Goal: Task Accomplishment & Management: Manage account settings

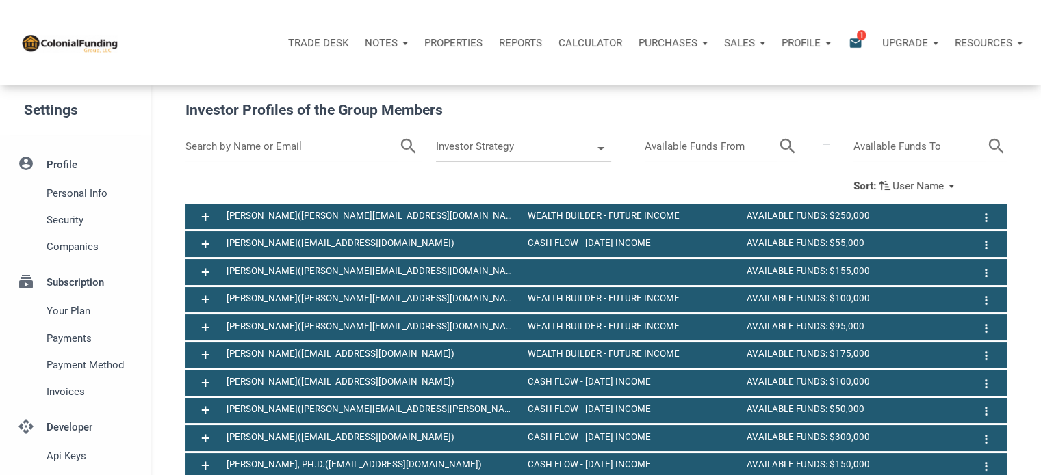
click at [387, 40] on p "Notes" at bounding box center [381, 43] width 33 height 12
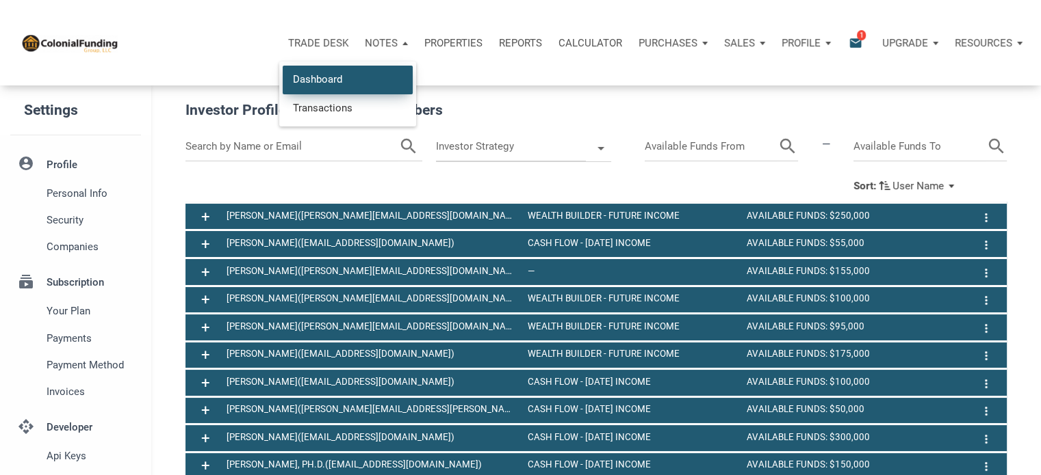
click at [323, 81] on link "Dashboard" at bounding box center [348, 80] width 130 height 28
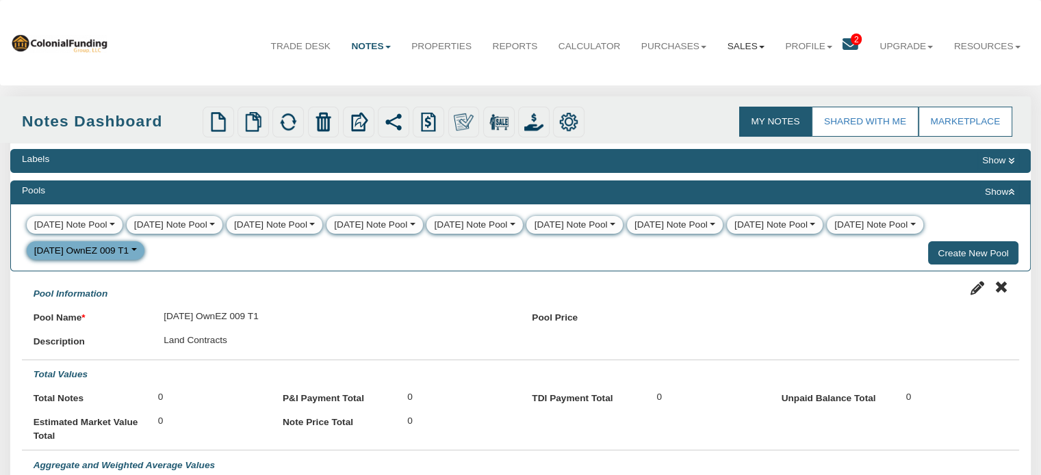
click at [759, 48] on b at bounding box center [761, 47] width 5 height 3
click at [680, 80] on link "Offers" at bounding box center [713, 77] width 120 height 18
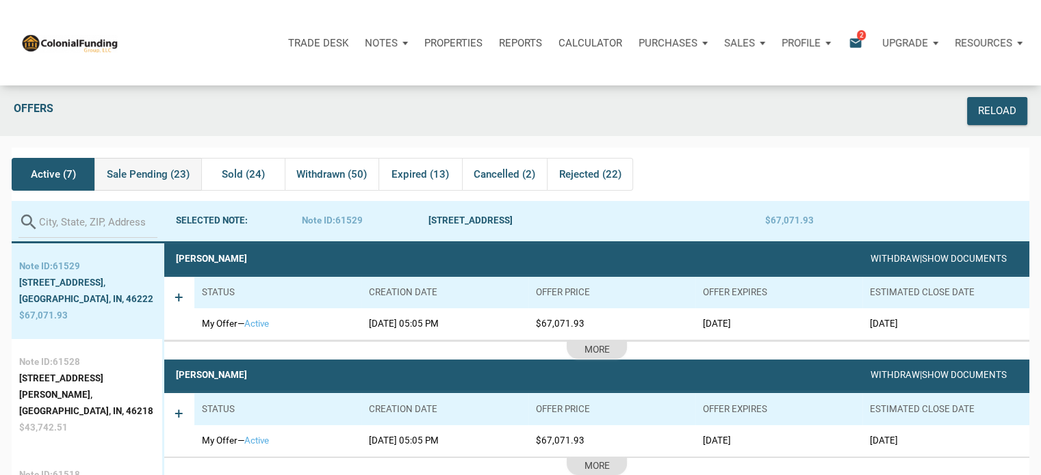
click at [155, 172] on span "Sale Pending (23)" at bounding box center [148, 174] width 83 height 16
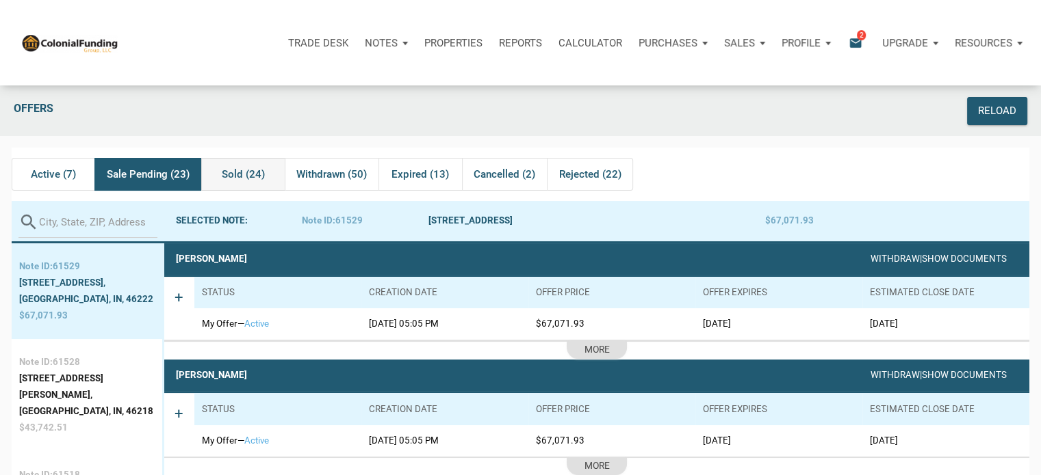
click at [240, 168] on span "Sold (24)" at bounding box center [243, 174] width 43 height 16
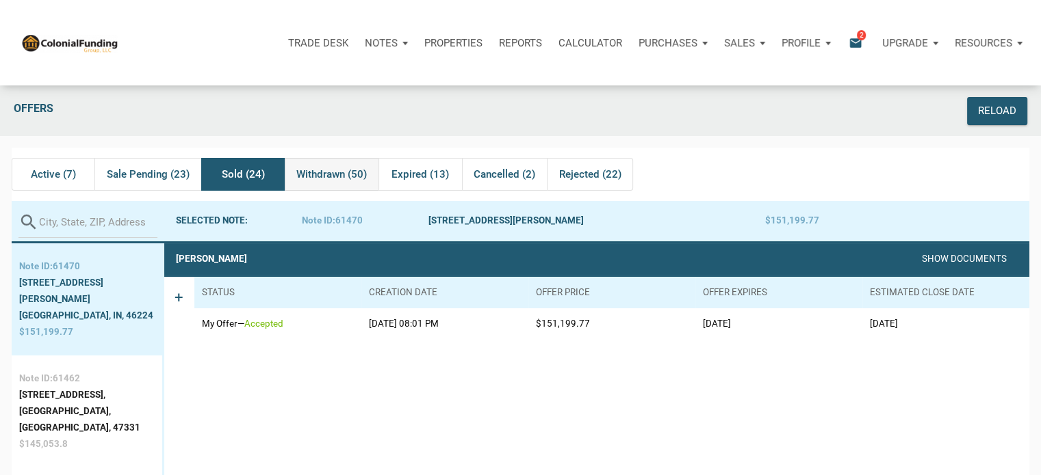
click at [337, 168] on span "Withdrawn (50)" at bounding box center [331, 174] width 70 height 16
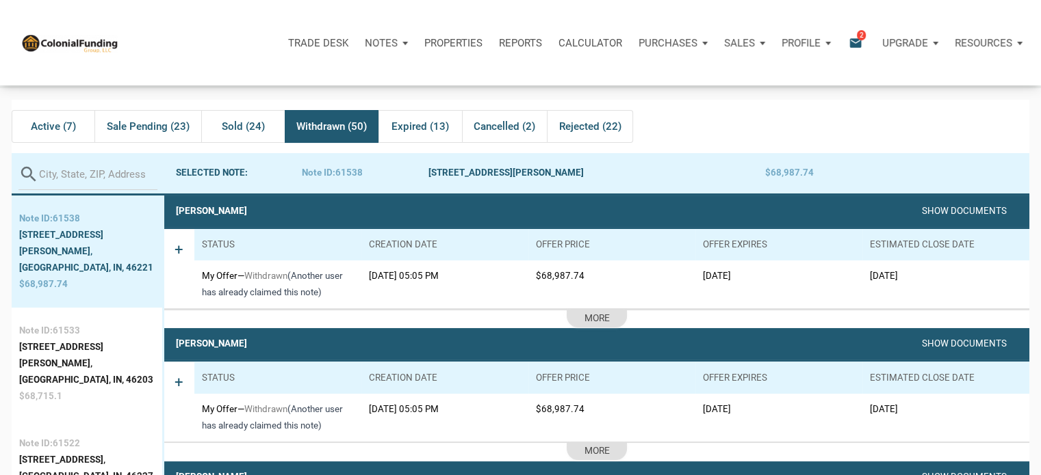
scroll to position [155, 0]
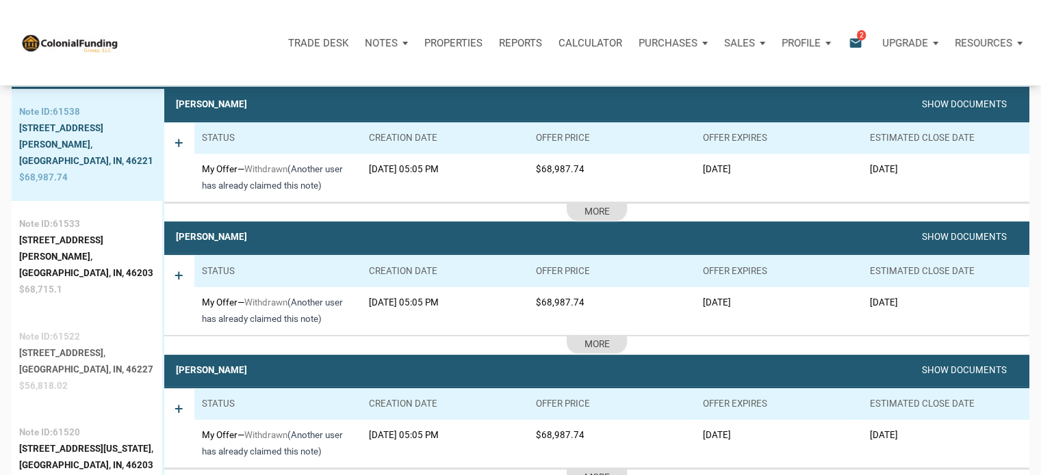
click at [57, 362] on div "Indianapolis, IN, 46227" at bounding box center [86, 370] width 134 height 16
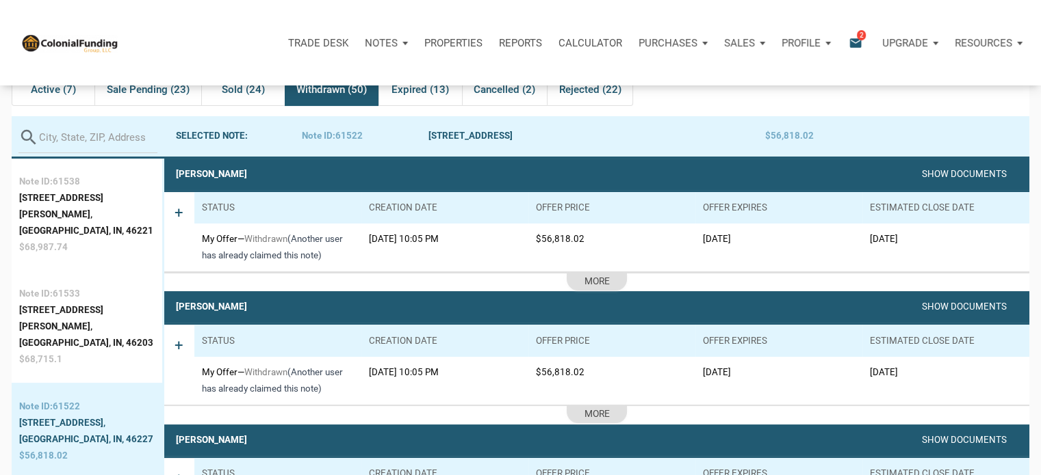
scroll to position [0, 0]
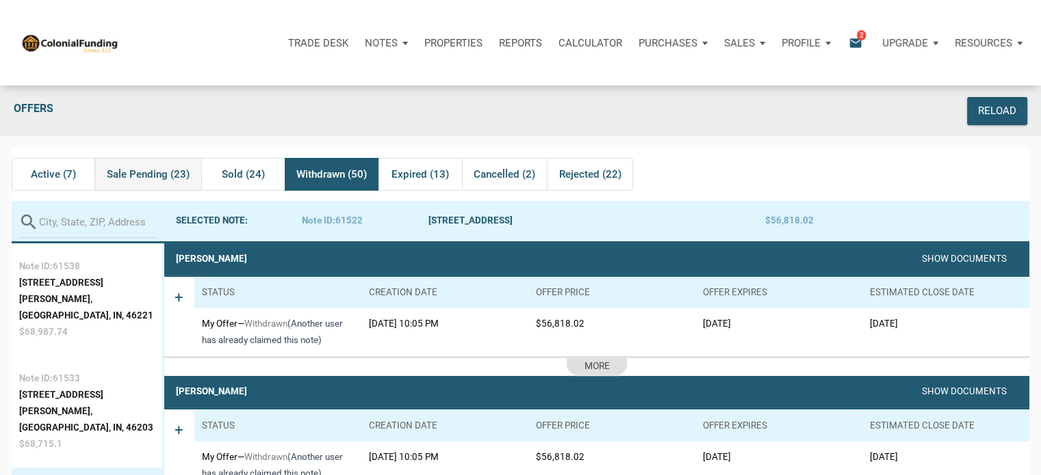
click at [138, 174] on span "Sale Pending (23)" at bounding box center [148, 174] width 83 height 16
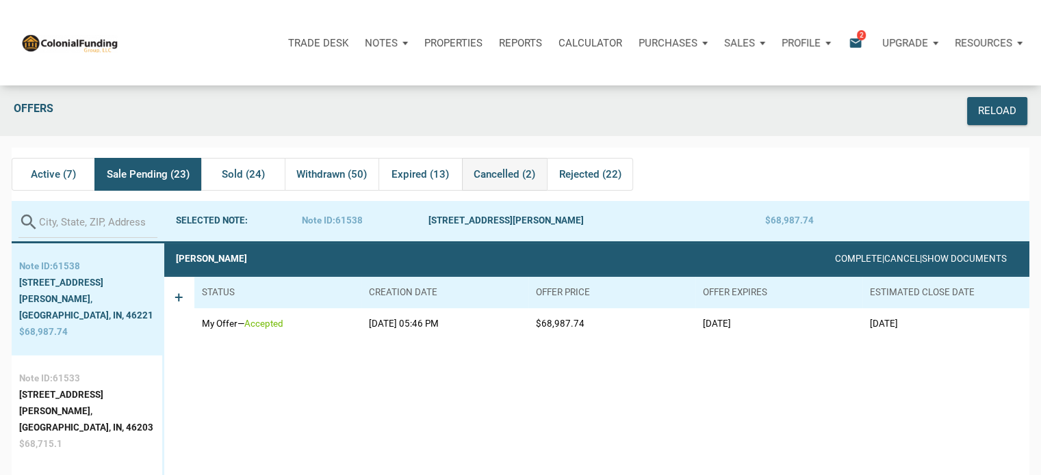
click at [491, 170] on span "Cancelled (2)" at bounding box center [504, 174] width 62 height 16
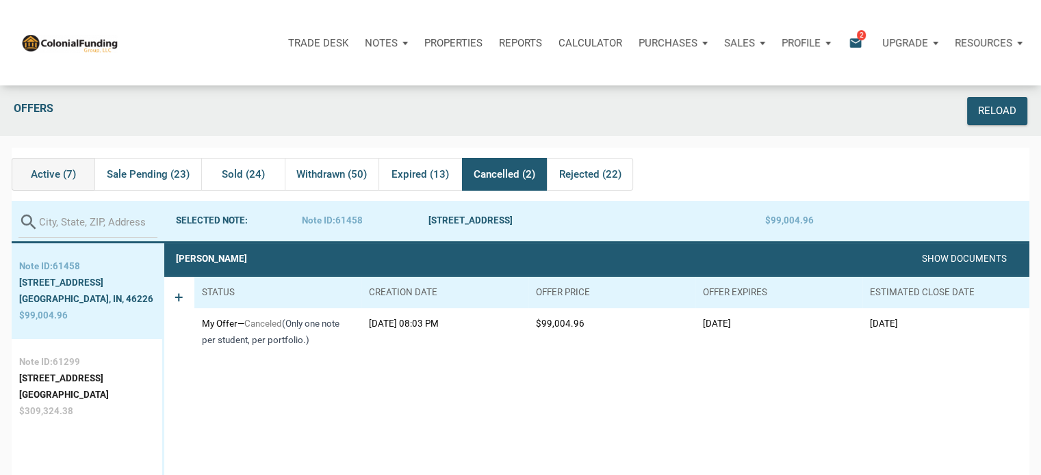
click at [39, 173] on span "Active (7)" at bounding box center [53, 174] width 45 height 16
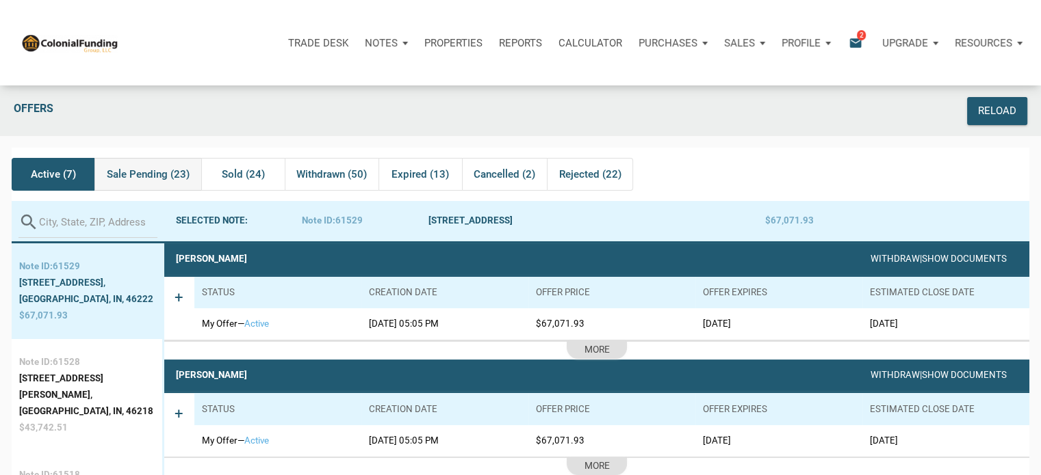
click at [122, 173] on span "Sale Pending (23)" at bounding box center [148, 174] width 83 height 16
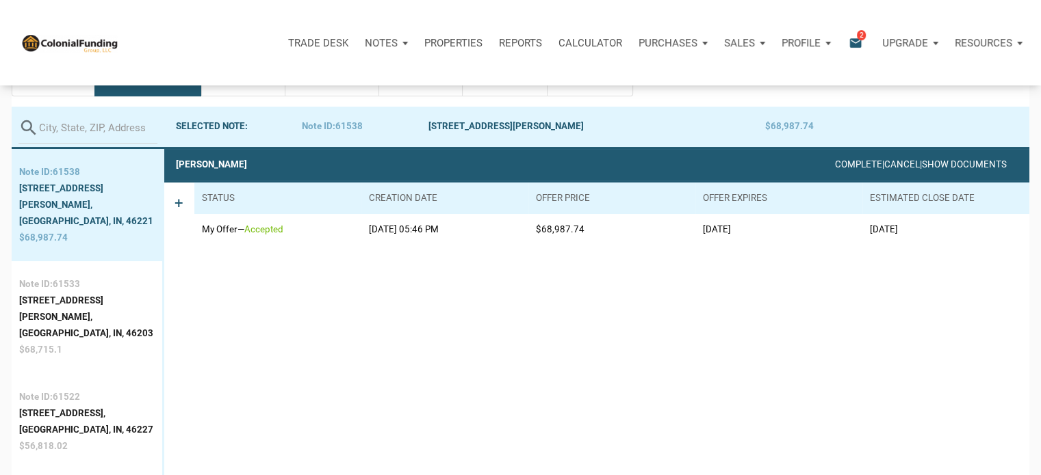
scroll to position [104, 0]
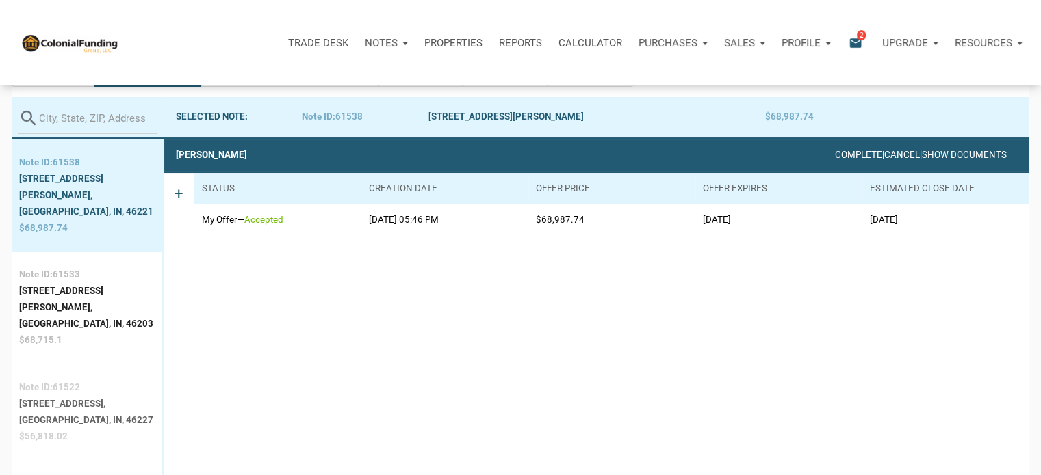
click at [47, 413] on div "Indianapolis, IN, 46227" at bounding box center [86, 421] width 134 height 16
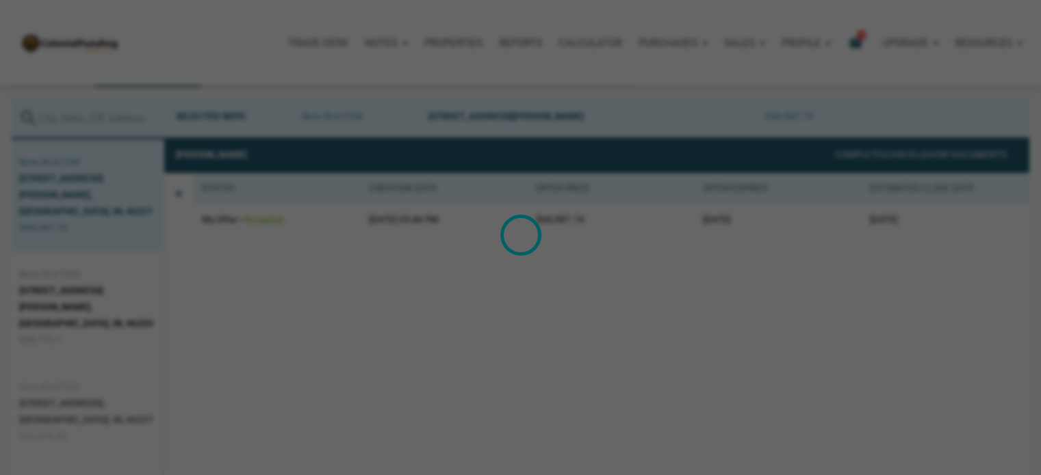
scroll to position [85, 0]
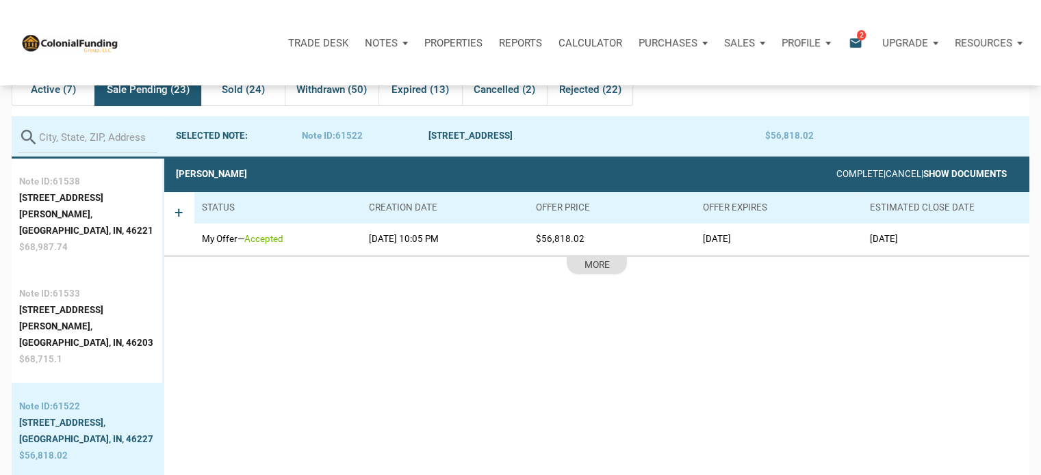
click at [942, 172] on link "Show Documents" at bounding box center [964, 174] width 83 height 10
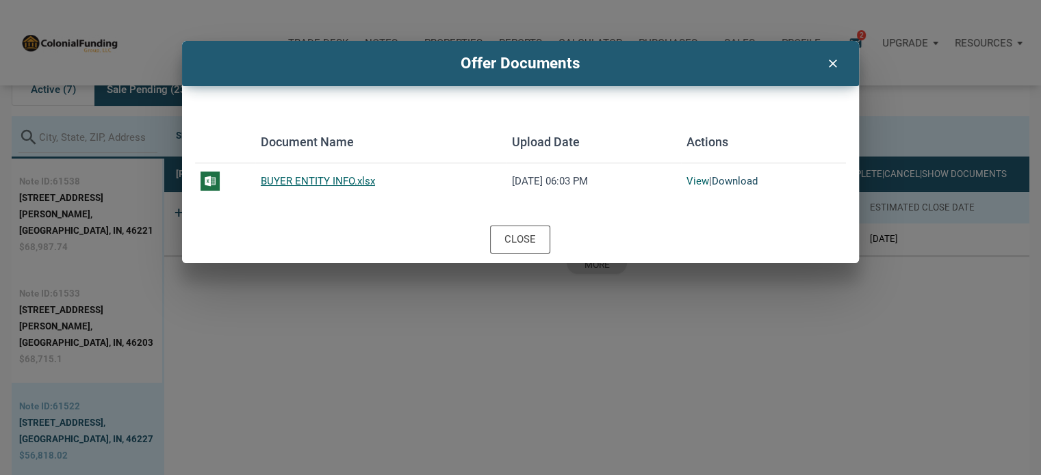
click at [729, 179] on link "Download" at bounding box center [734, 181] width 46 height 12
click at [830, 60] on icon "clear" at bounding box center [832, 62] width 16 height 18
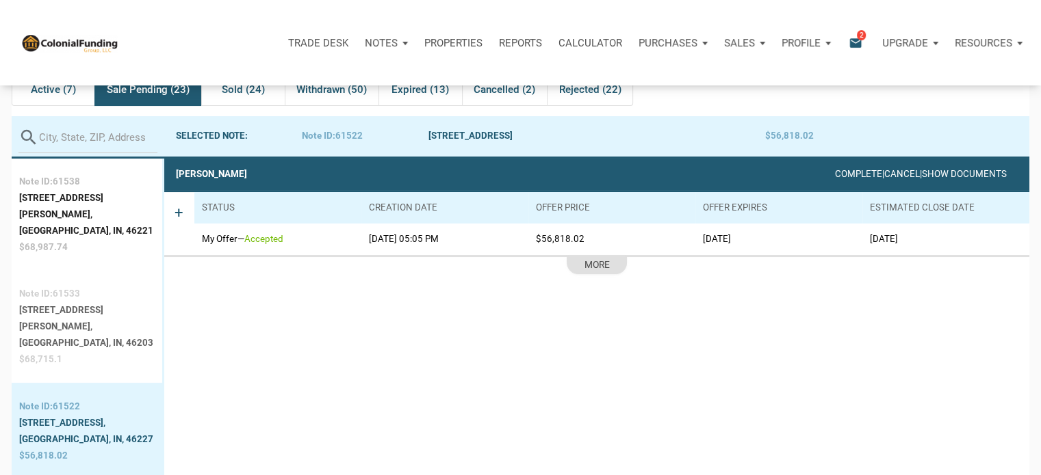
click at [80, 335] on div "Indianapolis, IN, 46203" at bounding box center [86, 343] width 135 height 16
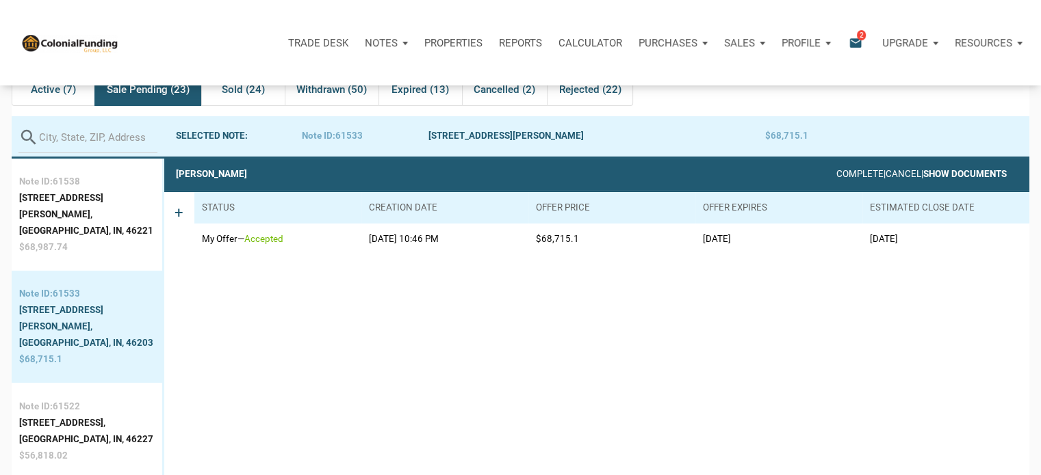
click at [972, 172] on link "Show Documents" at bounding box center [964, 174] width 83 height 10
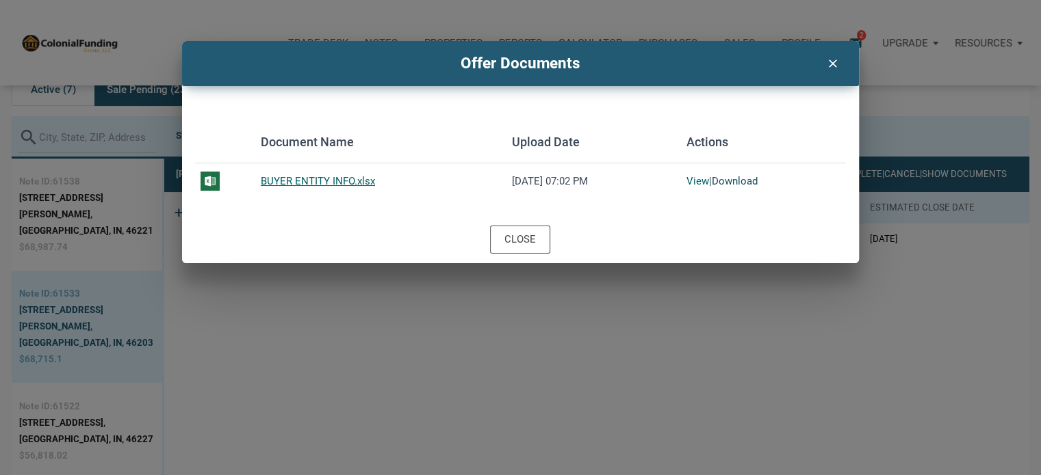
click at [742, 185] on link "Download" at bounding box center [734, 181] width 46 height 12
click at [506, 243] on div "Close" at bounding box center [519, 240] width 31 height 16
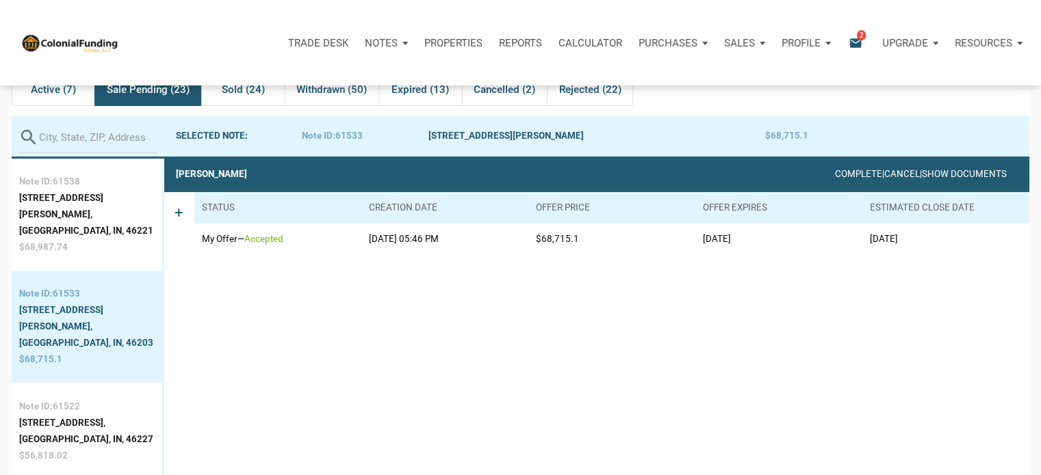
click at [375, 45] on p "Notes" at bounding box center [381, 43] width 33 height 12
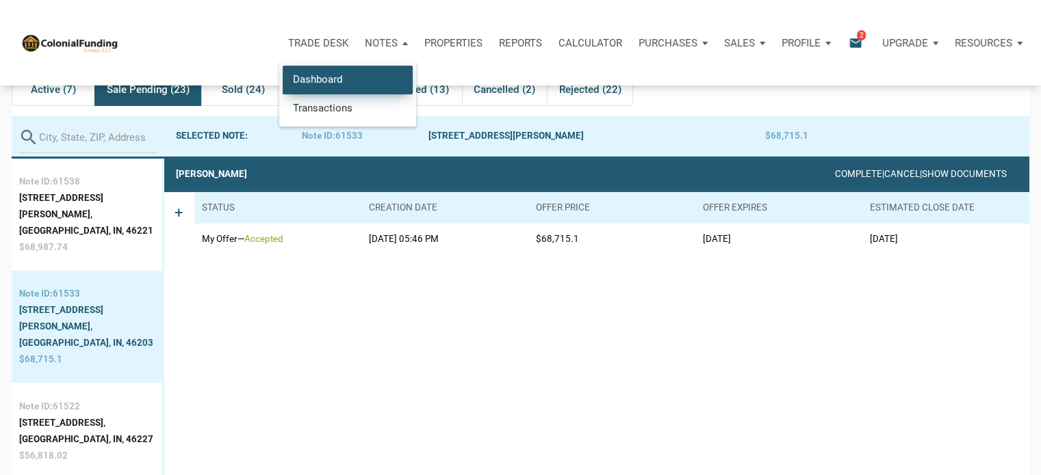
click at [320, 76] on link "Dashboard" at bounding box center [348, 80] width 130 height 28
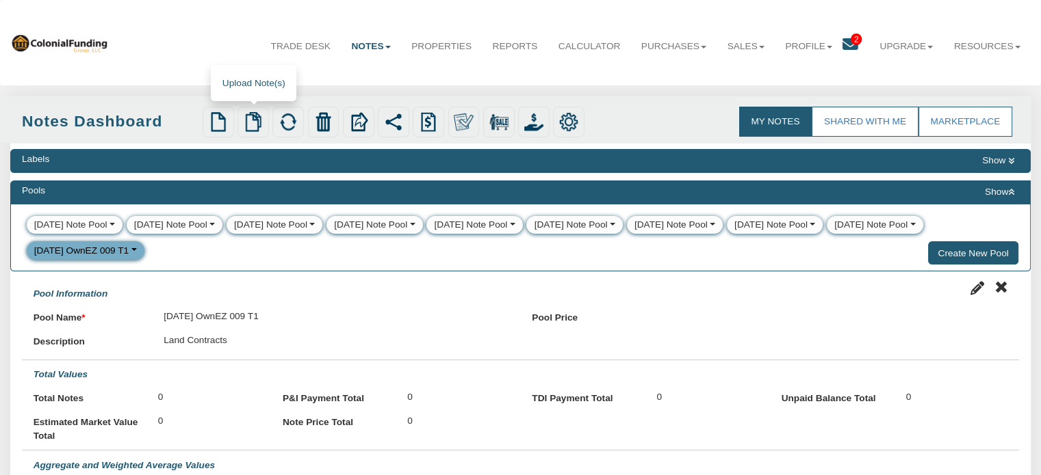
click at [257, 119] on img at bounding box center [253, 121] width 19 height 19
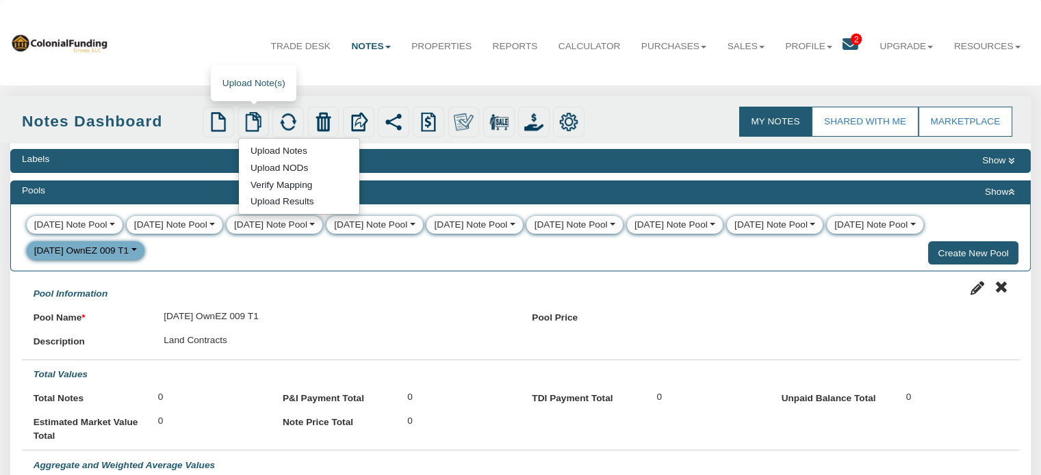
click at [270, 153] on link "Upload Notes" at bounding box center [278, 151] width 79 height 14
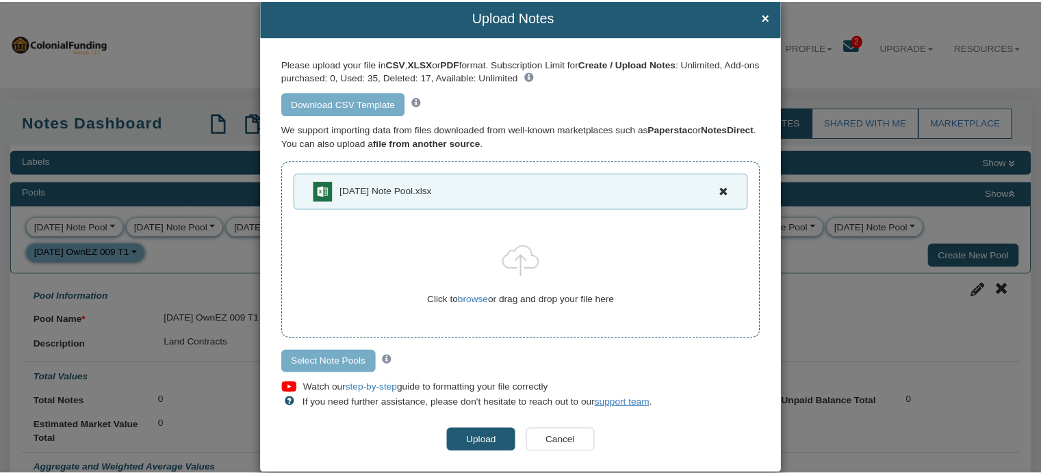
scroll to position [46, 0]
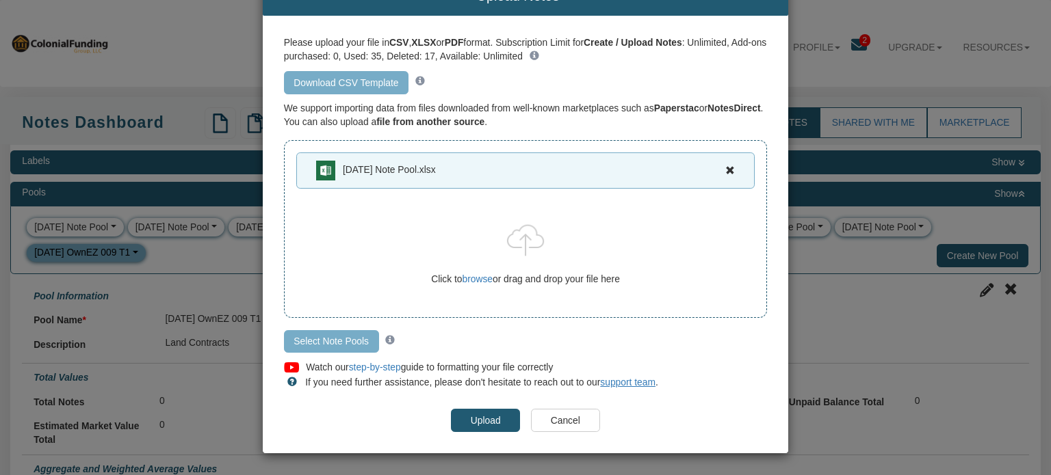
click at [475, 418] on input "Upload" at bounding box center [485, 420] width 69 height 23
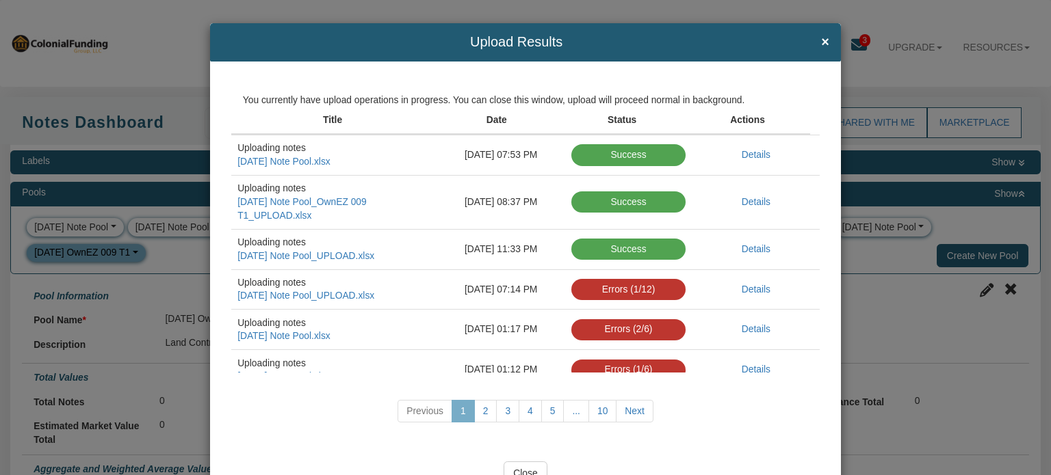
click at [526, 469] on input "Close" at bounding box center [526, 473] width 44 height 23
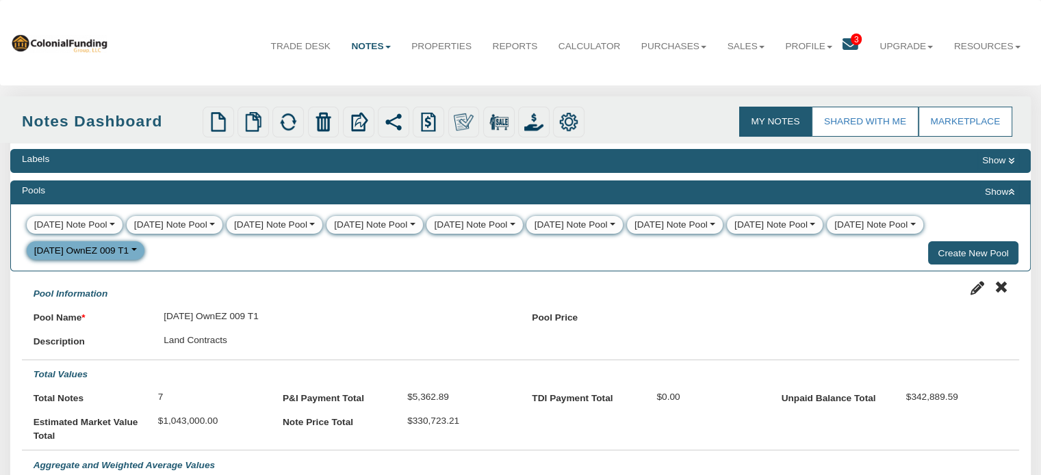
click at [1007, 185] on button "Show" at bounding box center [999, 192] width 39 height 16
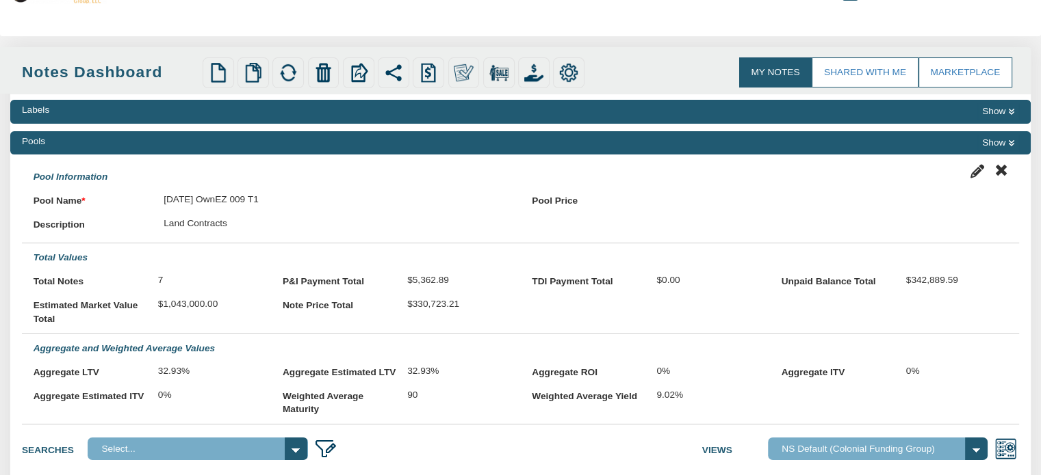
scroll to position [48, 0]
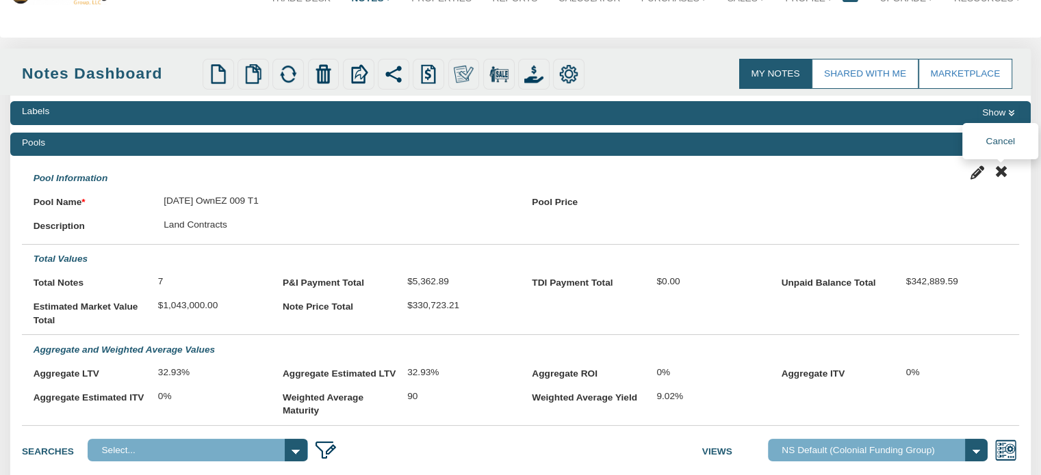
click at [997, 168] on icon at bounding box center [1000, 172] width 14 height 14
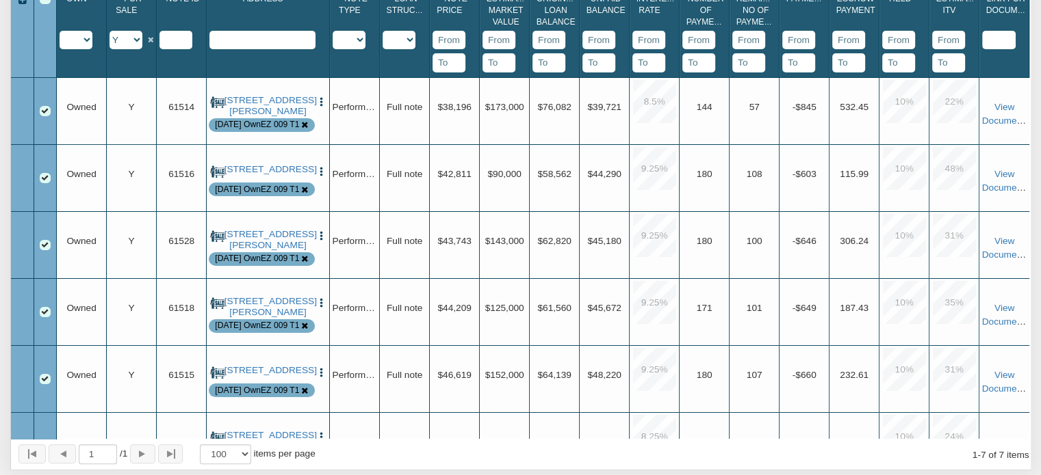
scroll to position [309, 0]
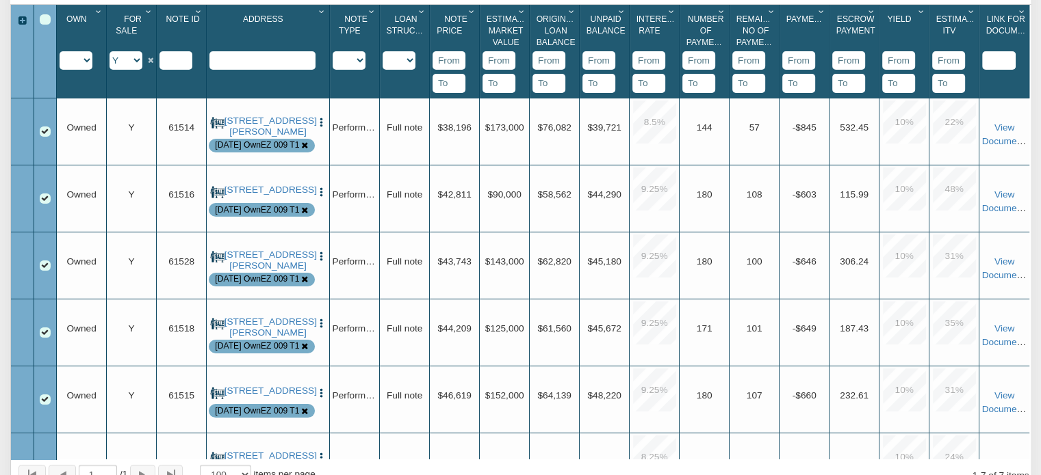
click at [137, 62] on select "Y N IP" at bounding box center [125, 60] width 33 height 18
select select "string:N"
click at [109, 53] on select "Y N IP" at bounding box center [125, 60] width 33 height 18
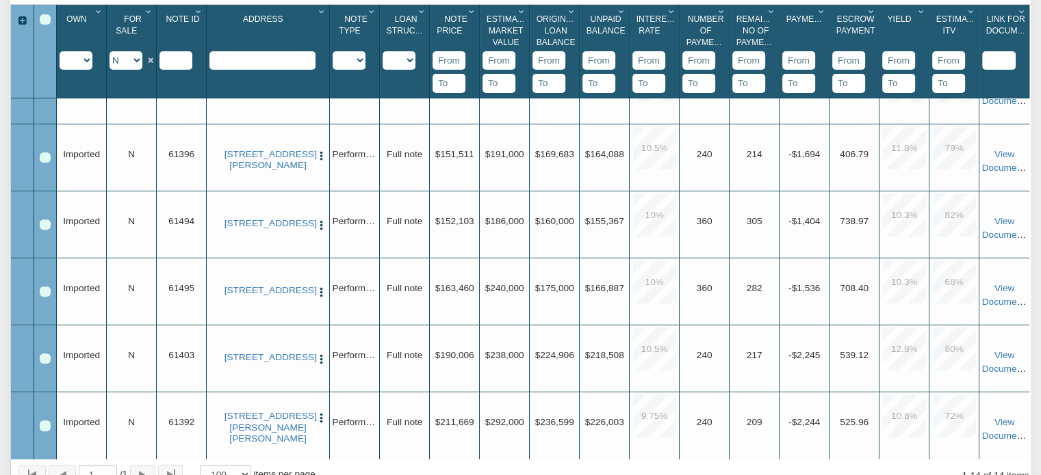
scroll to position [0, 0]
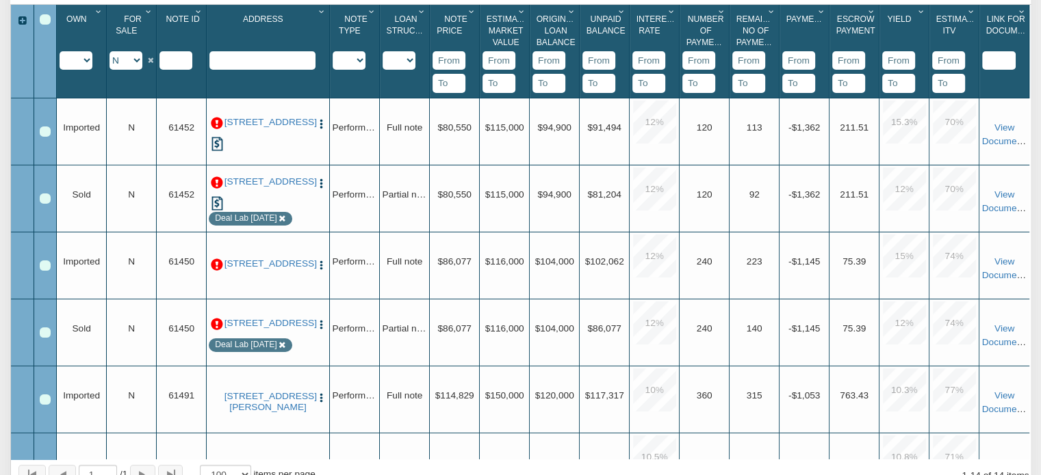
click at [90, 68] on select "Imported Owned Sold Closed Loan Mod" at bounding box center [76, 60] width 33 height 18
select select "string:AVAILABLE"
click at [60, 53] on select "Imported Owned Sold Closed Loan Mod" at bounding box center [76, 60] width 33 height 18
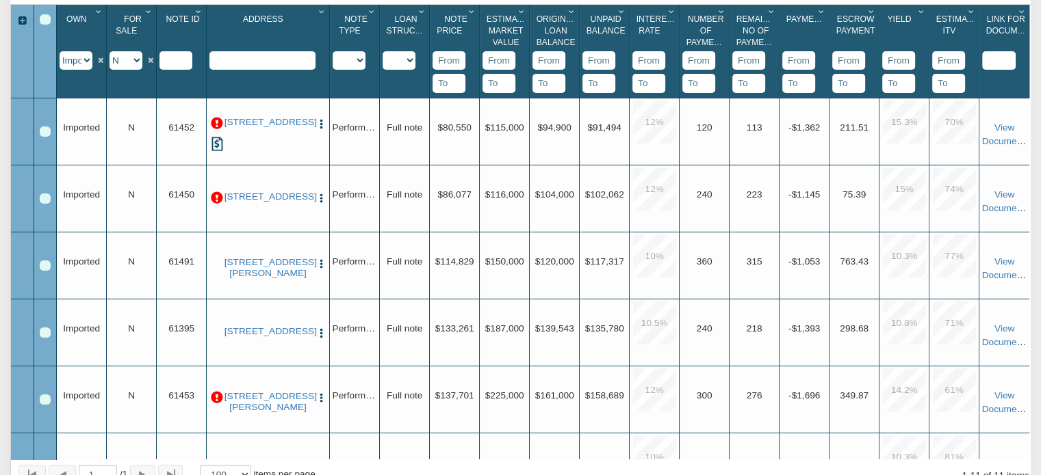
click at [44, 20] on div "Select All" at bounding box center [45, 19] width 11 height 11
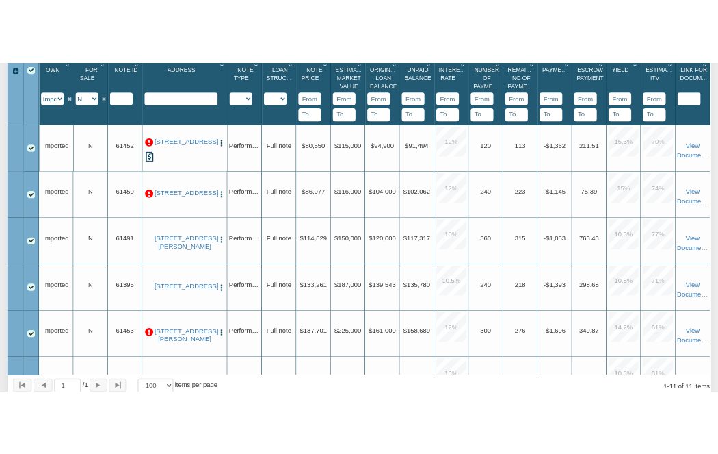
scroll to position [302, 0]
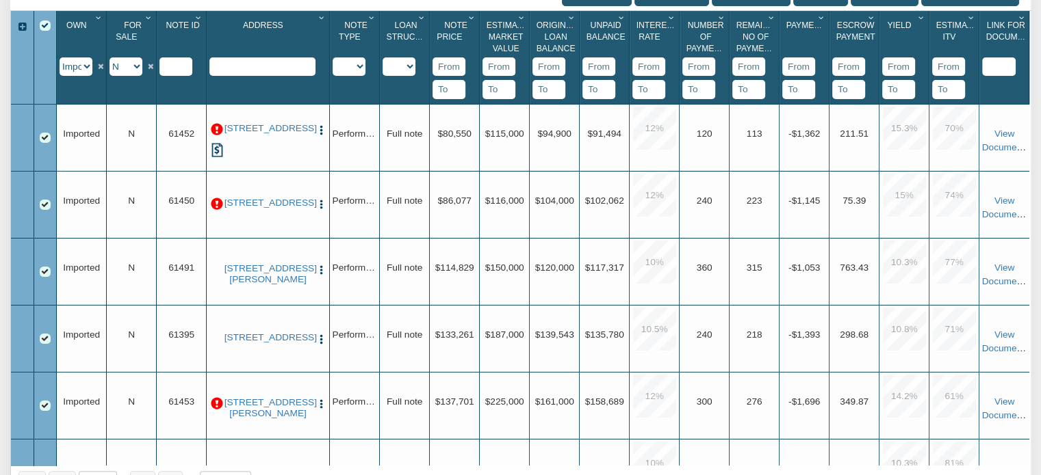
click at [200, 21] on icon "Column Menu" at bounding box center [198, 18] width 13 height 8
click at [160, 120] on button "Sort Ascending" at bounding box center [158, 117] width 96 height 25
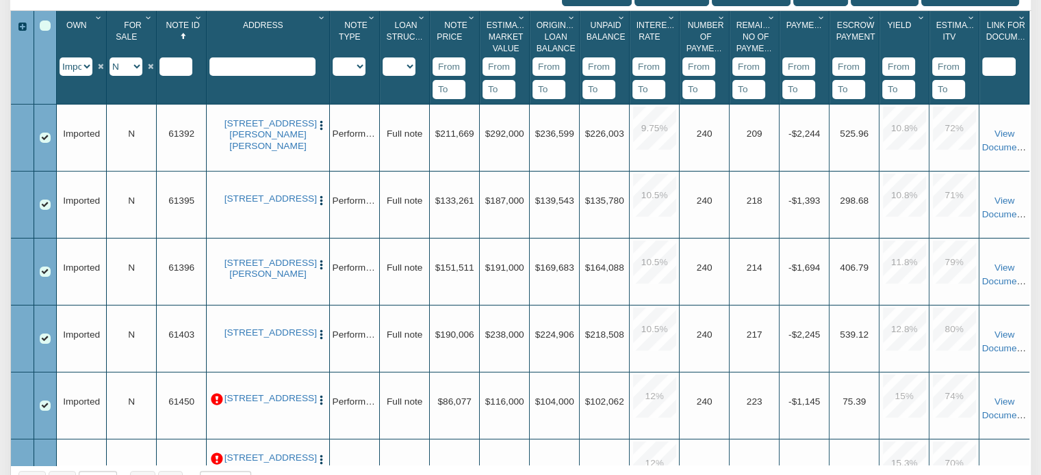
click at [44, 27] on div "Select All" at bounding box center [45, 26] width 11 height 11
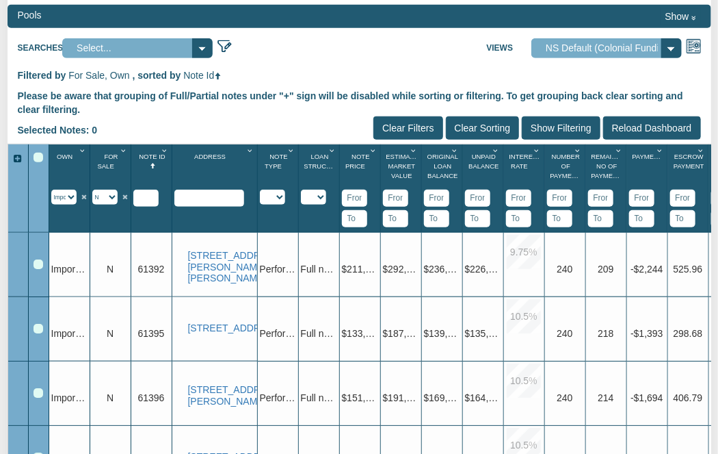
click at [37, 261] on div "Row 1, Row Selection Checkbox" at bounding box center [39, 264] width 10 height 10
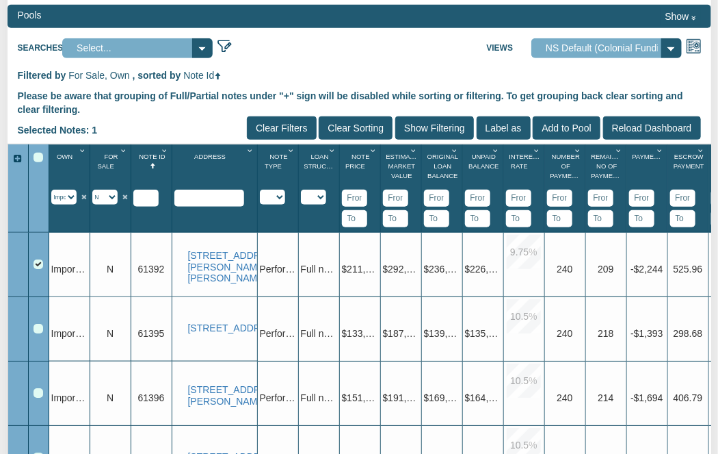
click at [34, 325] on div "Row 2, Row Selection Checkbox" at bounding box center [39, 329] width 10 height 10
click at [36, 395] on div "Row 3, Row Selection Checkbox" at bounding box center [39, 393] width 10 height 10
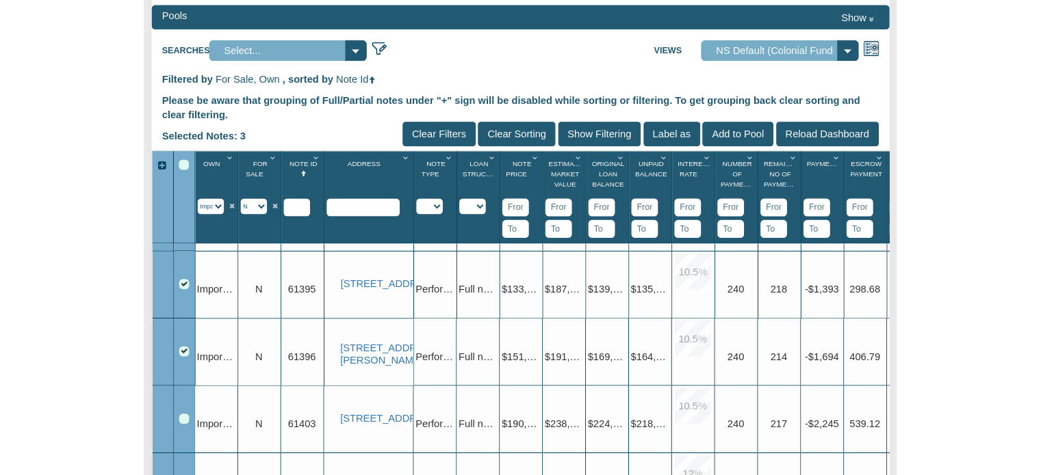
scroll to position [66, 0]
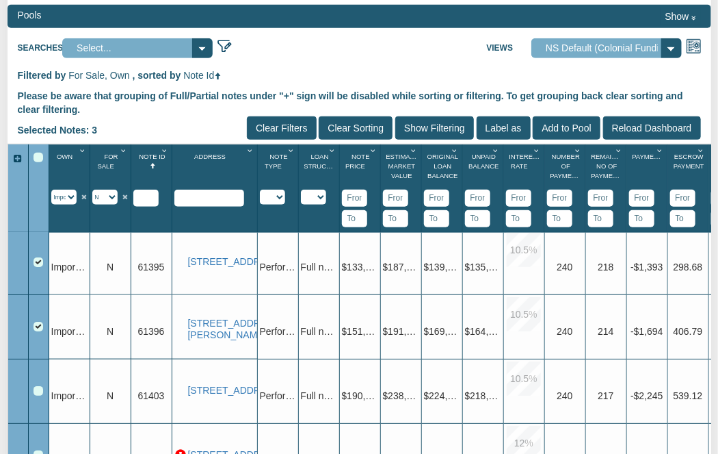
click at [36, 389] on div "Row 4, Row Selection Checkbox" at bounding box center [39, 391] width 10 height 10
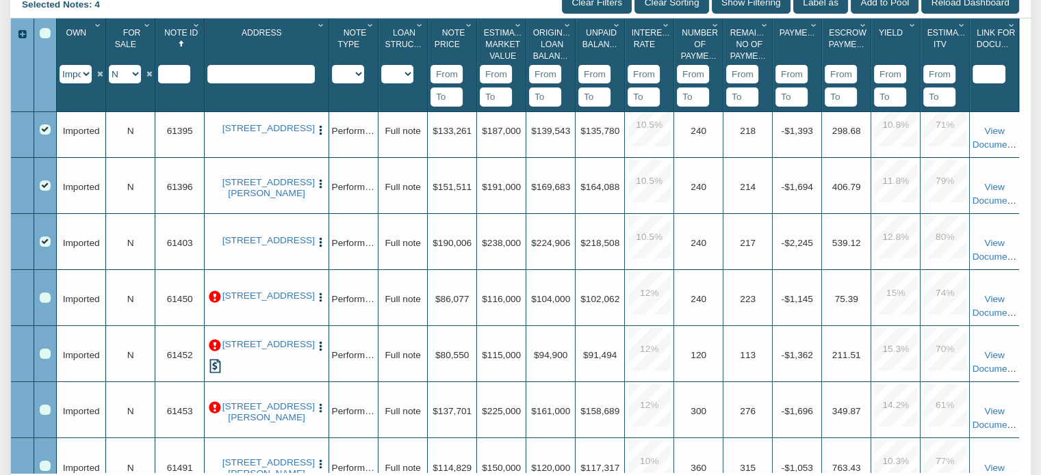
scroll to position [296, 0]
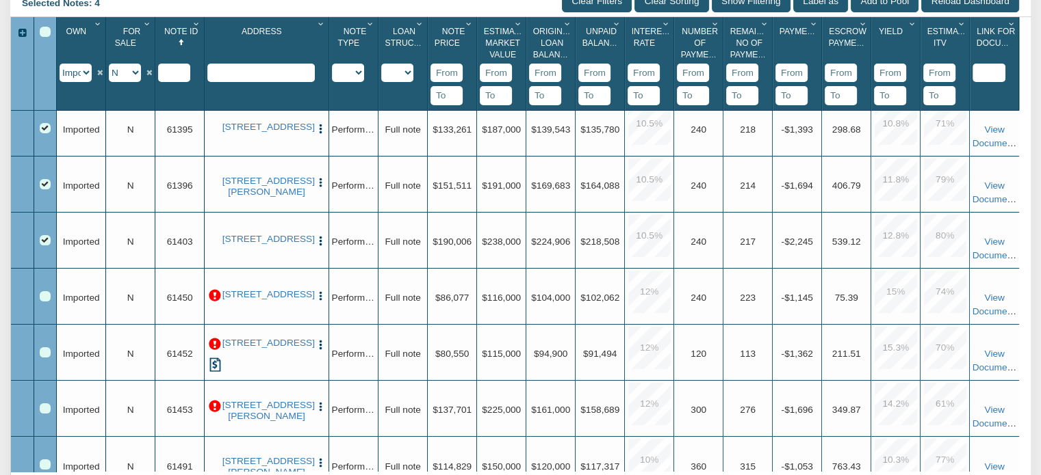
click at [320, 128] on img "button" at bounding box center [321, 129] width 12 height 12
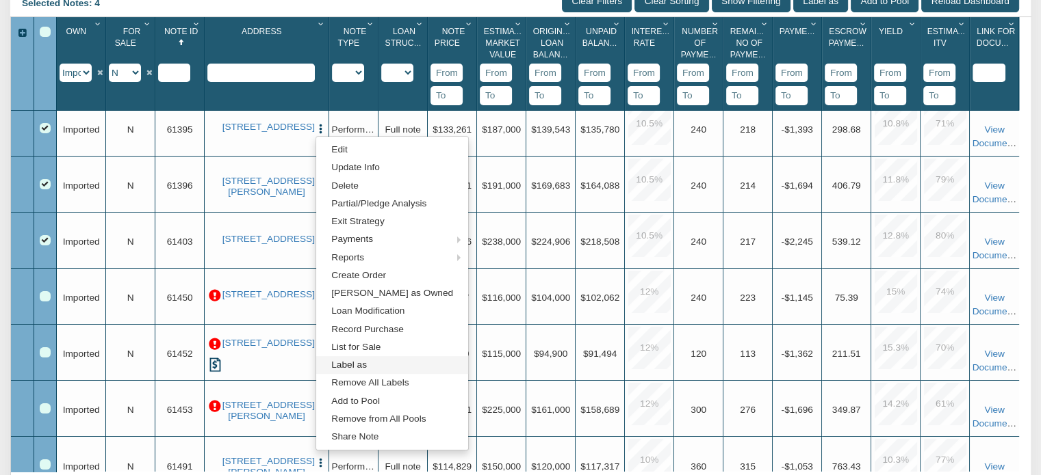
click at [356, 364] on link "Label as" at bounding box center [392, 365] width 152 height 18
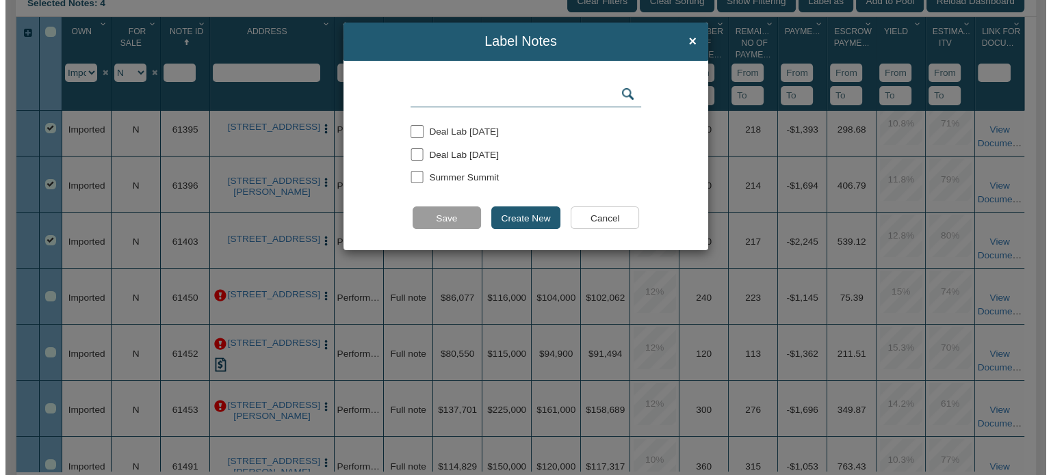
scroll to position [297, 0]
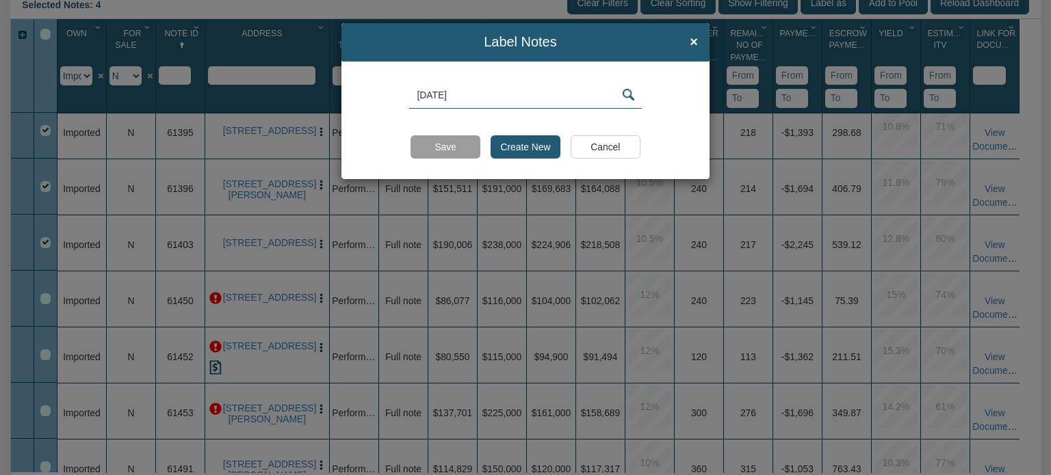
click at [462, 98] on input "8-21-25" at bounding box center [525, 95] width 233 height 26
type input "8-21-25 OwnEZ 004"
drag, startPoint x: 415, startPoint y: 92, endPoint x: 533, endPoint y: 98, distance: 118.5
click at [533, 98] on input "8-21-25 OwnEZ 004" at bounding box center [525, 95] width 233 height 26
click at [514, 147] on input "Create New" at bounding box center [526, 146] width 70 height 23
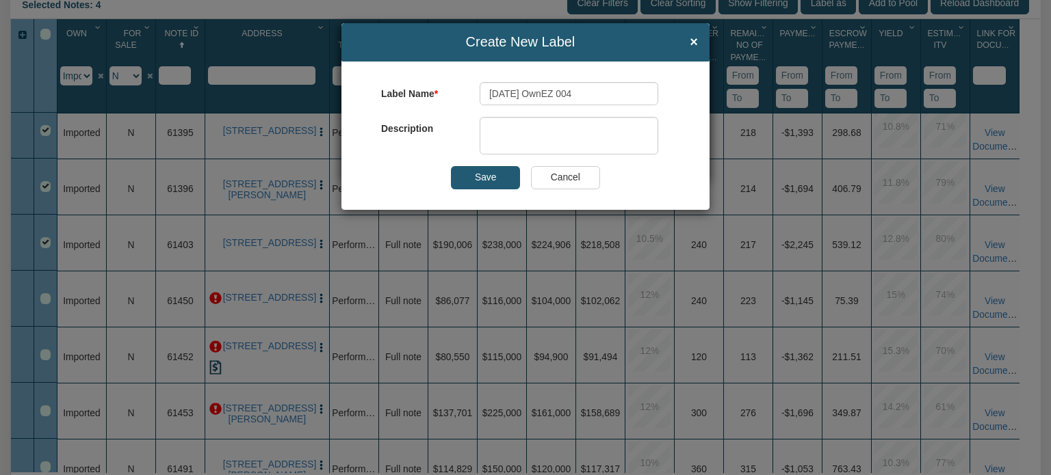
click at [492, 179] on input "Save" at bounding box center [485, 177] width 69 height 23
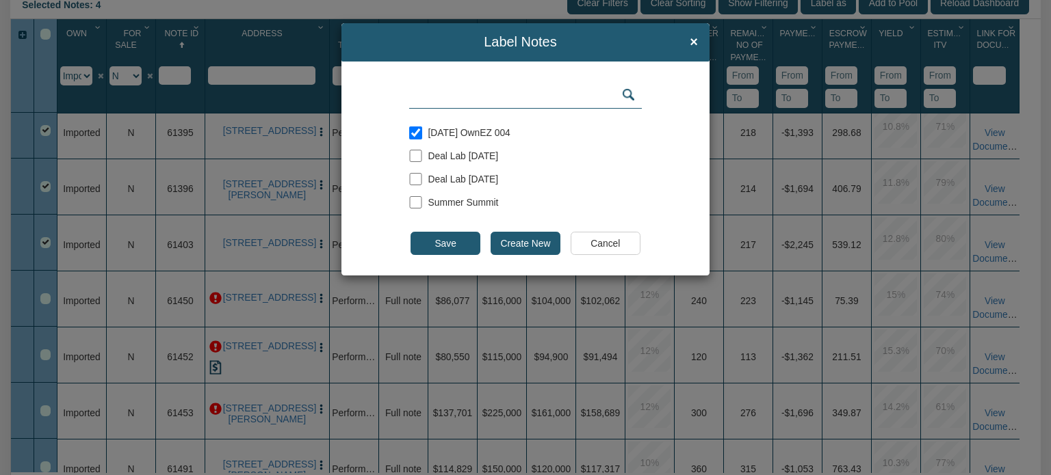
click at [441, 243] on input "Save" at bounding box center [444, 243] width 69 height 23
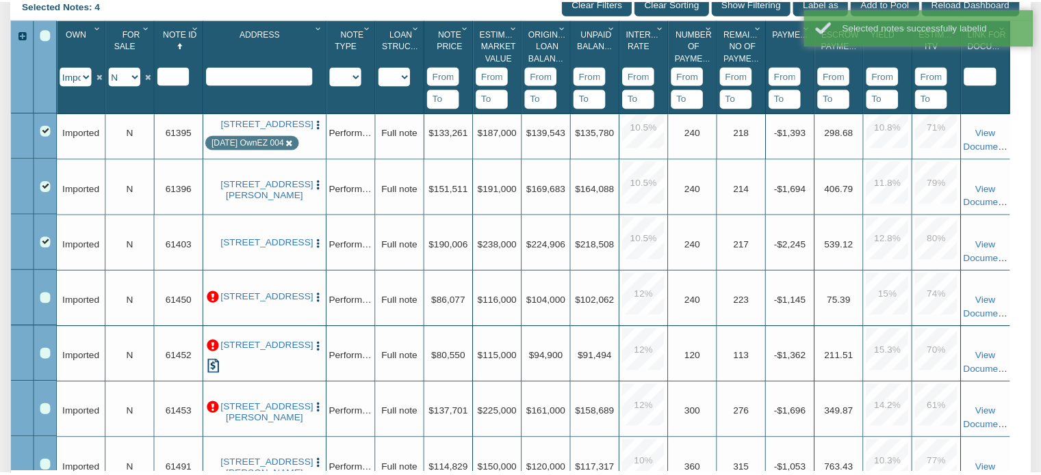
scroll to position [296, 0]
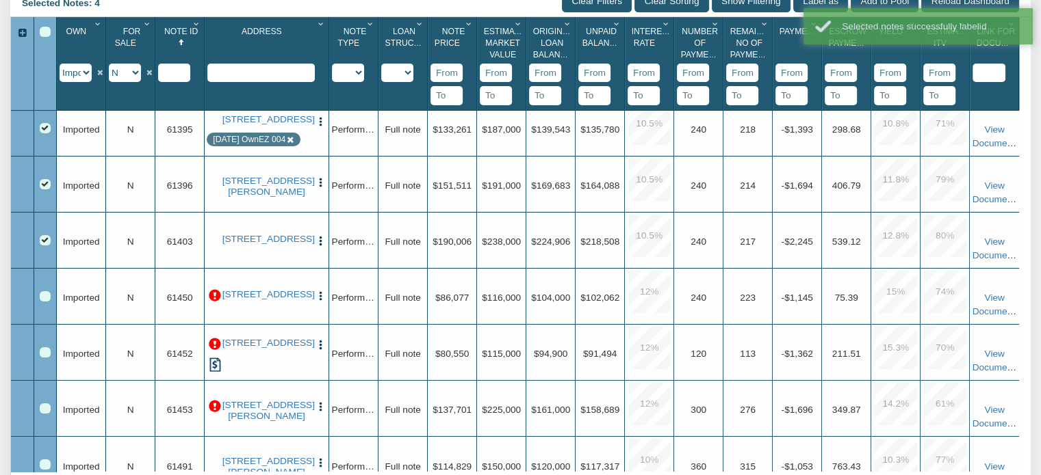
click at [321, 183] on img "button" at bounding box center [321, 183] width 12 height 12
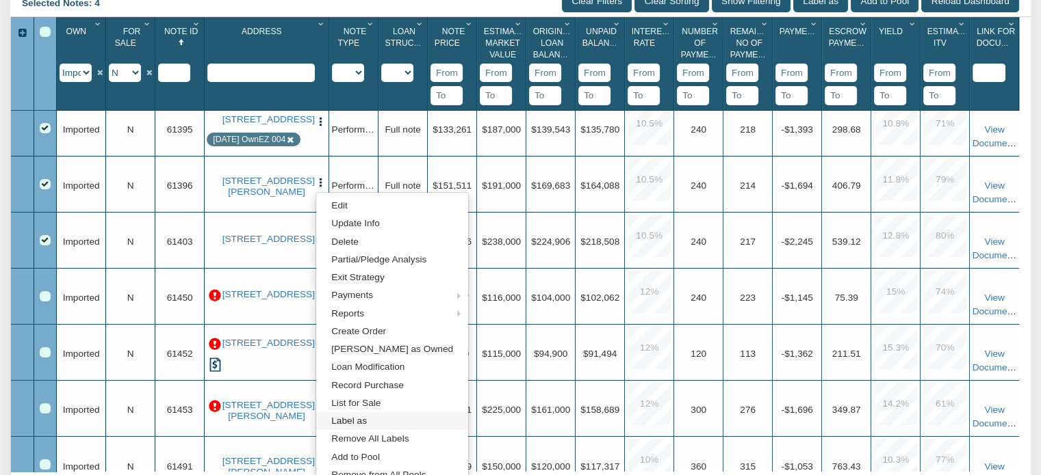
click at [363, 425] on link "Label as" at bounding box center [392, 422] width 152 height 18
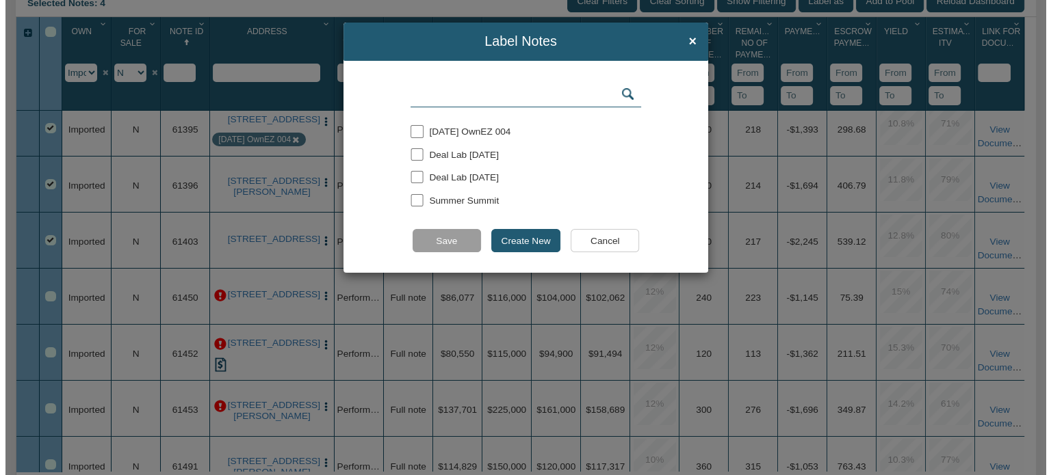
scroll to position [297, 0]
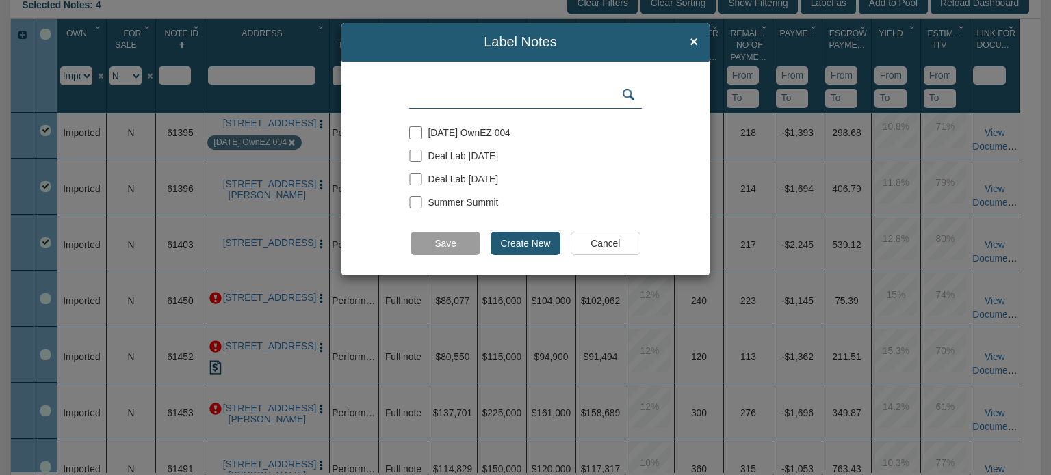
click at [412, 133] on input "checkbox" at bounding box center [415, 133] width 12 height 12
checkbox input "true"
click at [445, 244] on input "Save" at bounding box center [444, 243] width 69 height 23
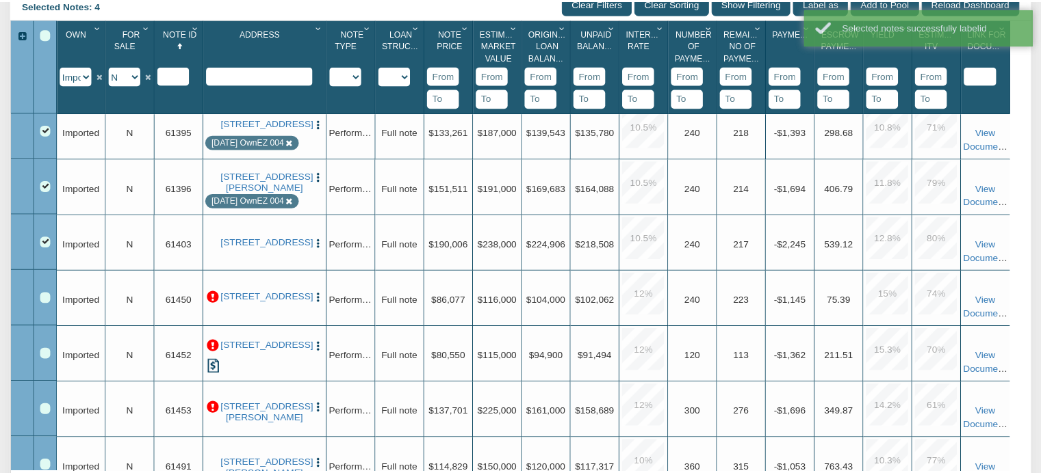
scroll to position [296, 0]
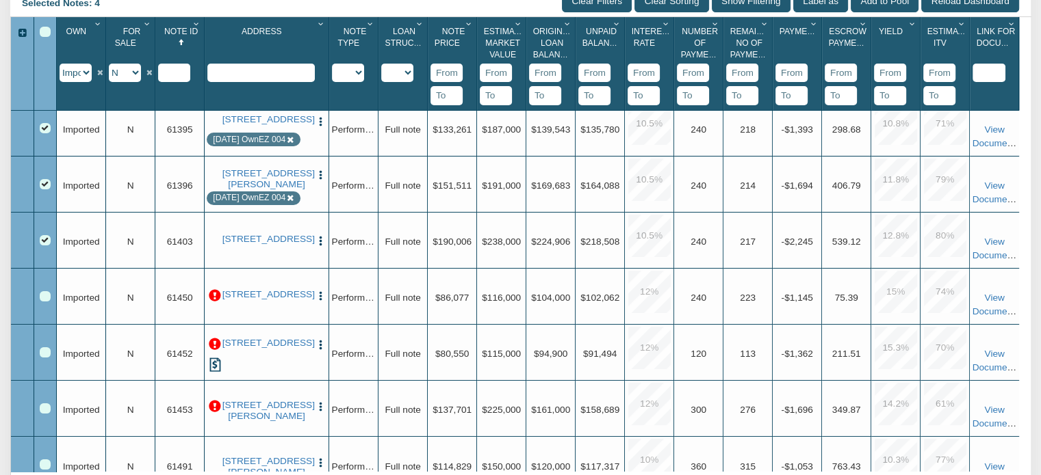
click at [320, 235] on img "button" at bounding box center [321, 241] width 12 height 12
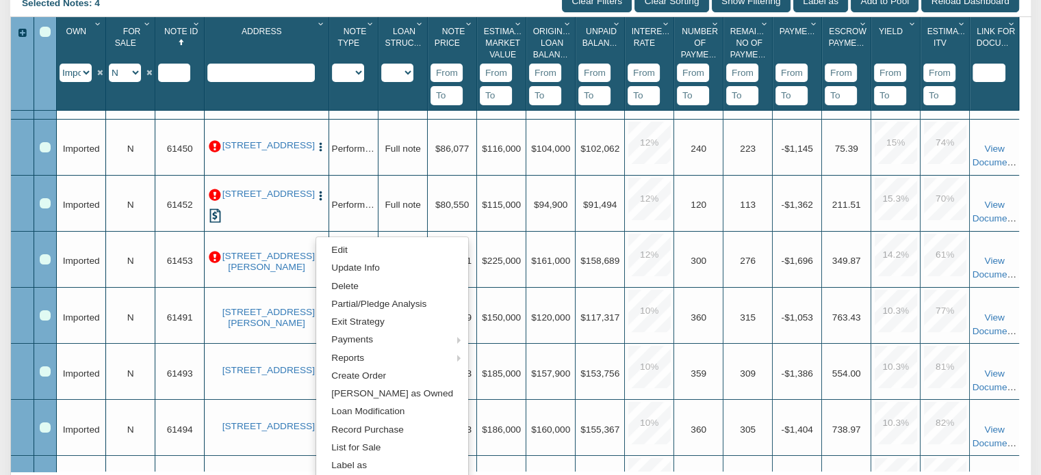
scroll to position [216, 0]
click at [355, 465] on link "Label as" at bounding box center [392, 466] width 152 height 18
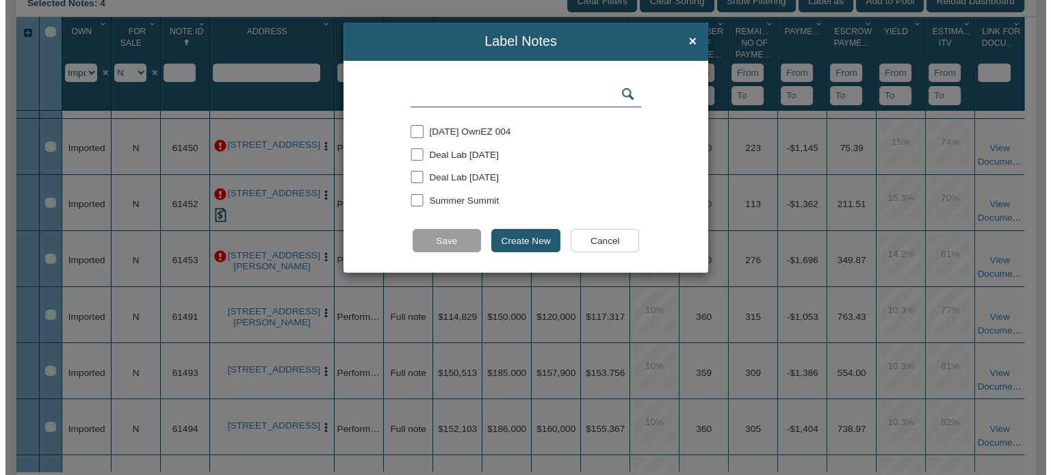
scroll to position [8, 0]
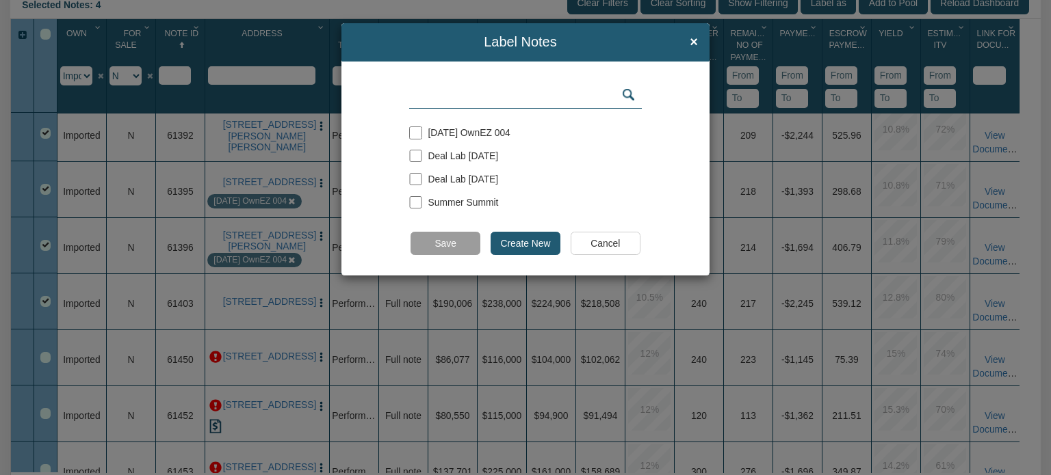
click at [413, 129] on input "checkbox" at bounding box center [415, 133] width 12 height 12
checkbox input "true"
click at [441, 246] on input "Save" at bounding box center [444, 243] width 69 height 23
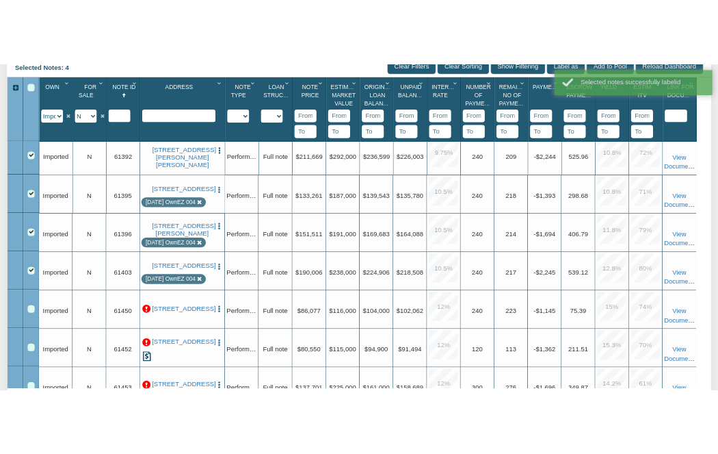
scroll to position [296, 0]
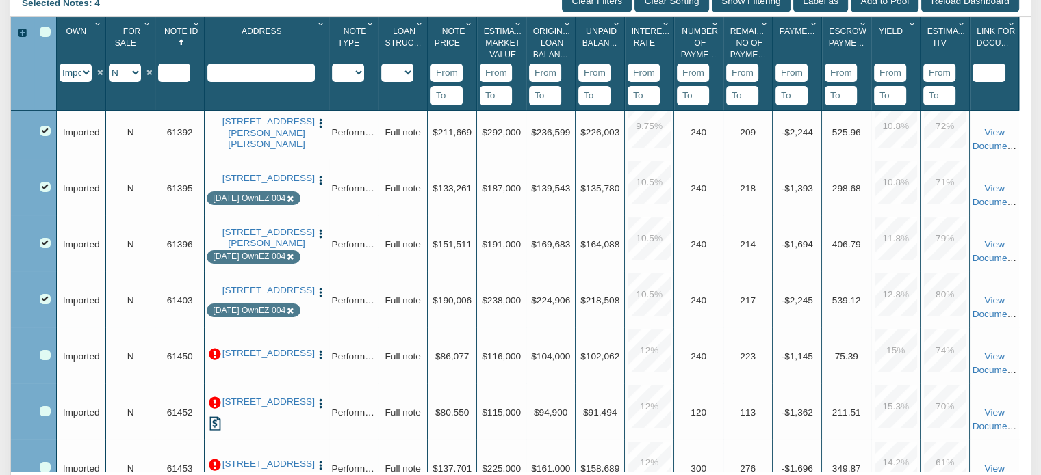
click at [45, 128] on div "Row 1, Row Selection Checkbox" at bounding box center [45, 131] width 11 height 11
click at [45, 188] on div "Row 2, Row Selection Checkbox" at bounding box center [45, 187] width 11 height 11
click at [47, 245] on div "Row 3, Row Selection Checkbox" at bounding box center [45, 243] width 11 height 11
click at [44, 298] on div "Row 4, Row Selection Checkbox" at bounding box center [45, 299] width 11 height 11
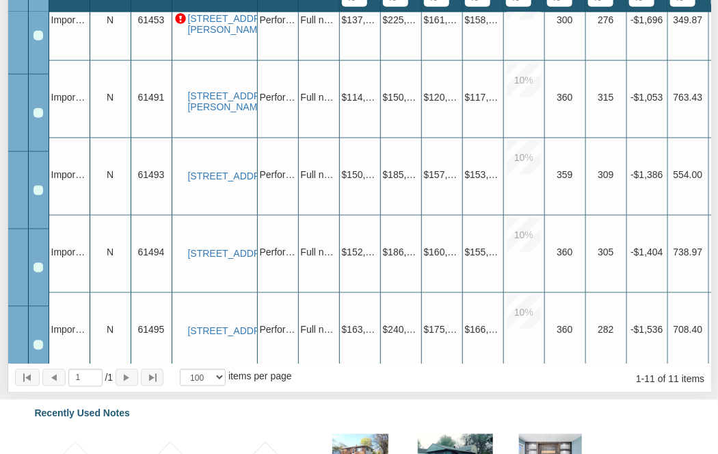
scroll to position [493, 0]
click at [259, 92] on img "button" at bounding box center [264, 97] width 10 height 10
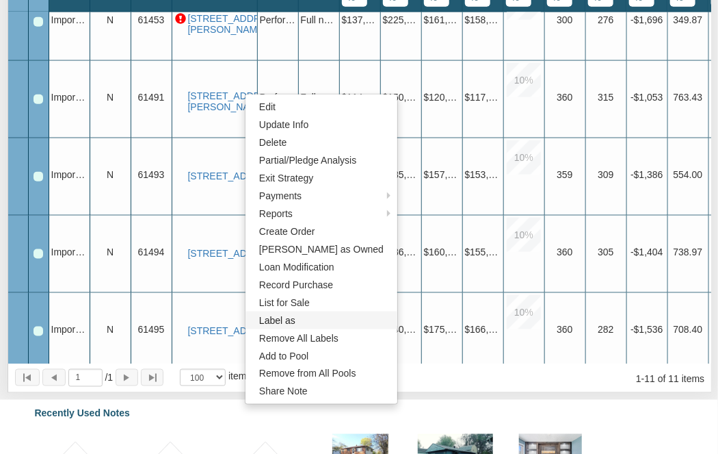
click at [272, 321] on link "Label as" at bounding box center [322, 320] width 152 height 18
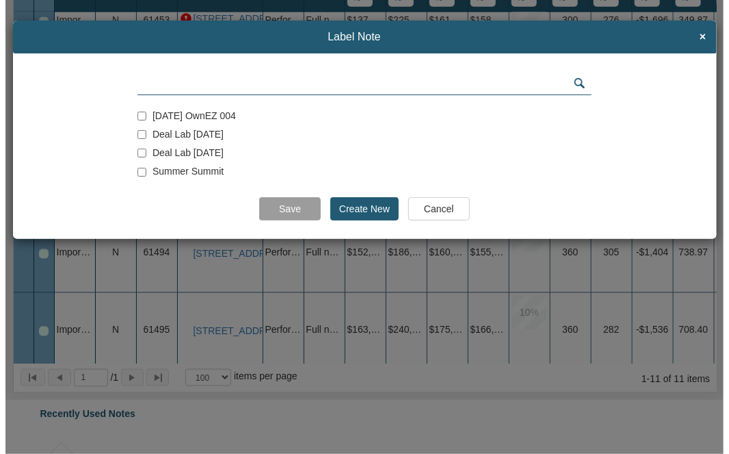
scroll to position [495, 0]
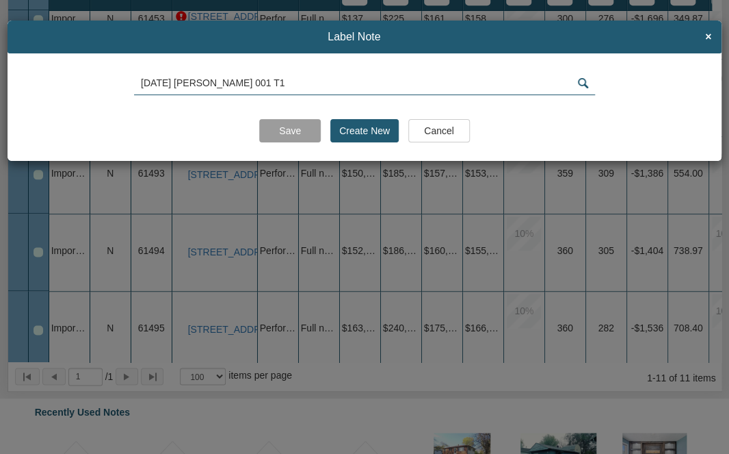
type input "8-21-25 Mixon 001 T1"
click at [356, 125] on input "Create New" at bounding box center [364, 130] width 68 height 23
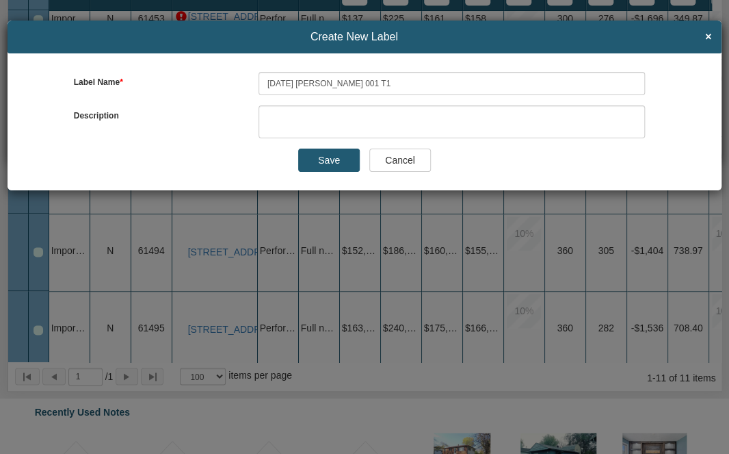
click at [326, 161] on input "Save" at bounding box center [329, 159] width 62 height 23
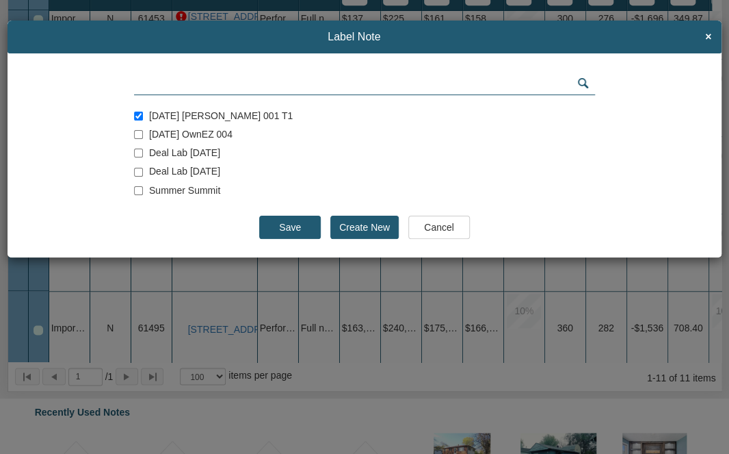
click at [280, 226] on input "Save" at bounding box center [290, 227] width 62 height 23
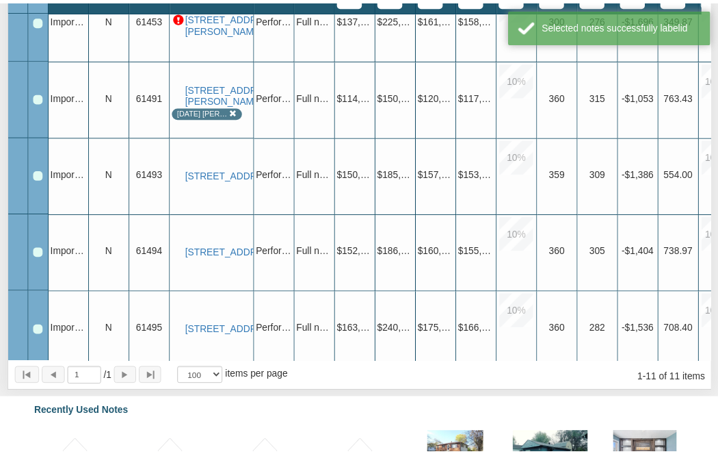
scroll to position [523, 0]
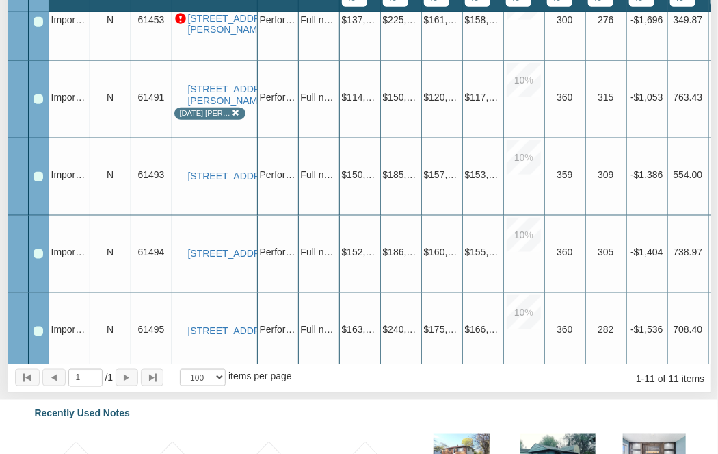
click at [259, 173] on img "button" at bounding box center [264, 178] width 10 height 10
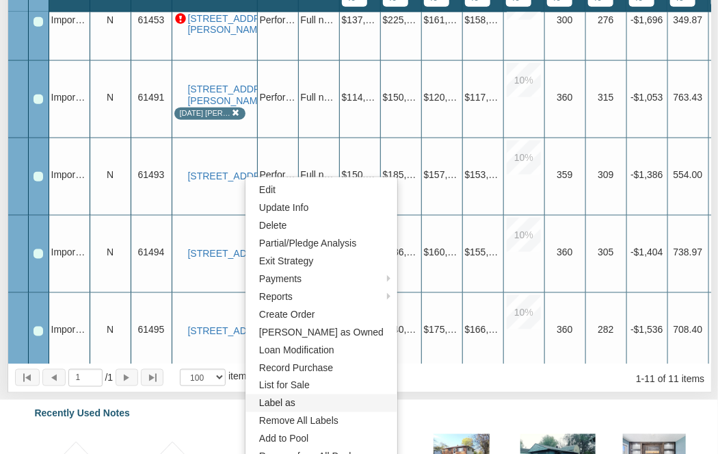
click at [281, 402] on link "Label as" at bounding box center [322, 403] width 152 height 18
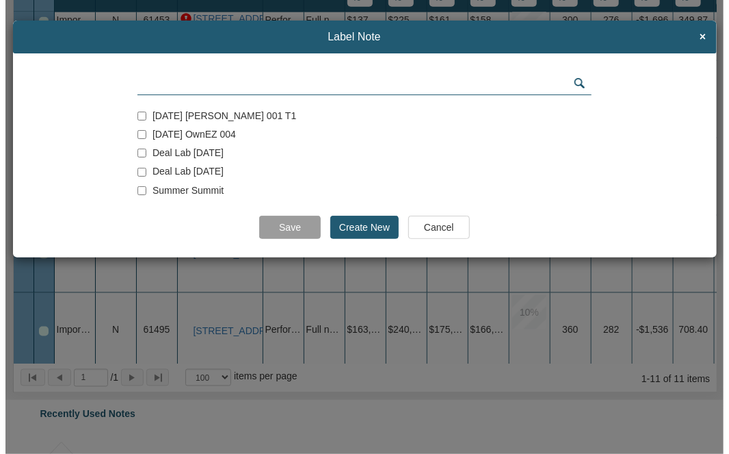
scroll to position [495, 0]
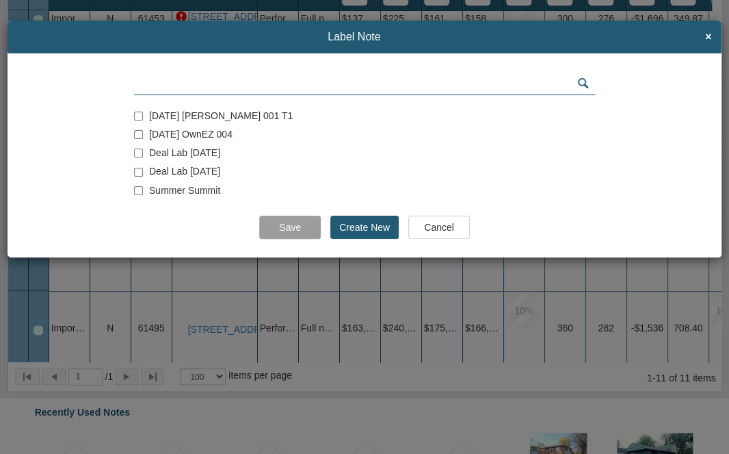
click at [208, 117] on span "8-21-25 Mixon 001 T1" at bounding box center [221, 115] width 144 height 11
checkbox input "true"
click at [287, 234] on input "Save" at bounding box center [290, 227] width 62 height 23
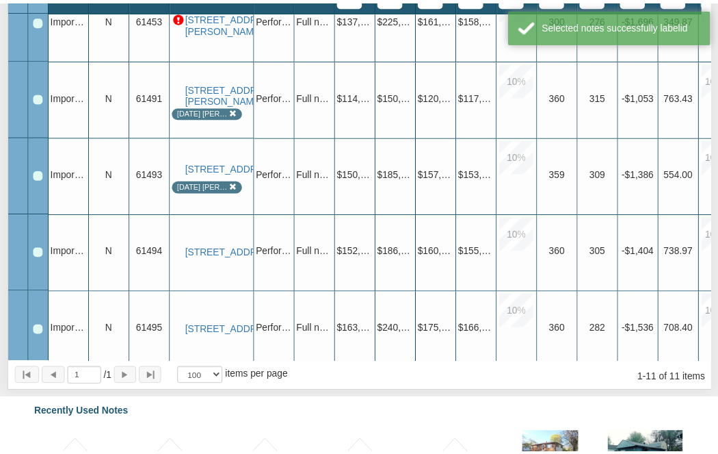
scroll to position [523, 0]
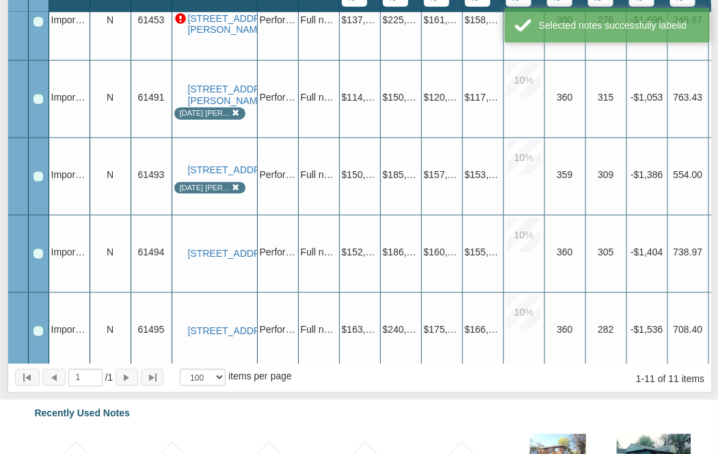
click at [259, 250] on img "button" at bounding box center [264, 255] width 10 height 10
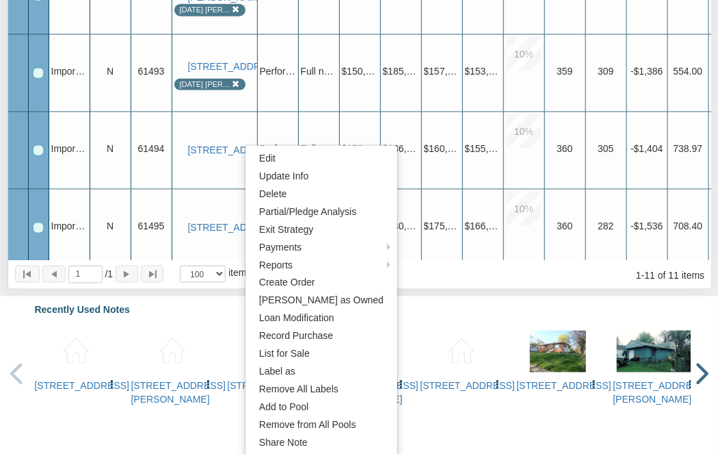
scroll to position [640, 0]
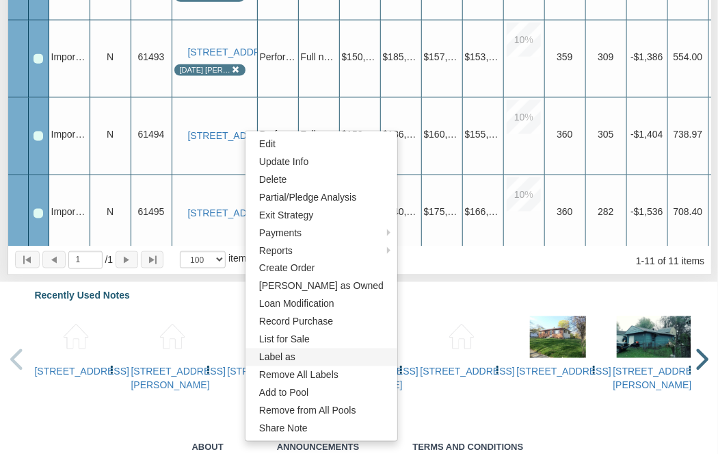
click at [287, 356] on link "Label as" at bounding box center [322, 357] width 152 height 18
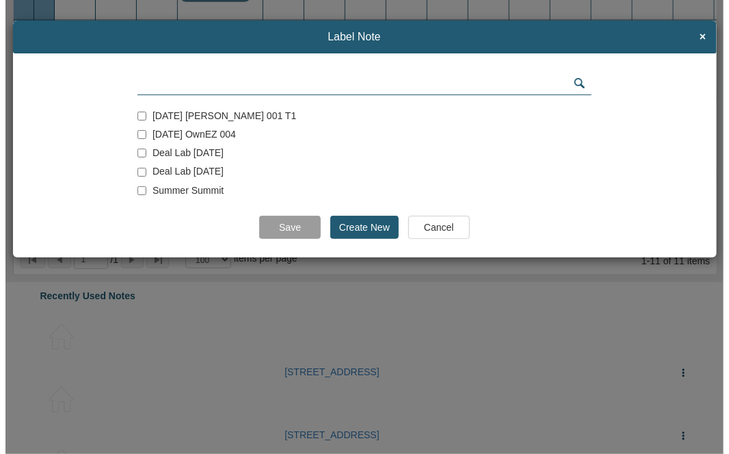
scroll to position [579, 0]
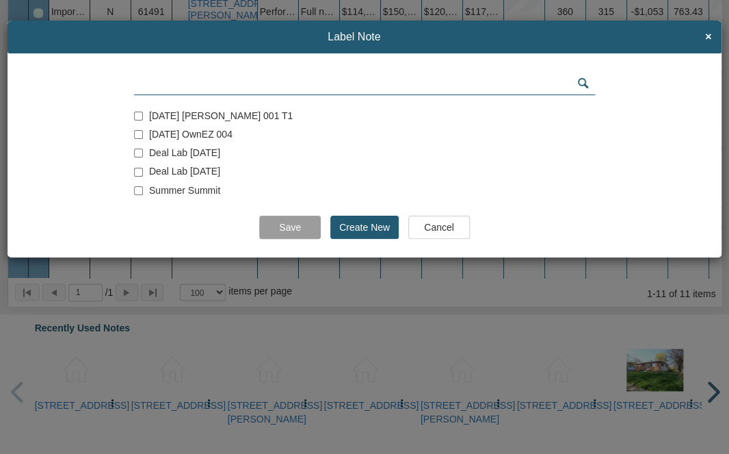
click at [192, 112] on span "8-21-25 Mixon 001 T1" at bounding box center [221, 115] width 144 height 11
checkbox input "true"
click at [290, 228] on input "Save" at bounding box center [290, 227] width 62 height 23
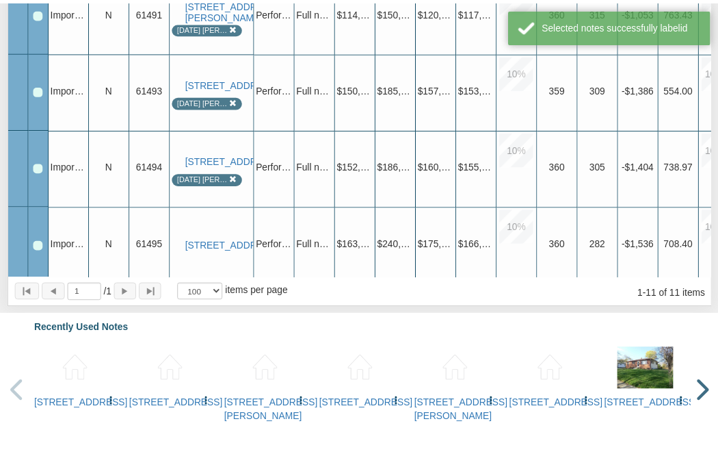
scroll to position [606, 0]
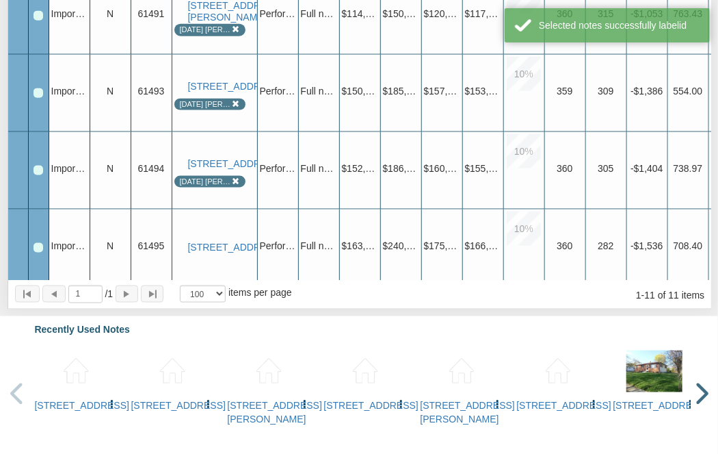
click at [259, 244] on img "button" at bounding box center [264, 249] width 10 height 10
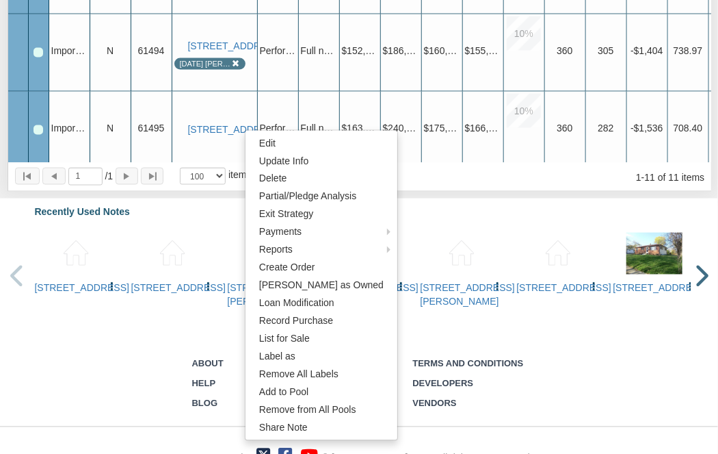
scroll to position [732, 0]
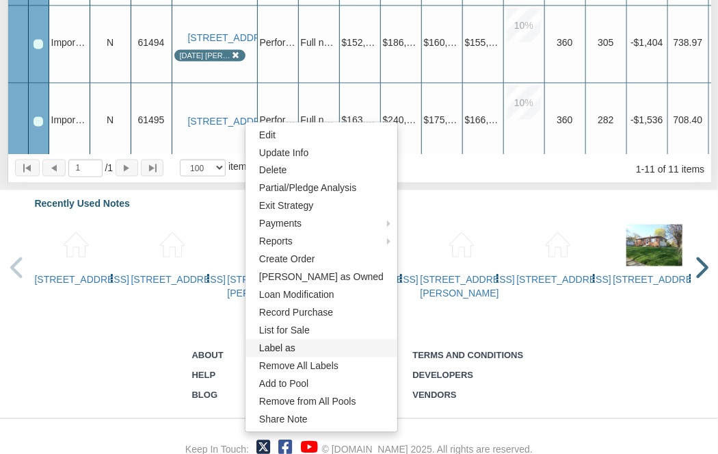
click at [278, 345] on link "Label as" at bounding box center [322, 348] width 152 height 18
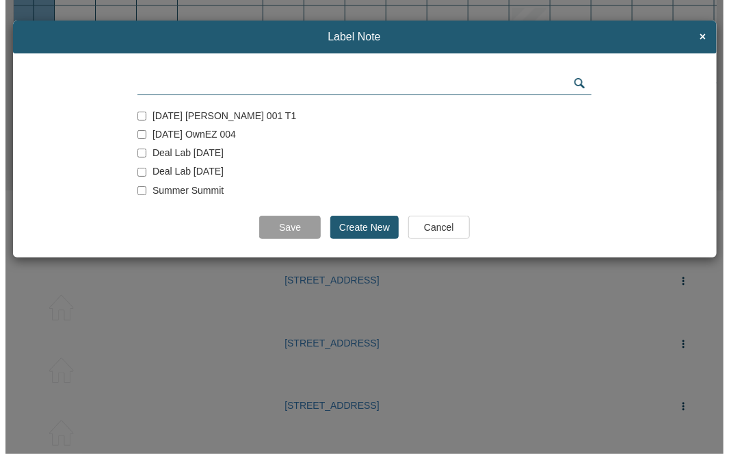
scroll to position [579, 0]
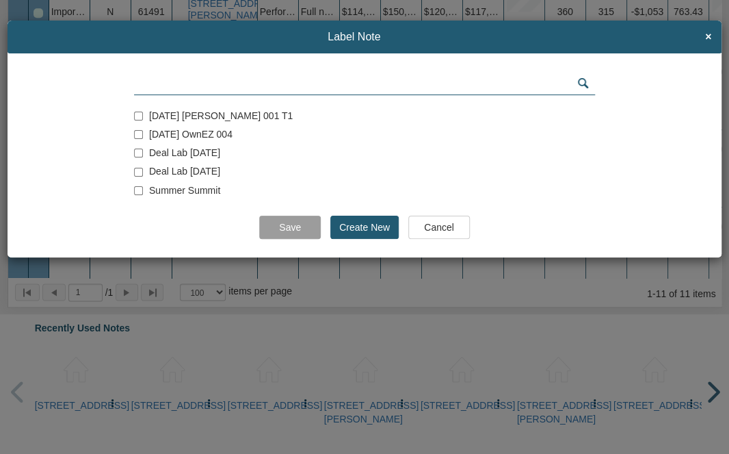
click at [134, 114] on input "checkbox" at bounding box center [138, 116] width 9 height 9
checkbox input "true"
click at [287, 232] on input "Save" at bounding box center [290, 227] width 62 height 23
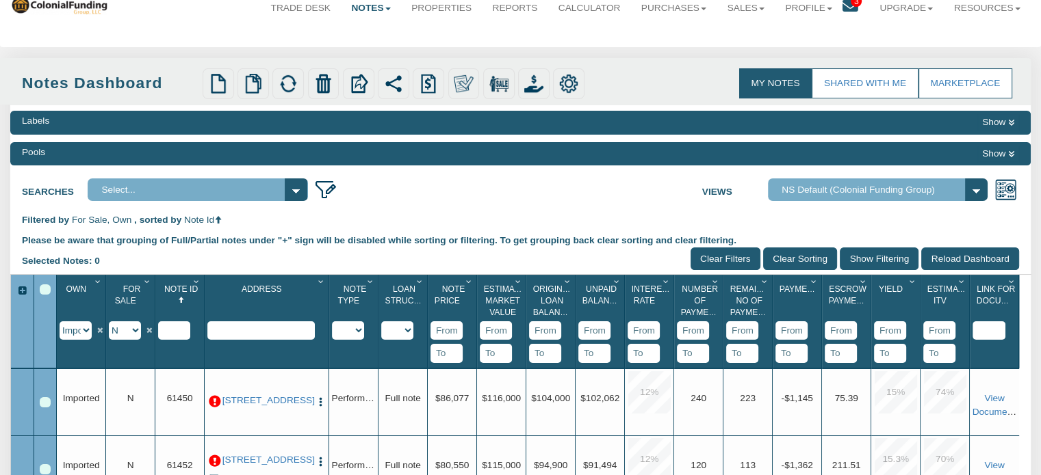
scroll to position [30, 0]
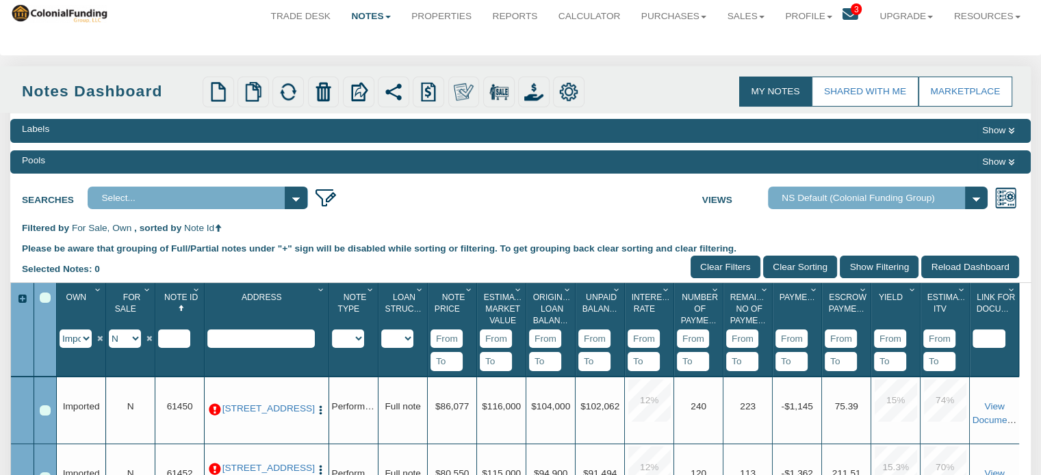
click at [1008, 161] on icon at bounding box center [1011, 163] width 6 height 8
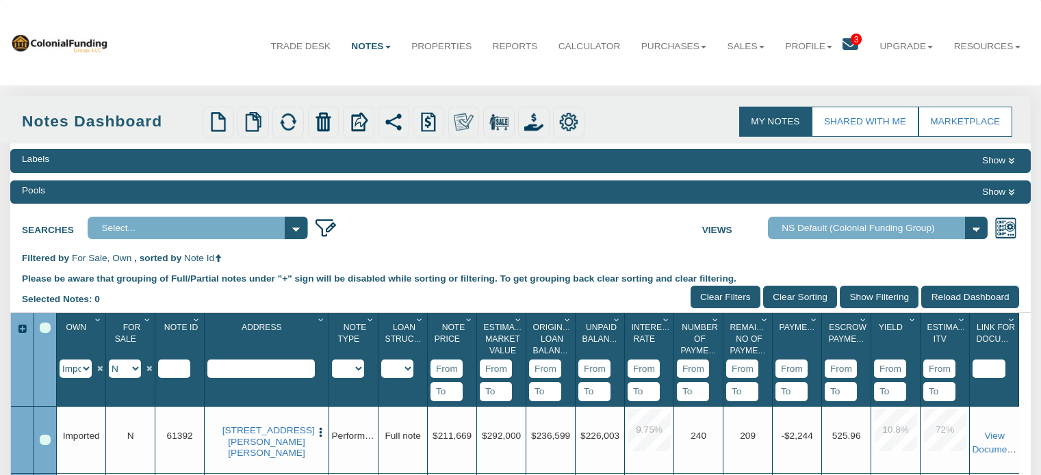
scroll to position [30, 0]
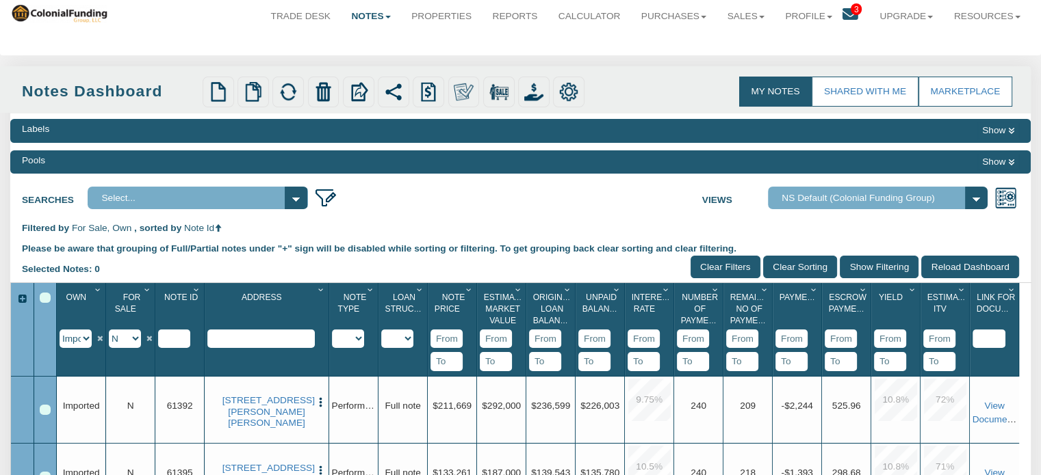
click at [1012, 163] on icon at bounding box center [1011, 163] width 6 height 8
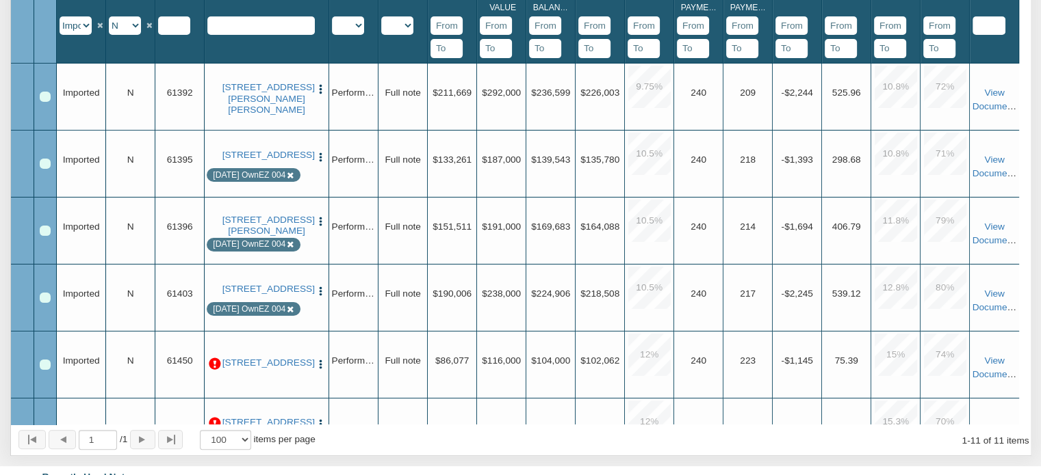
scroll to position [413, 0]
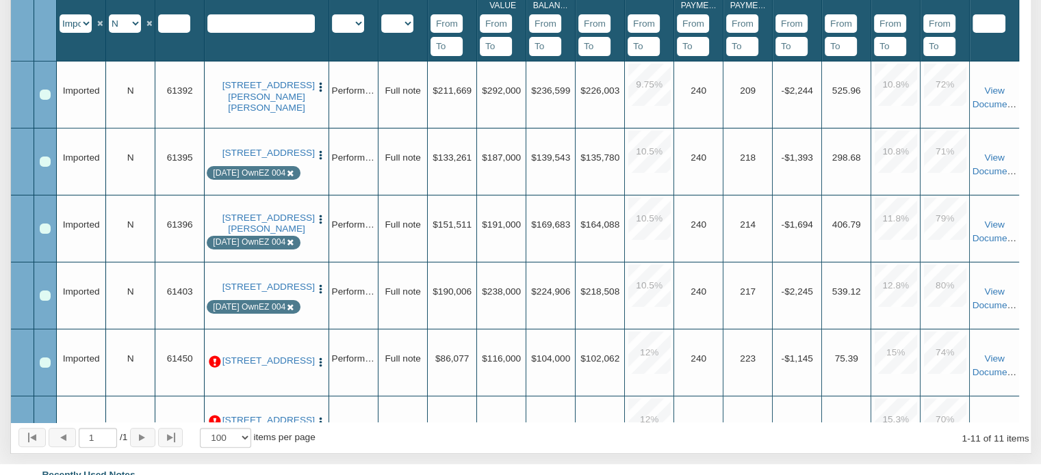
click at [249, 29] on input "text" at bounding box center [260, 23] width 107 height 19
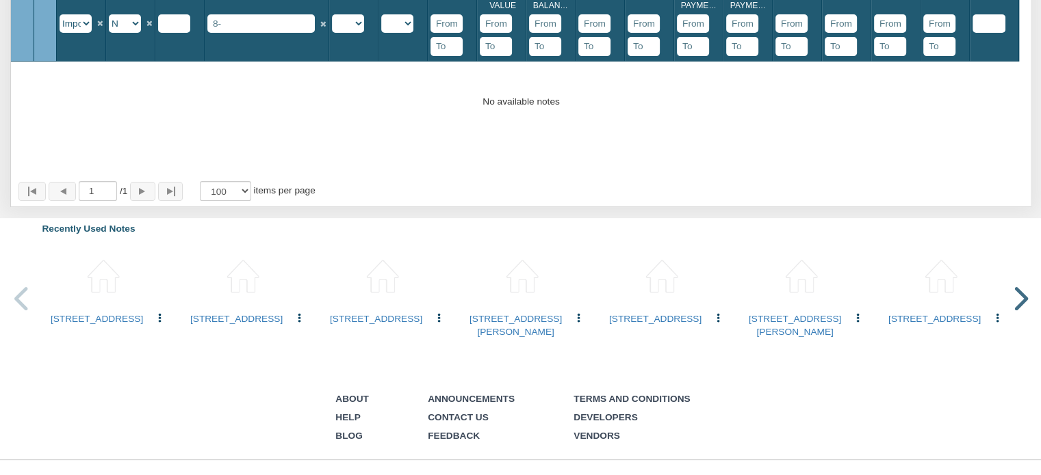
type input "8"
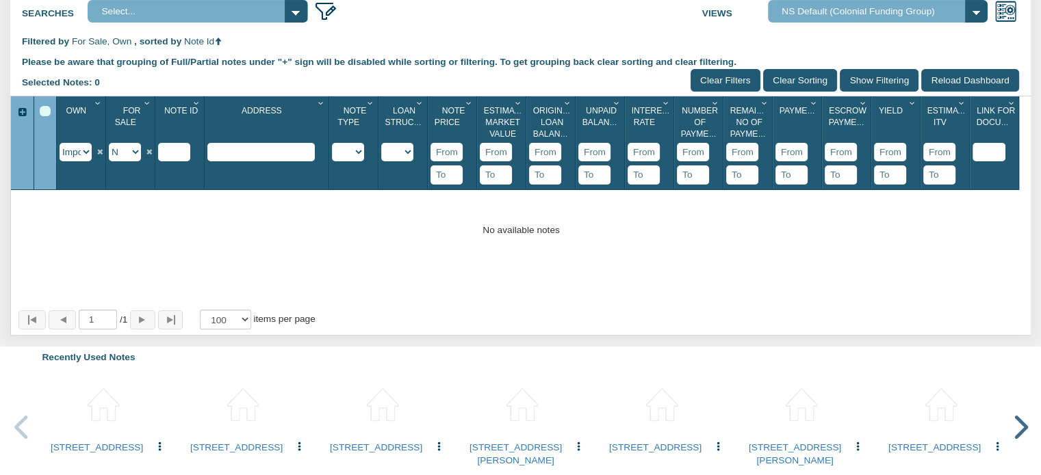
scroll to position [0, 0]
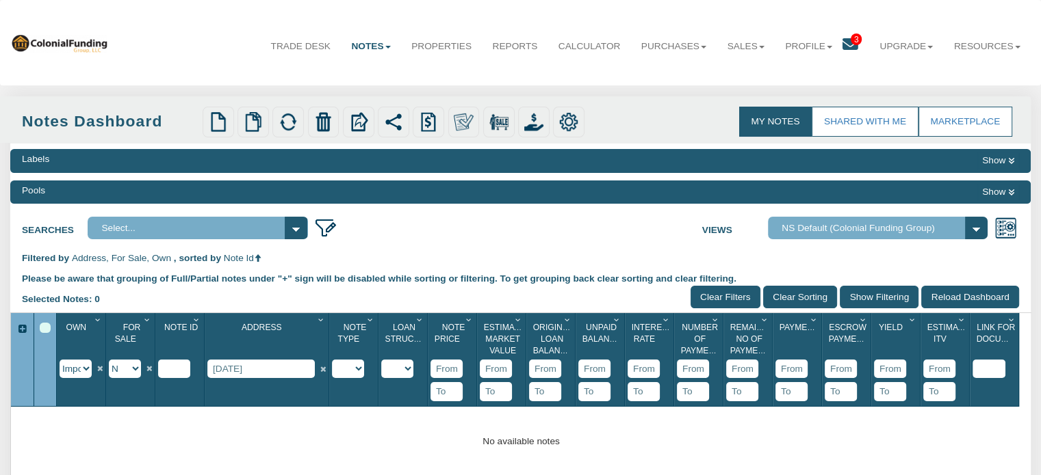
click at [1012, 164] on icon at bounding box center [1011, 161] width 6 height 8
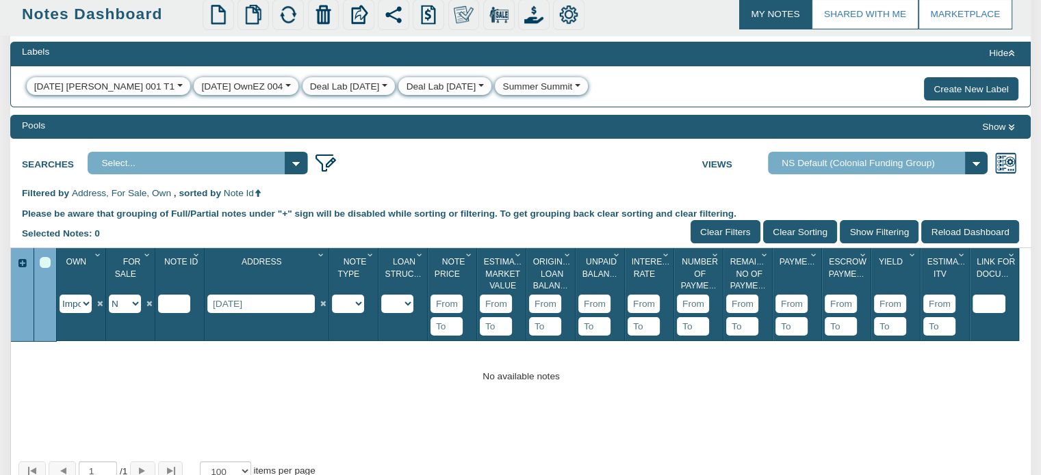
scroll to position [99, 0]
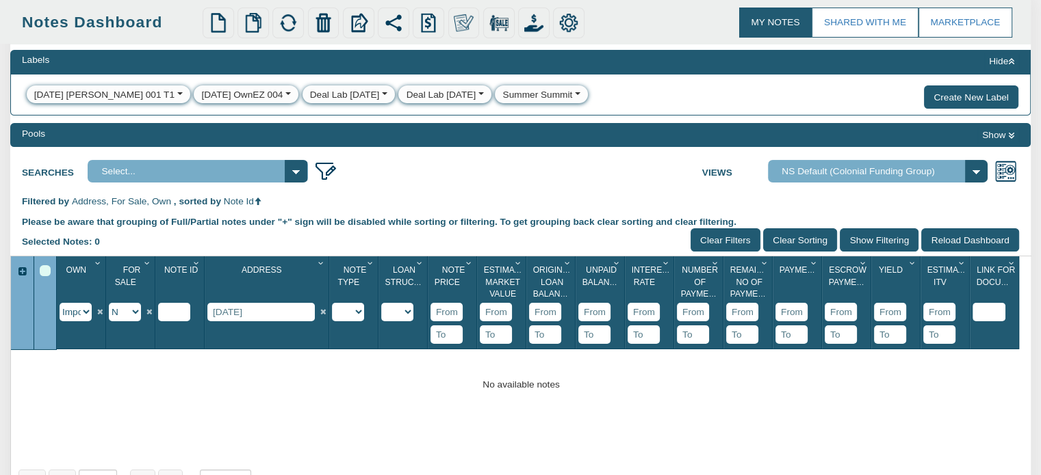
click at [90, 94] on div "[DATE] [PERSON_NAME] 001 T1" at bounding box center [104, 95] width 140 height 14
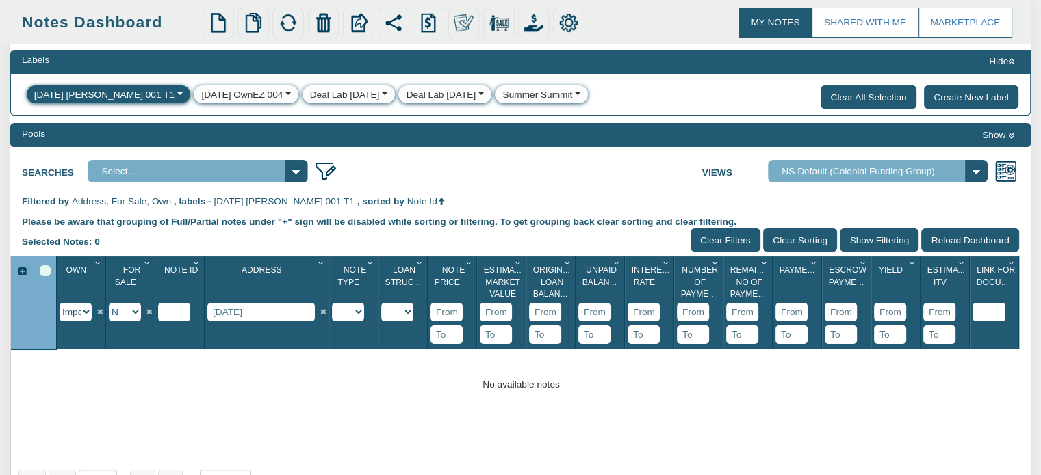
click at [201, 99] on div "[DATE] OwnEZ 004" at bounding box center [241, 95] width 81 height 14
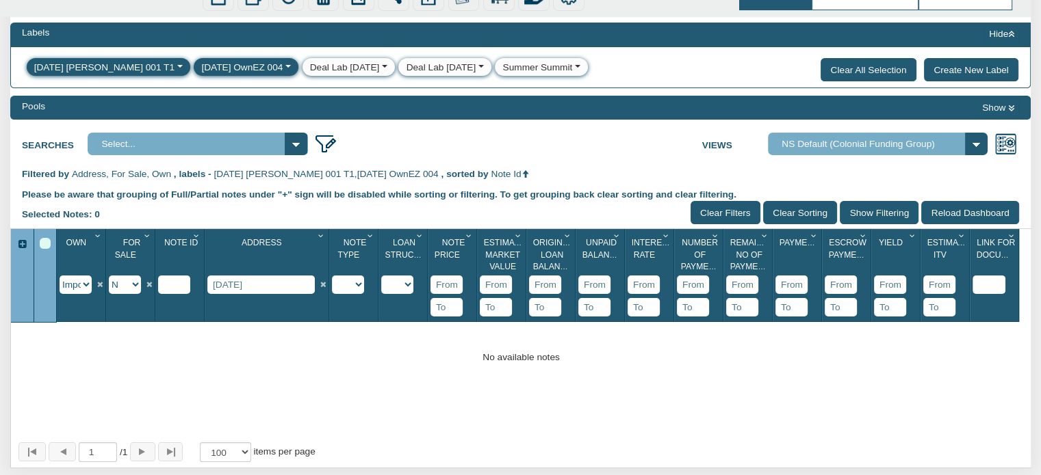
scroll to position [139, 0]
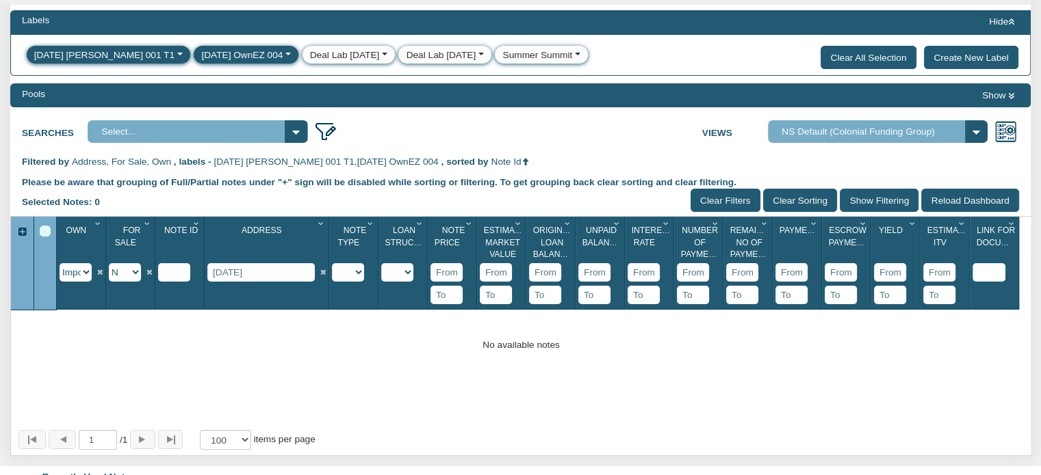
click at [271, 274] on input "[DATE]" at bounding box center [260, 272] width 107 height 19
type input "8"
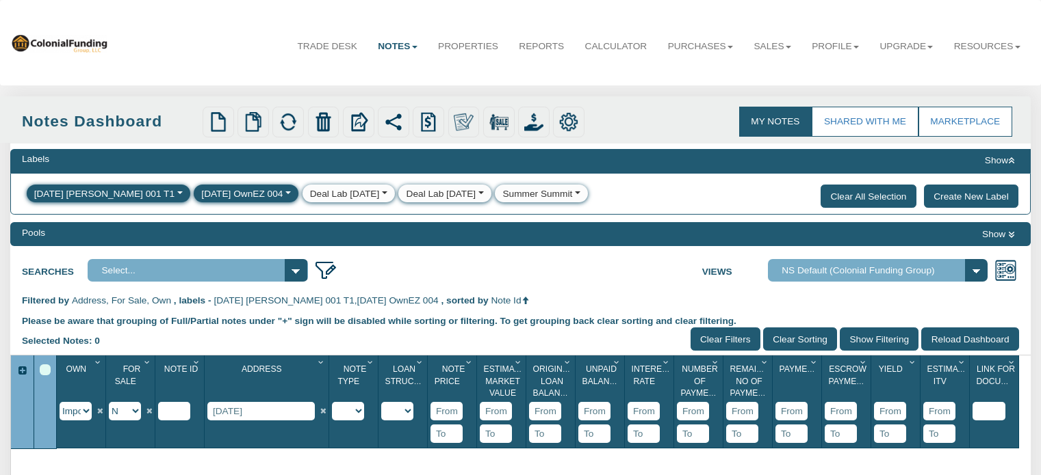
scroll to position [139, 0]
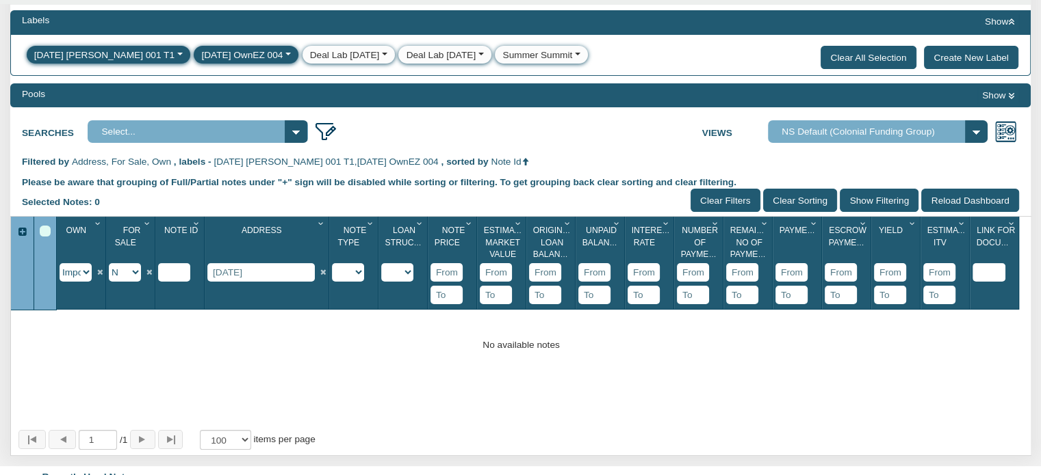
click at [201, 53] on div "[DATE] OwnEZ 004" at bounding box center [241, 56] width 81 height 14
click at [88, 54] on div "[DATE] [PERSON_NAME] 001 T1" at bounding box center [104, 56] width 140 height 14
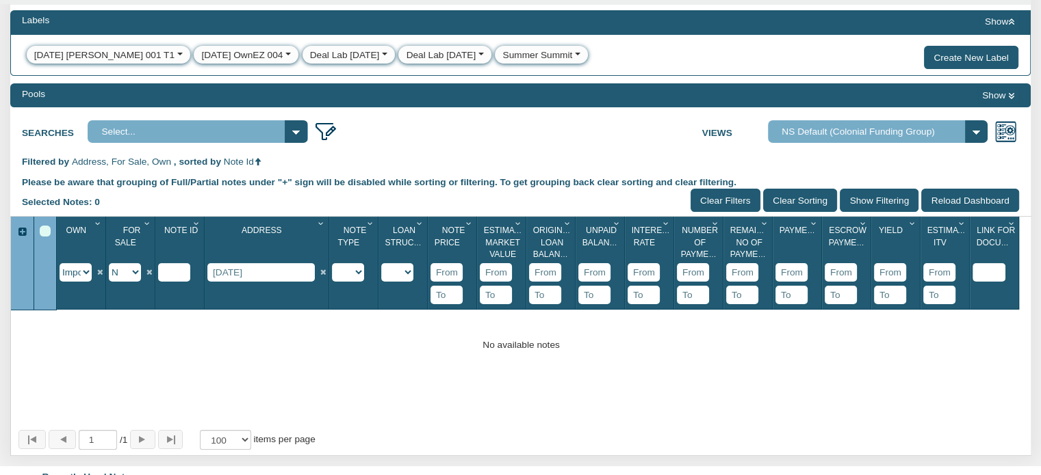
click at [999, 94] on button "Show" at bounding box center [998, 96] width 42 height 16
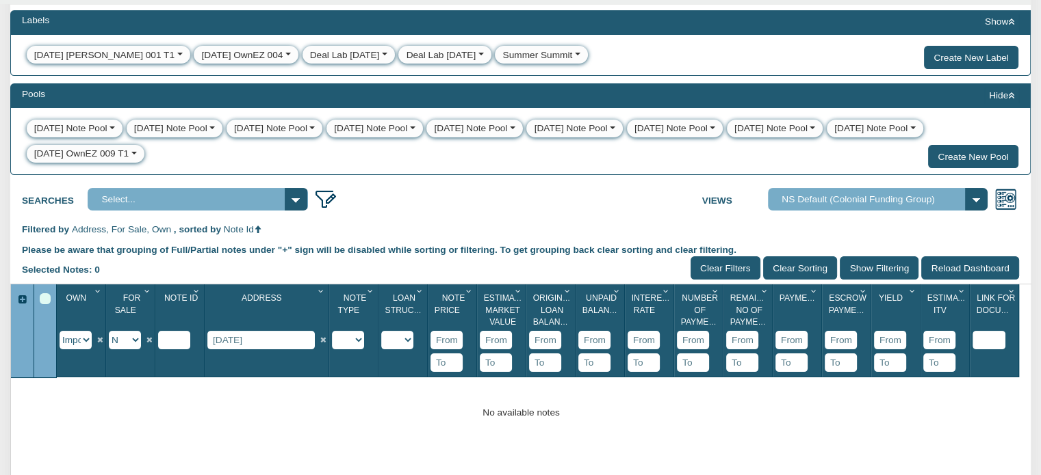
click at [252, 338] on input "8-21-25" at bounding box center [260, 340] width 107 height 19
type input "8"
click at [320, 415] on div "Menu Trade Desk Notes Dashboard Transactions Properties Reports 3" at bounding box center [520, 345] width 1041 height 969
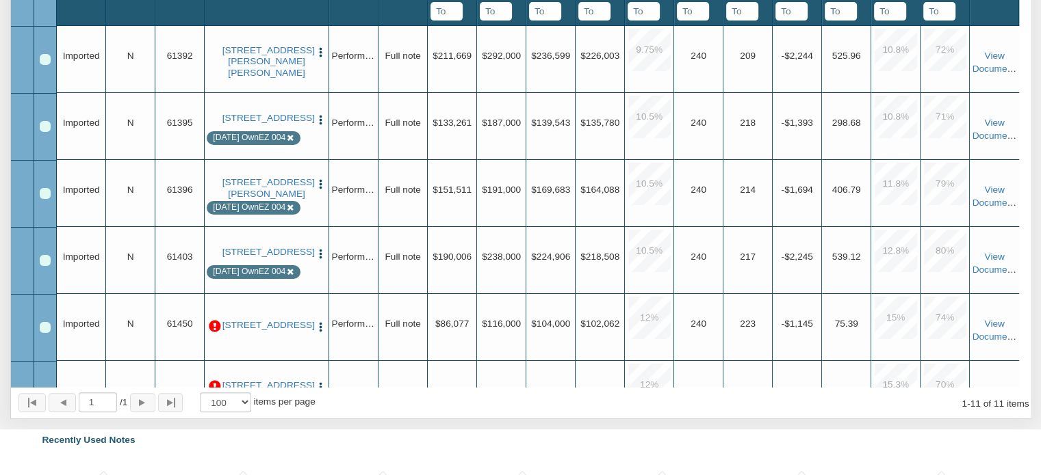
scroll to position [495, 0]
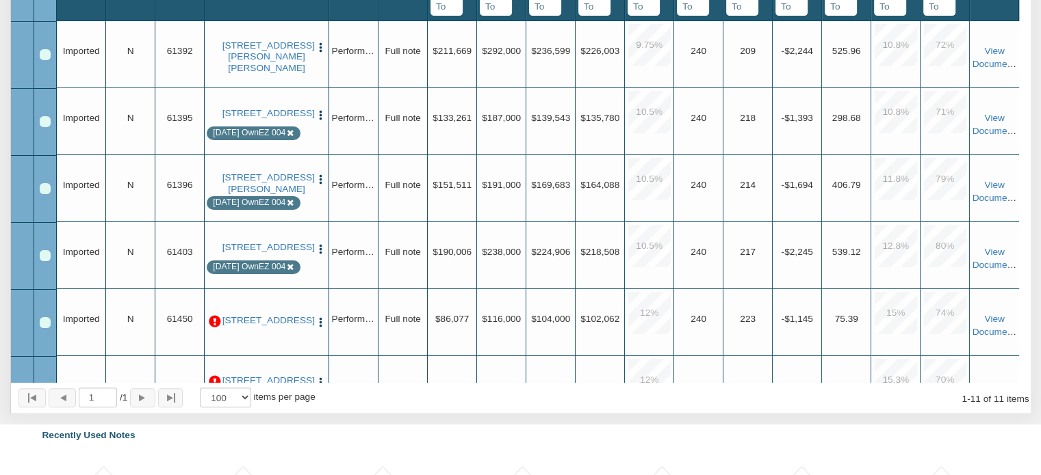
click at [321, 116] on img "button" at bounding box center [321, 115] width 12 height 12
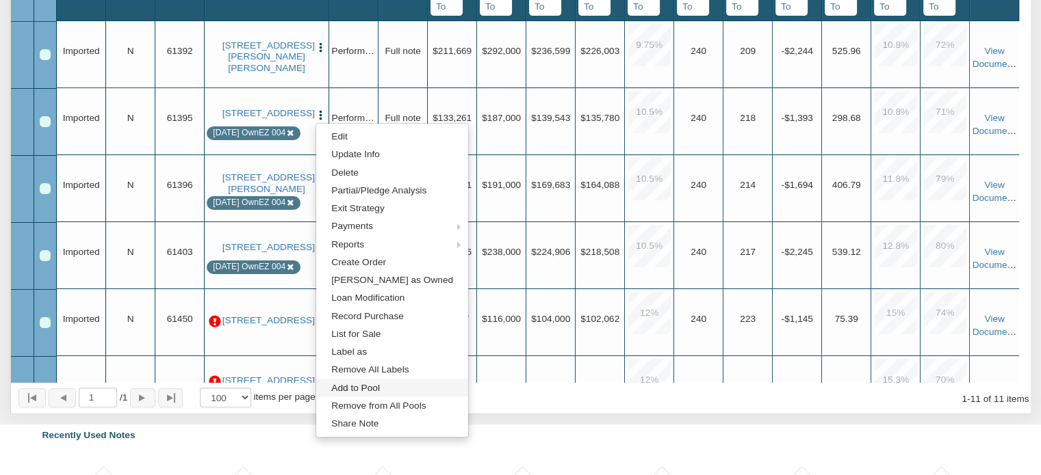
click at [357, 388] on link "Add to Pool" at bounding box center [392, 388] width 152 height 18
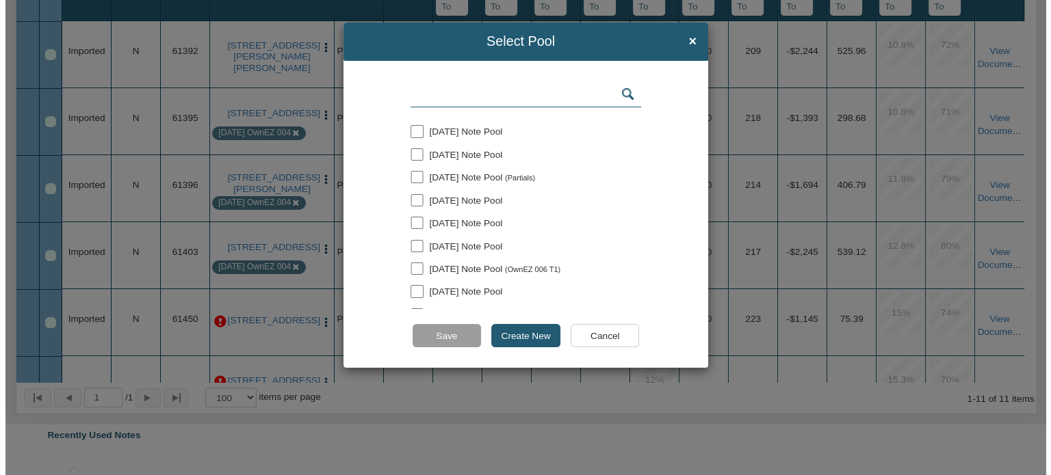
scroll to position [496, 0]
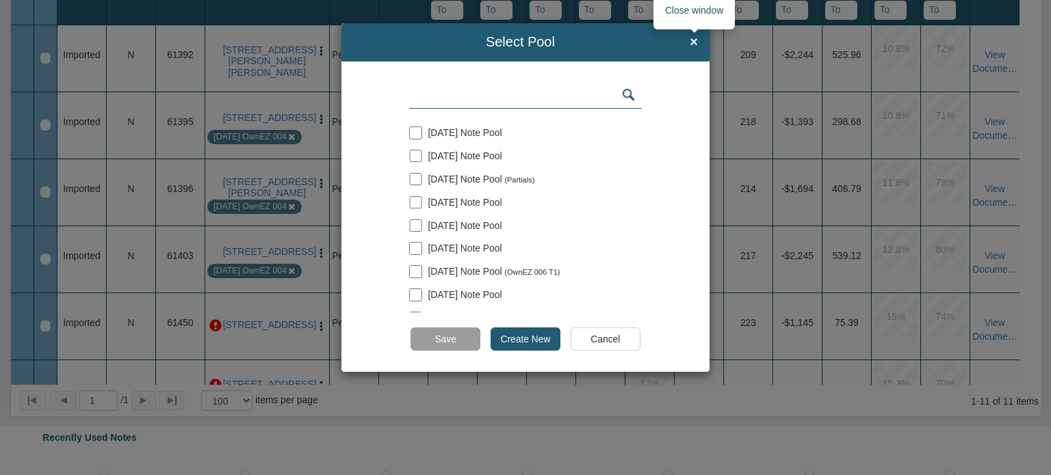
click at [690, 42] on span "×" at bounding box center [694, 42] width 8 height 15
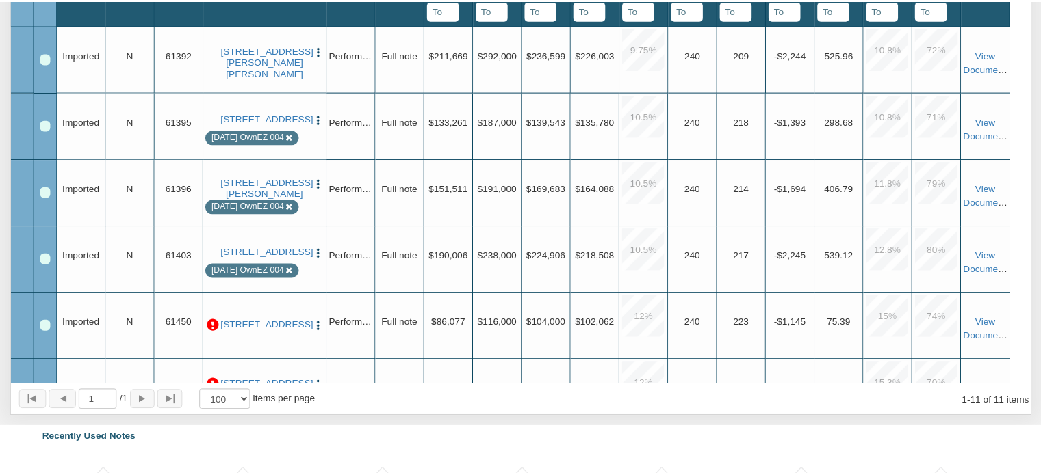
scroll to position [495, 0]
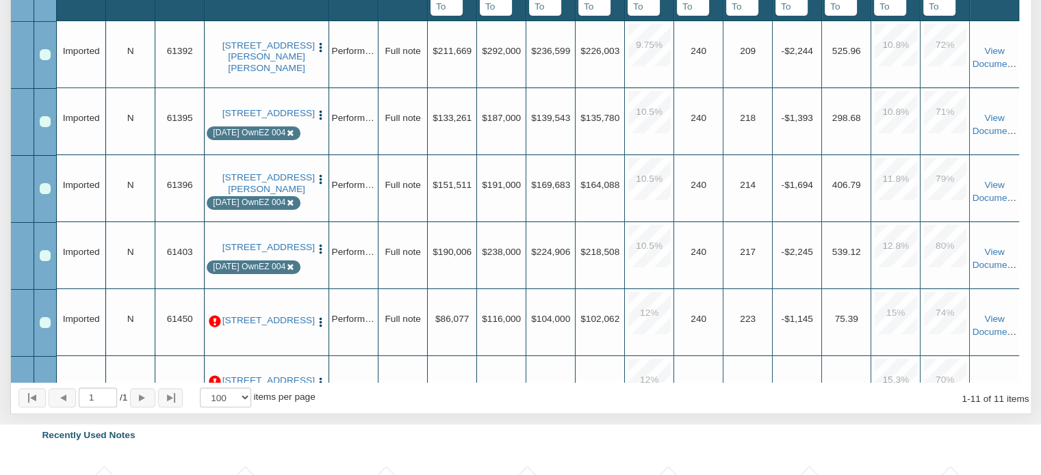
click at [321, 115] on img "button" at bounding box center [321, 115] width 12 height 12
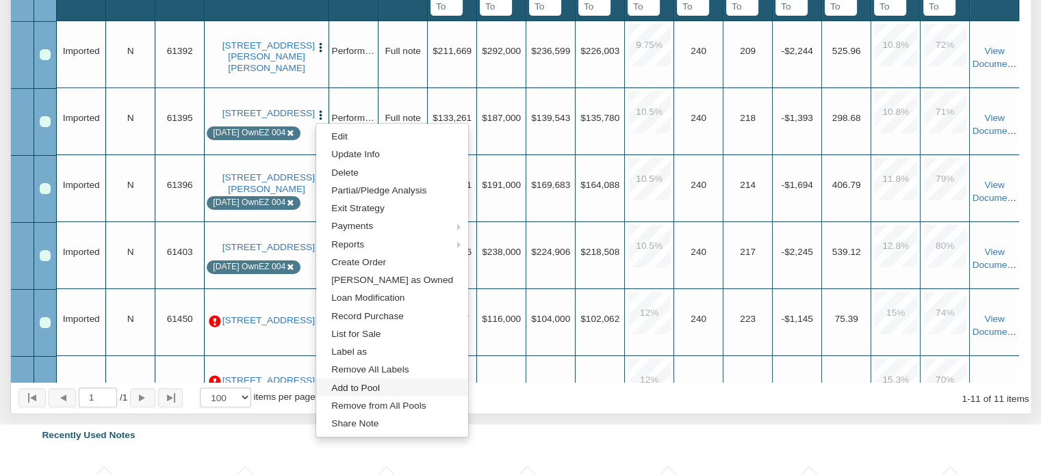
click at [348, 388] on link "Add to Pool" at bounding box center [392, 388] width 152 height 18
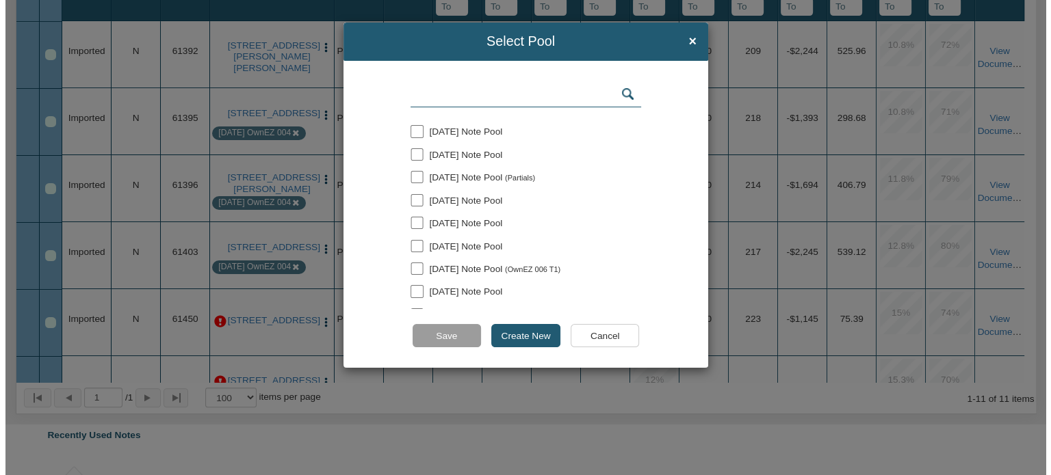
scroll to position [496, 0]
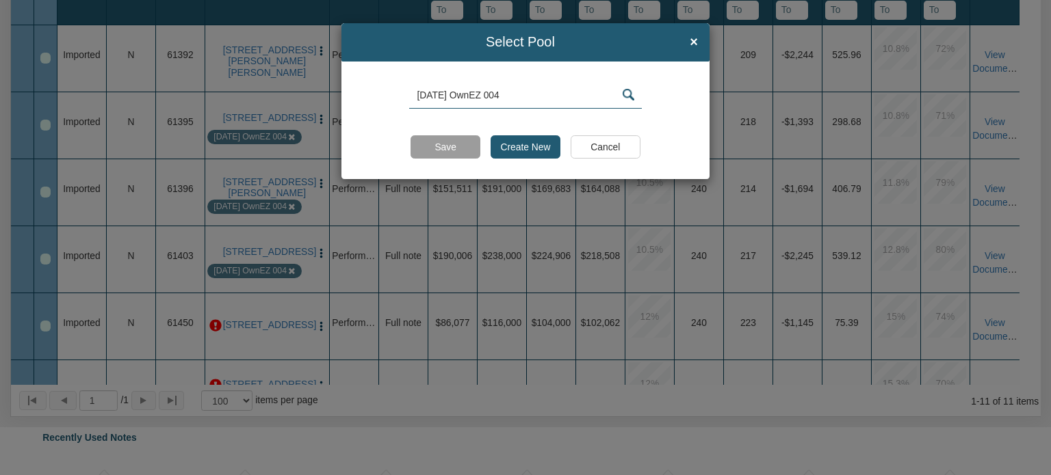
type input "[DATE] OwnEZ 004"
click at [512, 145] on input "Create New" at bounding box center [526, 146] width 70 height 23
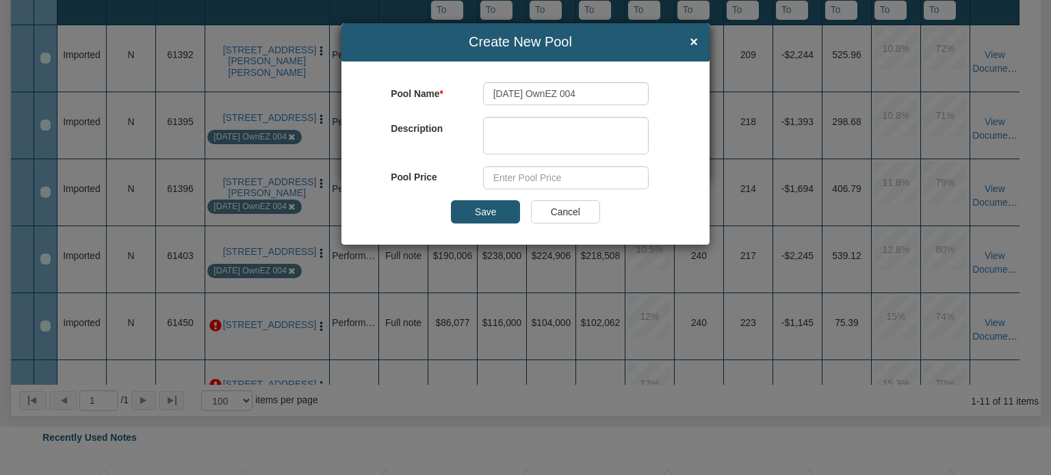
click at [482, 213] on input "Save" at bounding box center [485, 211] width 69 height 23
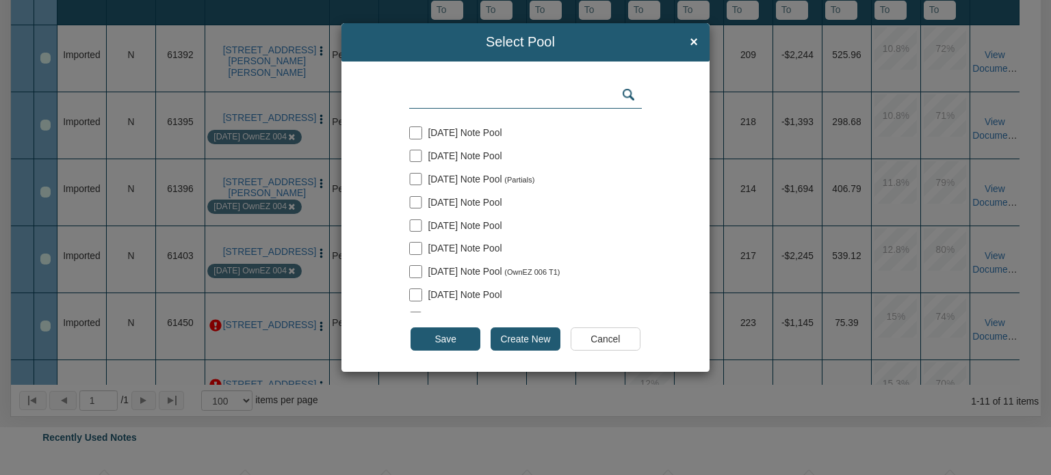
scroll to position [63, 0]
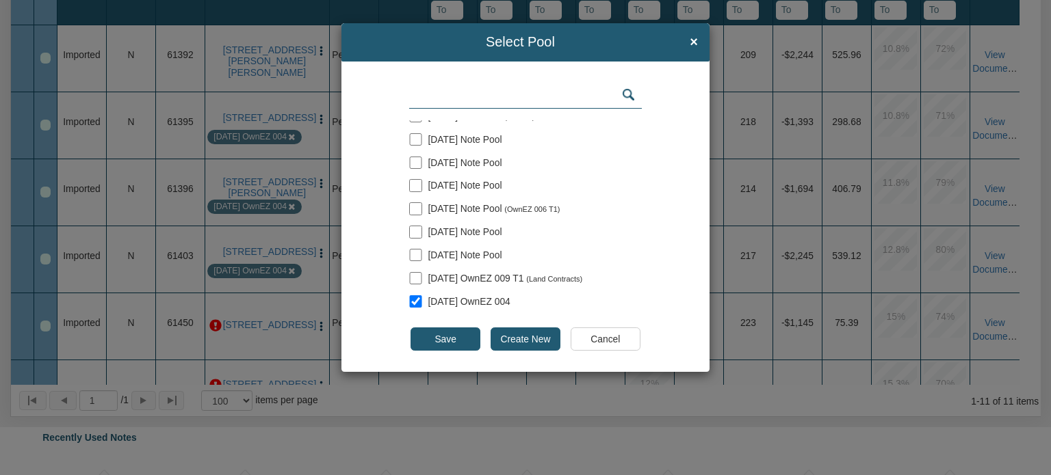
click at [443, 338] on input "Save" at bounding box center [444, 339] width 69 height 23
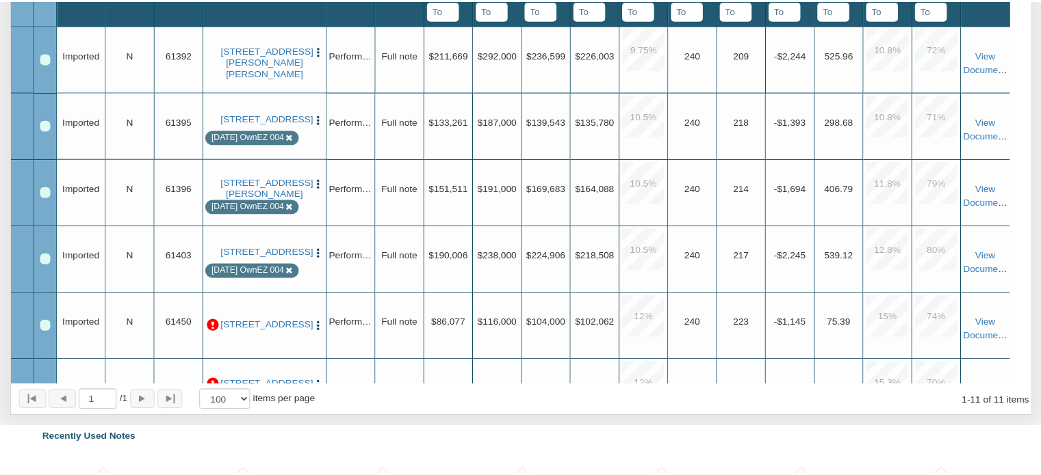
scroll to position [495, 0]
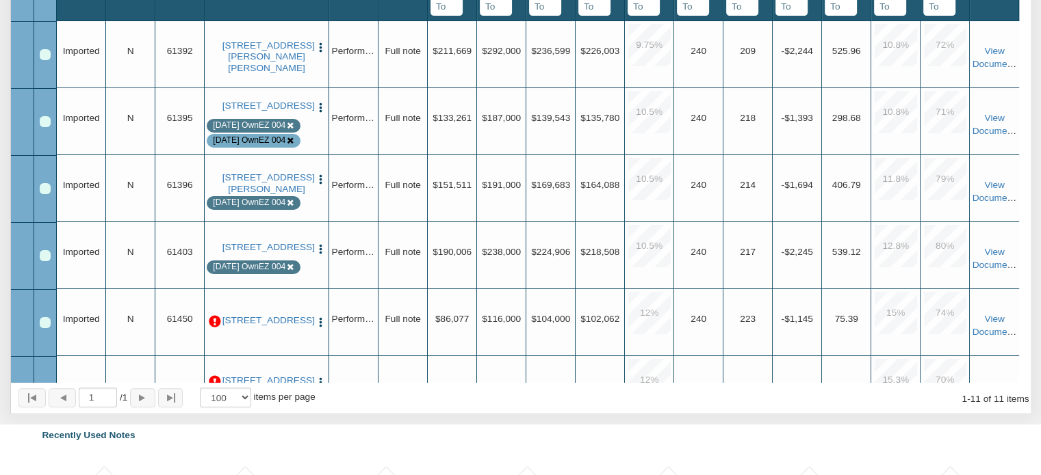
click at [294, 129] on icon at bounding box center [291, 126] width 8 height 8
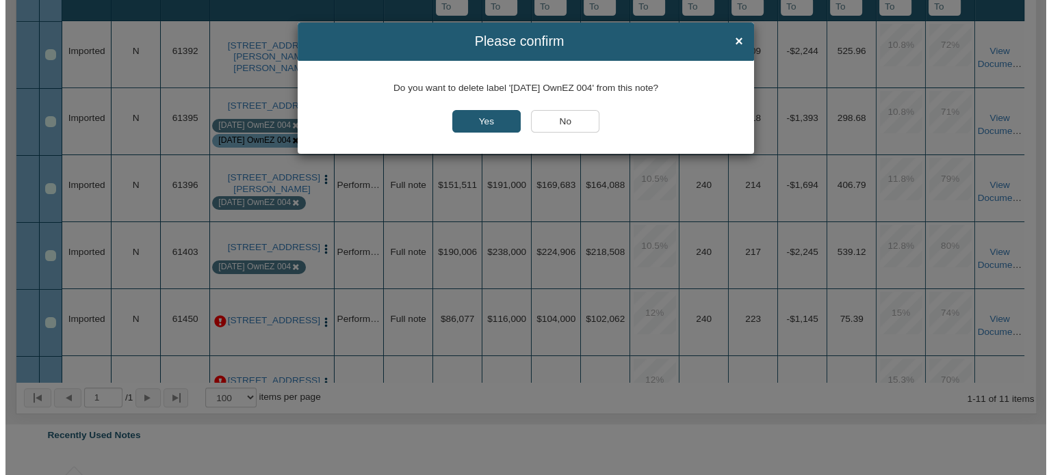
scroll to position [496, 0]
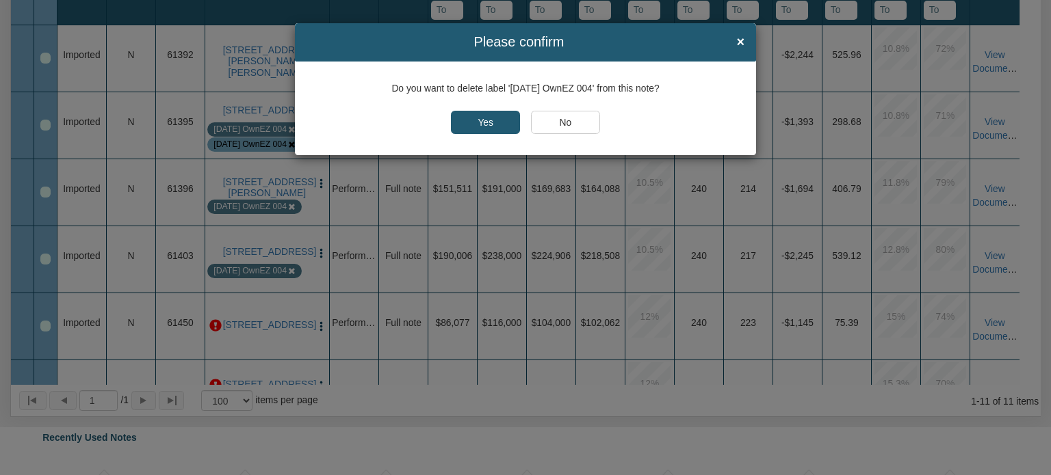
click at [491, 121] on input "Yes" at bounding box center [485, 122] width 69 height 23
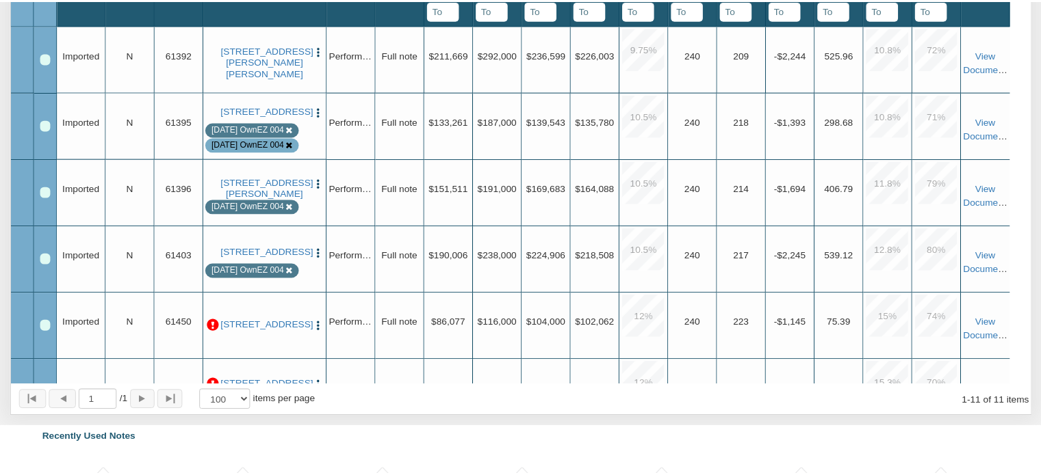
scroll to position [495, 0]
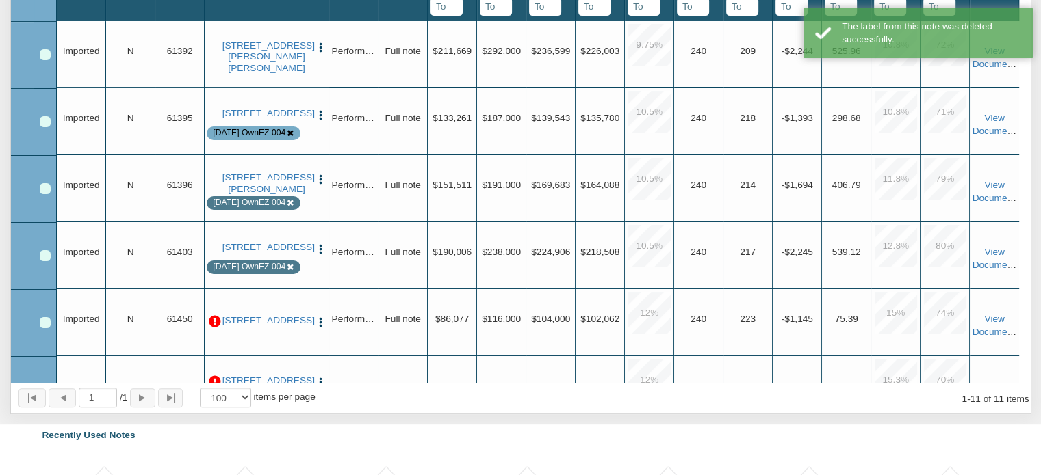
click at [321, 183] on img "button" at bounding box center [321, 180] width 12 height 12
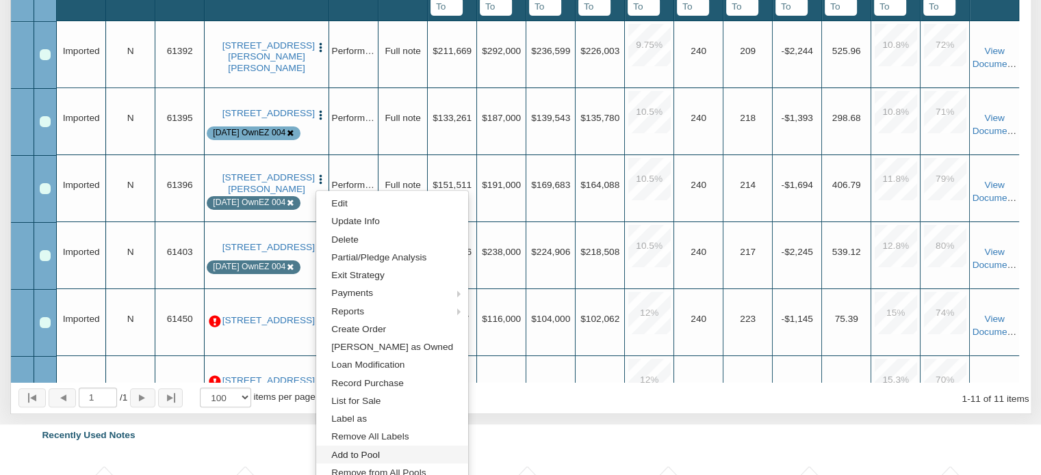
click at [353, 458] on link "Add to Pool" at bounding box center [392, 455] width 152 height 18
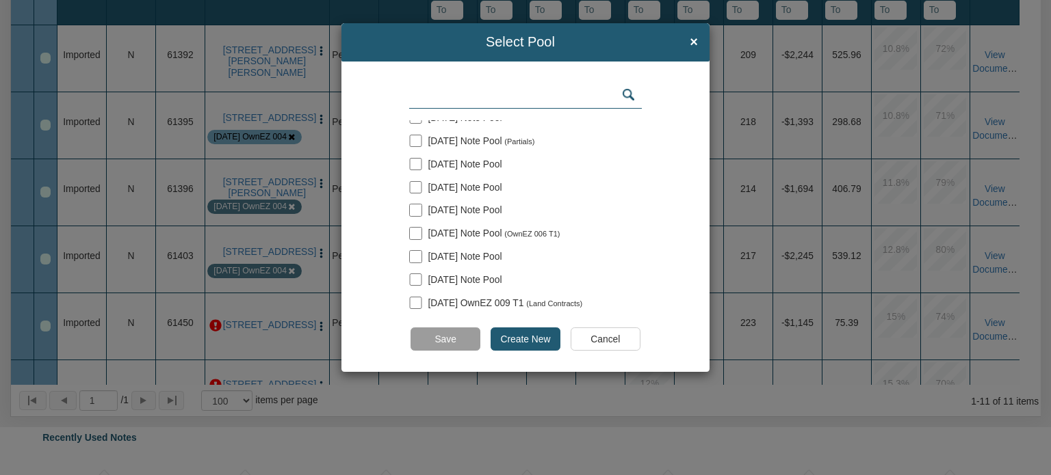
scroll to position [63, 0]
click at [486, 300] on span "8-21-25 OwnEZ 004" at bounding box center [469, 301] width 82 height 11
checkbox input "true"
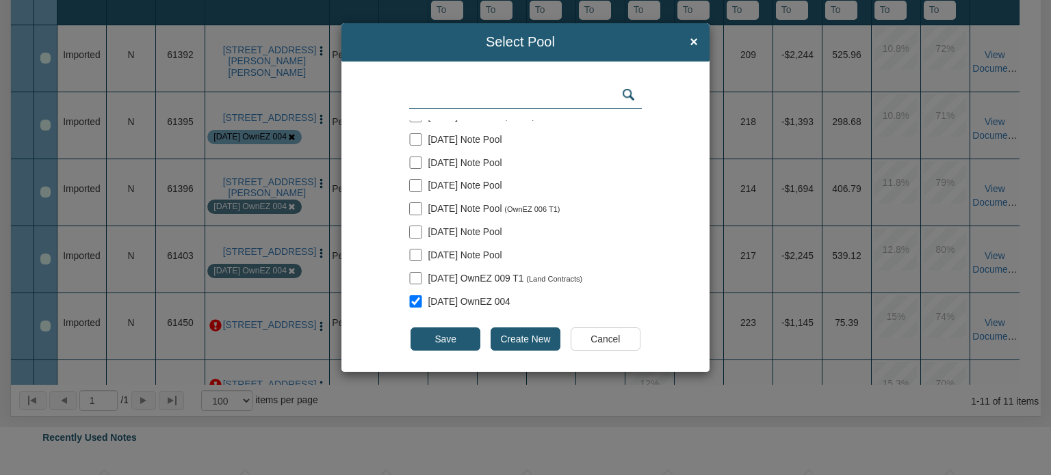
click at [436, 339] on input "Save" at bounding box center [444, 339] width 69 height 23
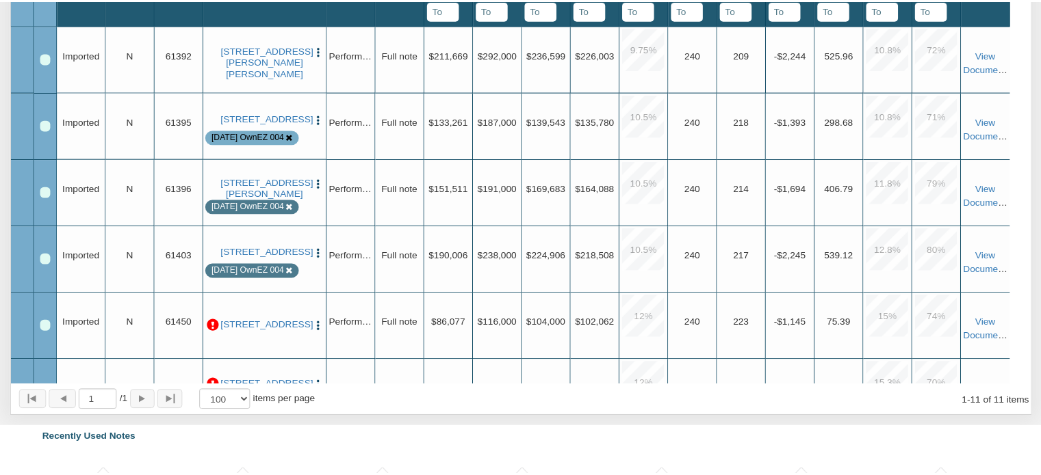
scroll to position [495, 0]
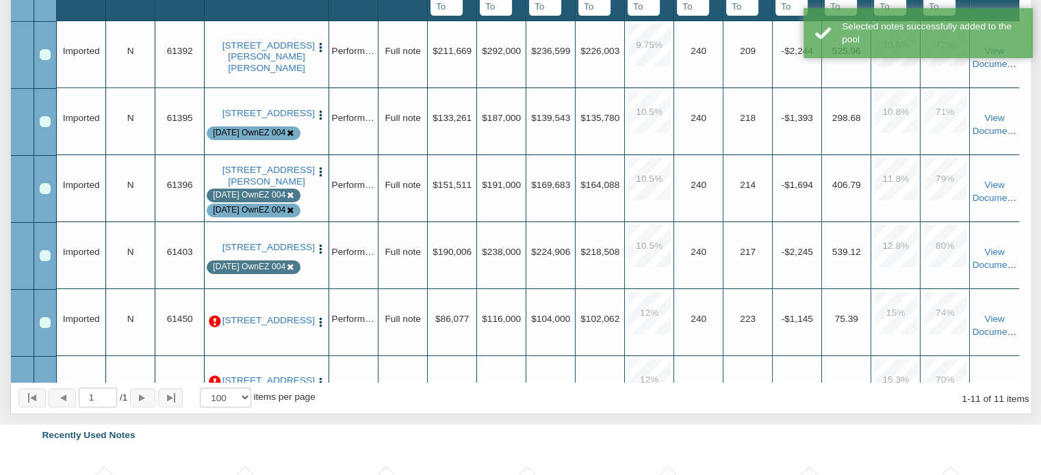
click at [291, 200] on icon at bounding box center [291, 196] width 8 height 8
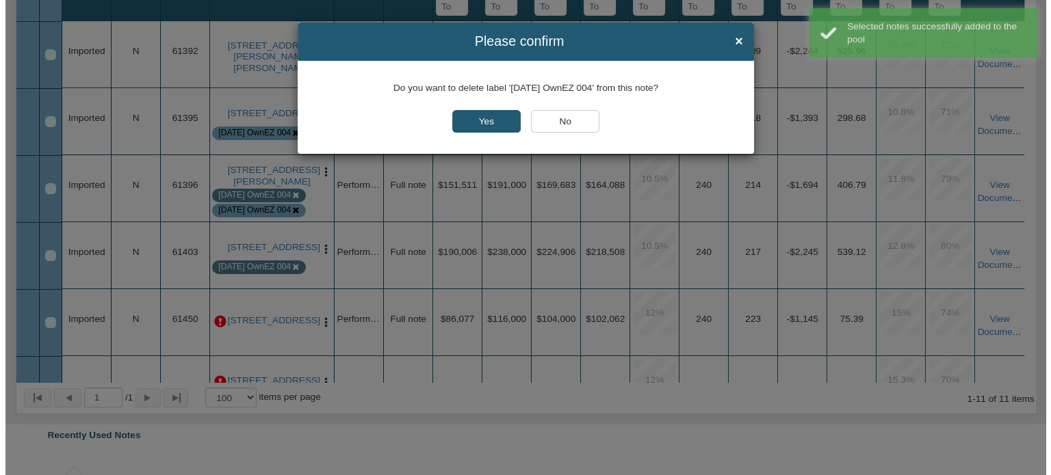
scroll to position [496, 0]
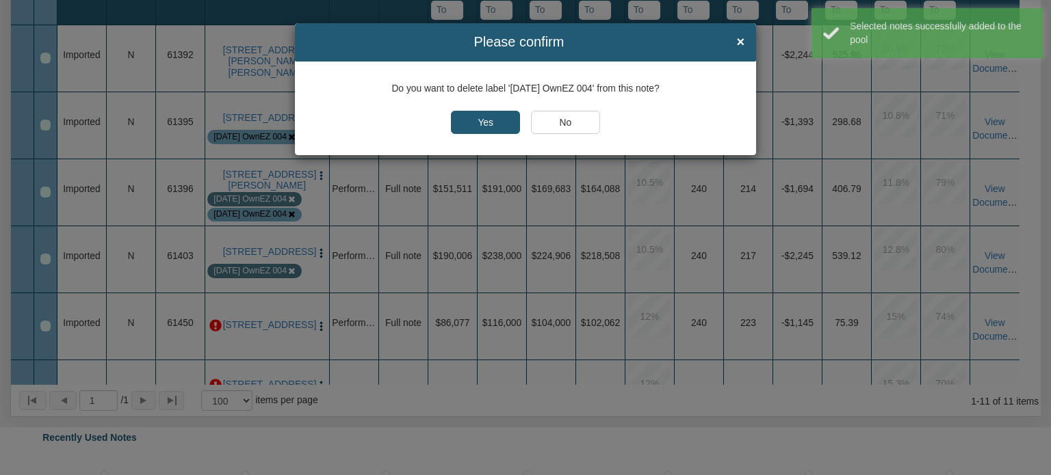
click at [481, 116] on input "Yes" at bounding box center [485, 122] width 69 height 23
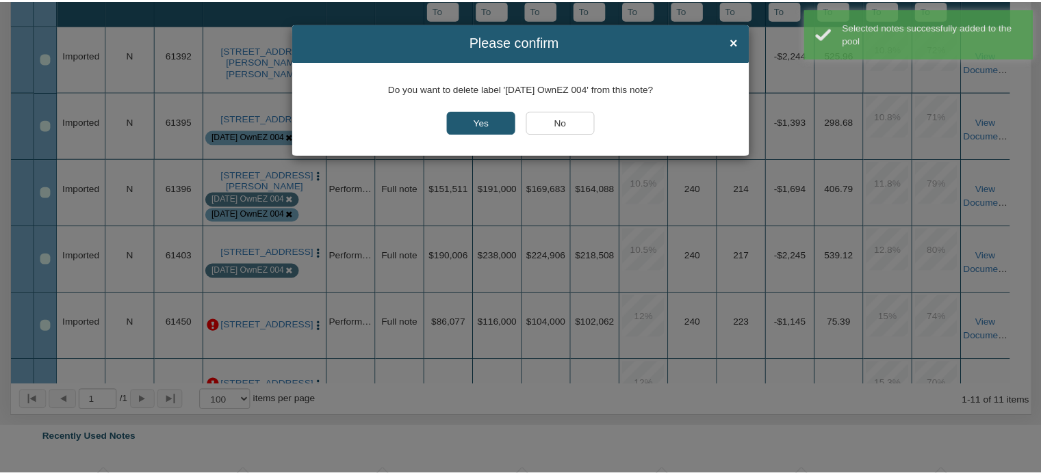
scroll to position [495, 0]
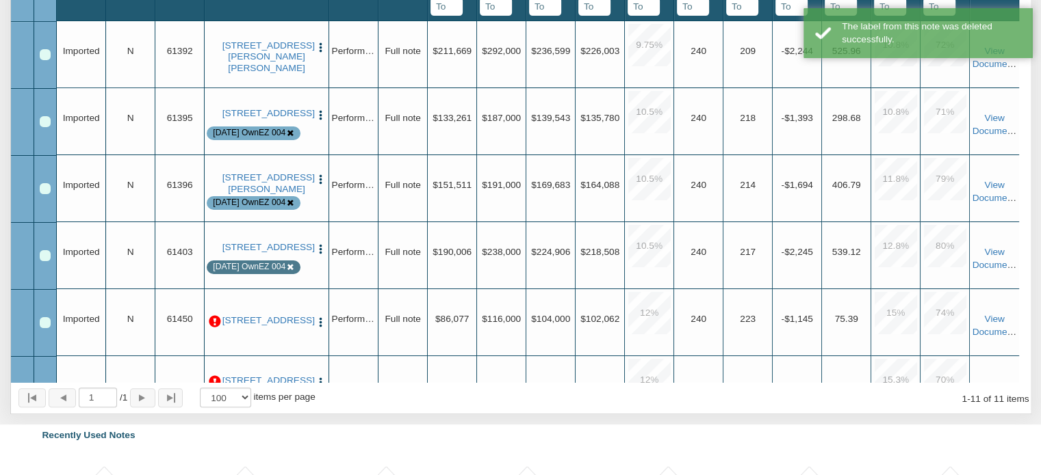
click at [320, 244] on img "button" at bounding box center [321, 250] width 12 height 12
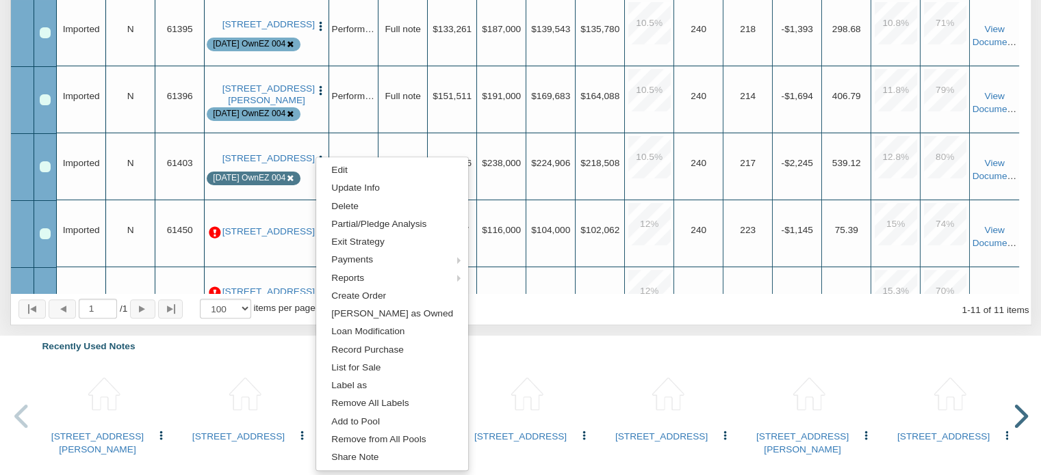
scroll to position [590, 0]
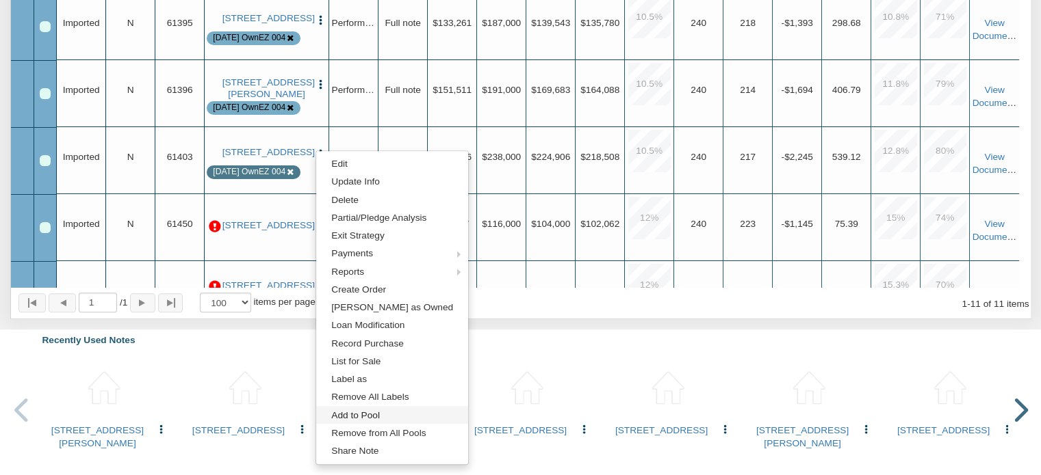
click at [369, 417] on link "Add to Pool" at bounding box center [392, 415] width 152 height 18
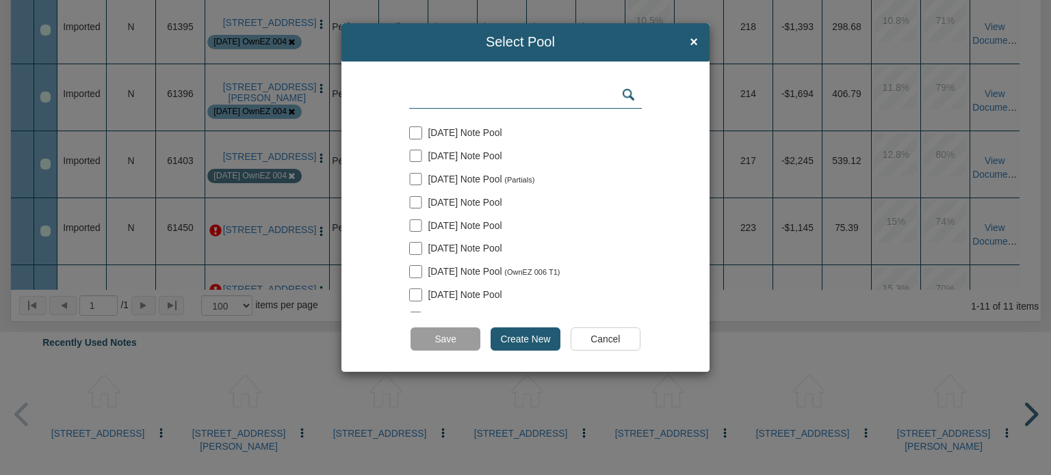
scroll to position [63, 0]
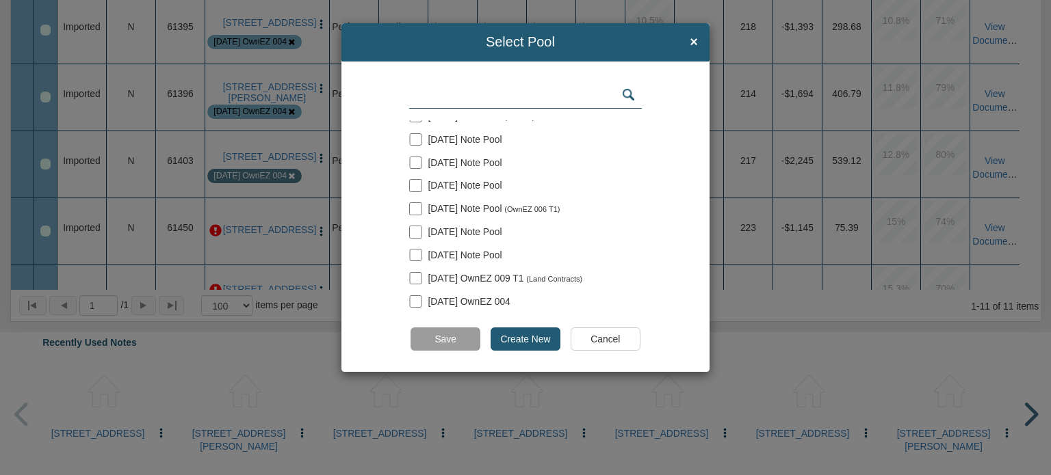
click at [415, 298] on input "checkbox" at bounding box center [415, 302] width 12 height 12
checkbox input "true"
click at [437, 335] on input "Save" at bounding box center [444, 339] width 69 height 23
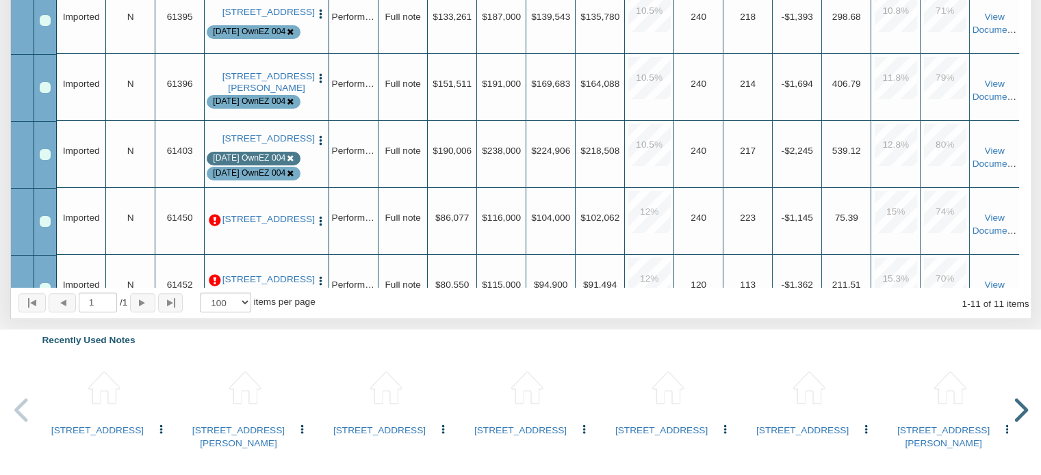
scroll to position [0, 0]
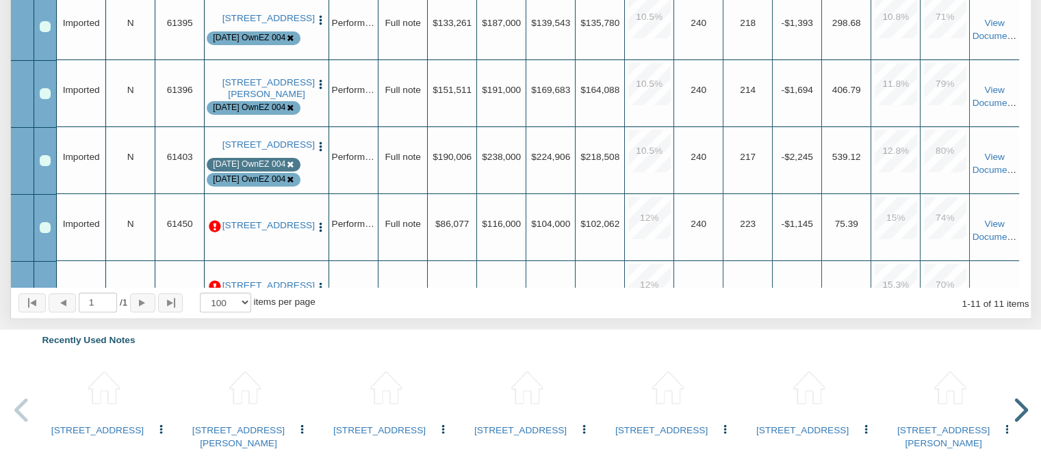
click at [692, 397] on img at bounding box center [667, 388] width 55 height 55
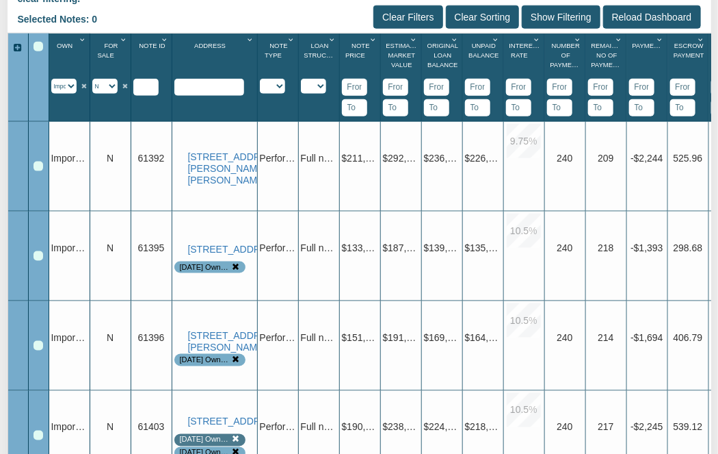
scroll to position [523, 0]
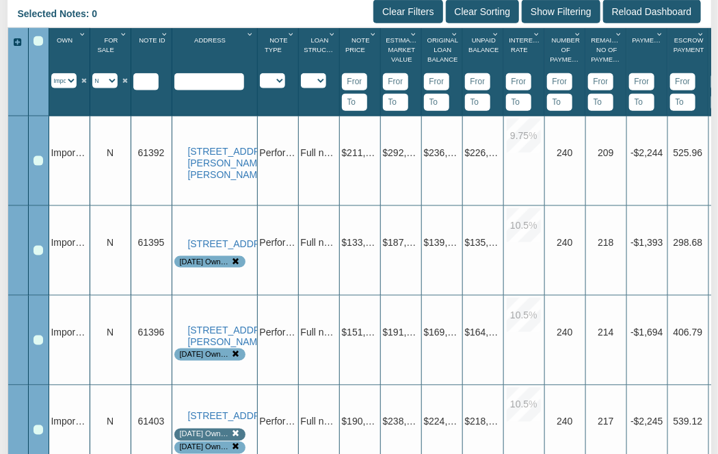
click at [259, 148] on img "button" at bounding box center [264, 153] width 10 height 10
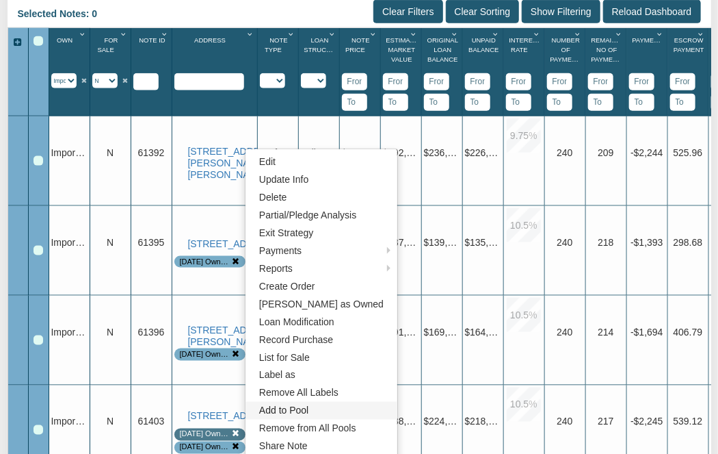
click at [280, 409] on link "Add to Pool" at bounding box center [322, 411] width 152 height 18
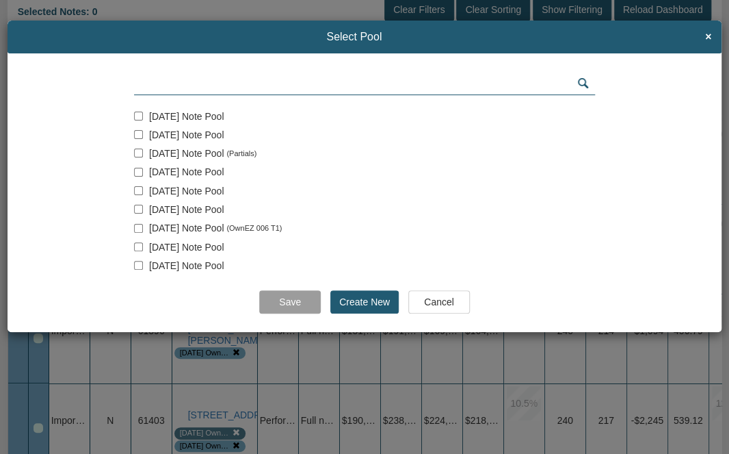
scroll to position [40, 0]
click at [177, 267] on span "8-21-25 OwnEZ 004" at bounding box center [190, 265] width 83 height 11
checkbox input "true"
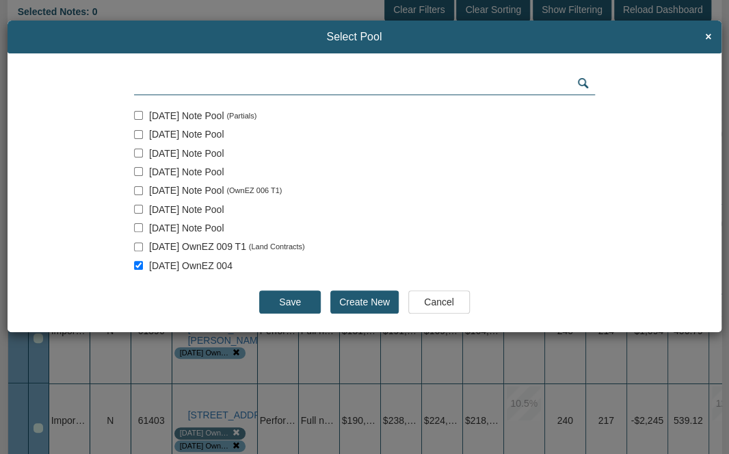
click at [277, 309] on input "Save" at bounding box center [290, 301] width 62 height 23
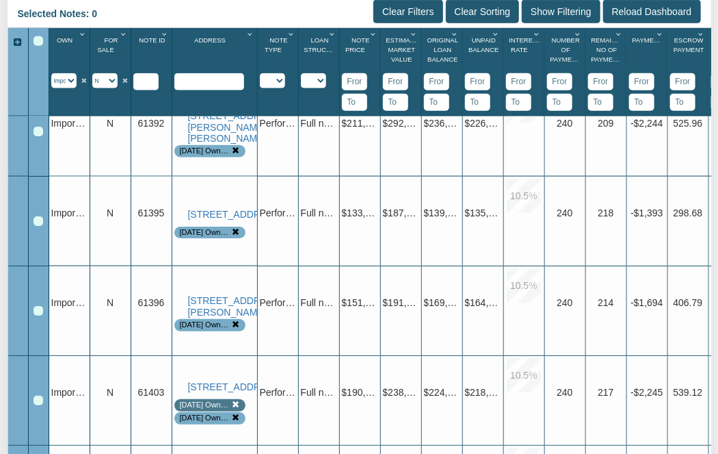
scroll to position [63, 0]
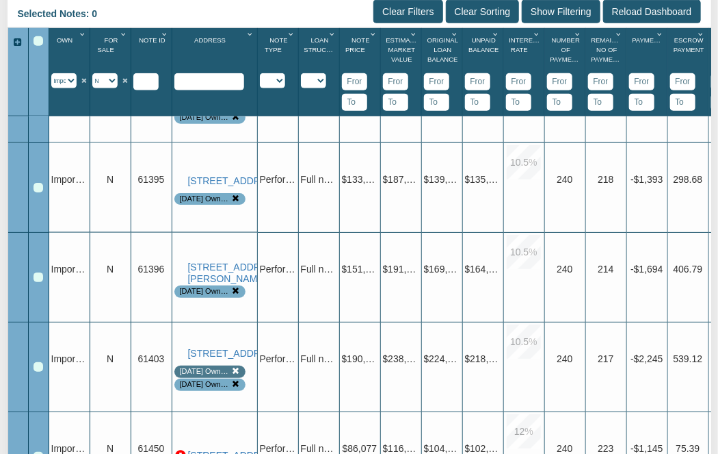
click at [236, 374] on icon at bounding box center [237, 371] width 8 height 8
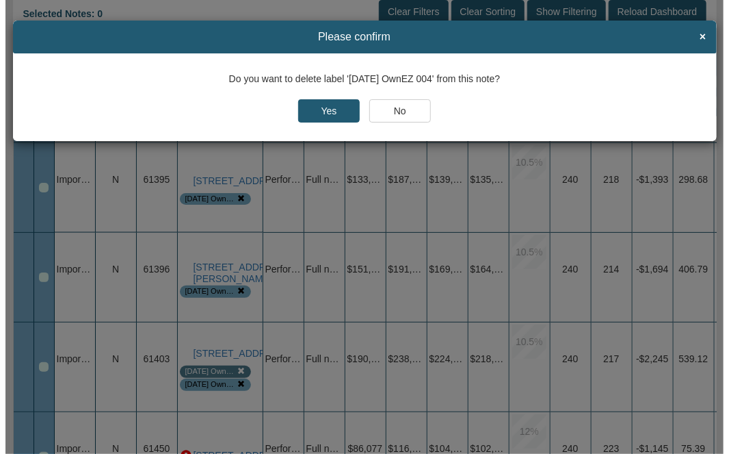
scroll to position [495, 0]
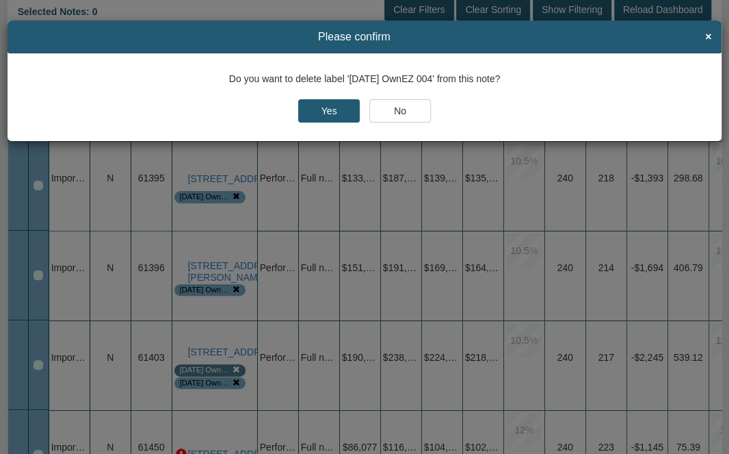
click at [327, 114] on input "Yes" at bounding box center [329, 110] width 62 height 23
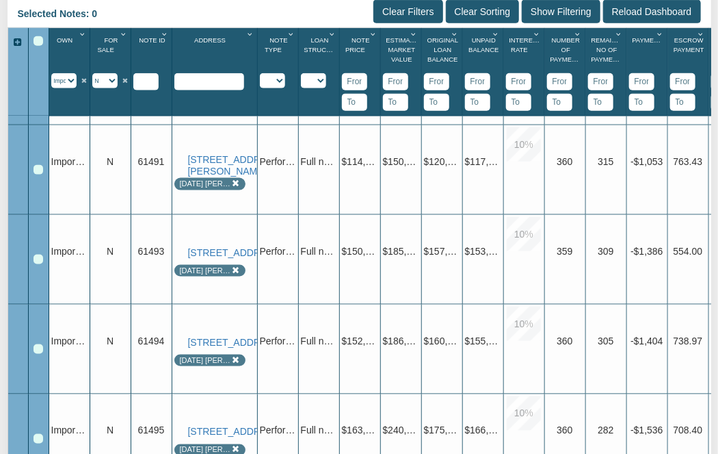
scroll to position [644, 0]
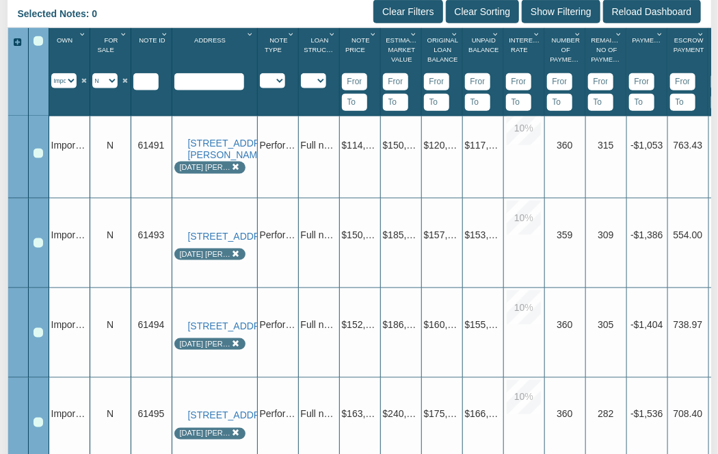
click at [259, 140] on img "button" at bounding box center [264, 145] width 10 height 10
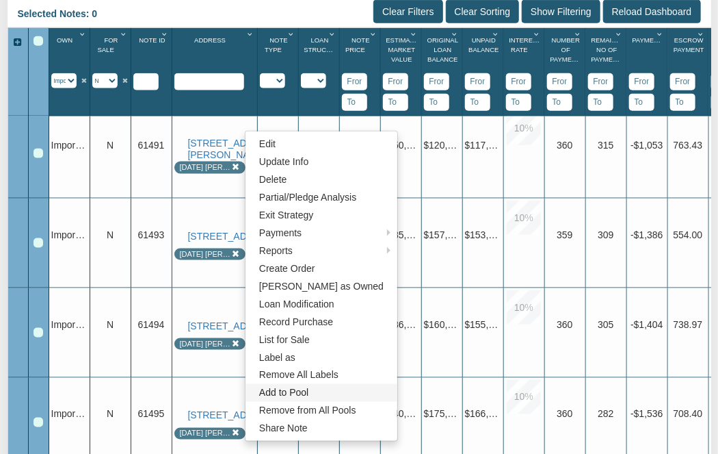
click at [269, 393] on link "Add to Pool" at bounding box center [322, 393] width 152 height 18
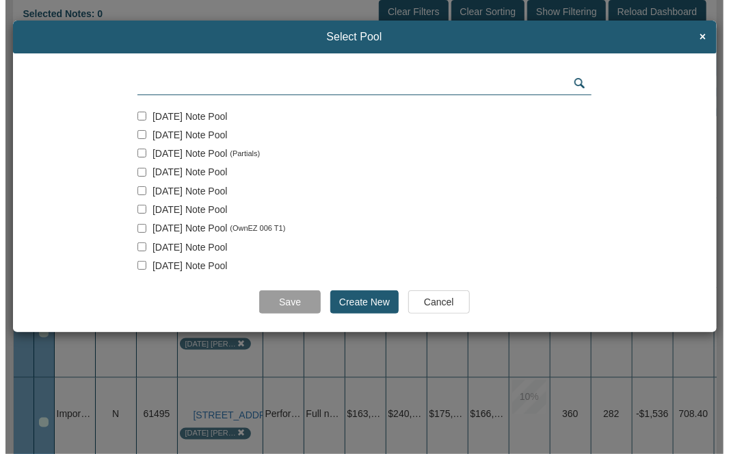
scroll to position [495, 0]
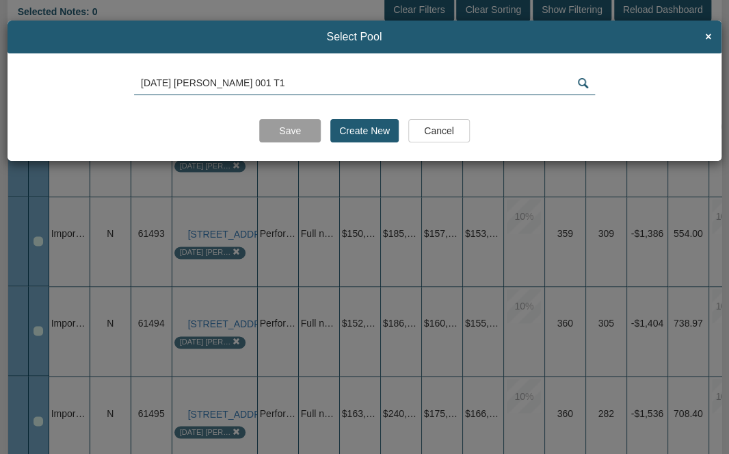
type input "8-21-25 Mixon 001 T1"
click at [361, 125] on input "Create New" at bounding box center [364, 130] width 68 height 23
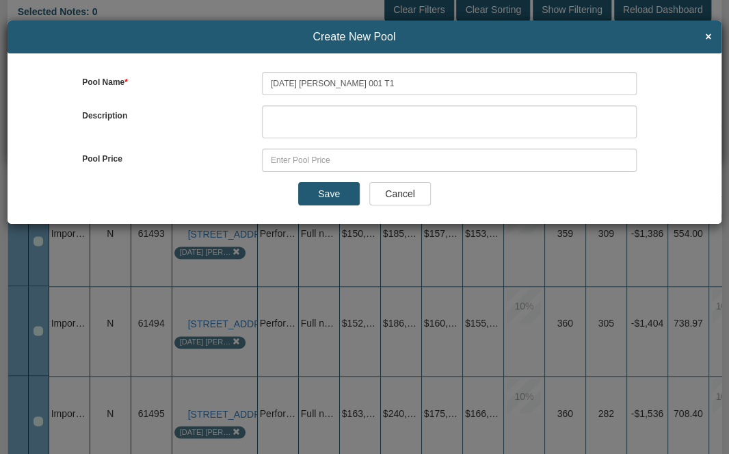
click at [324, 196] on input "Save" at bounding box center [329, 193] width 62 height 23
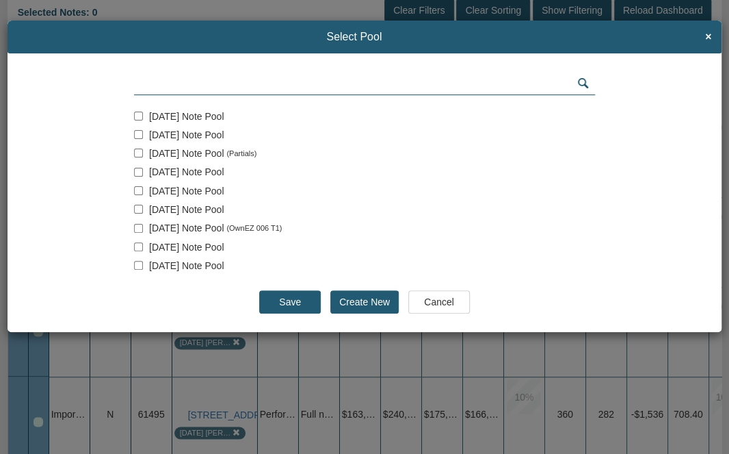
scroll to position [58, 0]
click at [292, 302] on input "Save" at bounding box center [290, 301] width 62 height 23
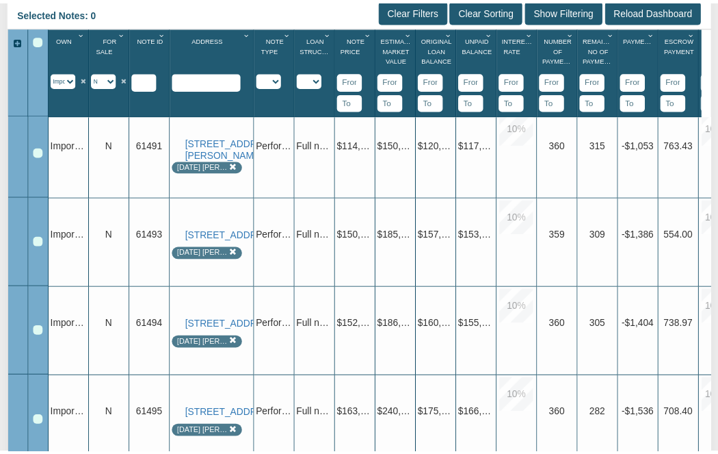
scroll to position [546, 0]
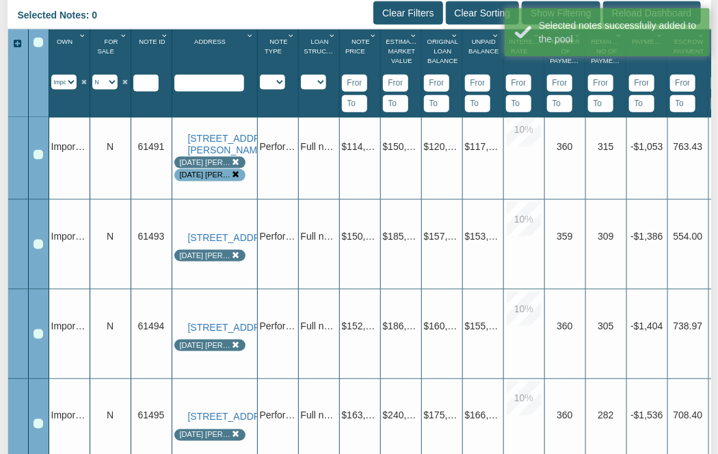
click at [235, 160] on icon at bounding box center [237, 162] width 8 height 8
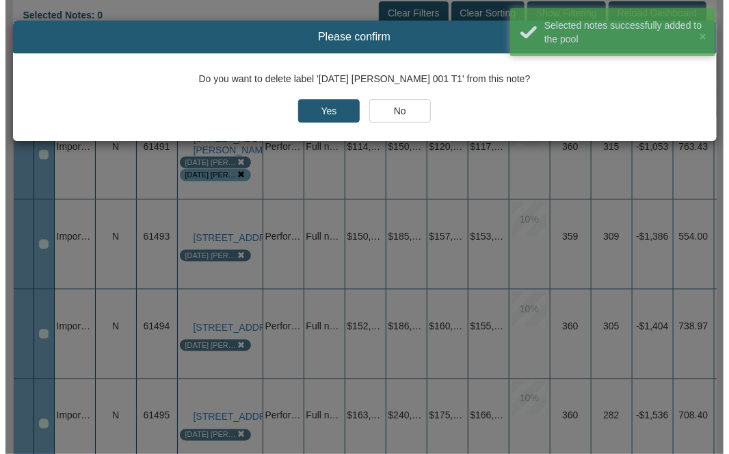
scroll to position [519, 0]
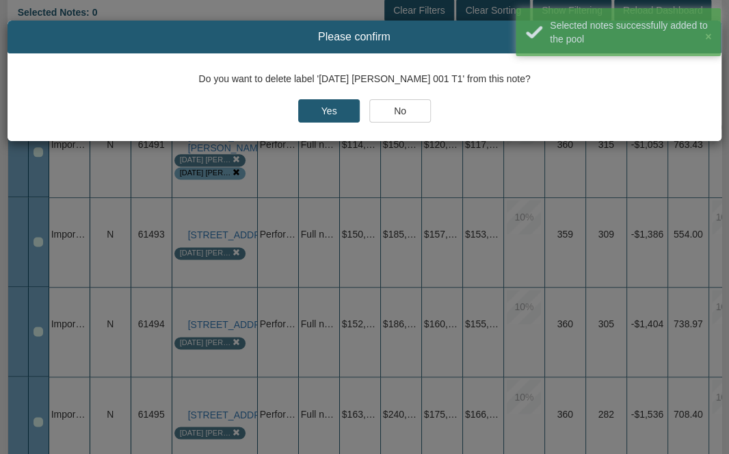
click at [337, 111] on input "Yes" at bounding box center [329, 110] width 62 height 23
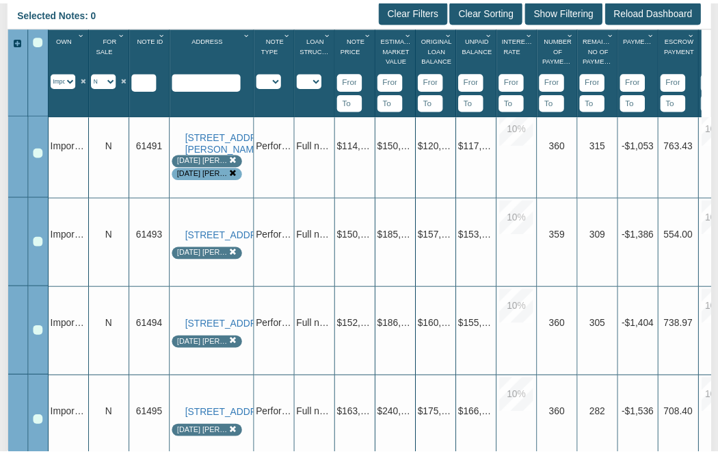
scroll to position [546, 0]
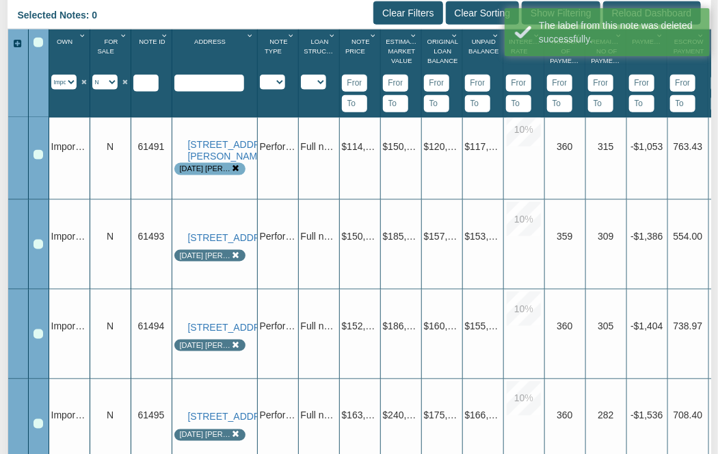
click at [259, 234] on img "button" at bounding box center [264, 239] width 10 height 10
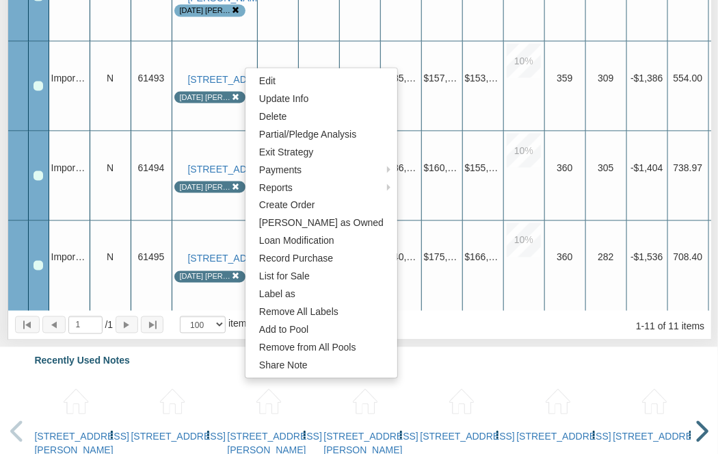
scroll to position [702, 0]
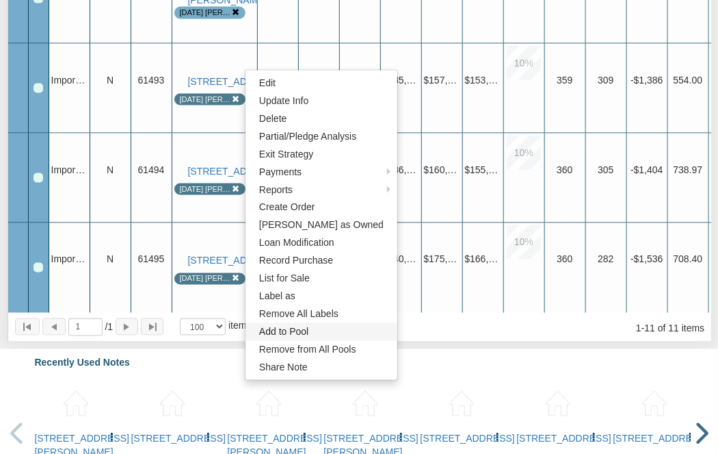
click at [287, 330] on link "Add to Pool" at bounding box center [322, 332] width 152 height 18
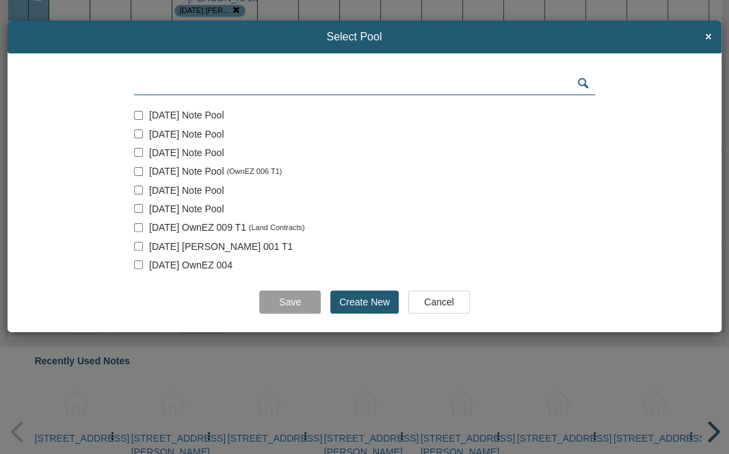
scroll to position [58, 0]
click at [203, 246] on span "8-21-25 Mixon 001 T1" at bounding box center [221, 246] width 144 height 11
checkbox input "true"
click at [287, 298] on input "Save" at bounding box center [290, 301] width 62 height 23
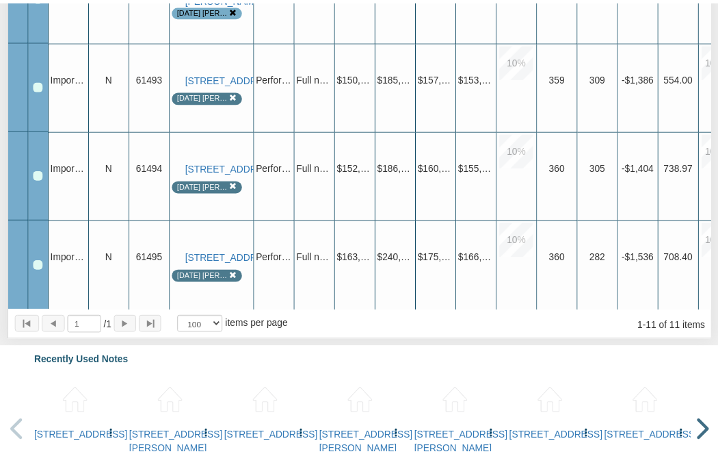
scroll to position [702, 0]
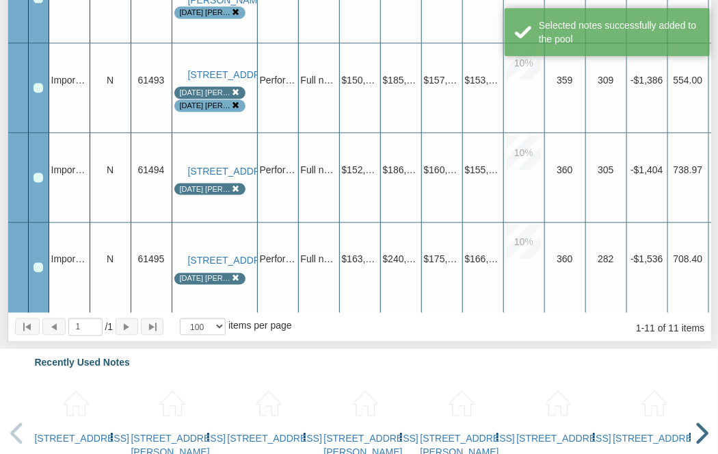
click at [235, 88] on icon at bounding box center [237, 92] width 8 height 8
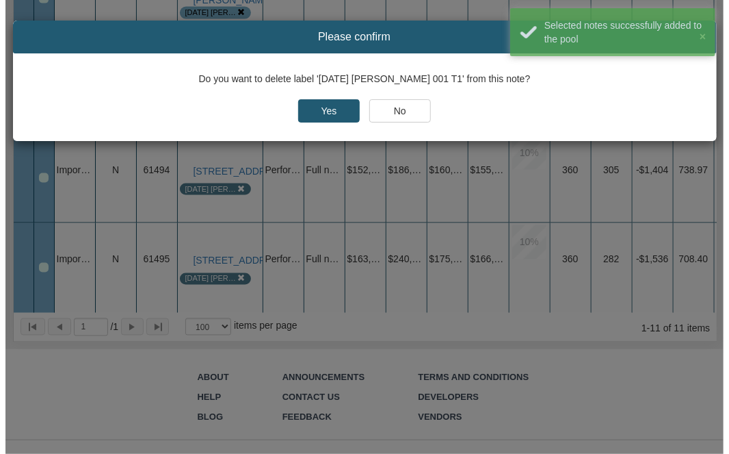
scroll to position [675, 0]
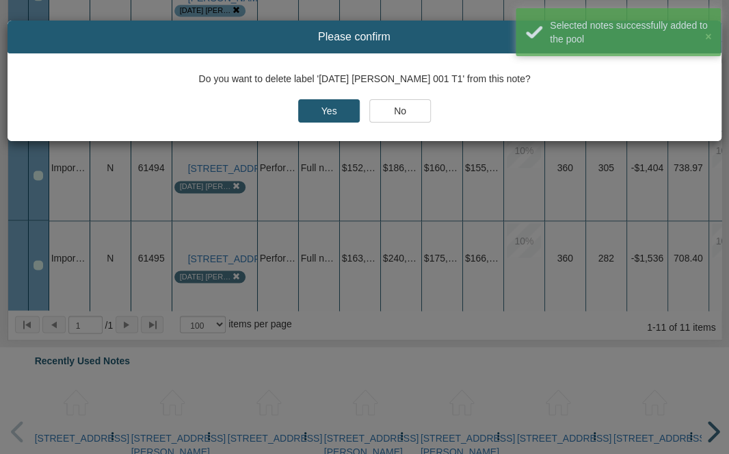
click at [310, 109] on input "Yes" at bounding box center [329, 110] width 62 height 23
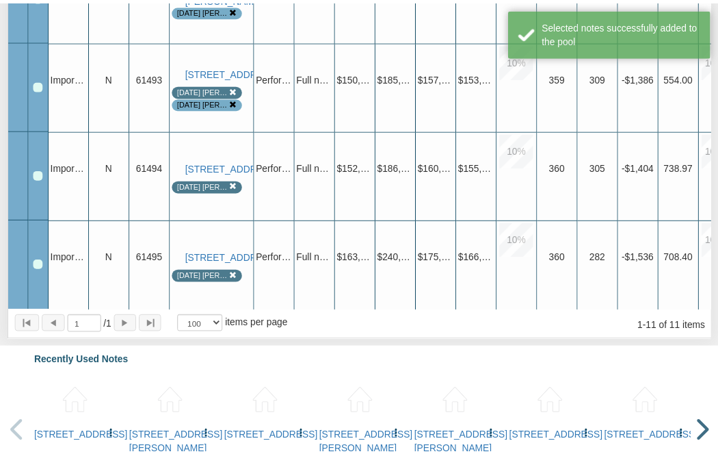
scroll to position [702, 0]
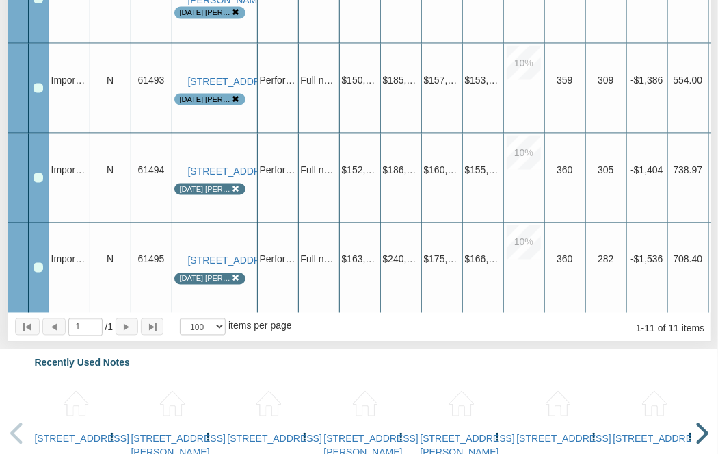
click at [259, 168] on img "button" at bounding box center [264, 173] width 10 height 10
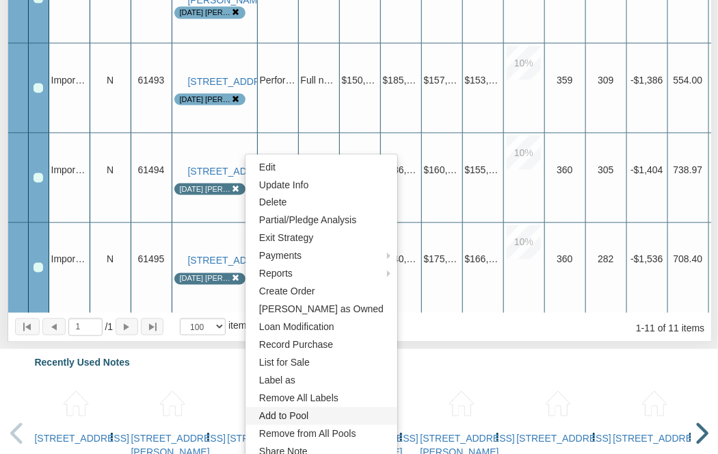
click at [287, 410] on link "Add to Pool" at bounding box center [322, 416] width 152 height 18
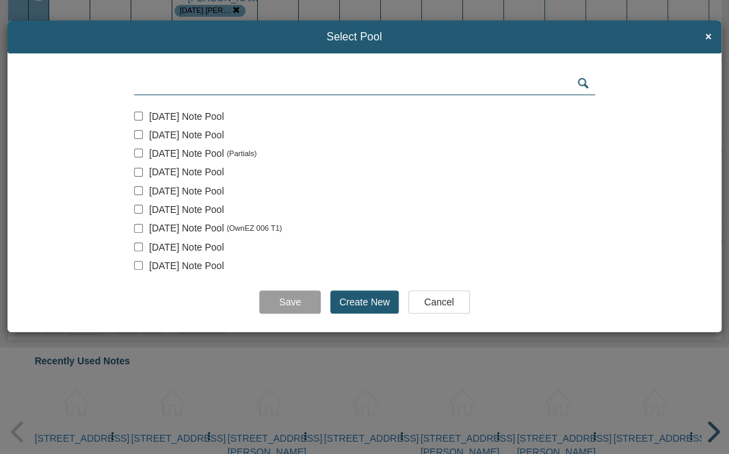
scroll to position [58, 0]
click at [183, 244] on span "[DATE] [PERSON_NAME] 001 T1" at bounding box center [221, 246] width 144 height 11
checkbox input "true"
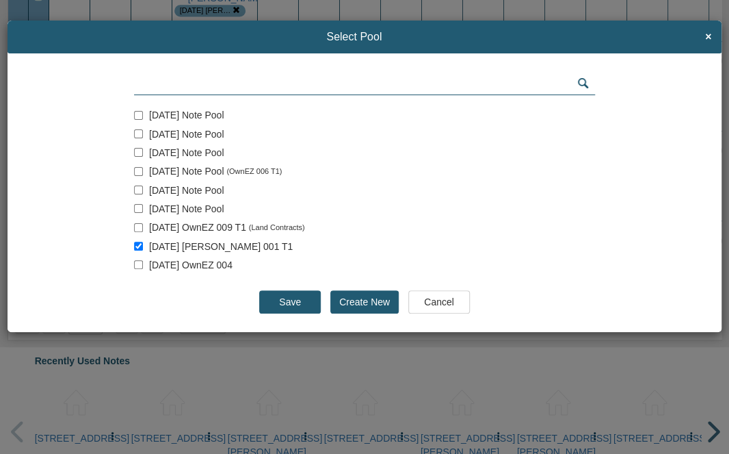
click at [285, 306] on input "Save" at bounding box center [290, 301] width 62 height 23
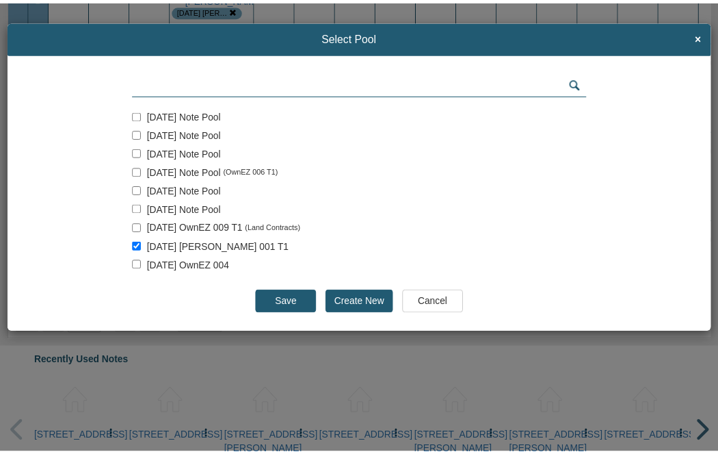
scroll to position [702, 0]
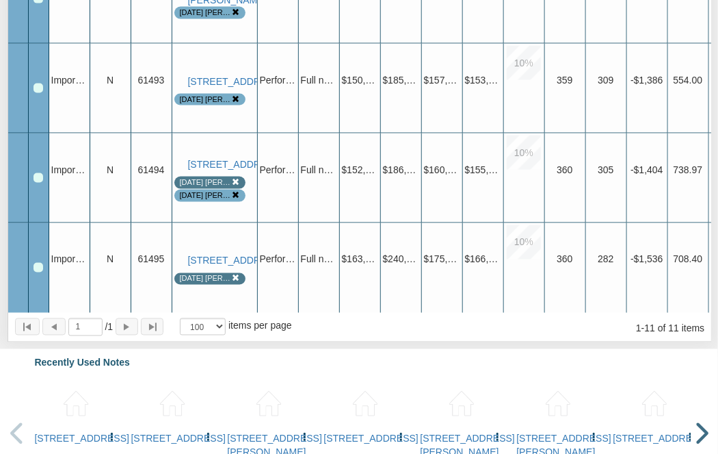
click at [235, 183] on icon at bounding box center [237, 182] width 8 height 8
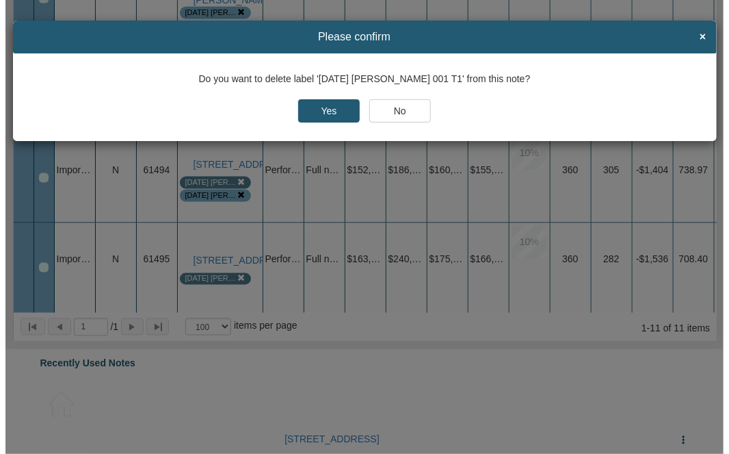
scroll to position [675, 0]
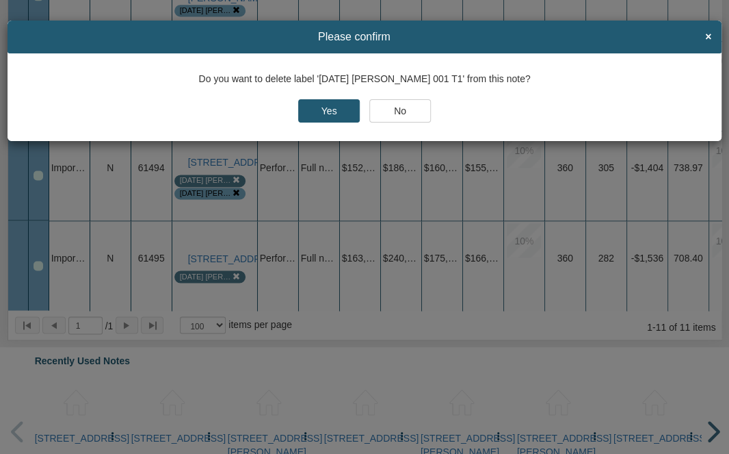
click at [323, 107] on input "Yes" at bounding box center [329, 110] width 62 height 23
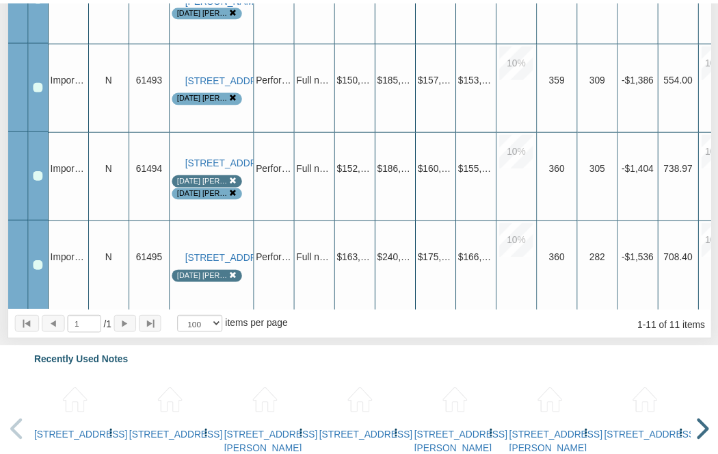
scroll to position [702, 0]
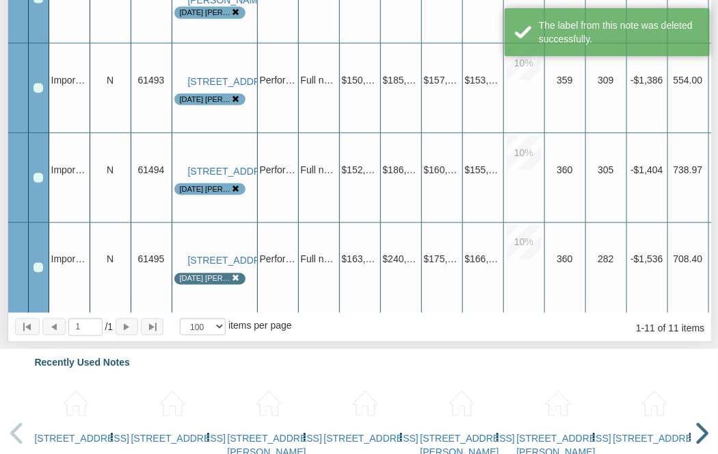
click at [259, 257] on img "button" at bounding box center [264, 262] width 10 height 10
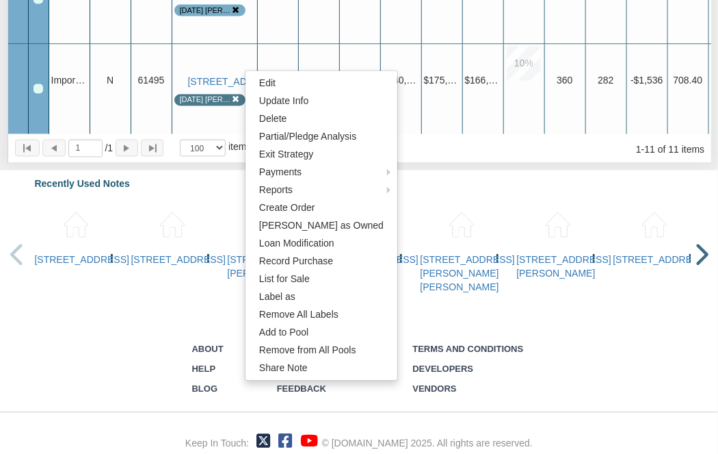
scroll to position [898, 0]
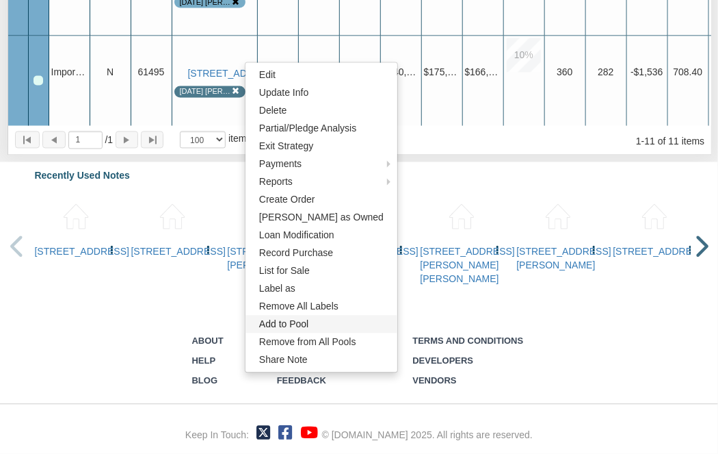
click at [283, 315] on link "Add to Pool" at bounding box center [322, 324] width 152 height 18
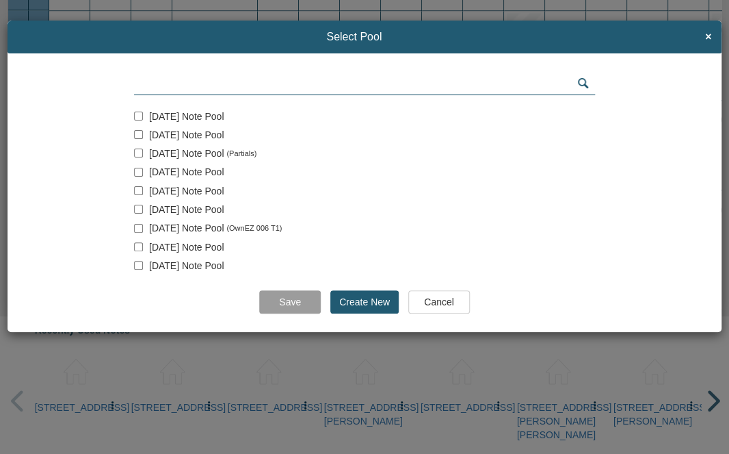
scroll to position [58, 0]
click at [136, 248] on input "checkbox" at bounding box center [138, 245] width 9 height 9
checkbox input "true"
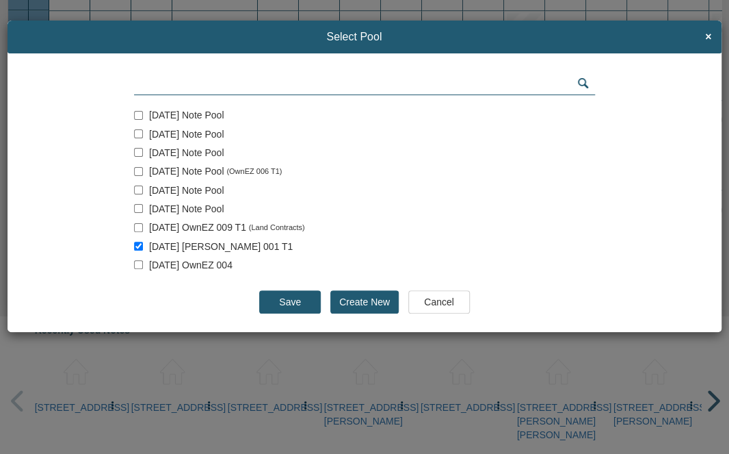
click at [281, 302] on input "Save" at bounding box center [290, 301] width 62 height 23
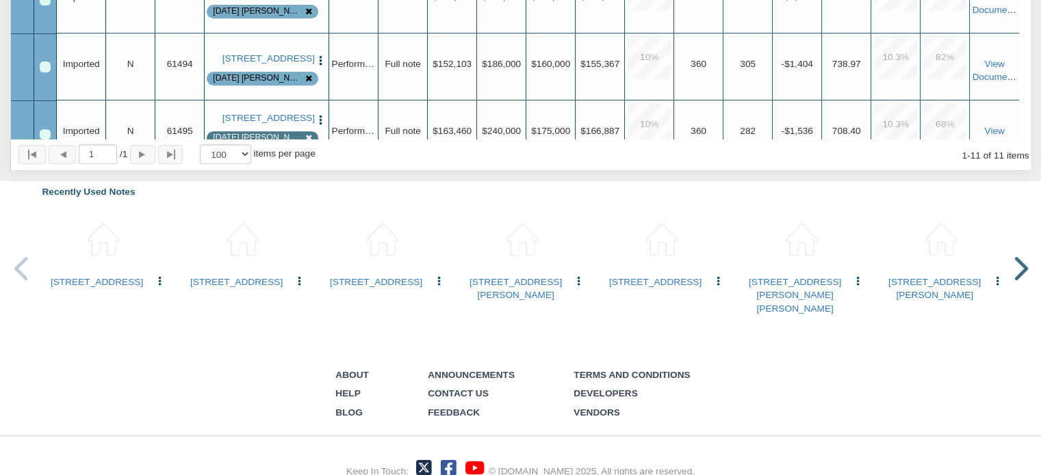
scroll to position [388, 0]
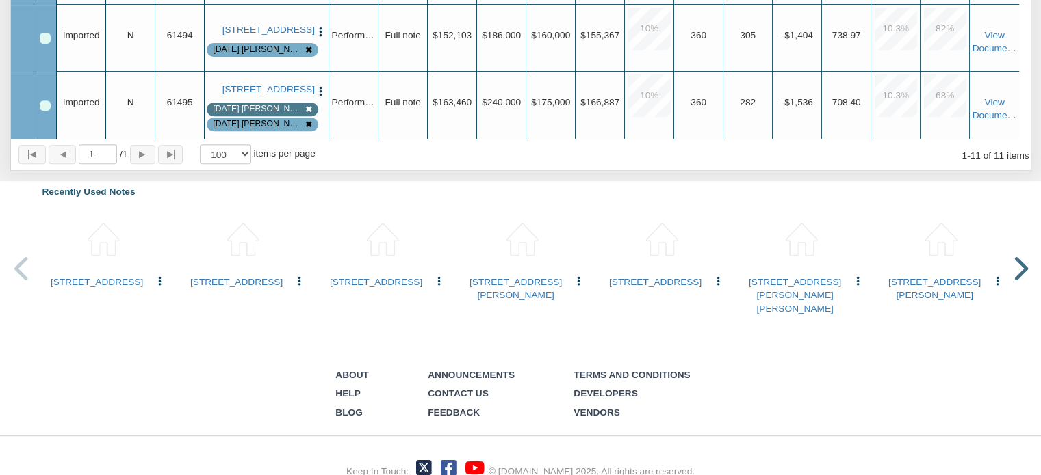
click at [305, 106] on icon at bounding box center [309, 110] width 8 height 8
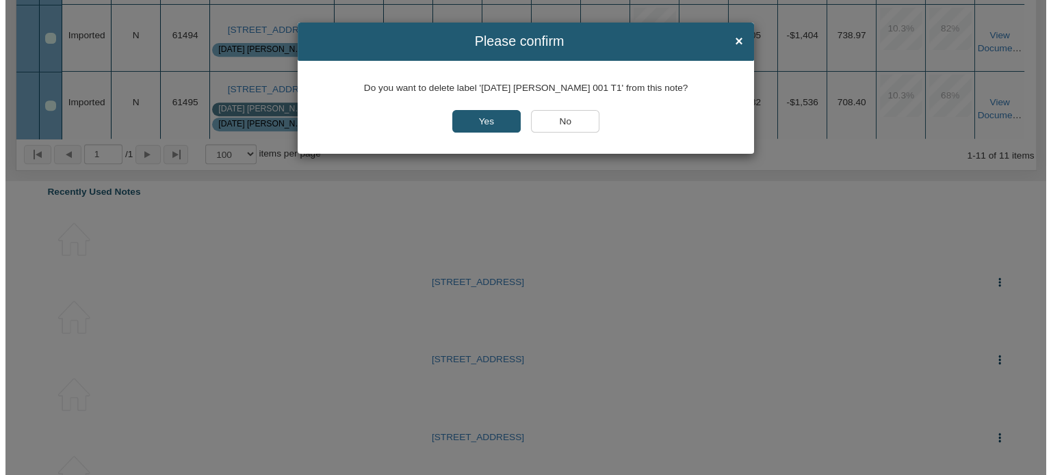
scroll to position [592, 0]
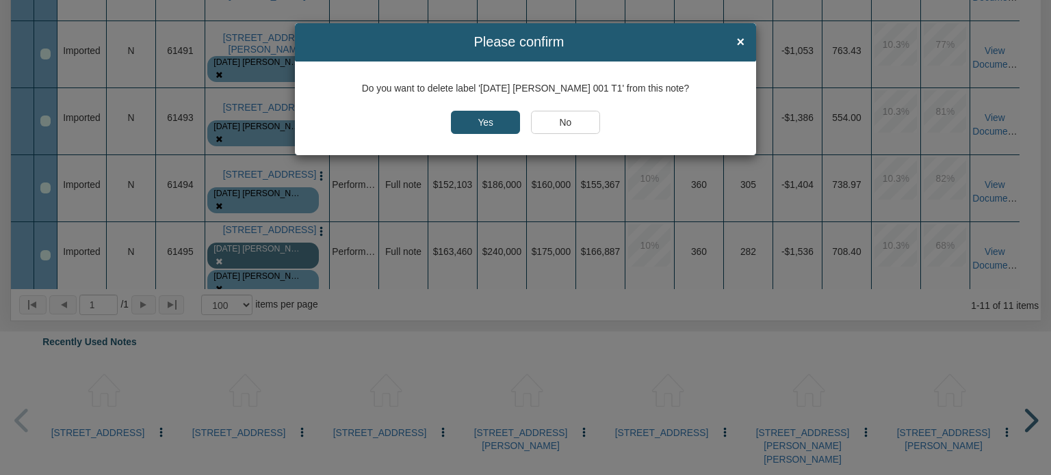
click at [490, 129] on input "Yes" at bounding box center [485, 122] width 69 height 23
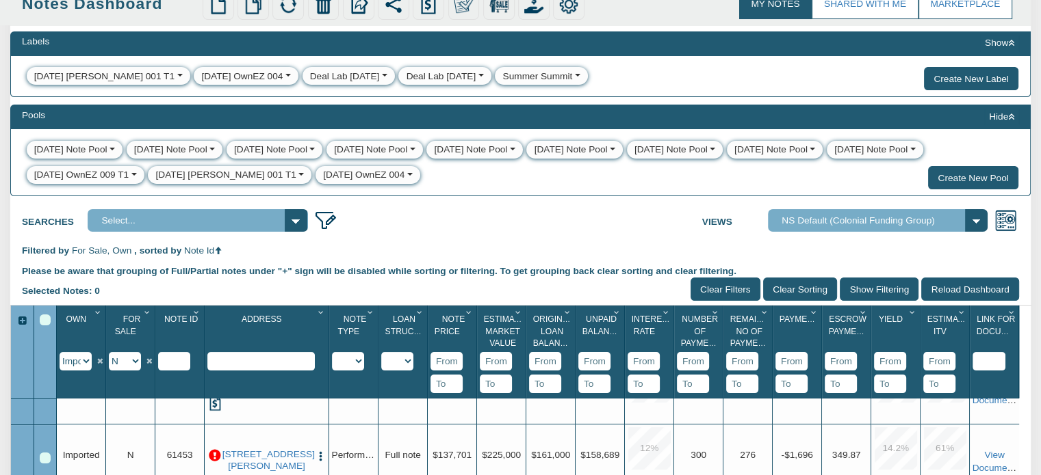
scroll to position [116, 0]
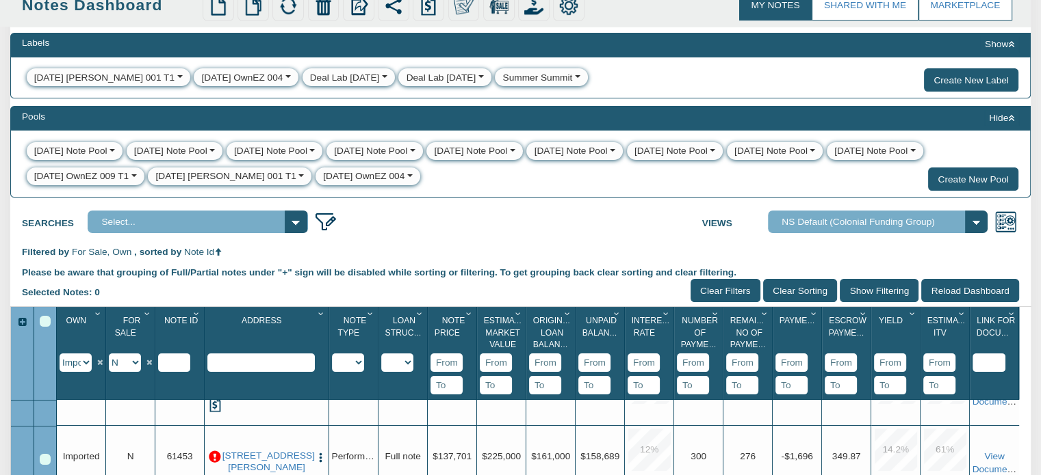
click at [193, 177] on div "8-21-25 Mixon 001 T1" at bounding box center [225, 177] width 140 height 14
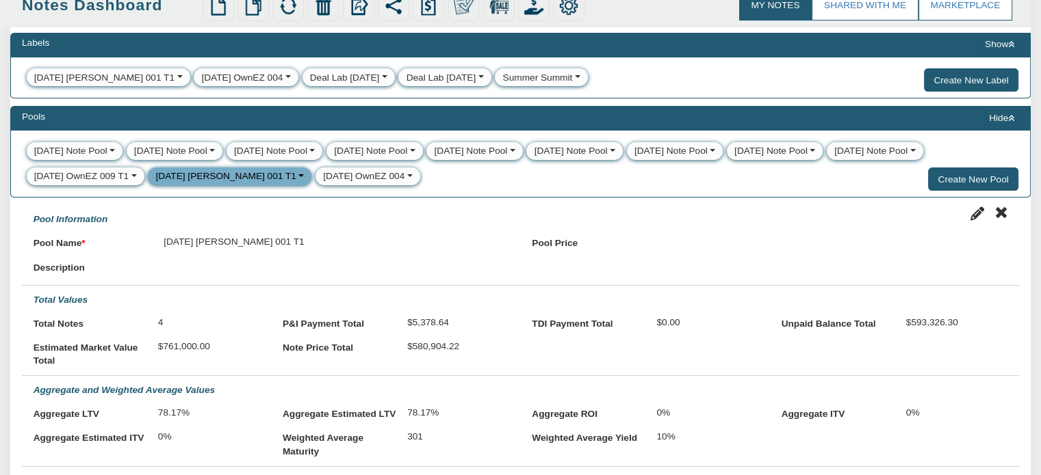
scroll to position [0, 0]
click at [323, 174] on div "8-21-25 OwnEZ 004" at bounding box center [363, 177] width 81 height 14
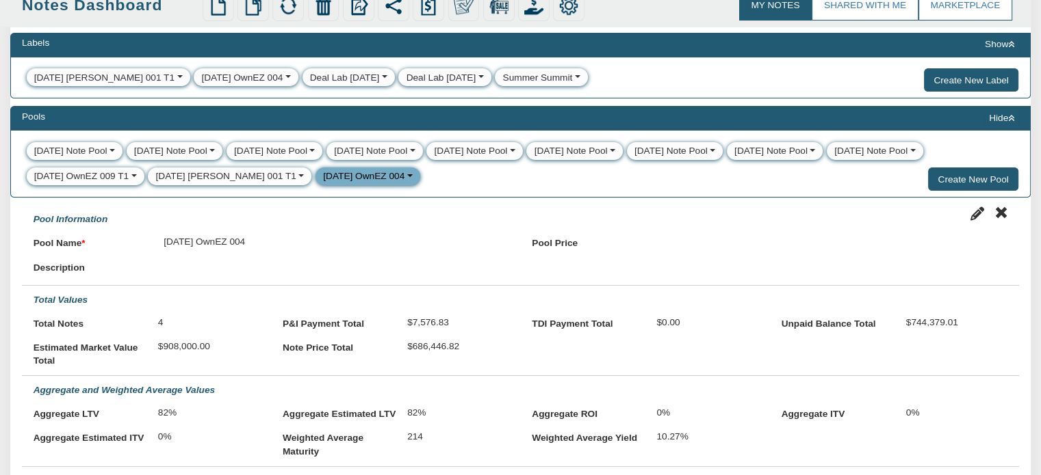
click at [222, 180] on div "8-21-25 Mixon 001 T1" at bounding box center [225, 177] width 140 height 14
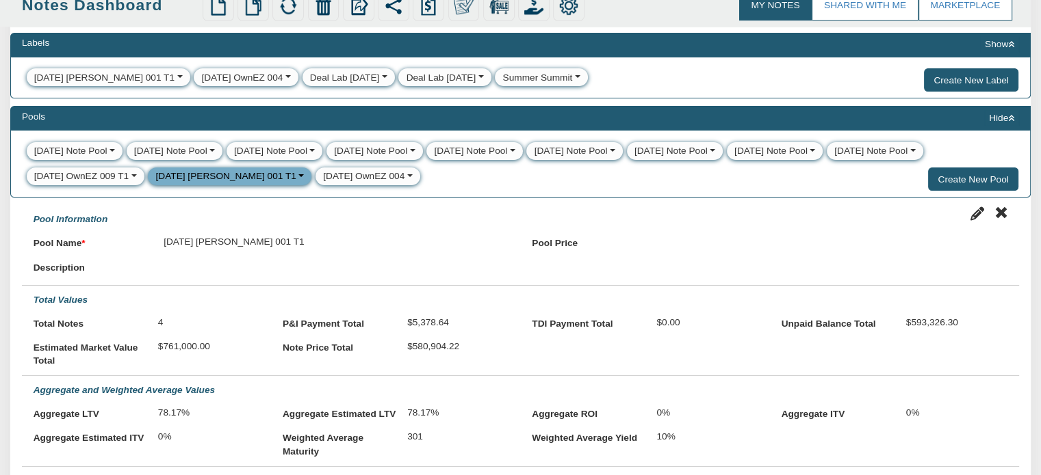
click at [330, 175] on div "8-21-25 OwnEZ 004" at bounding box center [363, 177] width 81 height 14
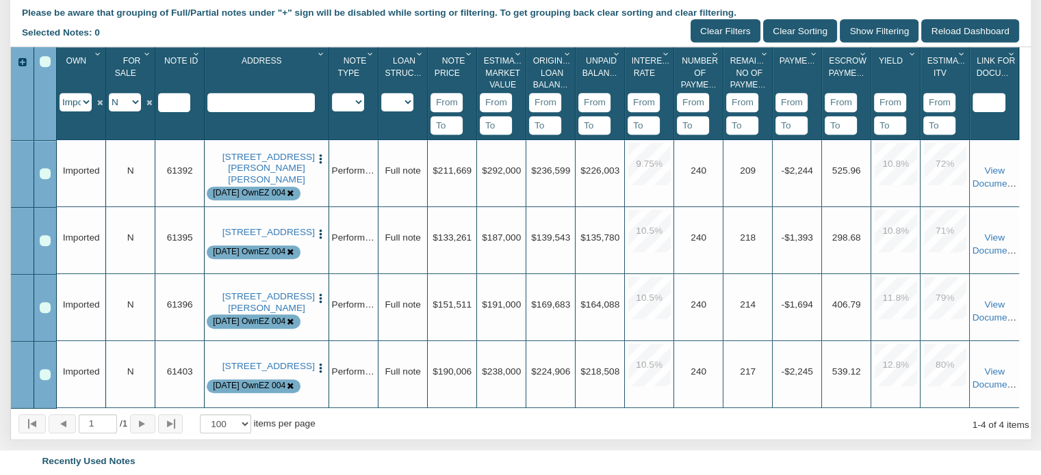
scroll to position [644, 0]
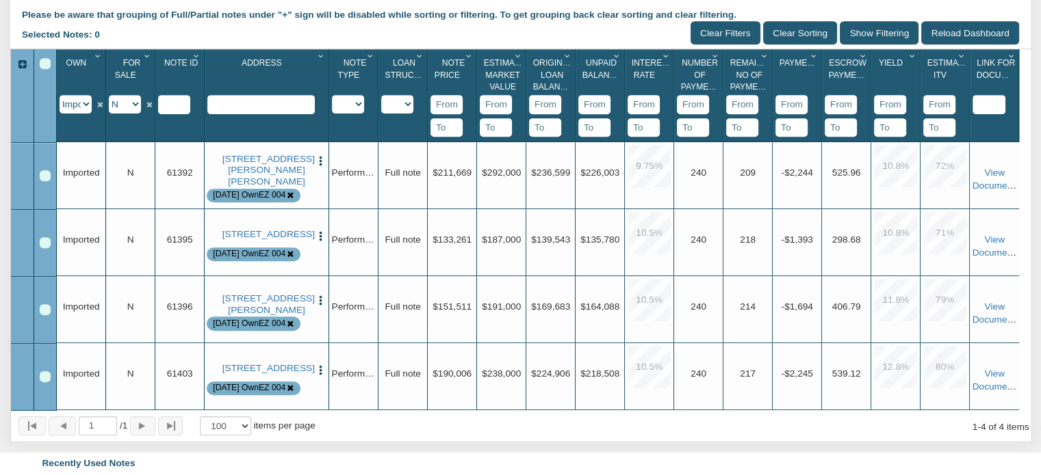
click at [43, 69] on div "Select All" at bounding box center [45, 63] width 11 height 11
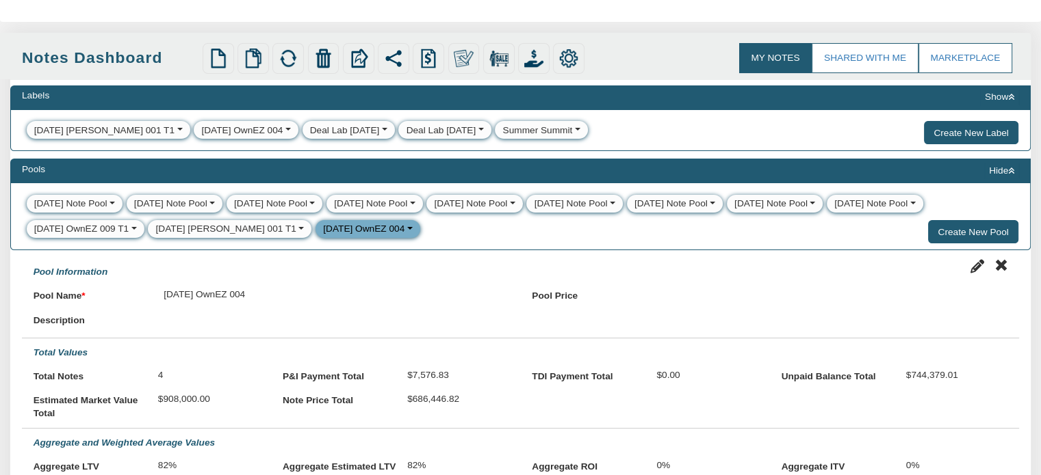
scroll to position [38, 0]
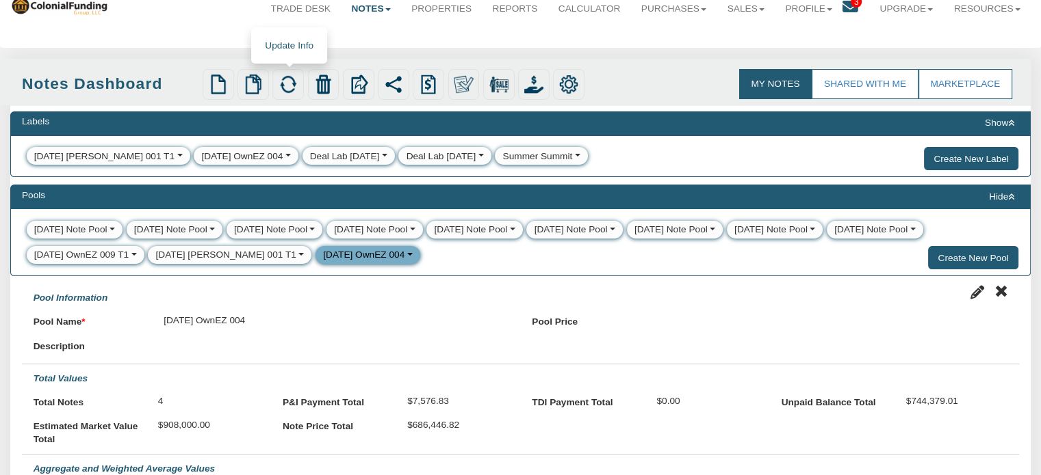
click at [290, 81] on img at bounding box center [287, 84] width 19 height 19
click at [205, 256] on div "8-21-25 Mixon 001 T1" at bounding box center [225, 255] width 140 height 14
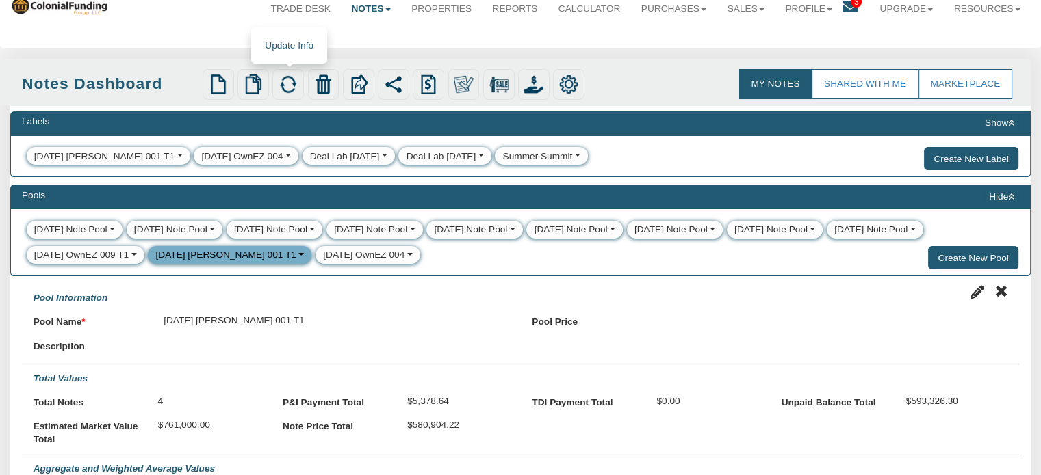
click at [289, 81] on img at bounding box center [287, 84] width 19 height 19
click at [174, 159] on button "button" at bounding box center [178, 157] width 8 height 14
click at [48, 198] on link "Delete" at bounding box center [52, 196] width 50 height 17
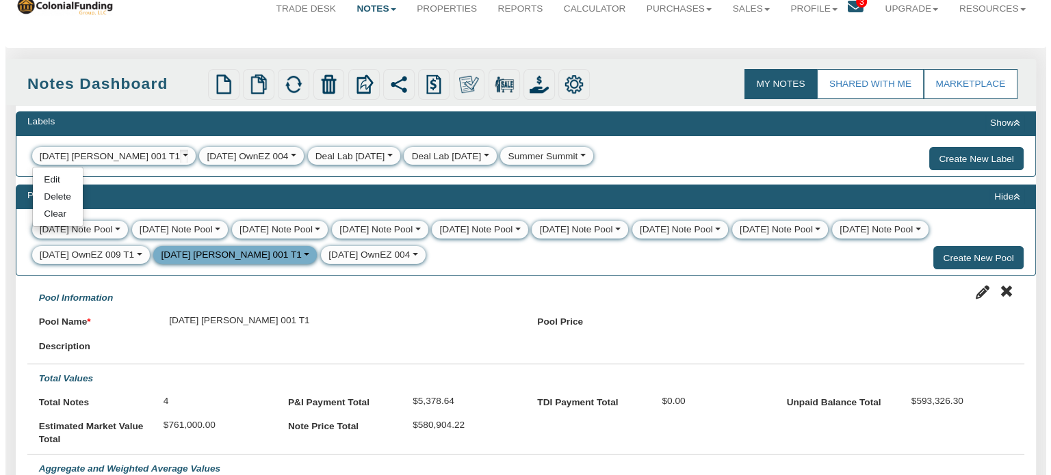
scroll to position [38, 0]
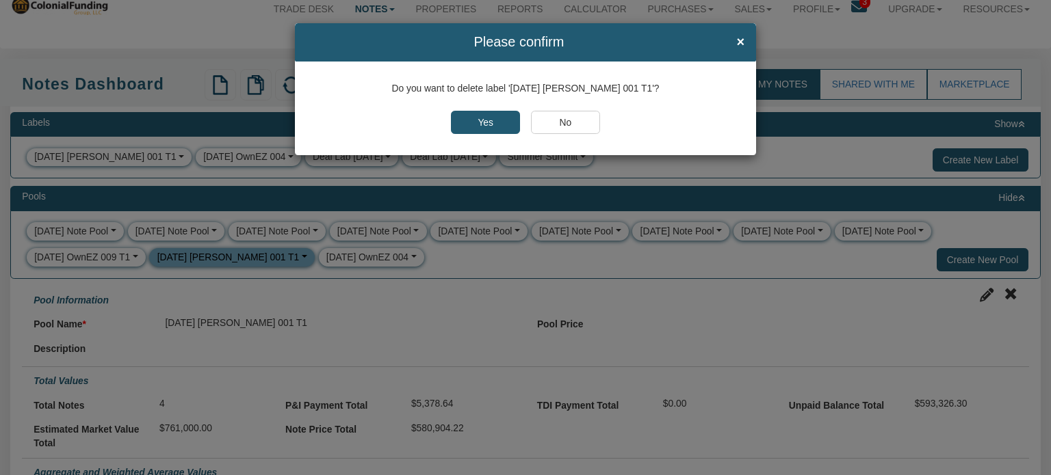
click at [468, 120] on input "Yes" at bounding box center [485, 122] width 69 height 23
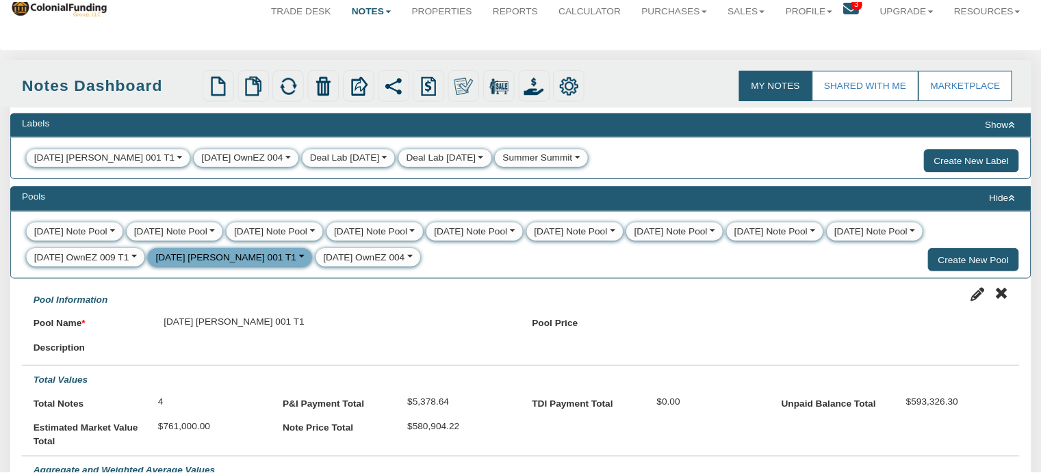
scroll to position [38, 0]
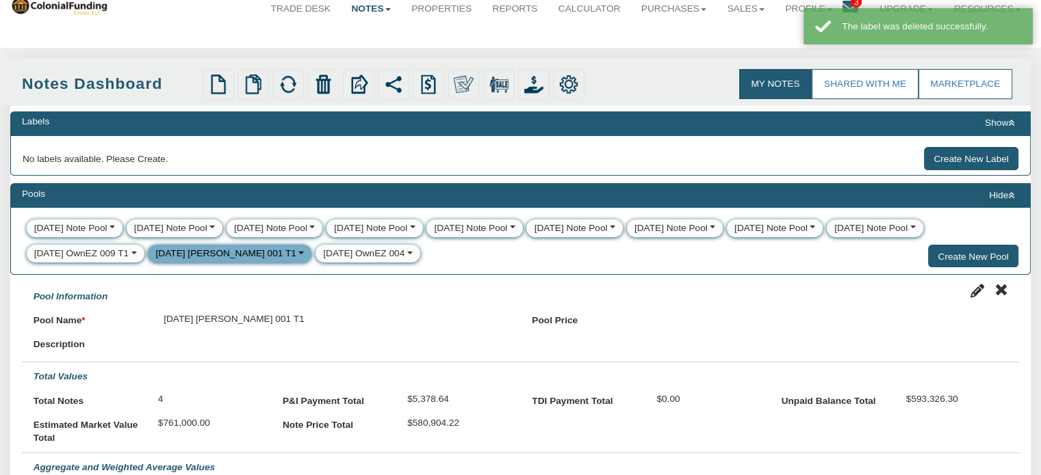
click at [129, 153] on div "No labels available. Please Create." at bounding box center [96, 159] width 146 height 24
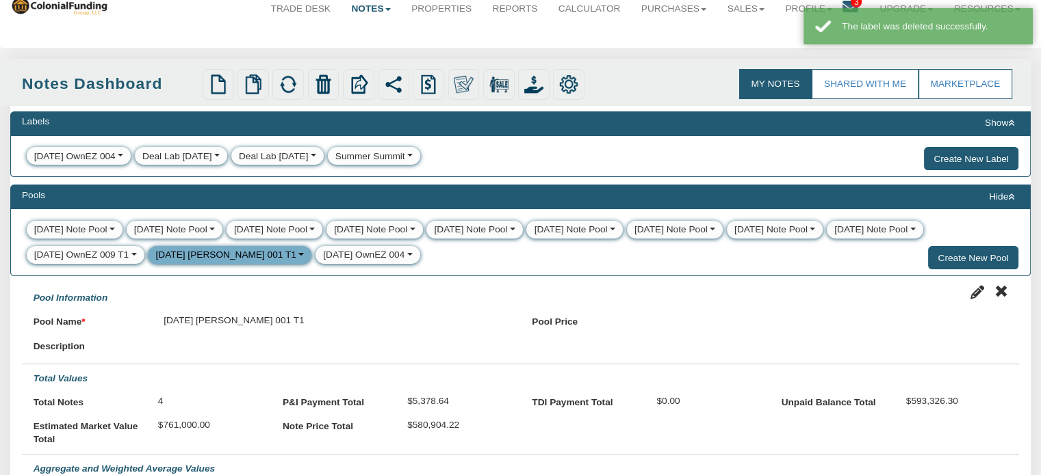
click at [123, 155] on button "button" at bounding box center [120, 157] width 8 height 14
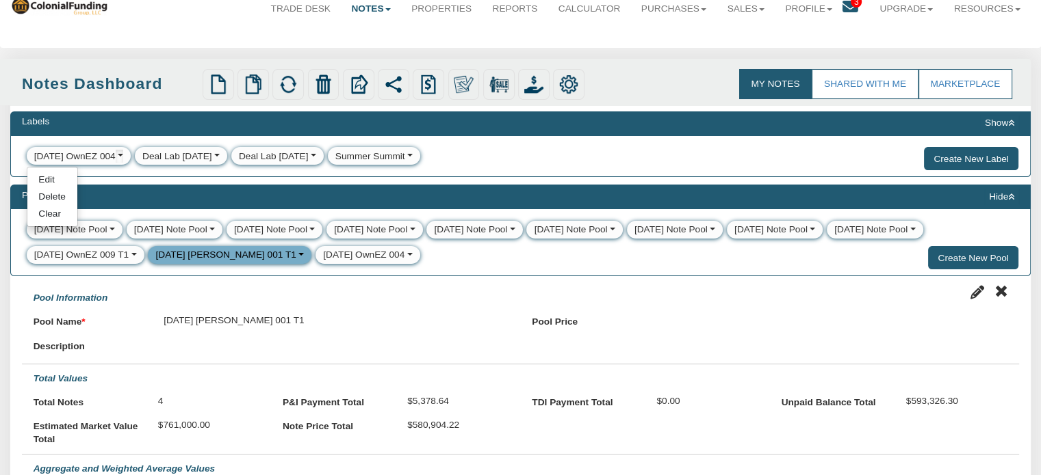
click at [56, 196] on link "Delete" at bounding box center [52, 196] width 50 height 17
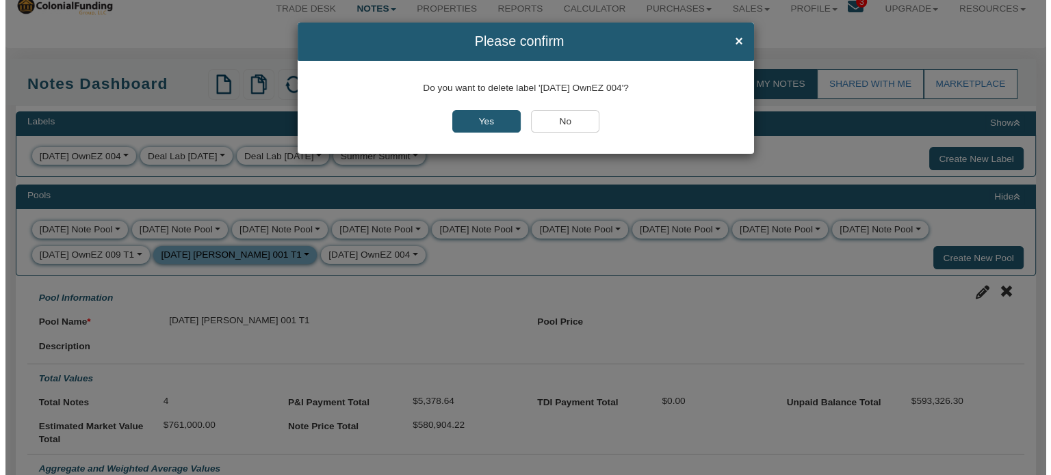
scroll to position [38, 0]
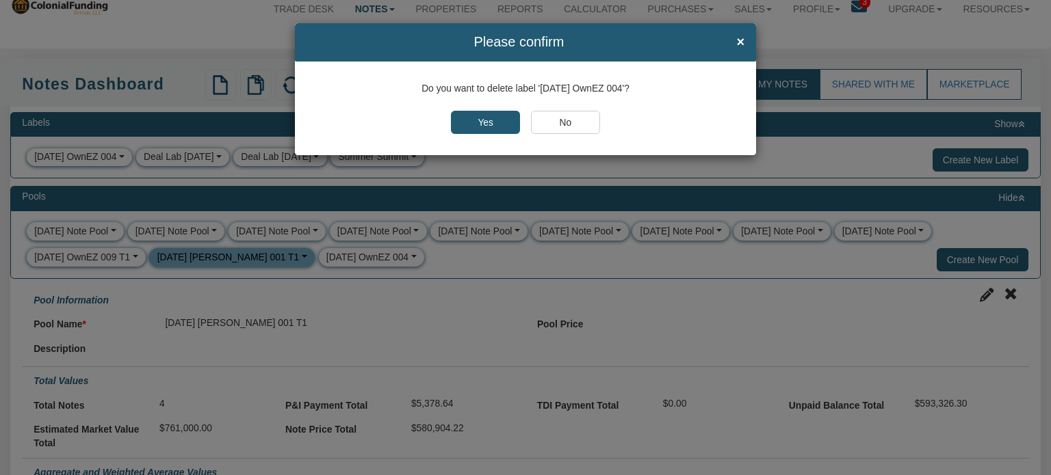
click at [495, 122] on input "Yes" at bounding box center [485, 122] width 69 height 23
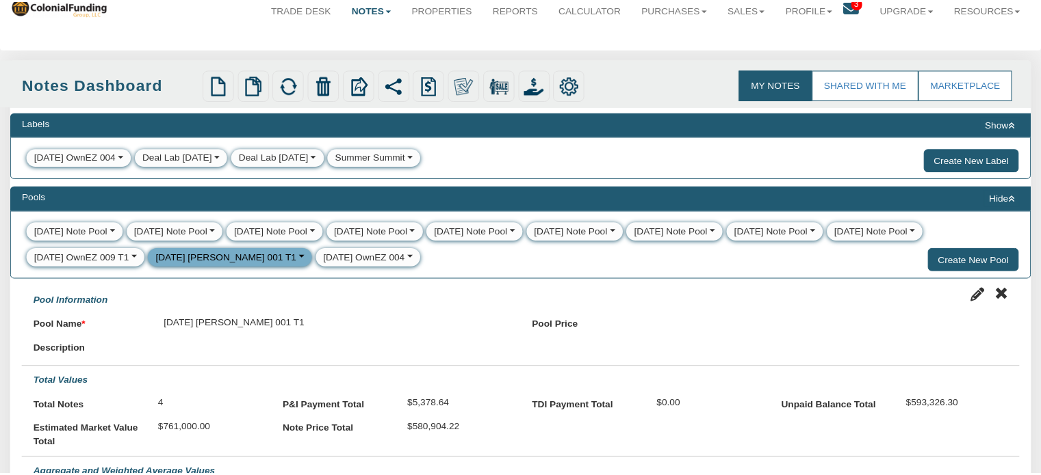
scroll to position [38, 0]
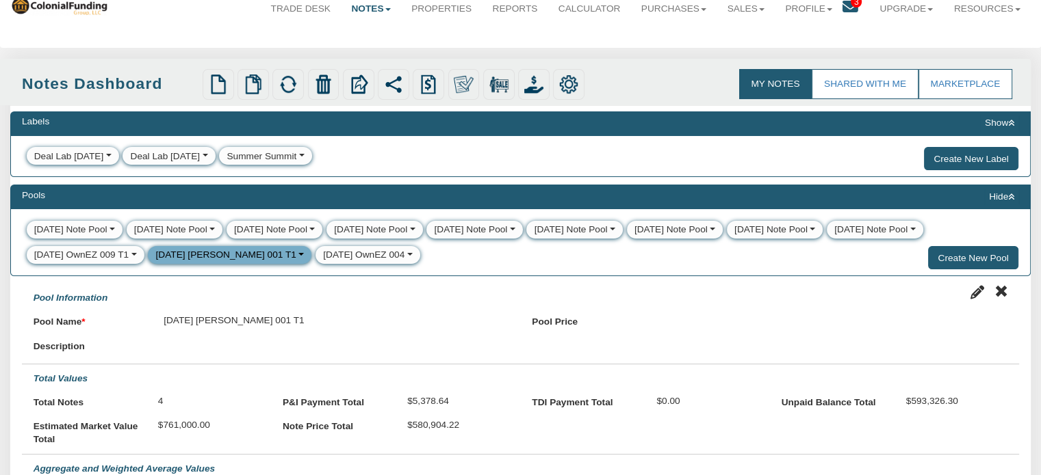
click at [999, 118] on button "Show" at bounding box center [999, 123] width 39 height 16
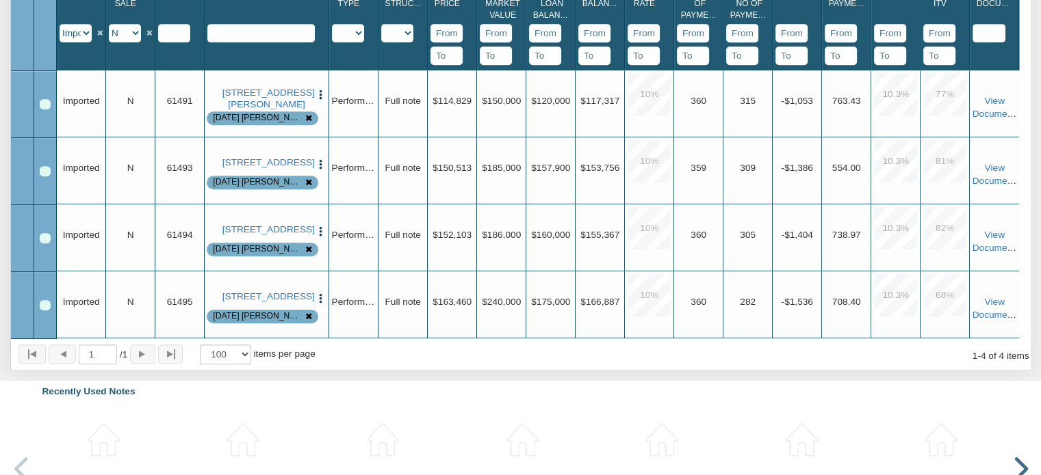
scroll to position [676, 0]
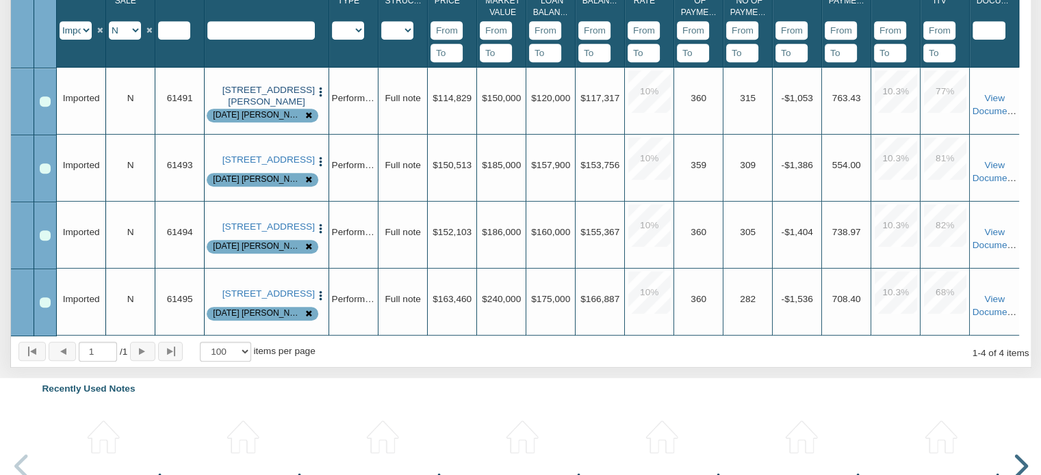
click at [276, 107] on link "111 Denham, Pasadena, TX, 77506" at bounding box center [266, 96] width 89 height 23
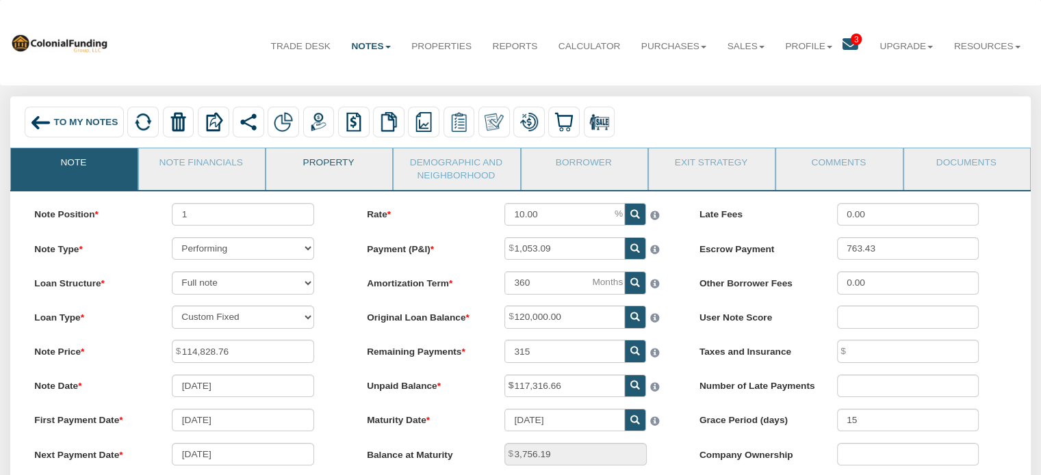
click at [329, 157] on link "Property" at bounding box center [328, 165] width 125 height 34
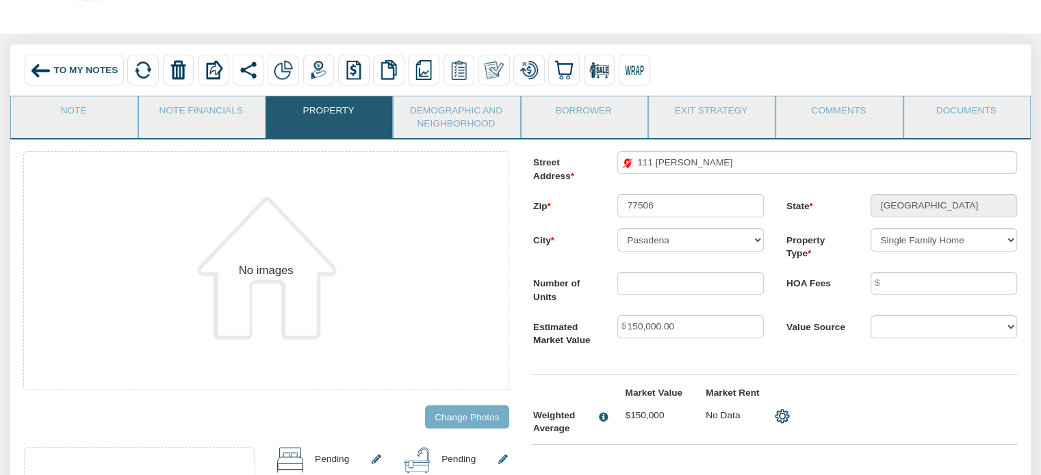
scroll to position [50, 0]
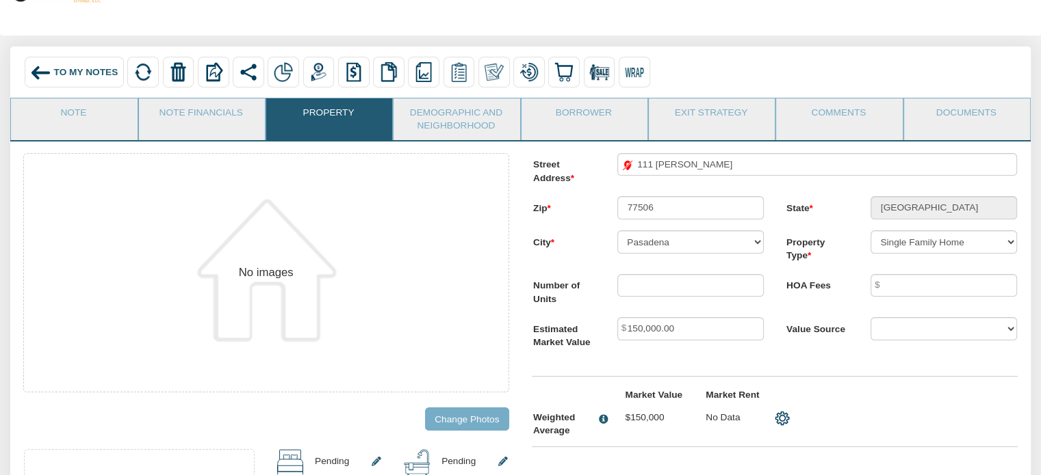
click at [96, 70] on span "To My Notes" at bounding box center [86, 72] width 64 height 10
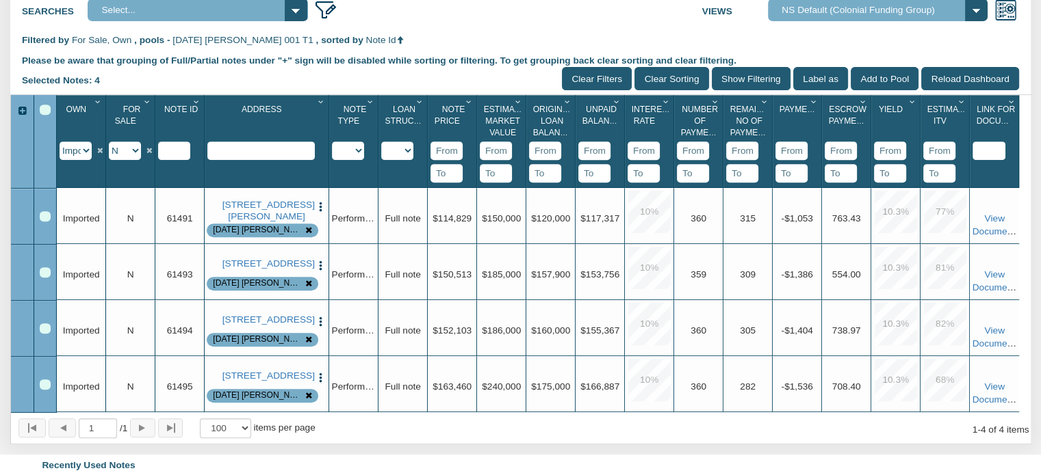
scroll to position [562, 0]
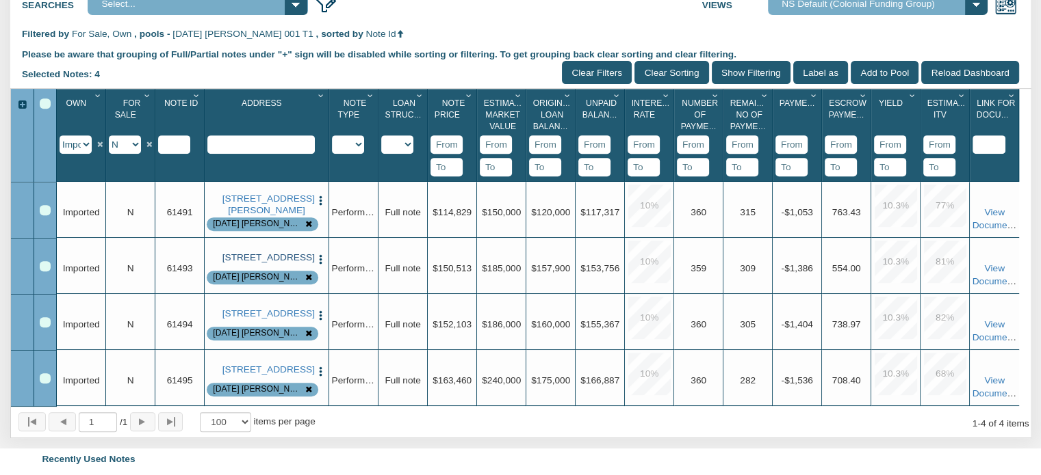
click at [264, 263] on link "712 Ave M, S. Houston, TX, 77587" at bounding box center [266, 257] width 89 height 11
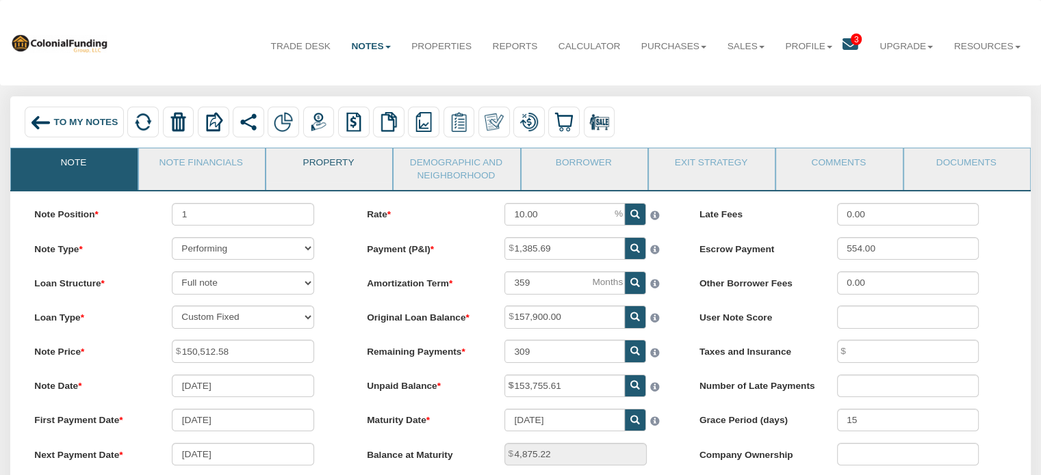
click at [324, 162] on link "Property" at bounding box center [328, 165] width 125 height 34
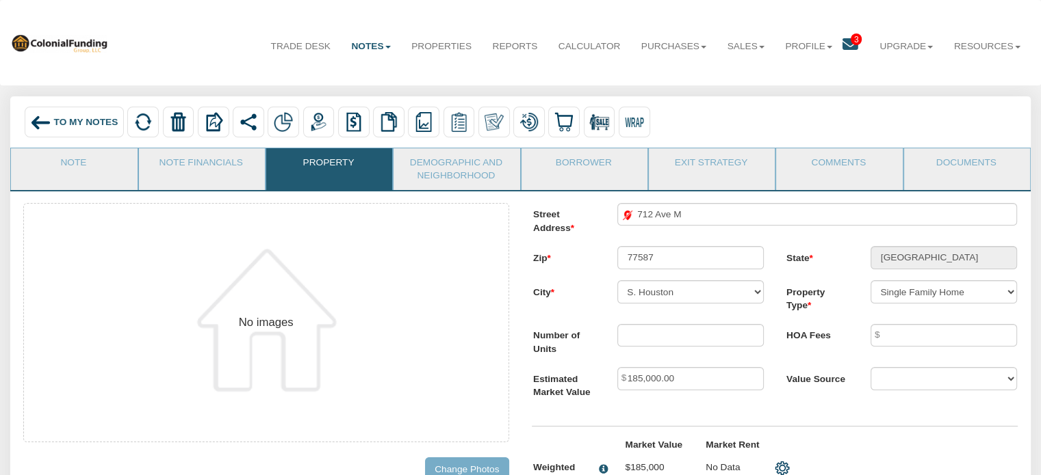
click at [76, 127] on span "To My Notes" at bounding box center [86, 122] width 64 height 10
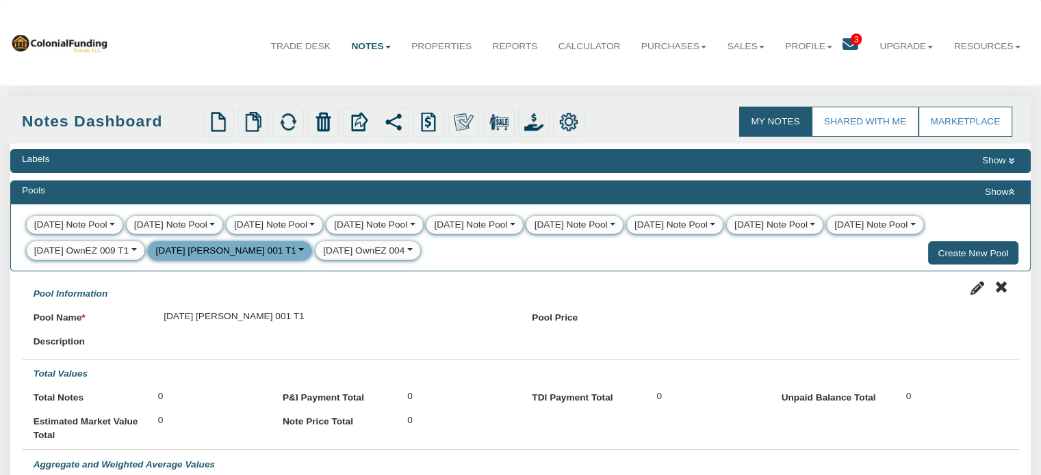
select select
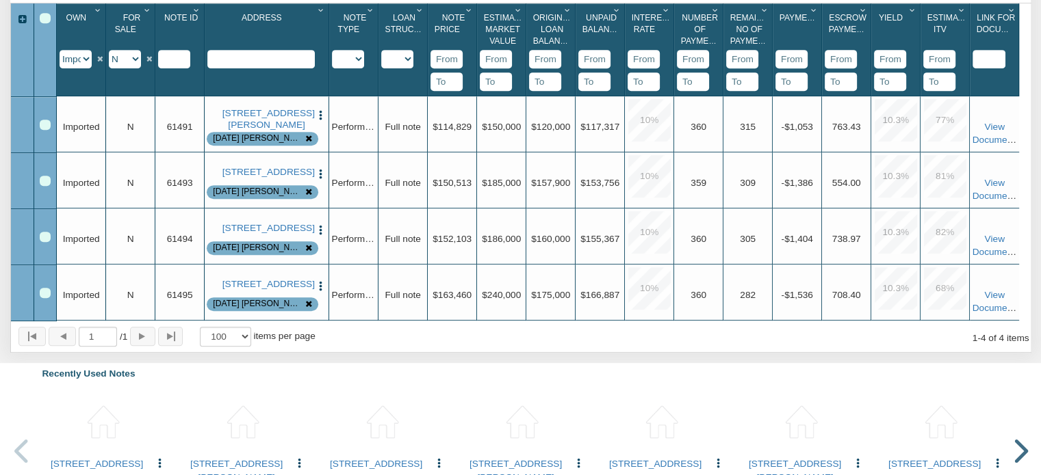
scroll to position [649, 0]
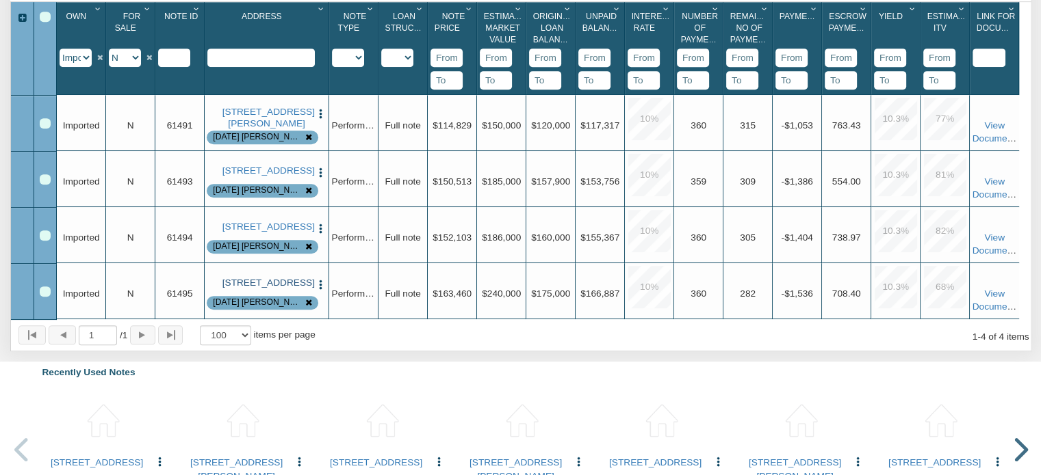
click at [268, 289] on link "[STREET_ADDRESS]" at bounding box center [266, 283] width 89 height 11
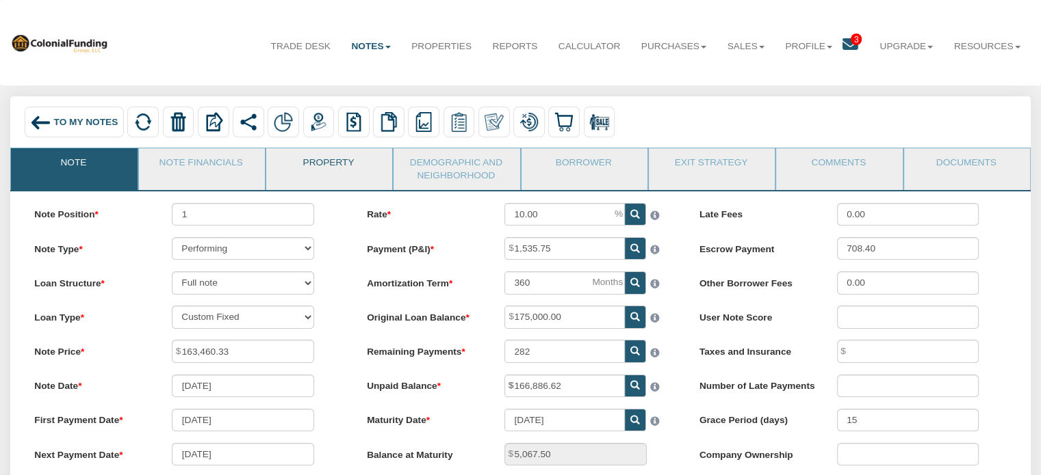
click at [310, 162] on link "Property" at bounding box center [328, 165] width 125 height 34
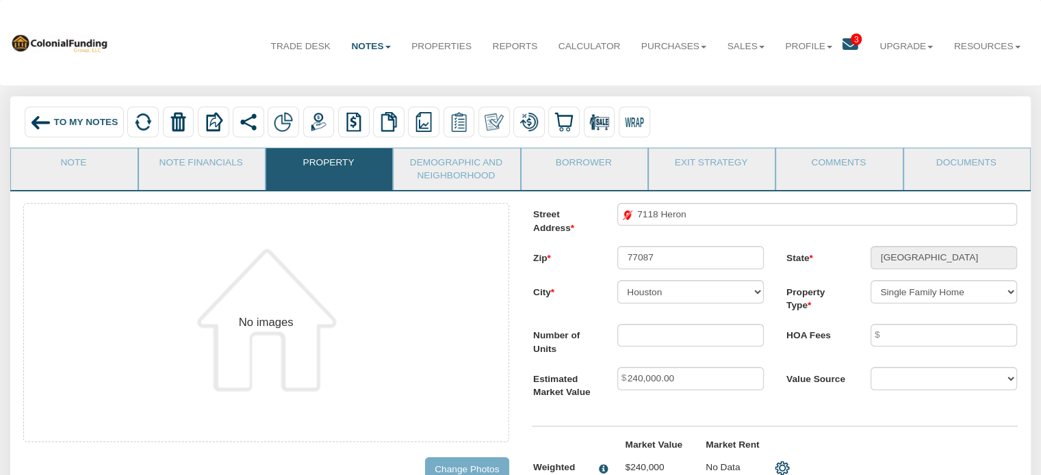
click at [62, 116] on div "To My Notes" at bounding box center [74, 122] width 99 height 31
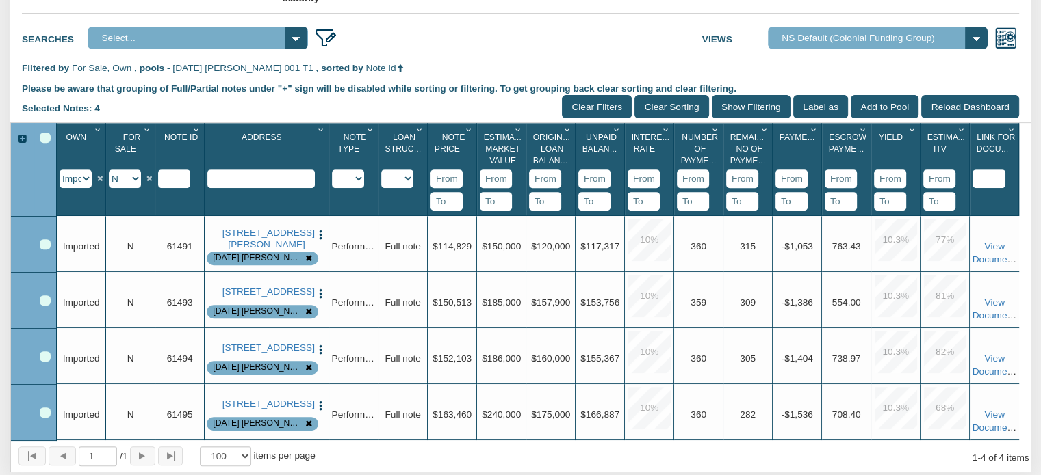
scroll to position [616, 0]
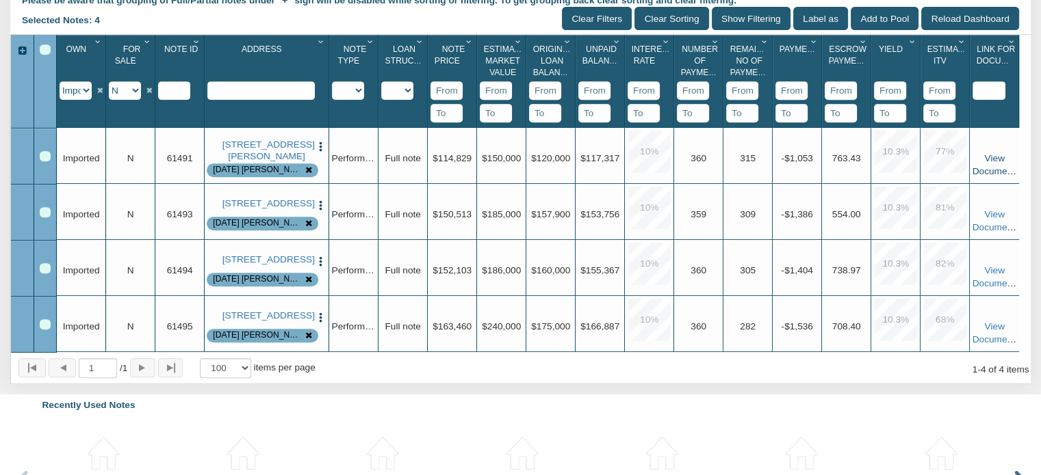
click at [993, 177] on link "View Documents" at bounding box center [994, 165] width 47 height 24
click at [261, 162] on link "111 Denham, Pasadena, TX, 77506" at bounding box center [266, 151] width 89 height 23
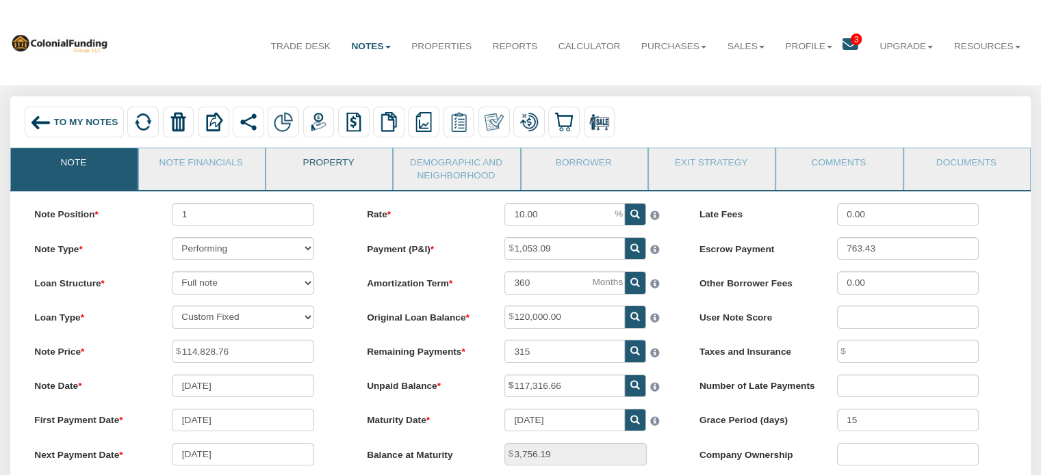
click at [330, 162] on link "Property" at bounding box center [328, 165] width 125 height 34
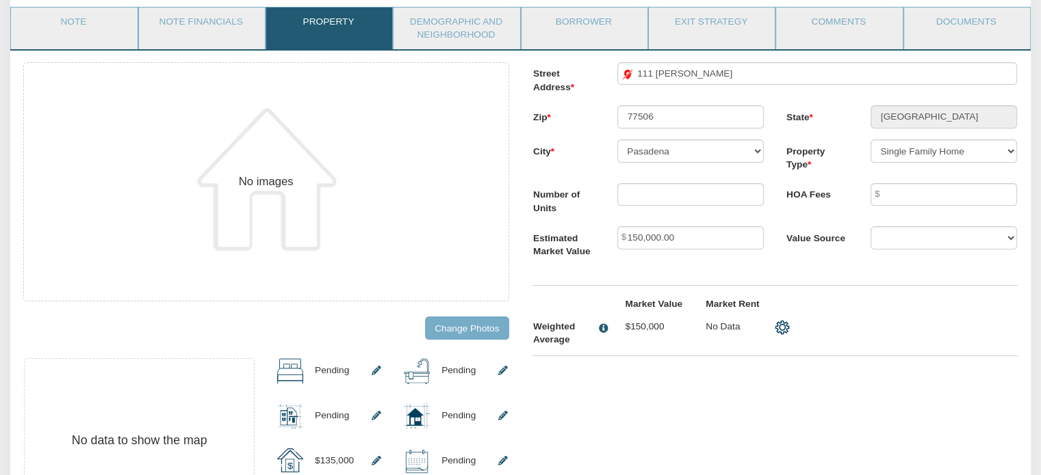
scroll to position [142, 0]
click at [459, 332] on input "Change Photos" at bounding box center [467, 326] width 84 height 23
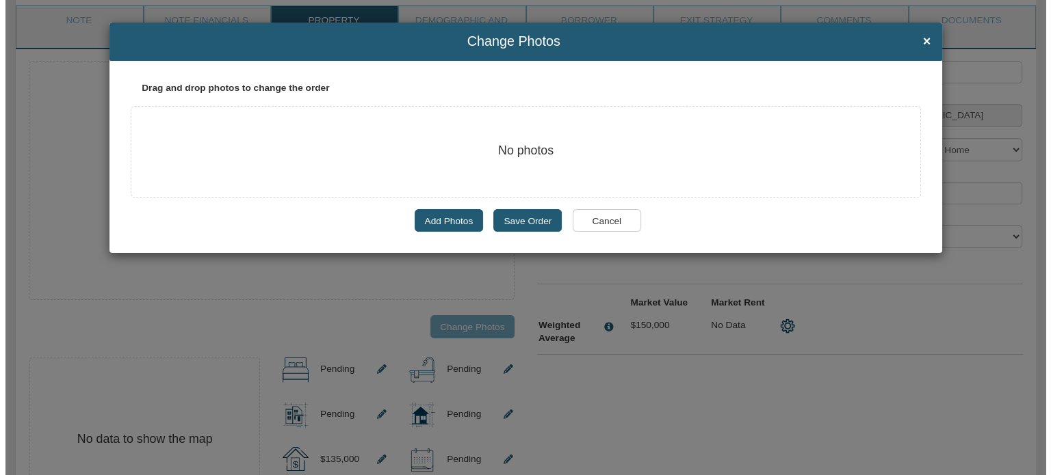
scroll to position [143, 0]
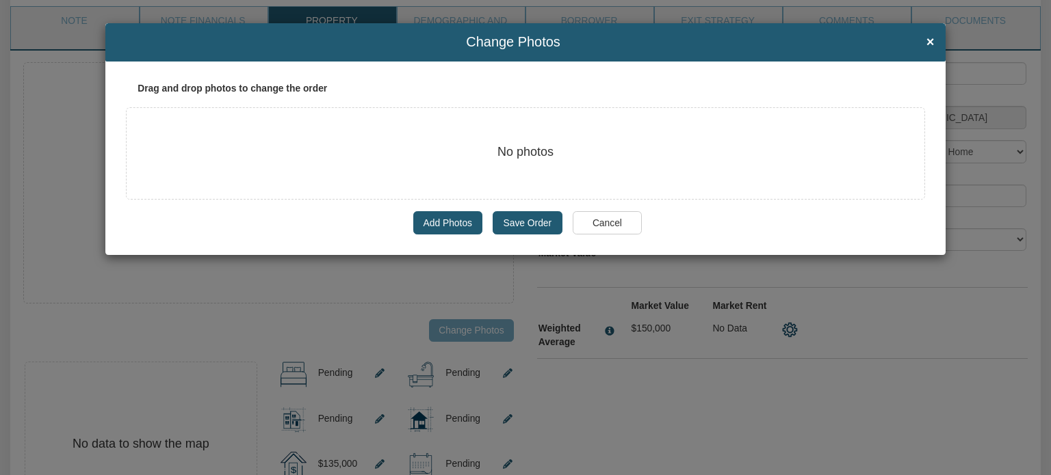
click at [454, 219] on label "Add Photos" at bounding box center [447, 222] width 69 height 23
click at [423, 222] on input "Add Photos" at bounding box center [423, 222] width 0 height 0
click at [443, 220] on label "Add Photos" at bounding box center [447, 222] width 69 height 23
click at [423, 222] on input "Add Photos" at bounding box center [423, 222] width 0 height 0
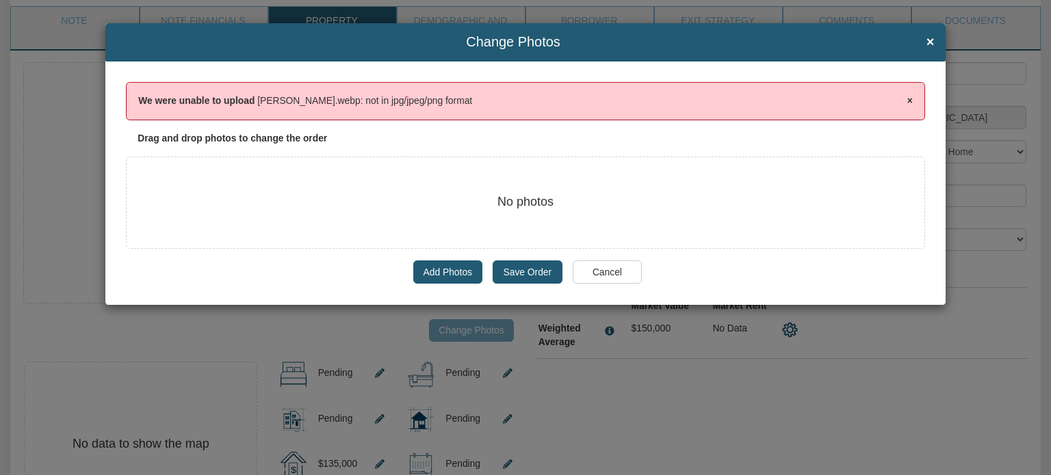
click at [457, 273] on label "Add Photos" at bounding box center [447, 272] width 69 height 23
click at [423, 272] on input "Add Photos" at bounding box center [423, 272] width 0 height 0
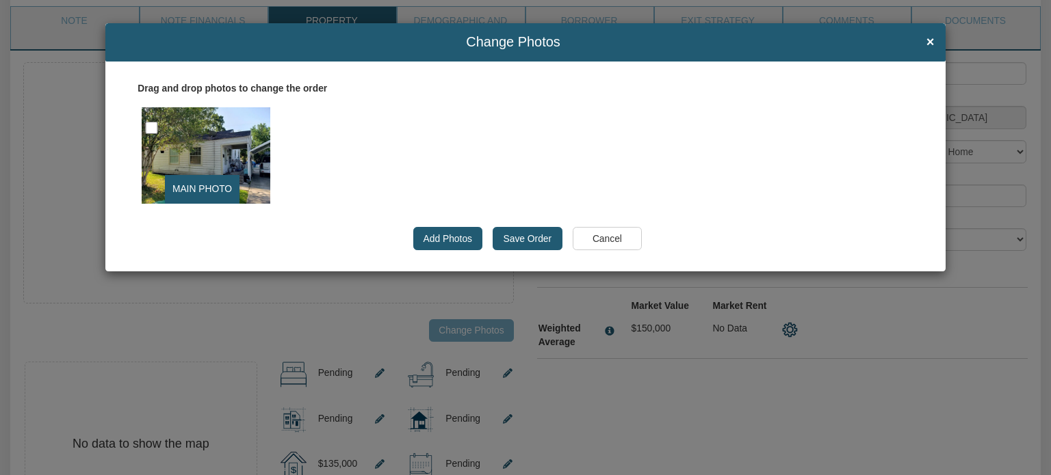
click at [528, 237] on input "Save Order" at bounding box center [527, 238] width 69 height 23
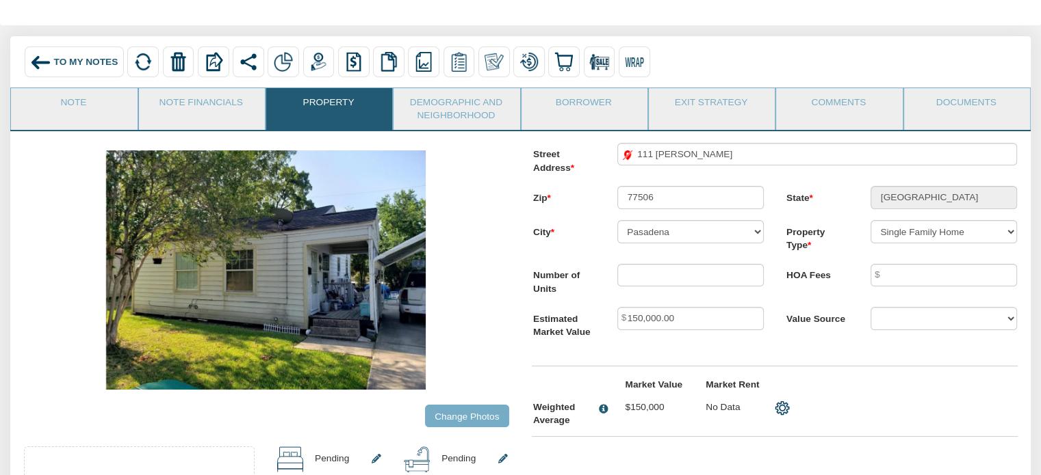
scroll to position [0, 0]
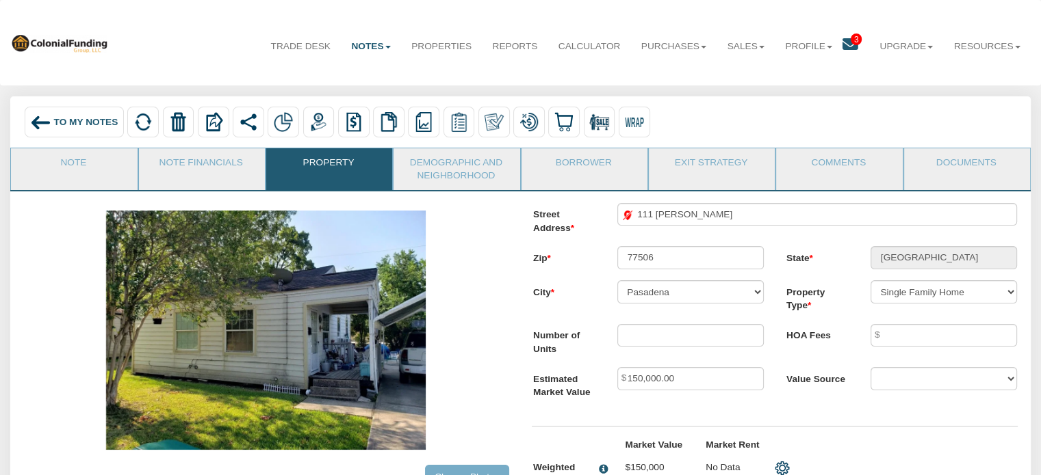
click at [71, 122] on span "To My Notes" at bounding box center [86, 122] width 64 height 10
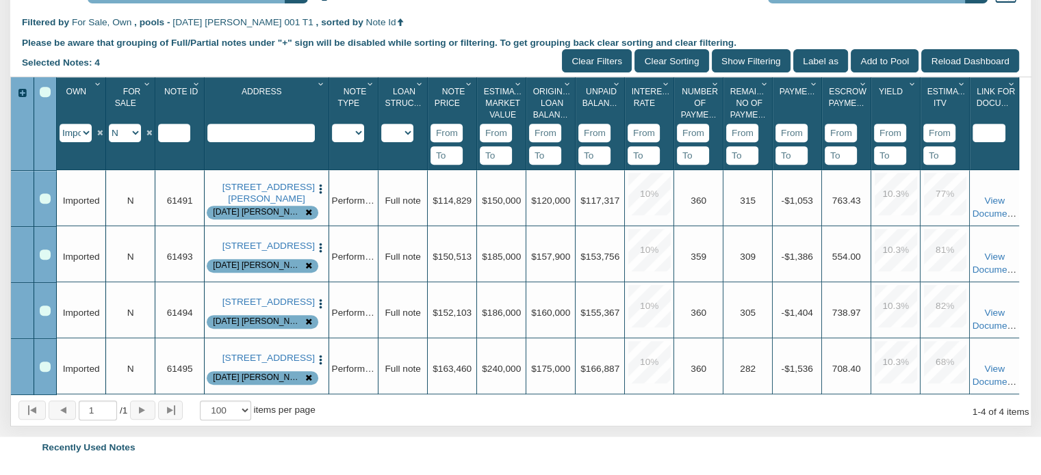
scroll to position [575, 0]
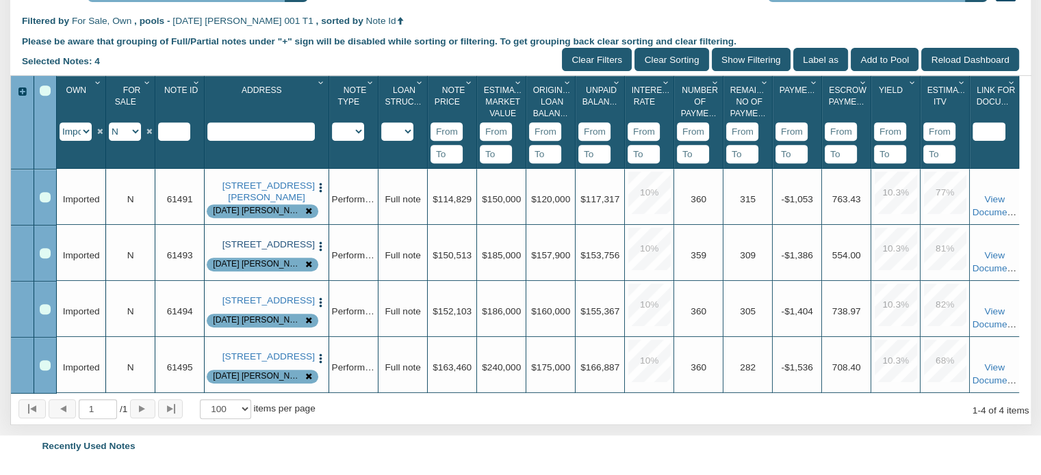
click at [279, 250] on link "712 Ave M, S. Houston, TX, 77587" at bounding box center [266, 244] width 89 height 11
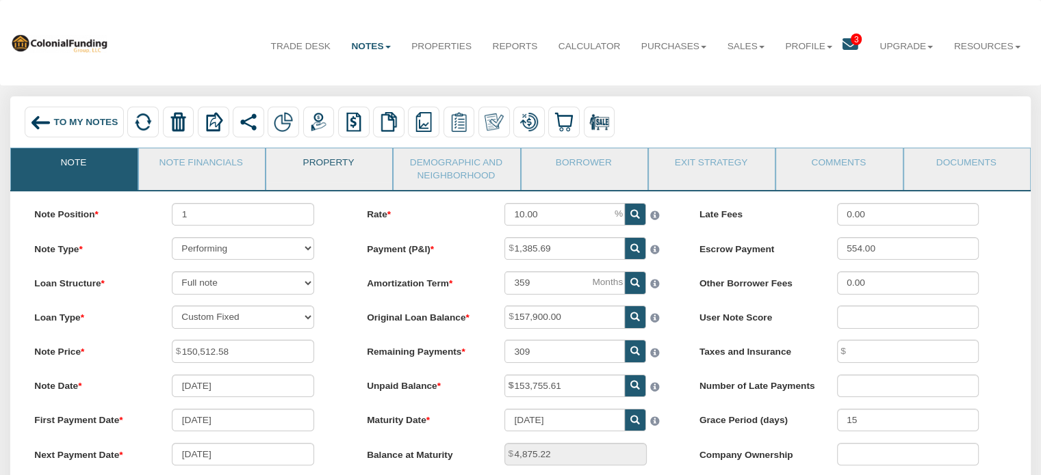
click at [321, 164] on link "Property" at bounding box center [328, 165] width 125 height 34
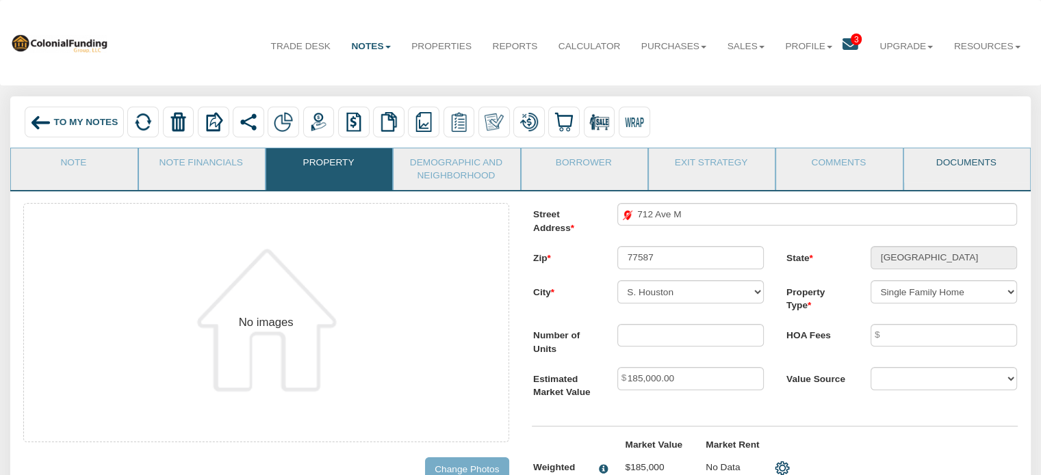
click at [950, 158] on link "Documents" at bounding box center [966, 165] width 125 height 34
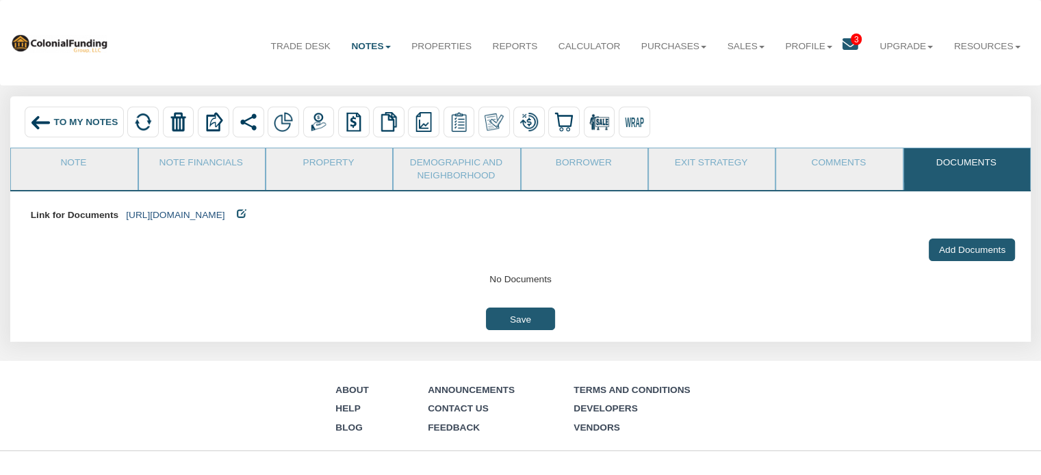
click at [224, 212] on link "https://colonialfundinggroup.sharepoint.com/:f:/s/operationsteam/Eg5p2f-ec6BFi1…" at bounding box center [175, 215] width 99 height 10
click at [316, 166] on link "Property" at bounding box center [328, 165] width 125 height 34
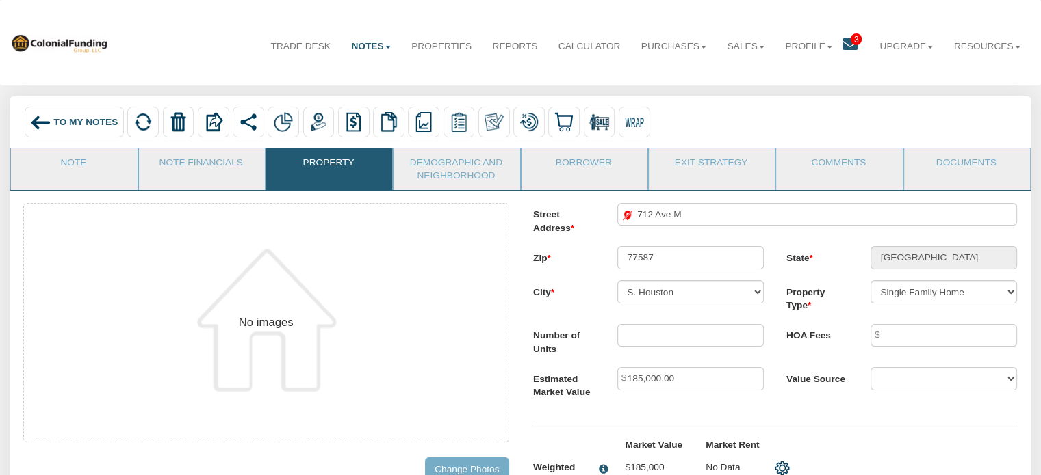
click at [484, 470] on input "Change Photos" at bounding box center [467, 469] width 84 height 23
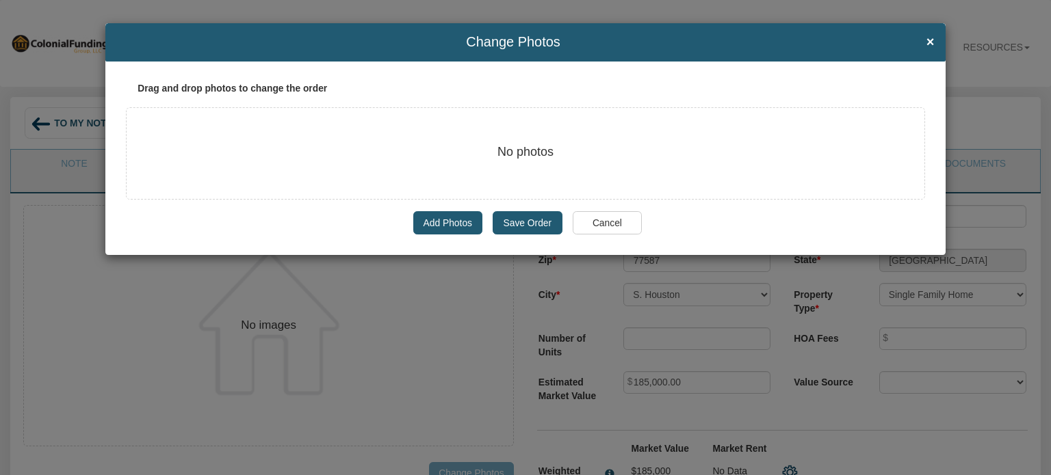
click at [445, 220] on label "Add Photos" at bounding box center [447, 222] width 69 height 23
click at [423, 222] on input "Add Photos" at bounding box center [423, 222] width 0 height 0
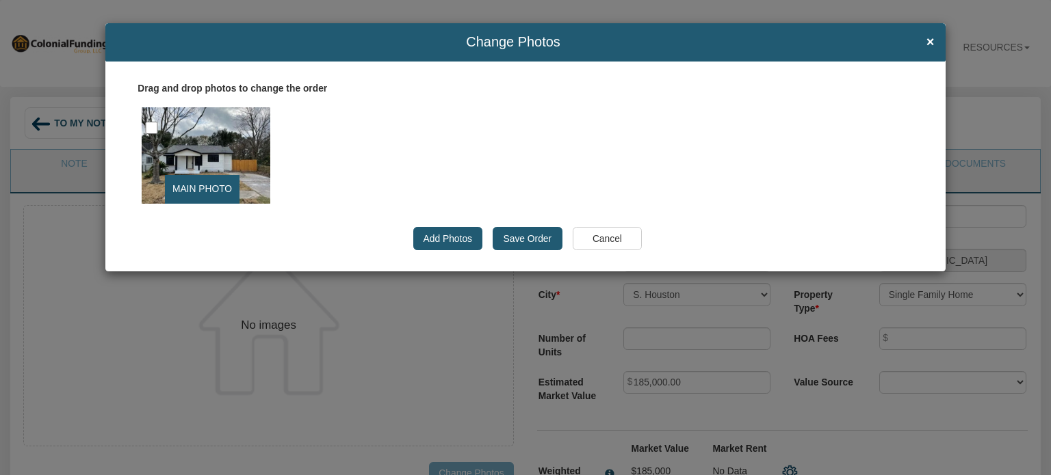
click at [530, 236] on input "Save Order" at bounding box center [527, 238] width 69 height 23
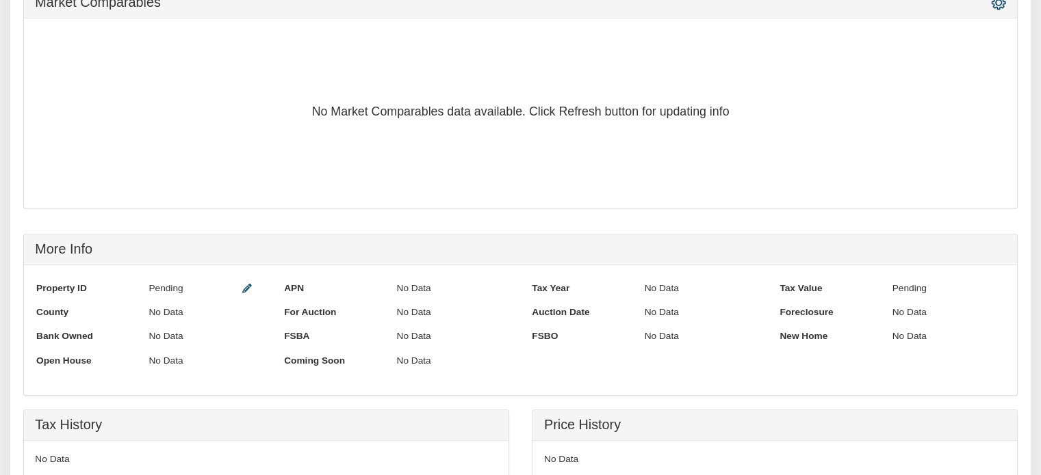
scroll to position [944, 0]
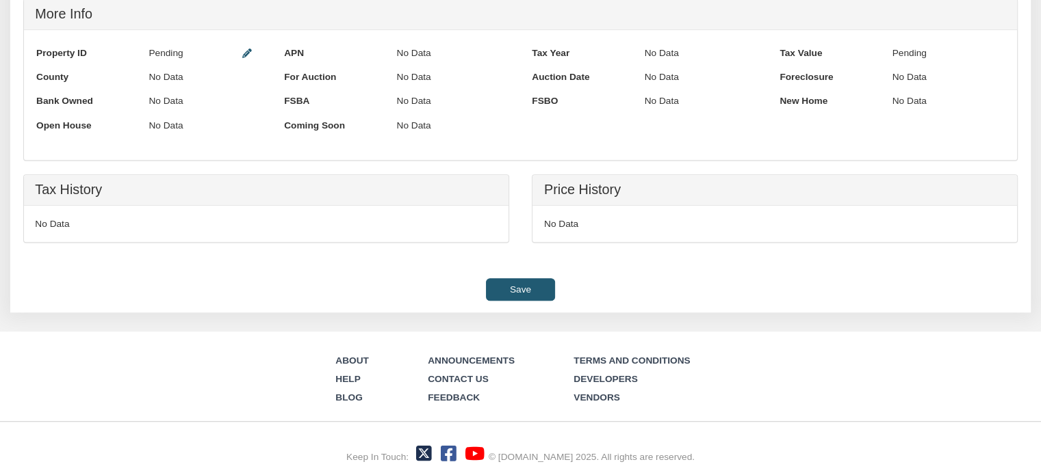
click at [512, 287] on input "Save" at bounding box center [520, 289] width 68 height 23
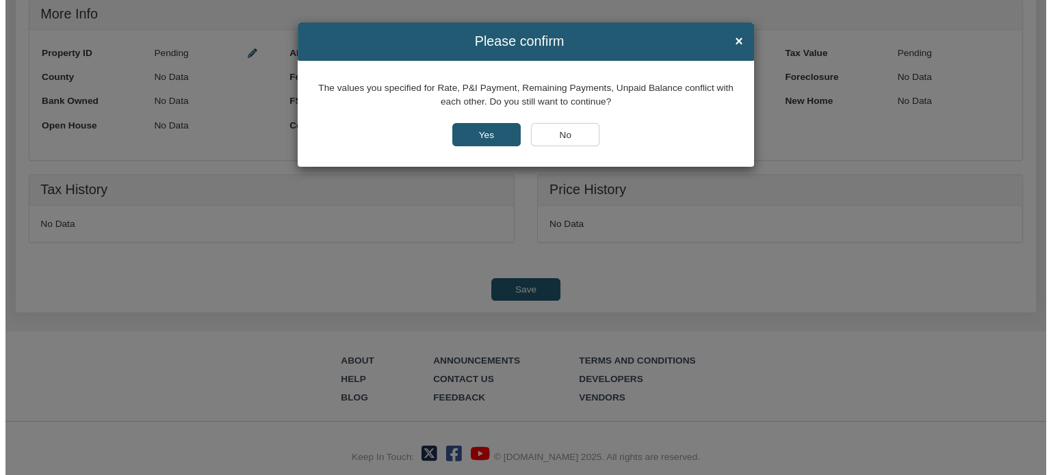
scroll to position [945, 0]
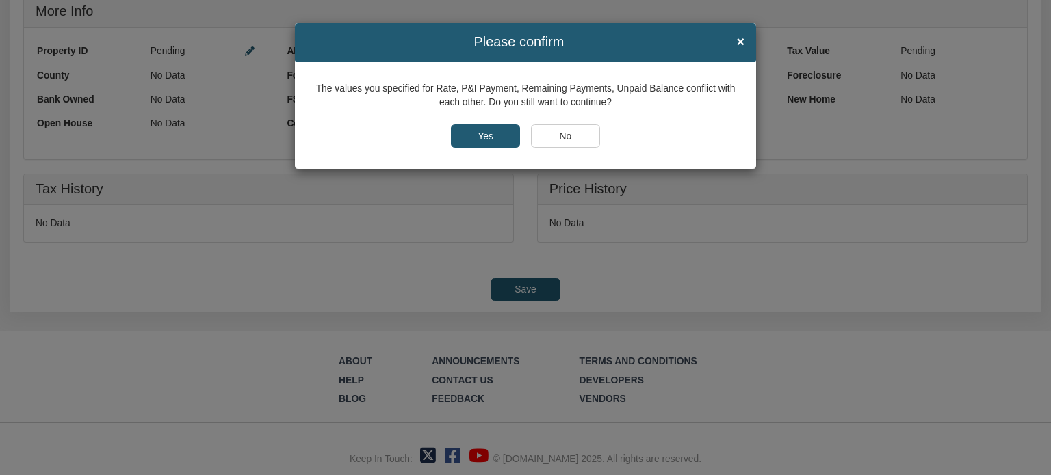
click at [566, 138] on input "No" at bounding box center [565, 136] width 69 height 23
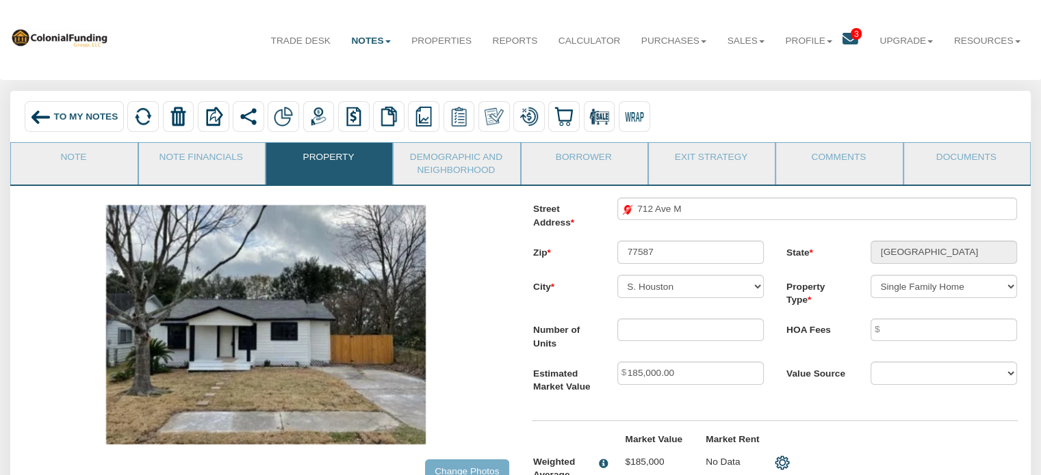
scroll to position [0, 0]
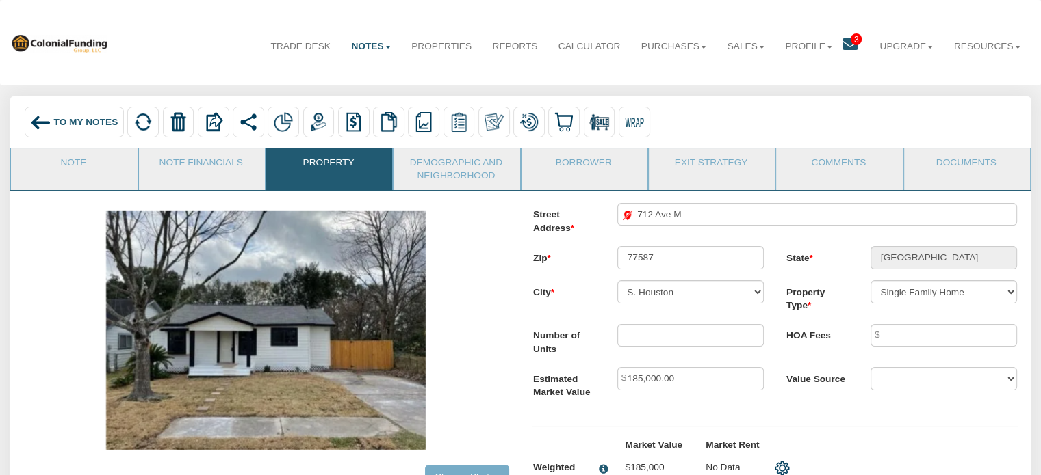
click at [77, 120] on span "To My Notes" at bounding box center [86, 122] width 64 height 10
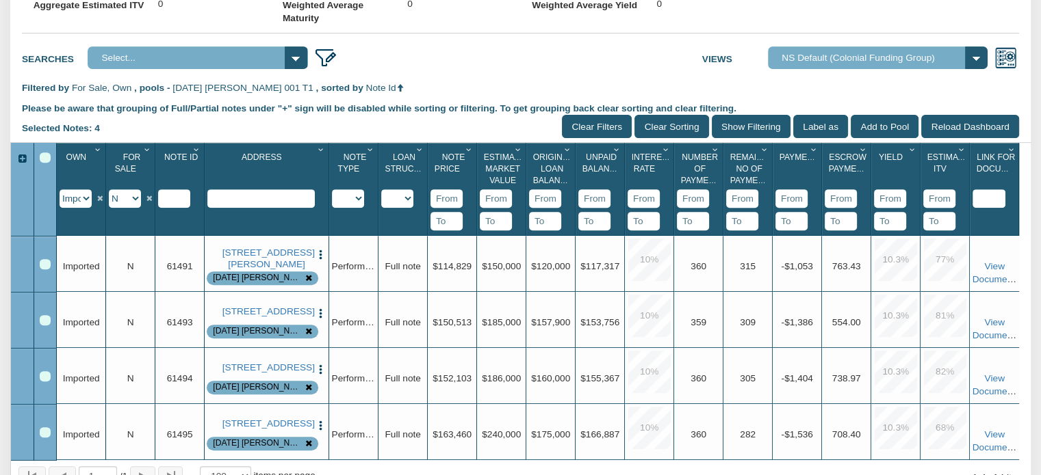
scroll to position [511, 0]
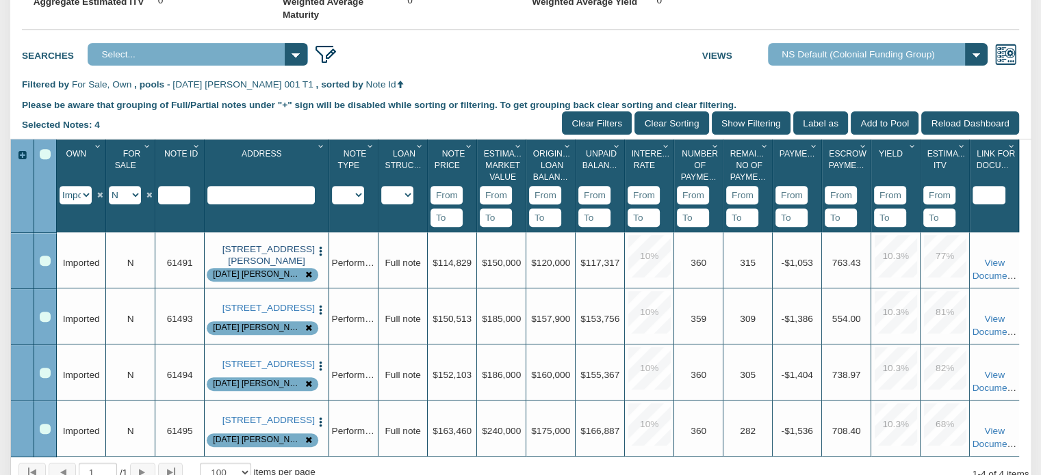
click at [263, 267] on link "111 Denham, Pasadena, TX, 77506" at bounding box center [266, 255] width 89 height 23
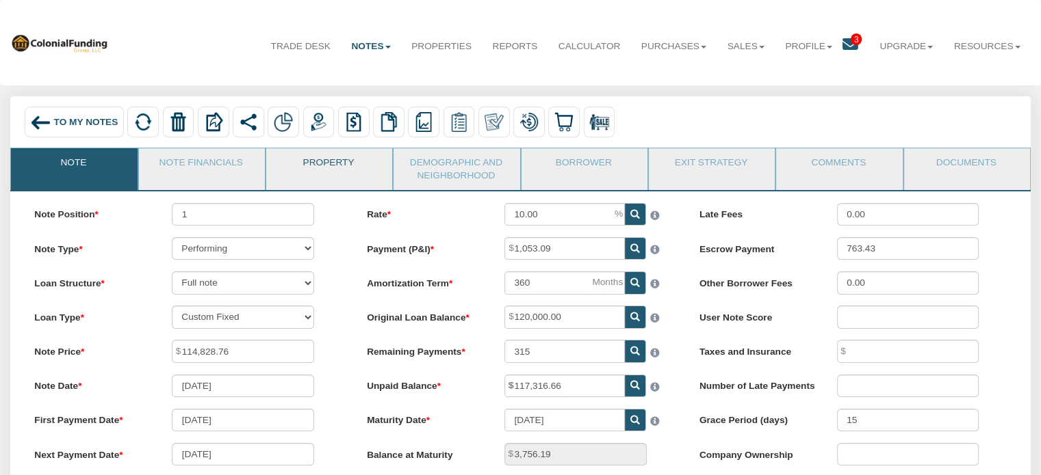
click at [322, 163] on link "Property" at bounding box center [328, 165] width 125 height 34
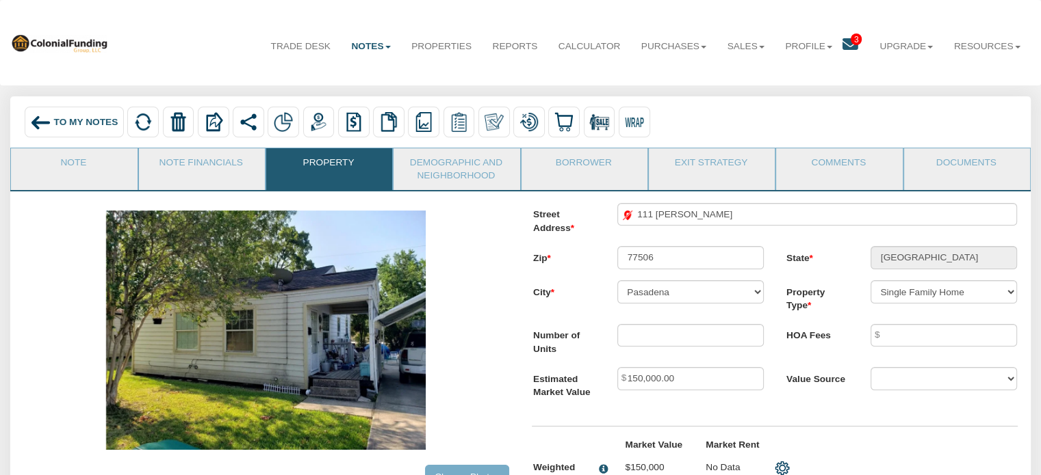
click at [72, 116] on div "To My Notes" at bounding box center [74, 122] width 99 height 31
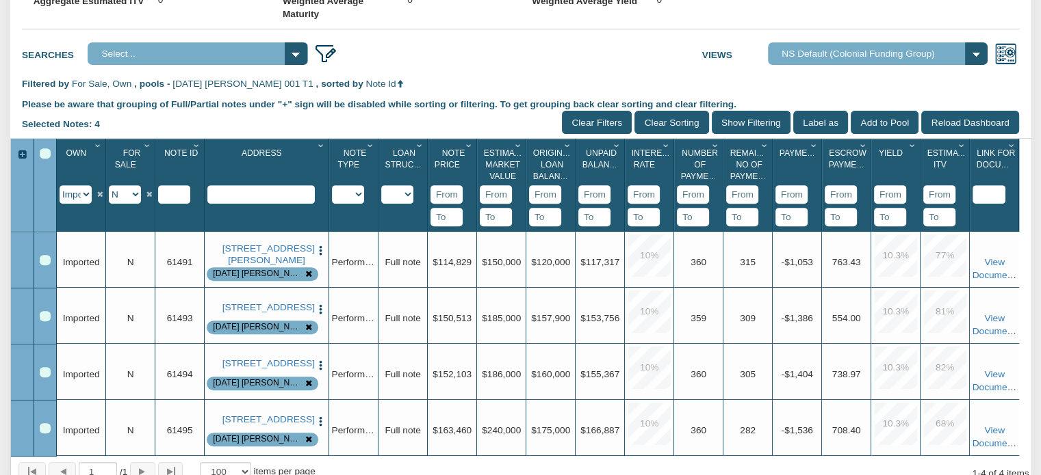
scroll to position [513, 0]
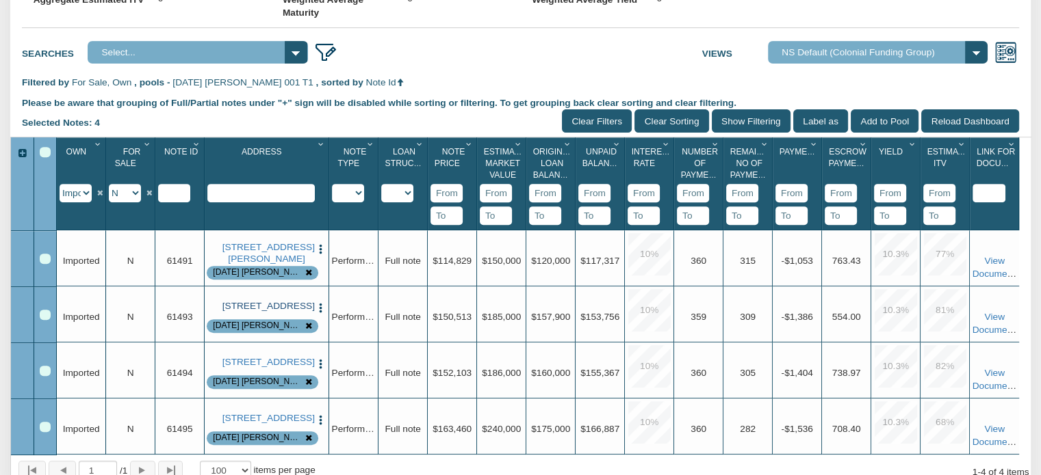
click at [269, 312] on link "712 Ave M, S. Houston, TX, 77587" at bounding box center [266, 306] width 89 height 11
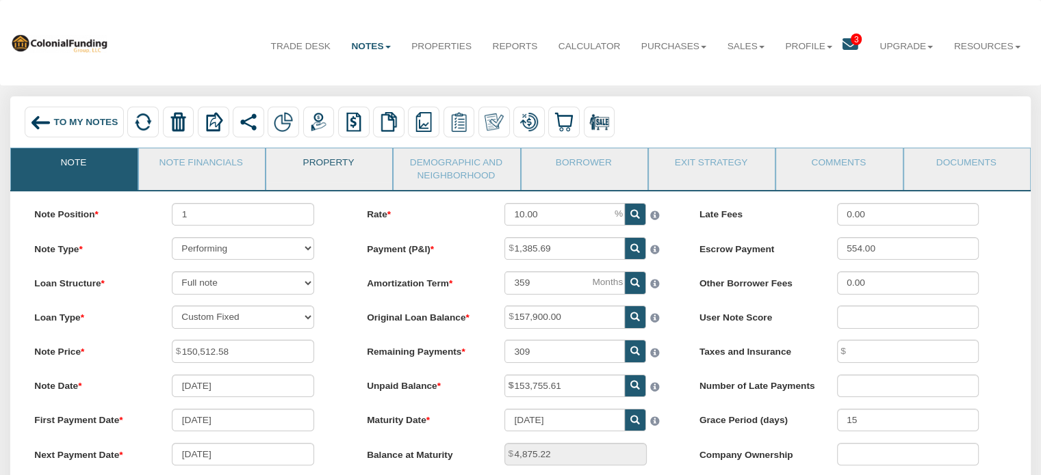
click at [313, 172] on link "Property" at bounding box center [328, 165] width 125 height 34
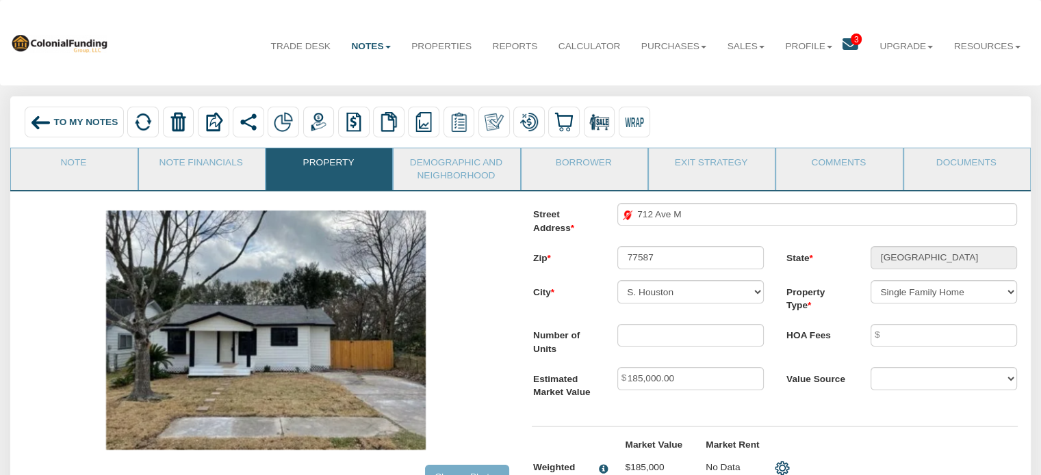
click at [81, 124] on span "To My Notes" at bounding box center [86, 122] width 64 height 10
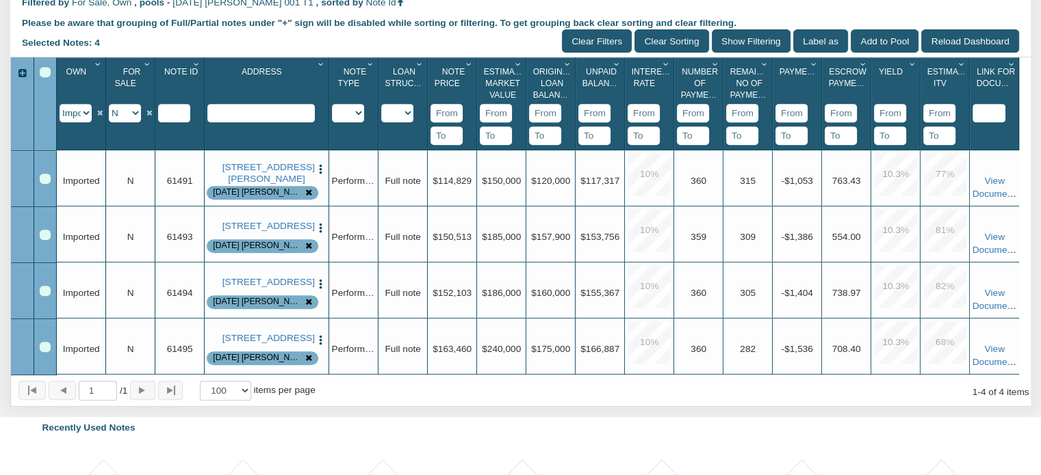
scroll to position [605, 0]
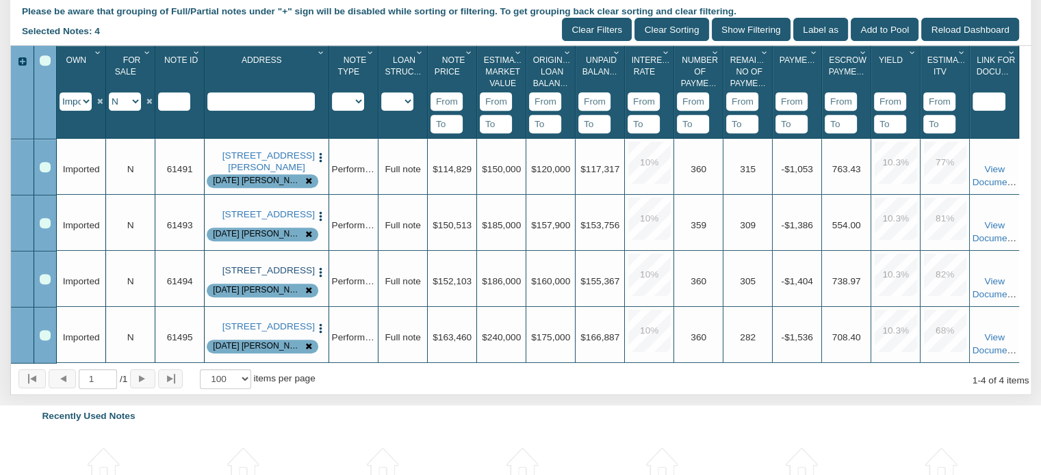
click at [257, 276] on link "2114 Garvey, Pasadena, TX, 77506" at bounding box center [266, 270] width 89 height 11
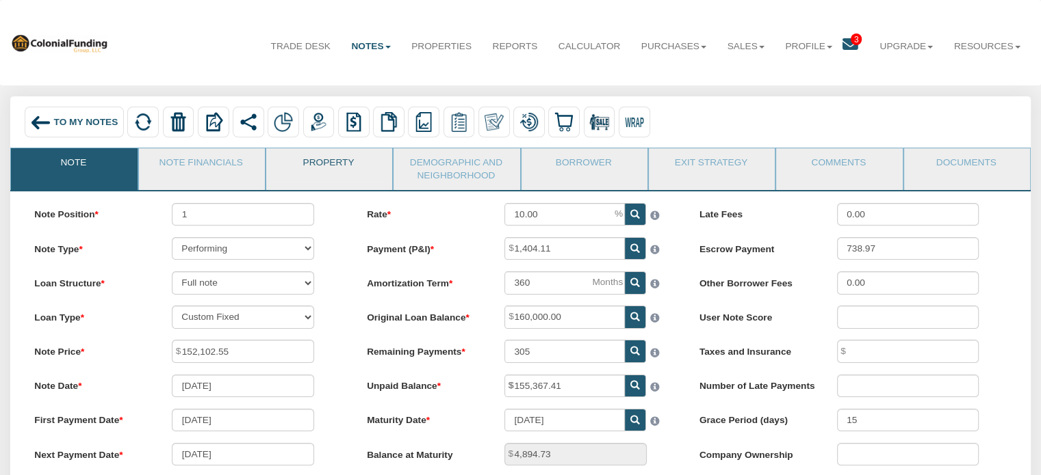
click at [316, 161] on link "Property" at bounding box center [328, 165] width 125 height 34
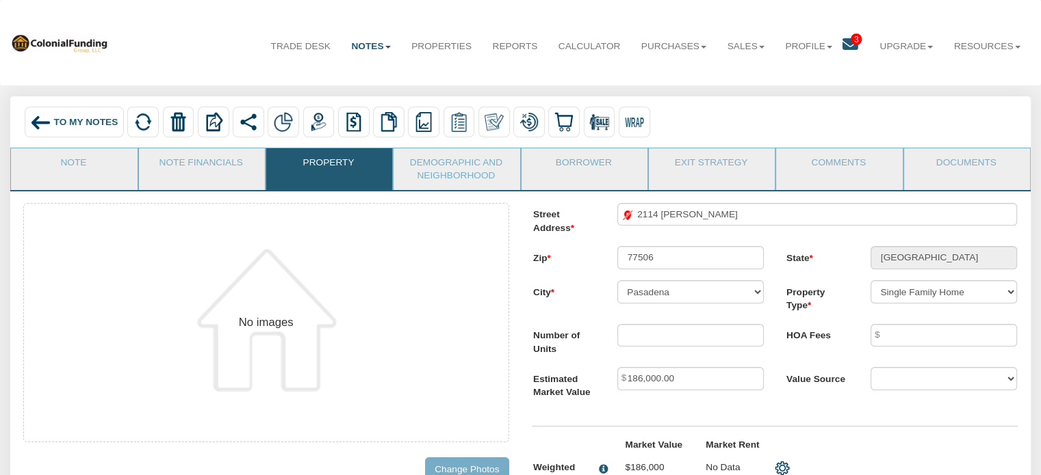
click at [460, 469] on input "Change Photos" at bounding box center [467, 469] width 84 height 23
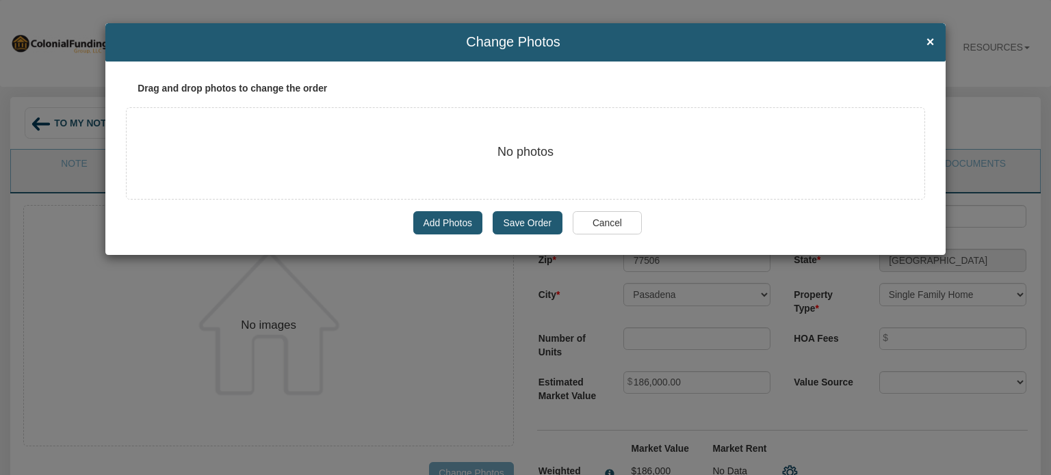
click at [445, 222] on label "Add Photos" at bounding box center [447, 222] width 69 height 23
click at [423, 222] on input "Add Photos" at bounding box center [423, 222] width 0 height 0
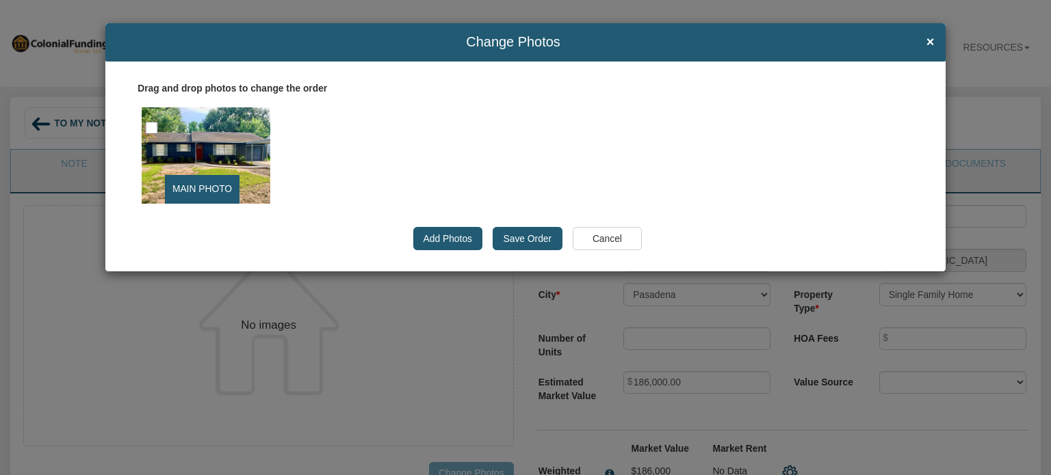
click at [521, 237] on input "Save Order" at bounding box center [527, 238] width 69 height 23
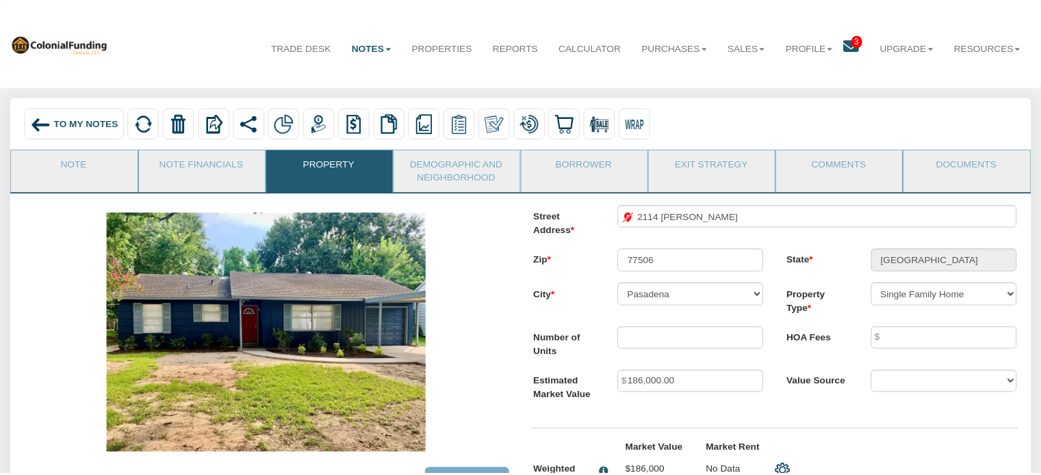
scroll to position [10, 0]
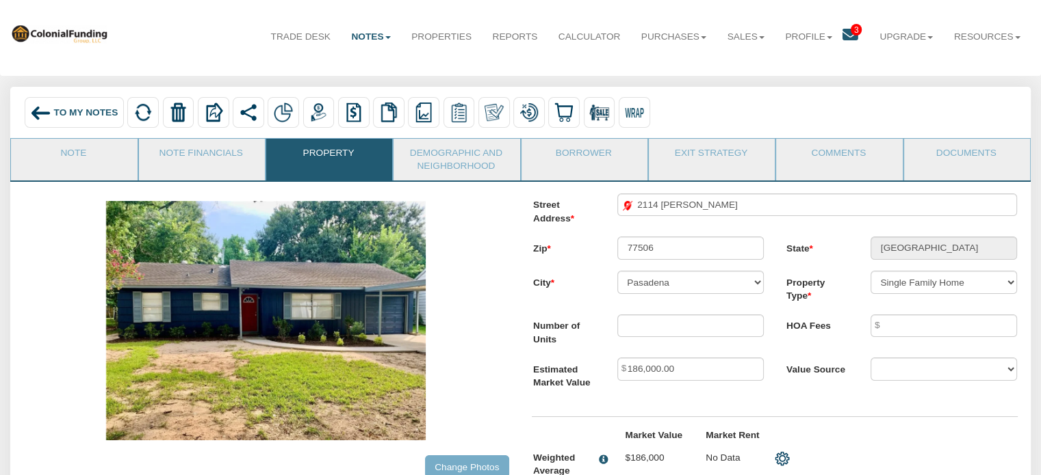
click at [87, 108] on span "To My Notes" at bounding box center [86, 112] width 64 height 10
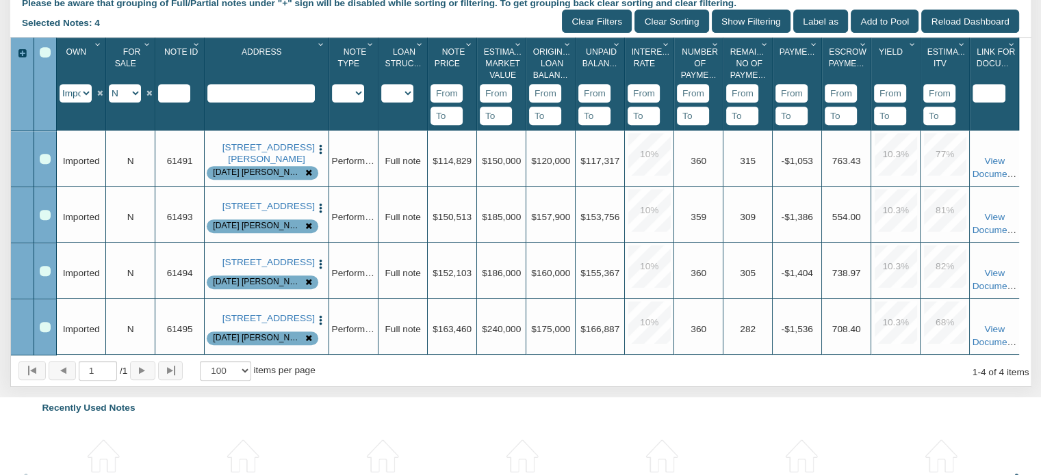
scroll to position [623, 0]
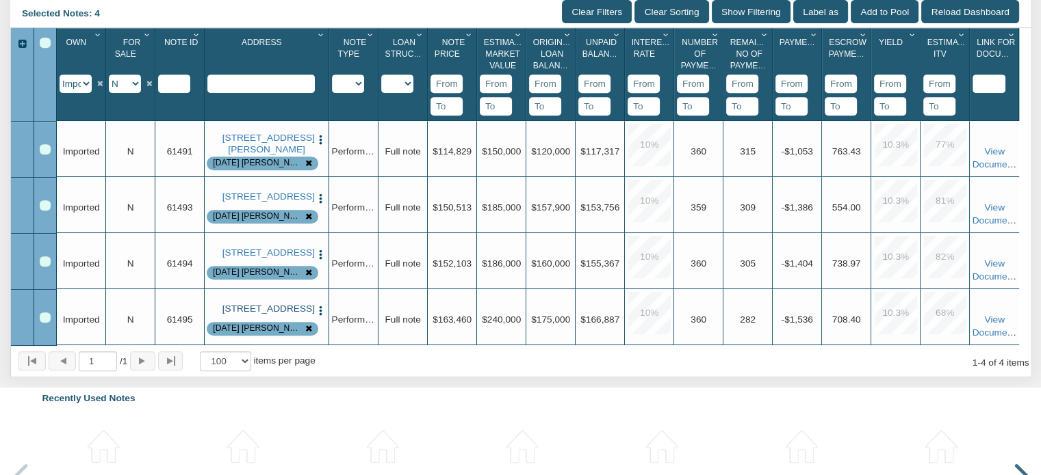
click at [263, 315] on link "[STREET_ADDRESS]" at bounding box center [266, 309] width 89 height 11
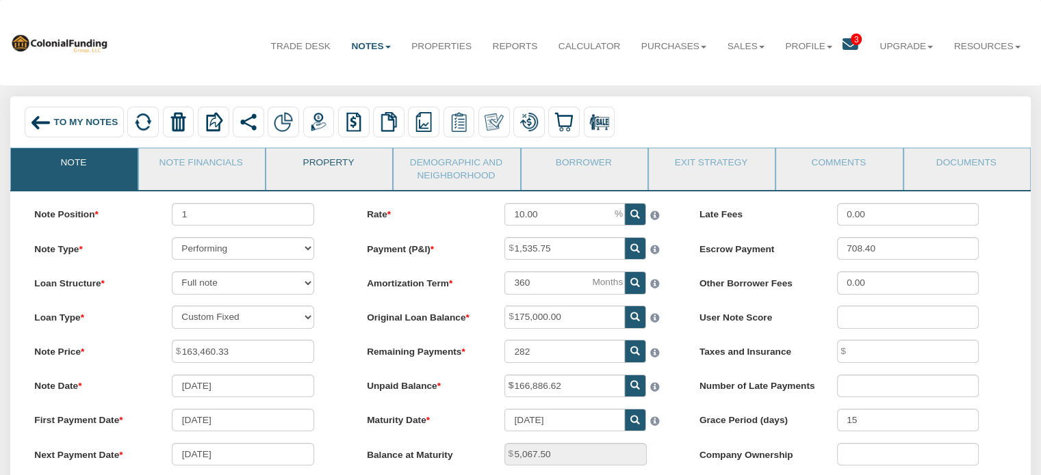
click at [326, 166] on link "Property" at bounding box center [328, 165] width 125 height 34
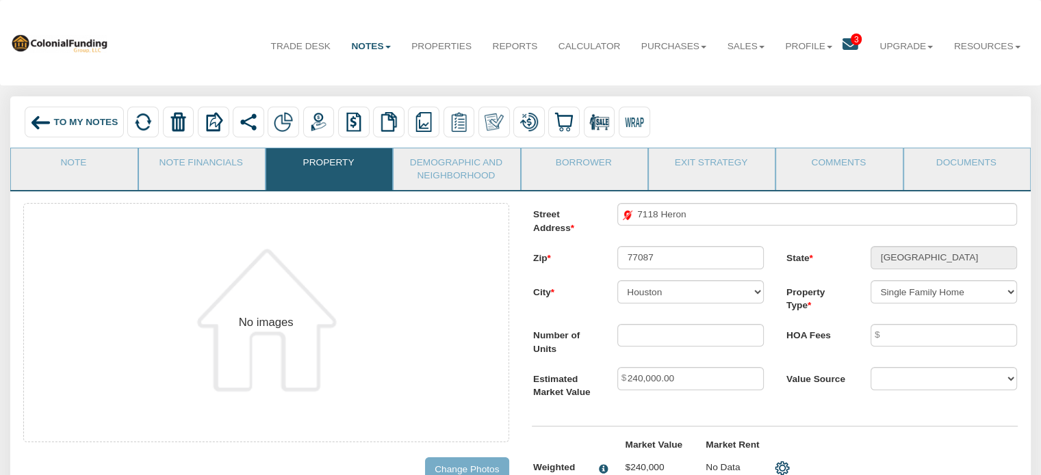
click at [432, 466] on input "Change Photos" at bounding box center [467, 469] width 84 height 23
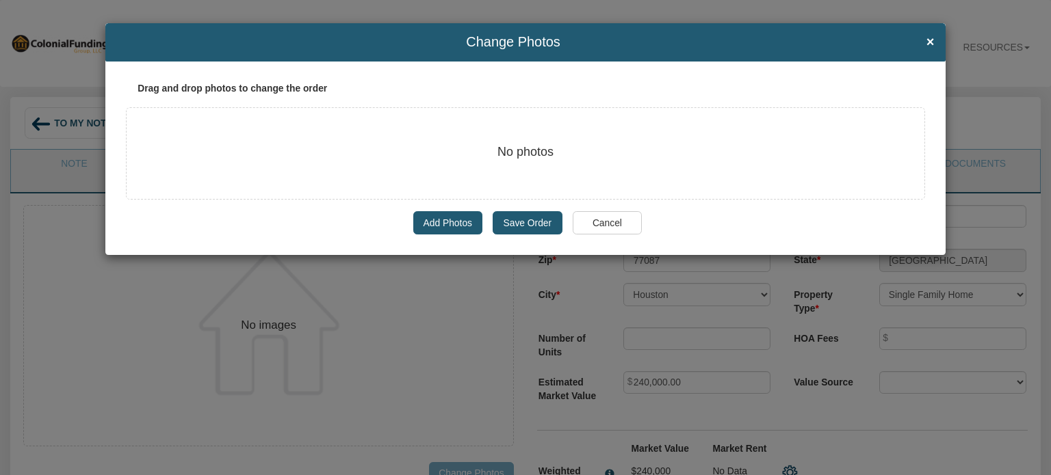
click at [449, 221] on label "Add Photos" at bounding box center [447, 222] width 69 height 23
click at [423, 222] on input "Add Photos" at bounding box center [423, 222] width 0 height 0
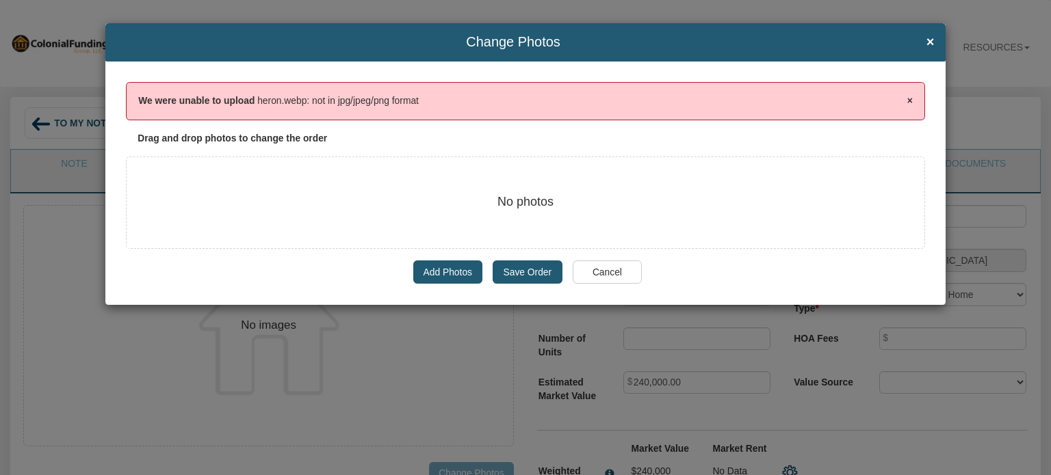
drag, startPoint x: 444, startPoint y: 272, endPoint x: 438, endPoint y: 276, distance: 7.4
click at [438, 276] on label "Add Photos" at bounding box center [447, 272] width 69 height 23
click at [423, 272] on input "Add Photos" at bounding box center [423, 272] width 0 height 0
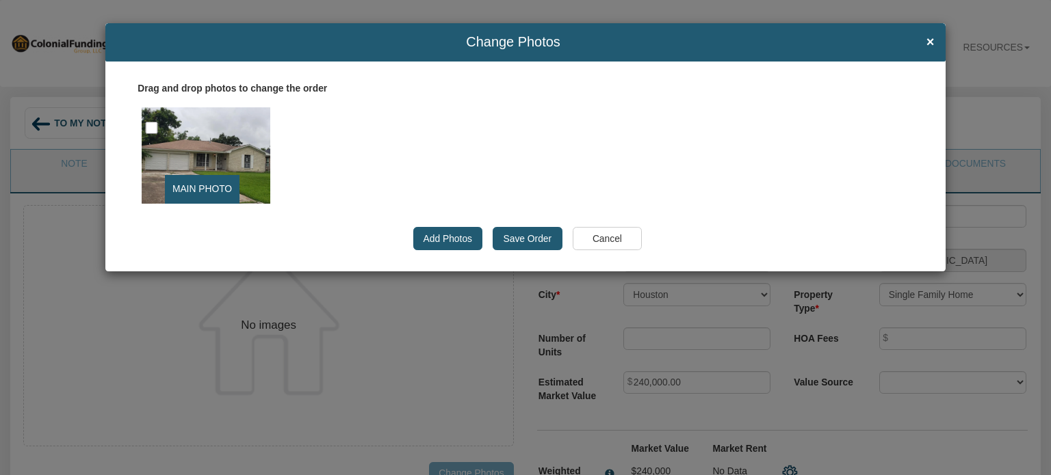
click at [512, 234] on input "Save Order" at bounding box center [527, 238] width 69 height 23
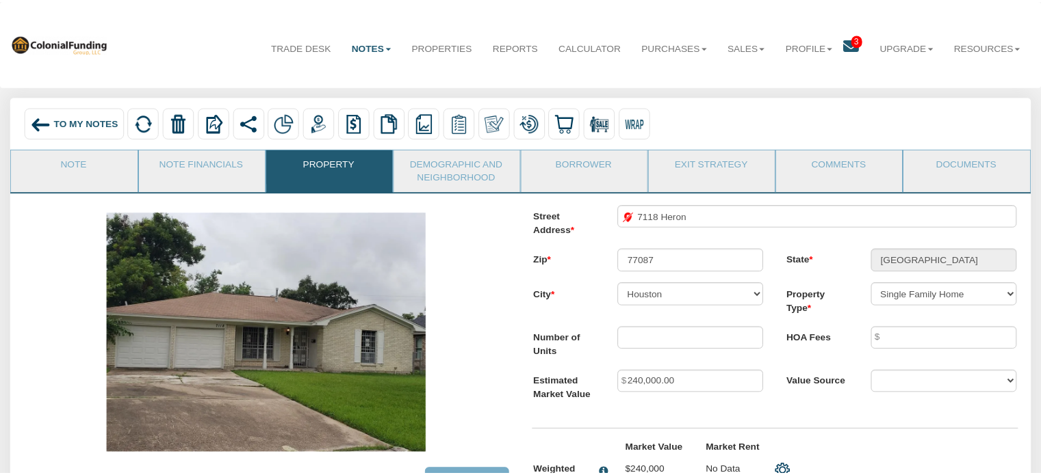
scroll to position [10, 0]
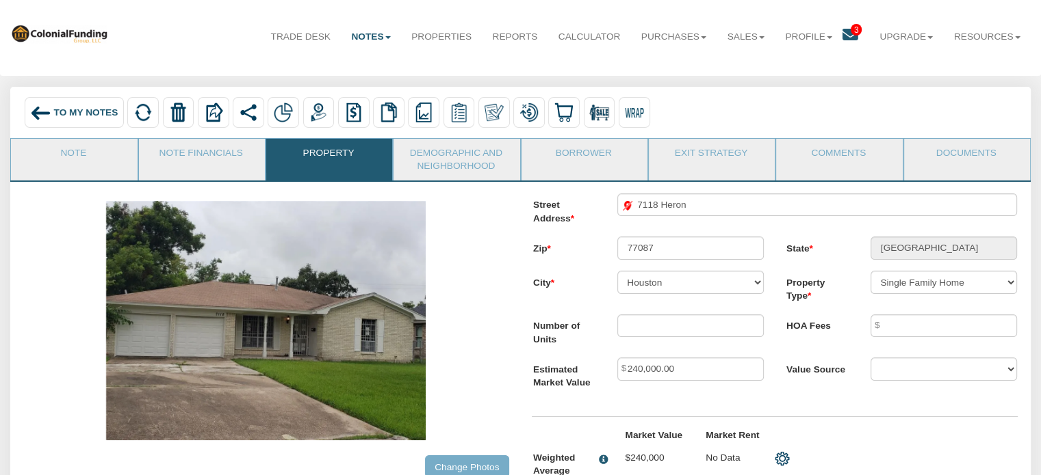
click at [47, 108] on img at bounding box center [40, 113] width 21 height 21
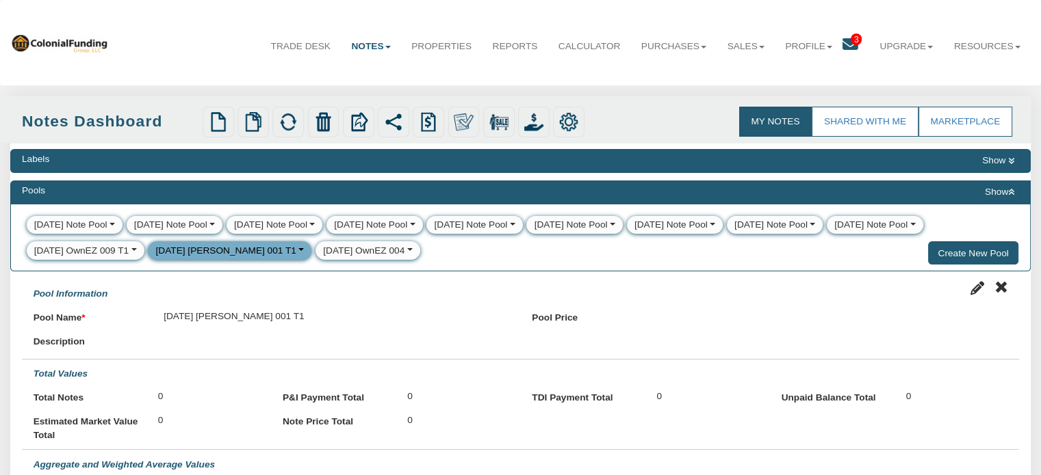
click at [323, 257] on div "8-21-25 OwnEZ 004" at bounding box center [363, 251] width 81 height 14
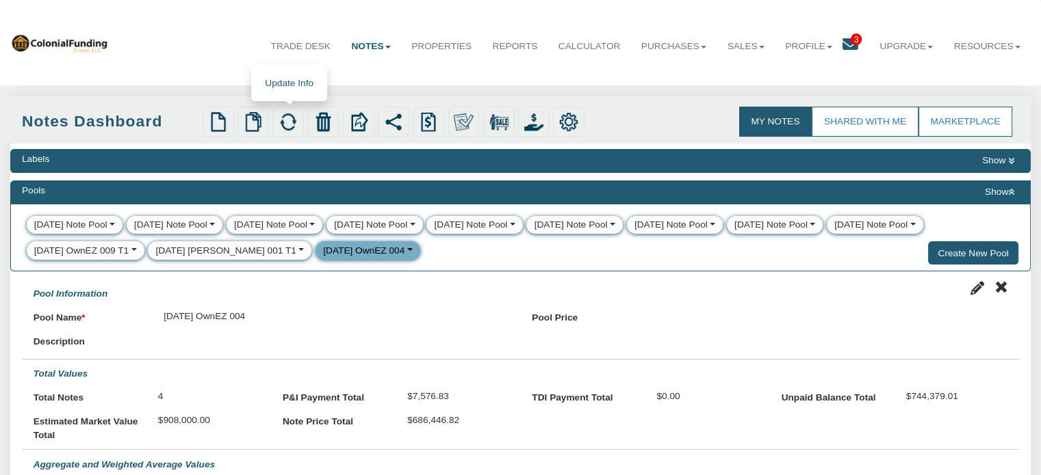
click at [285, 128] on img at bounding box center [287, 121] width 19 height 19
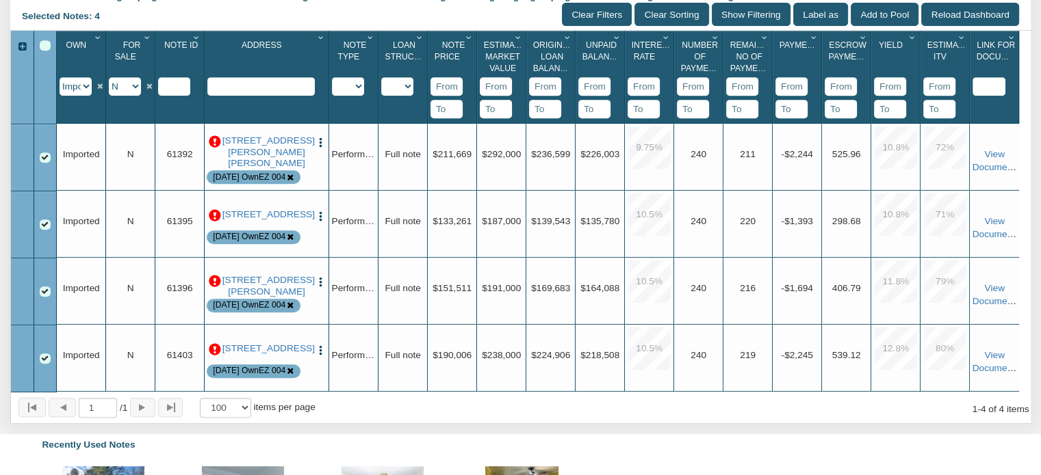
scroll to position [621, 0]
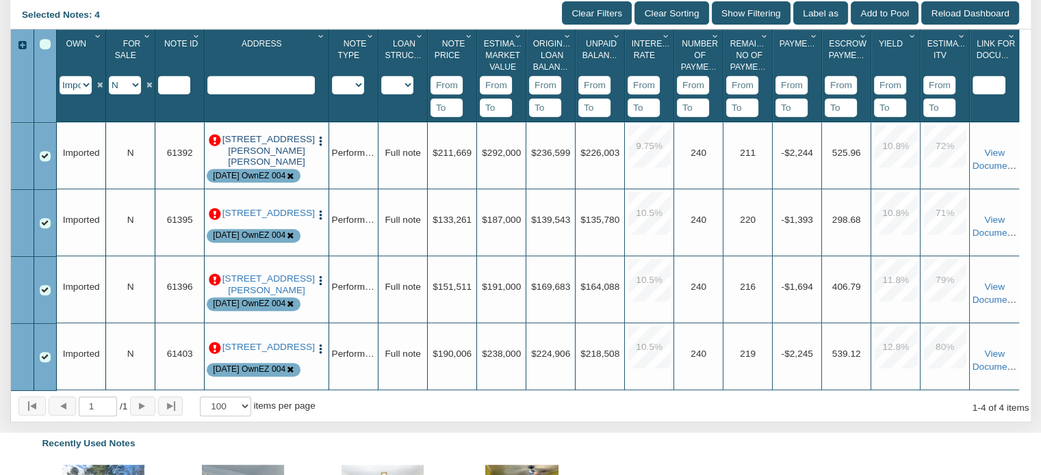
click at [279, 161] on link "6520 SW Gordon Hills Dr SW, Mableton, GA, 30126" at bounding box center [266, 151] width 89 height 34
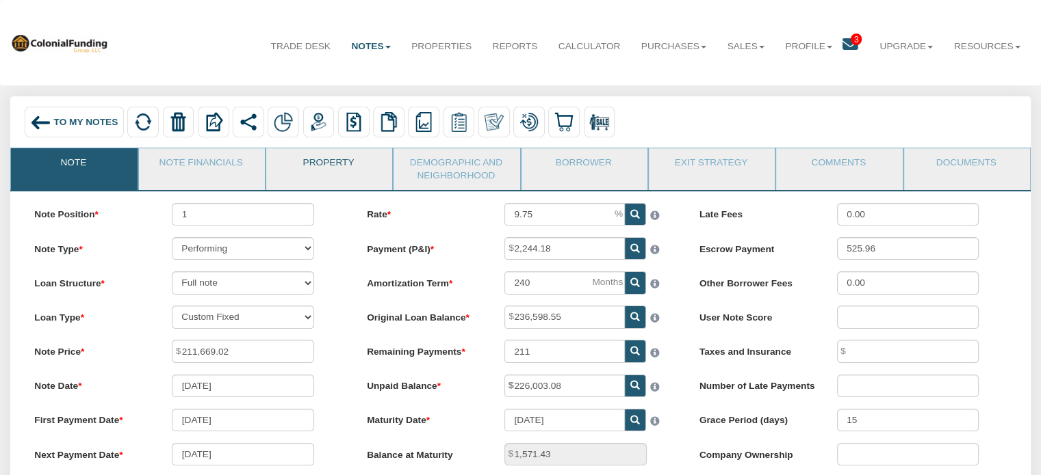
click at [320, 164] on link "Property" at bounding box center [328, 165] width 125 height 34
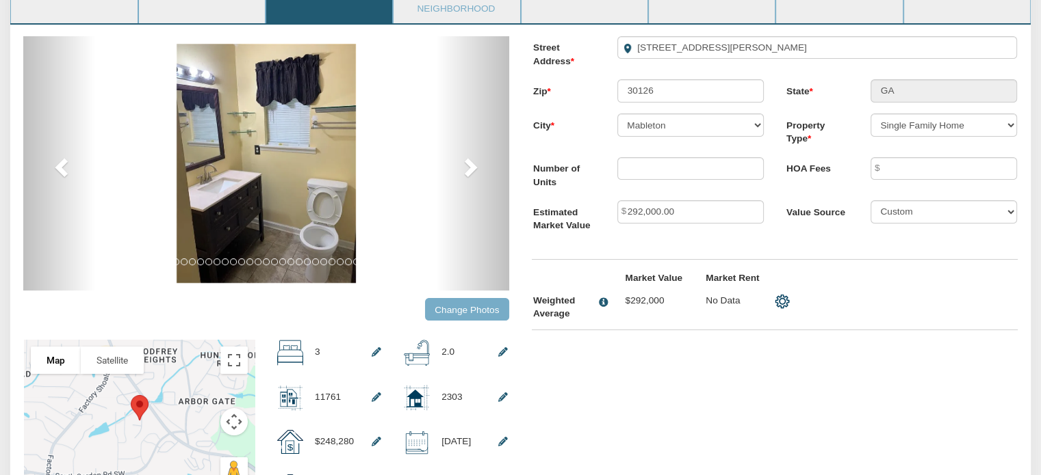
scroll to position [196, 0]
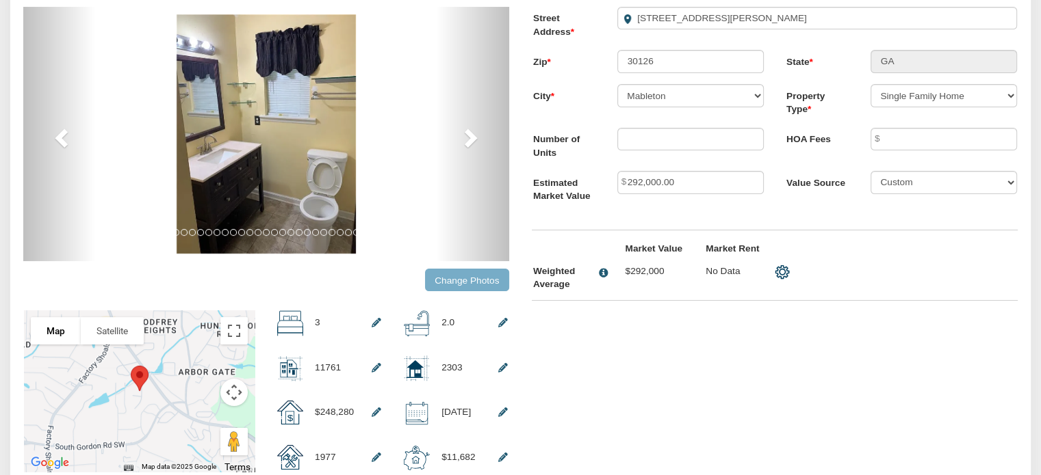
click at [487, 280] on input "Change Photos" at bounding box center [467, 280] width 84 height 23
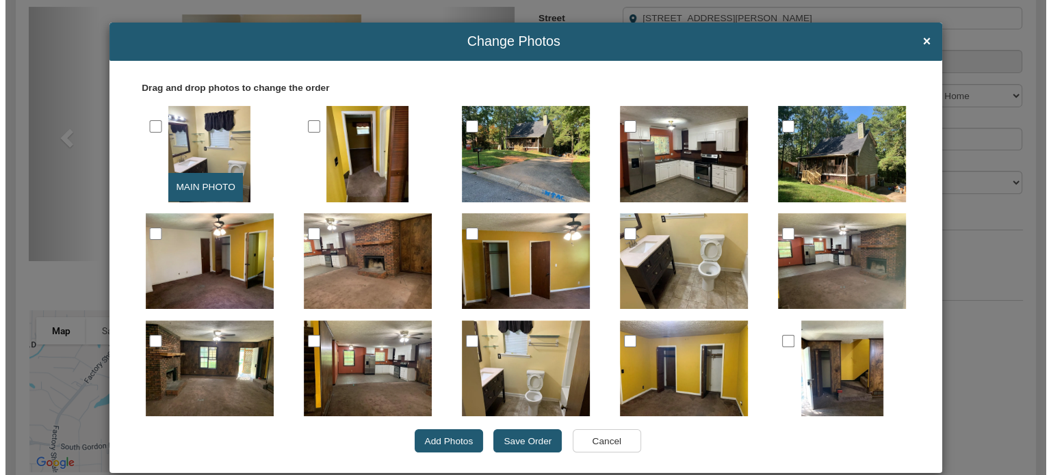
scroll to position [197, 0]
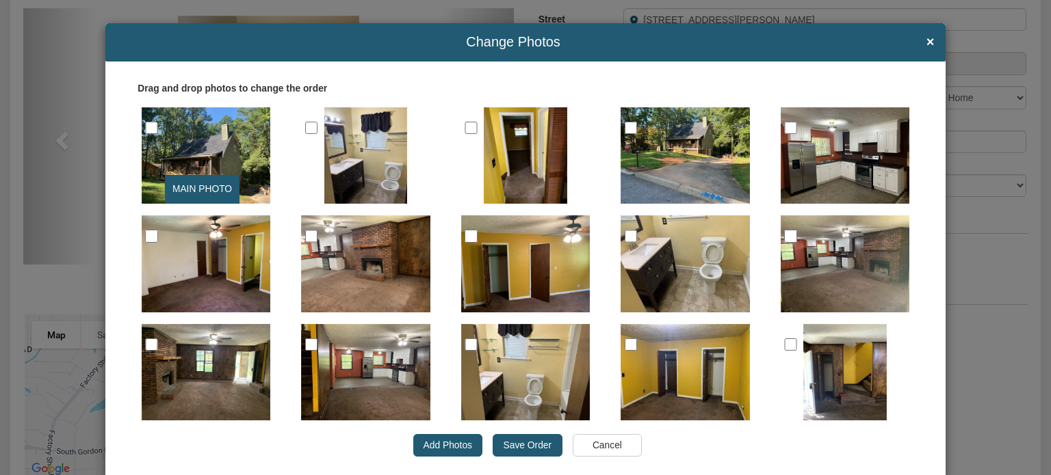
click at [501, 445] on input "Save Order" at bounding box center [527, 445] width 69 height 23
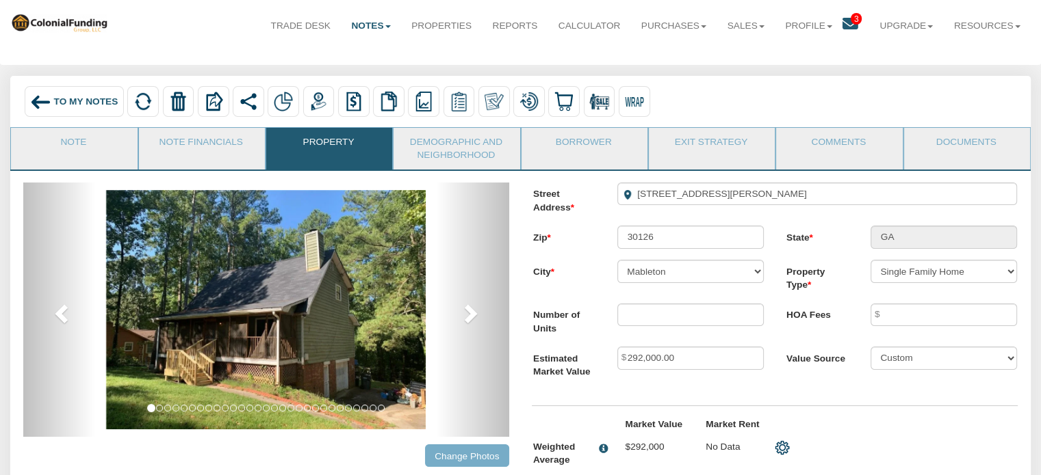
scroll to position [0, 0]
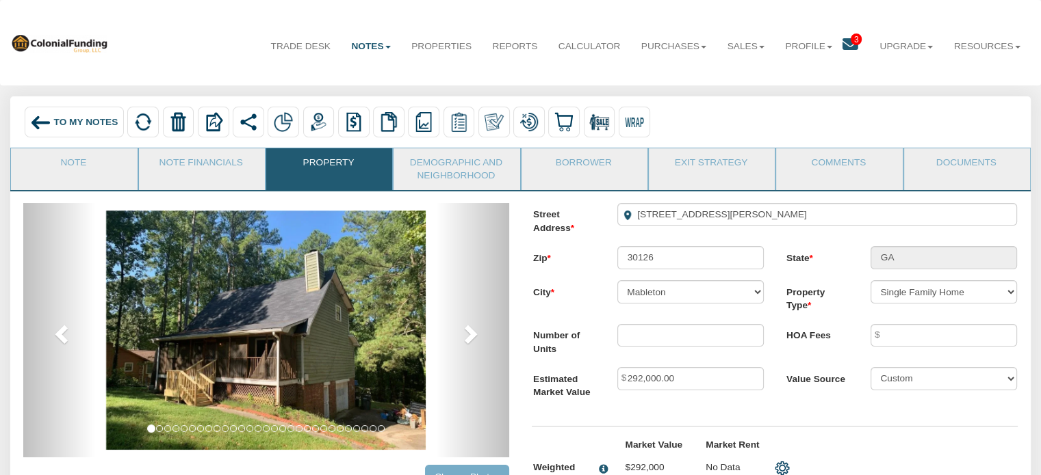
click at [60, 125] on span "To My Notes" at bounding box center [86, 122] width 64 height 10
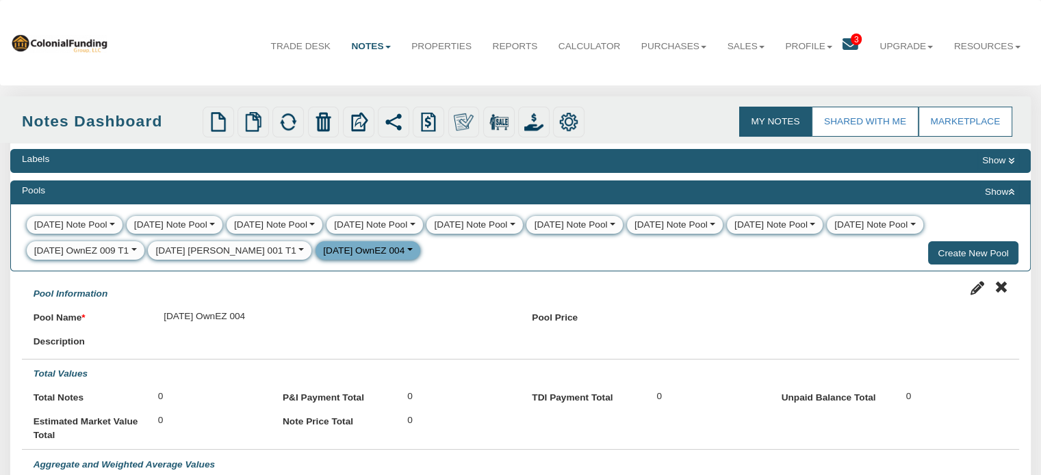
select select
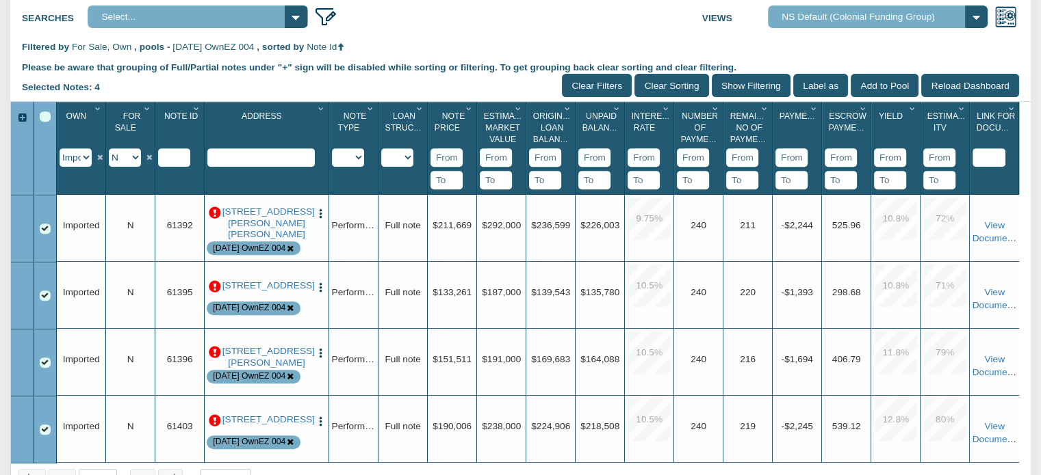
scroll to position [550, 0]
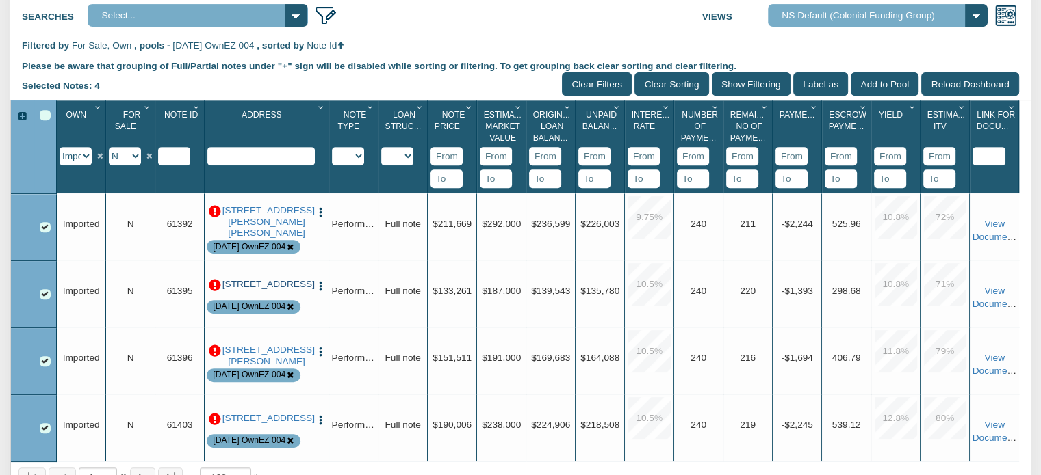
click at [268, 290] on link "4542 Grand Ave, Omaha, NE, 68104" at bounding box center [266, 284] width 89 height 11
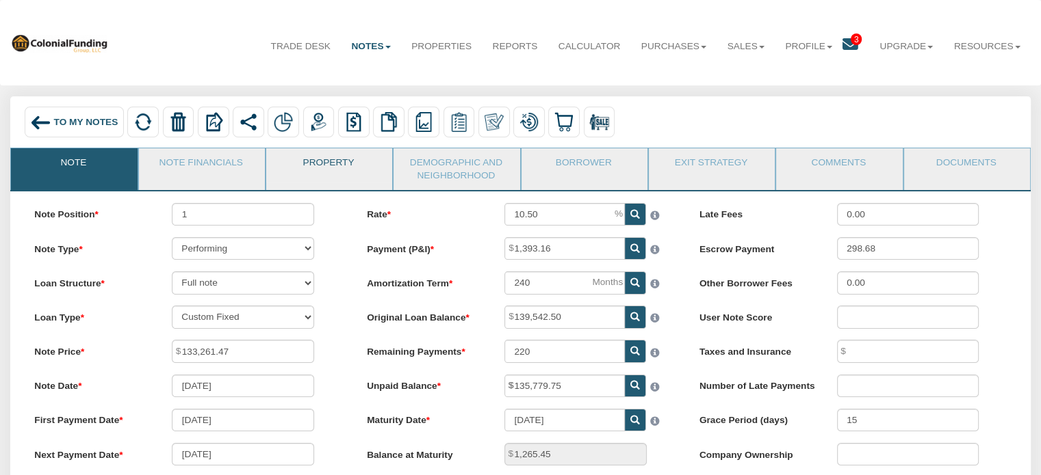
click at [324, 166] on link "Property" at bounding box center [328, 165] width 125 height 34
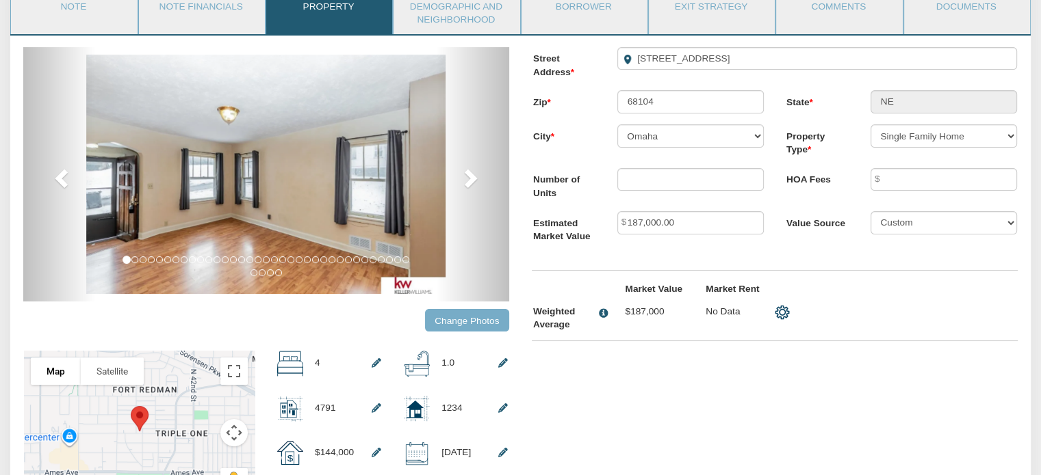
scroll to position [187, 0]
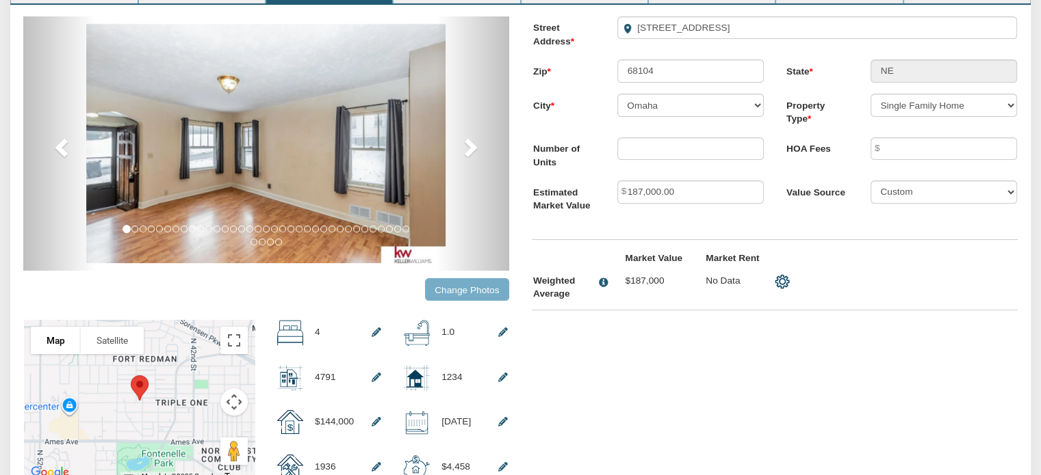
click at [458, 287] on input "Change Photos" at bounding box center [467, 289] width 84 height 23
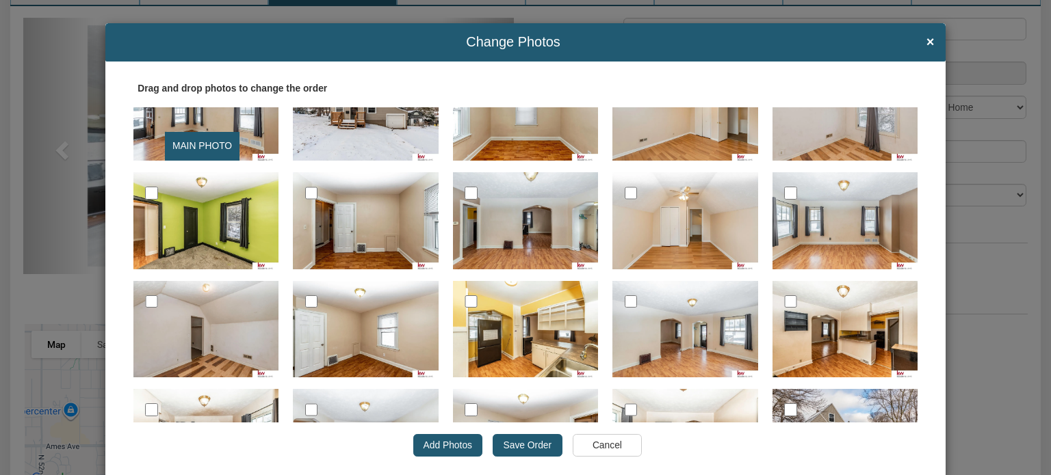
scroll to position [0, 0]
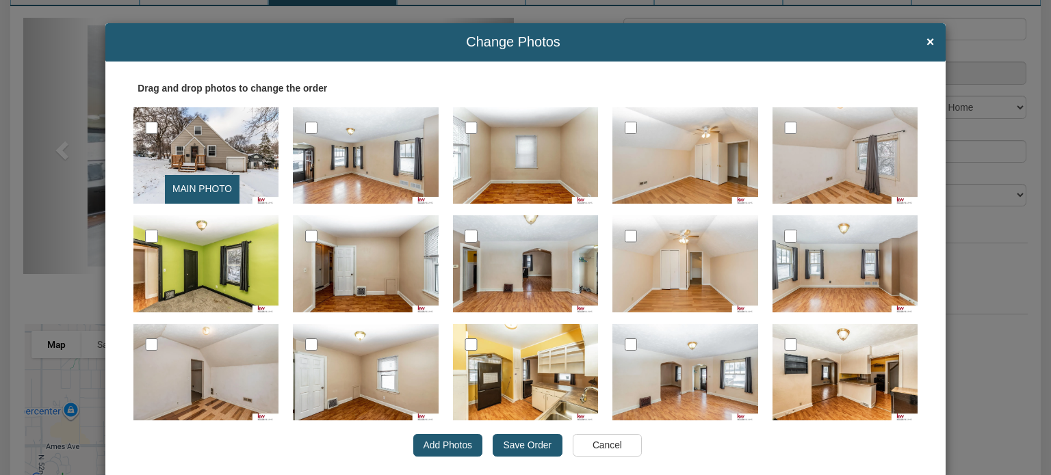
click at [501, 445] on input "Save Order" at bounding box center [527, 445] width 69 height 23
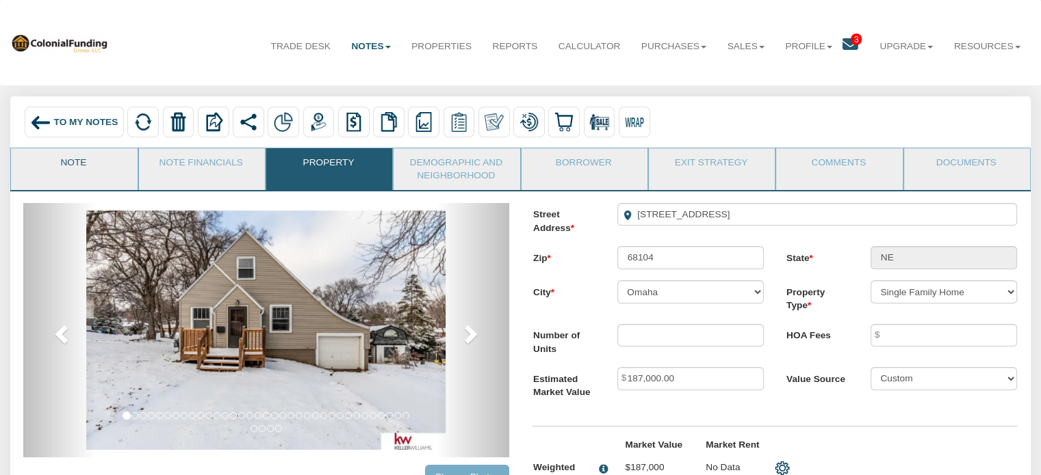
click at [66, 164] on link "Note" at bounding box center [73, 165] width 125 height 34
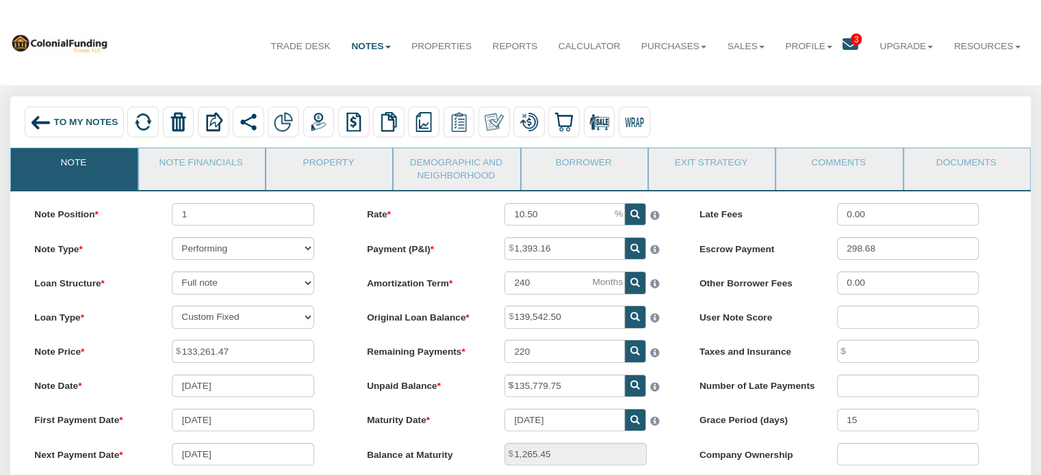
click at [66, 117] on span "To My Notes" at bounding box center [86, 122] width 64 height 10
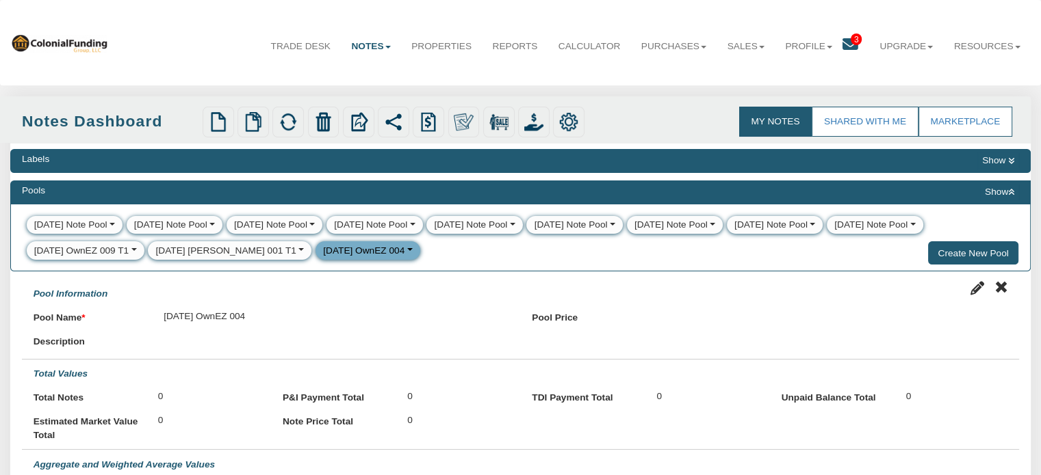
select select
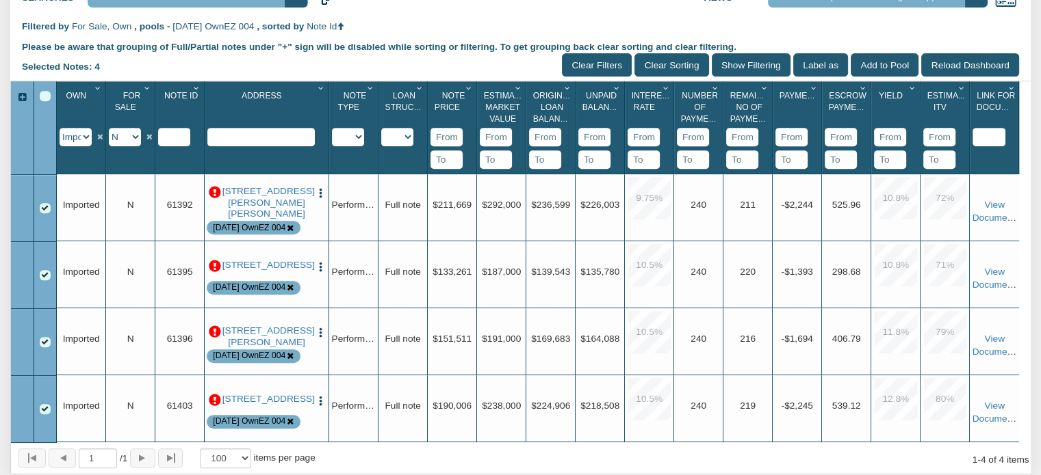
scroll to position [576, 0]
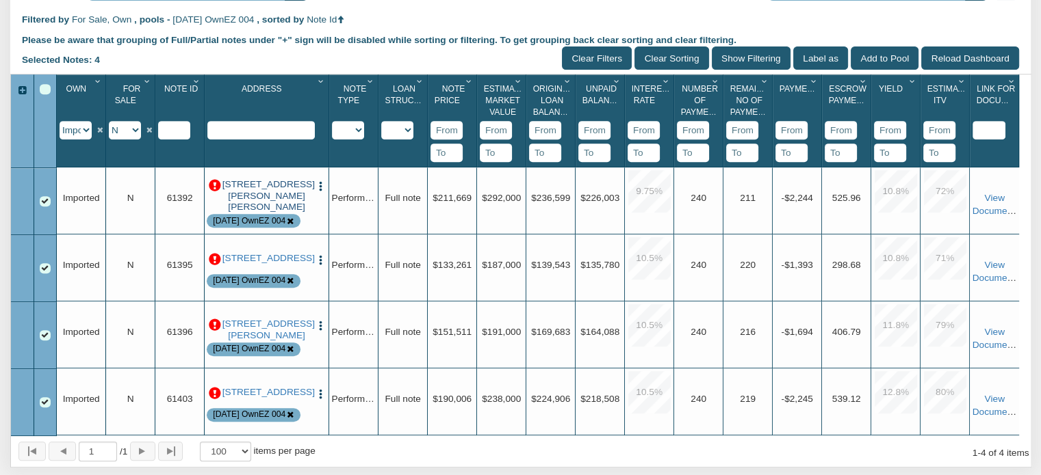
click at [265, 203] on link "6520 SW Gordon Hills Dr SW, Mableton, GA, 30126" at bounding box center [266, 196] width 89 height 34
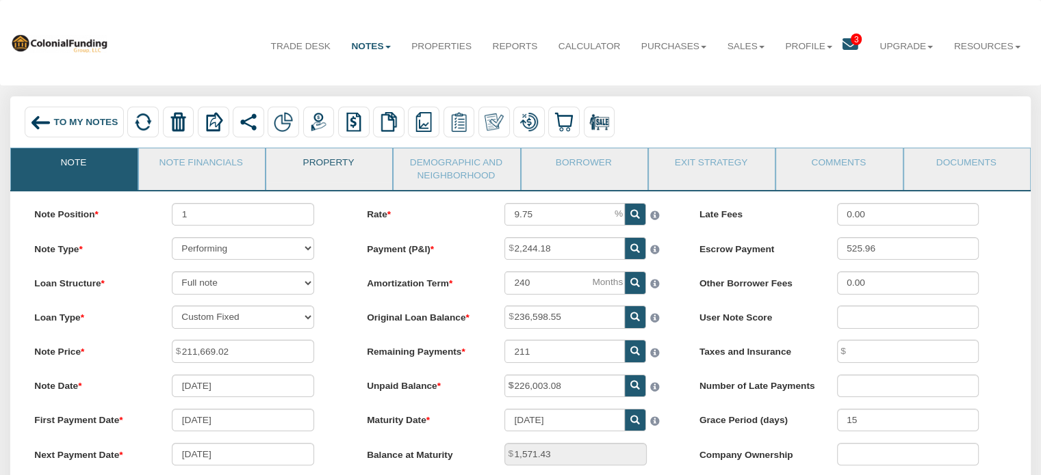
click at [332, 157] on link "Property" at bounding box center [328, 165] width 125 height 34
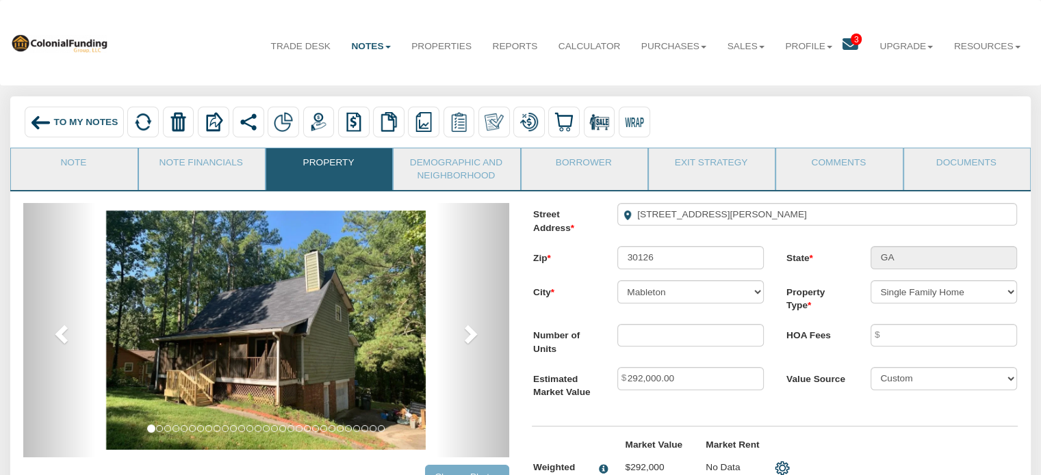
click at [79, 120] on span "To My Notes" at bounding box center [86, 122] width 64 height 10
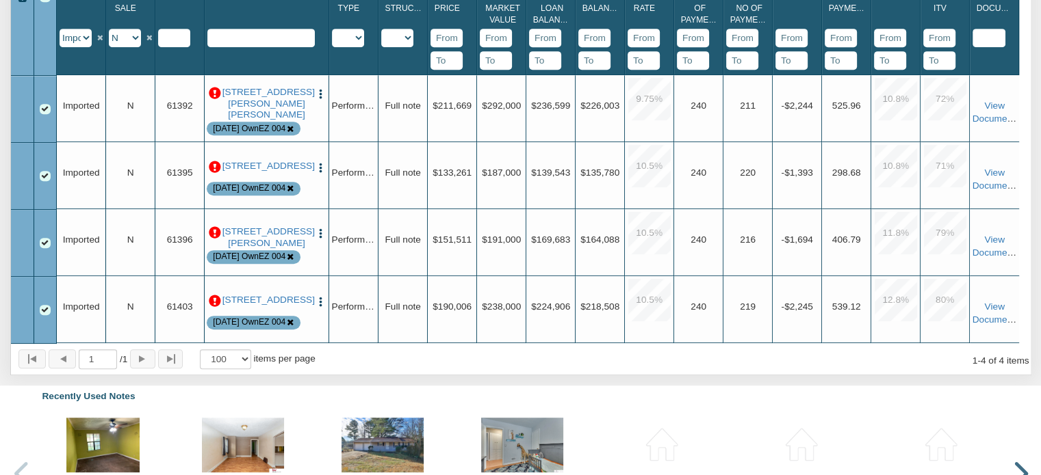
scroll to position [670, 0]
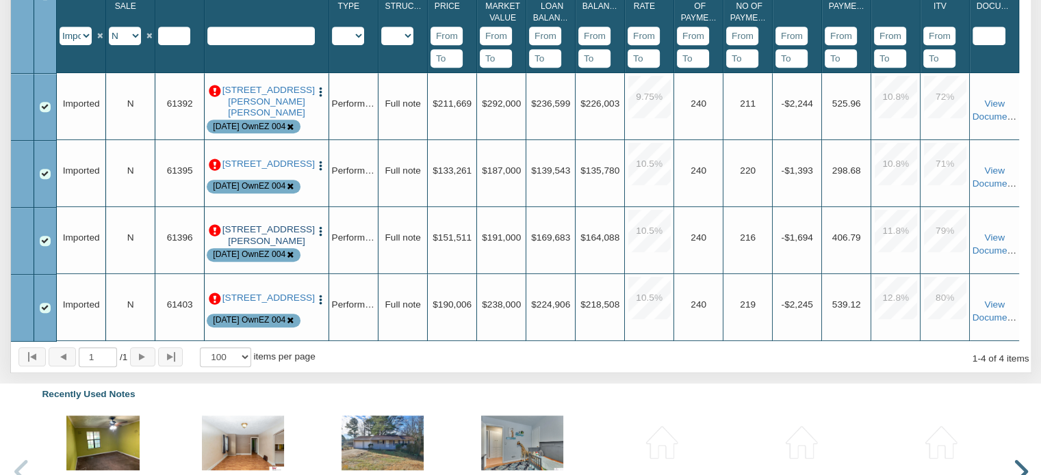
click at [265, 247] on link "6136 Seward St, Omaha, NE, 68104" at bounding box center [266, 235] width 89 height 23
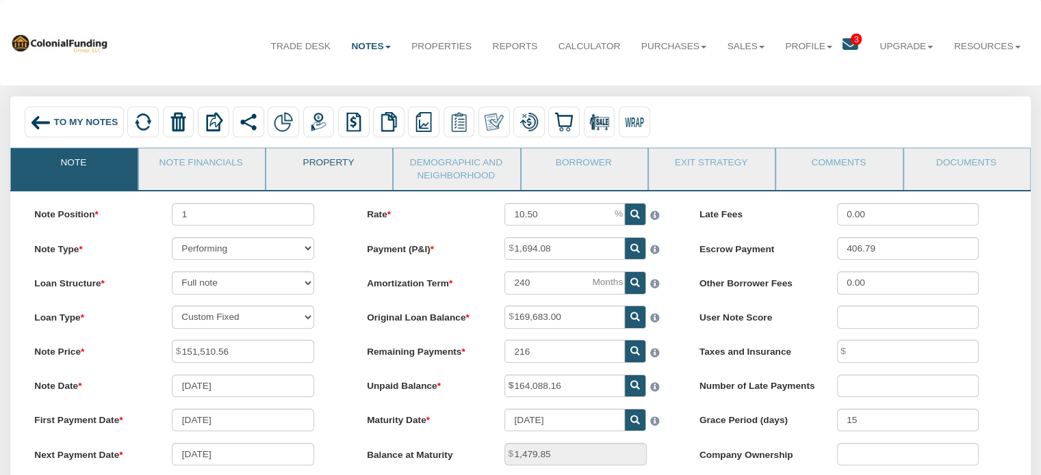
click at [322, 164] on link "Property" at bounding box center [328, 165] width 125 height 34
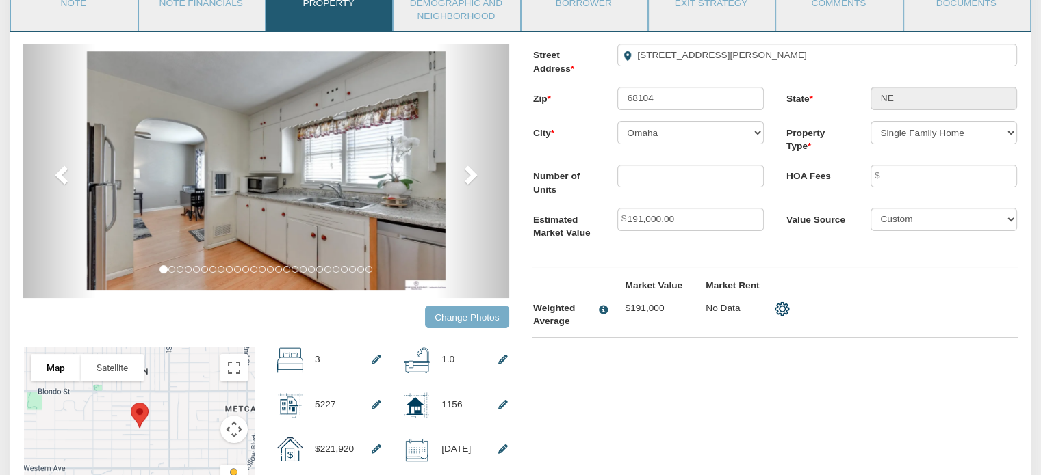
scroll to position [153, 0]
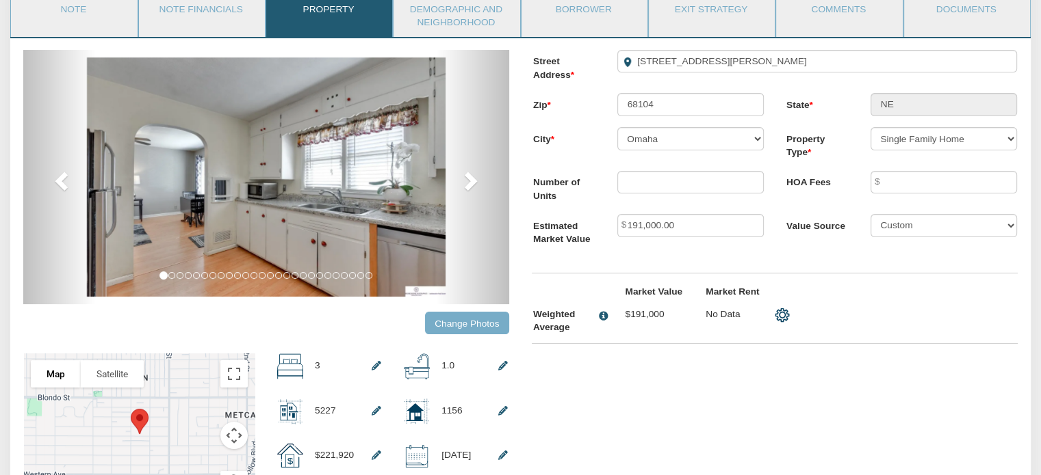
click at [465, 327] on input "Change Photos" at bounding box center [467, 323] width 84 height 23
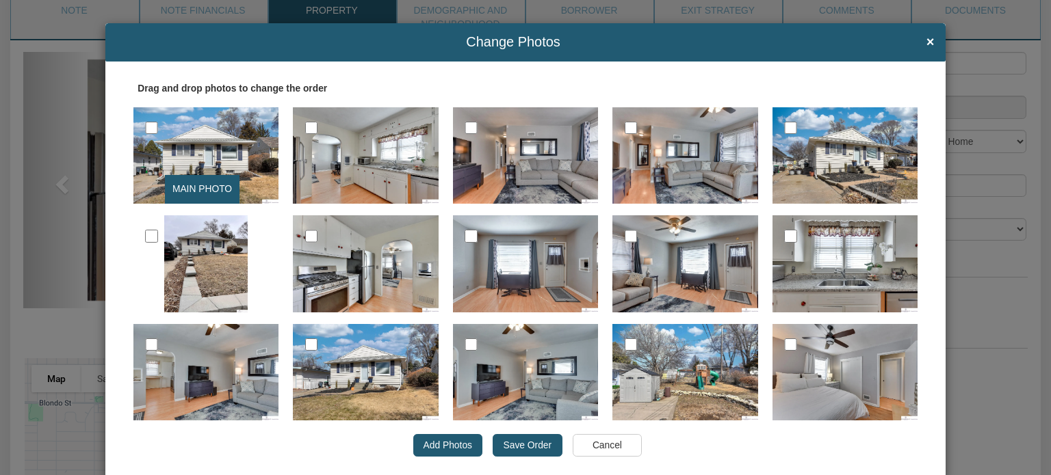
click at [531, 448] on input "Save Order" at bounding box center [527, 445] width 69 height 23
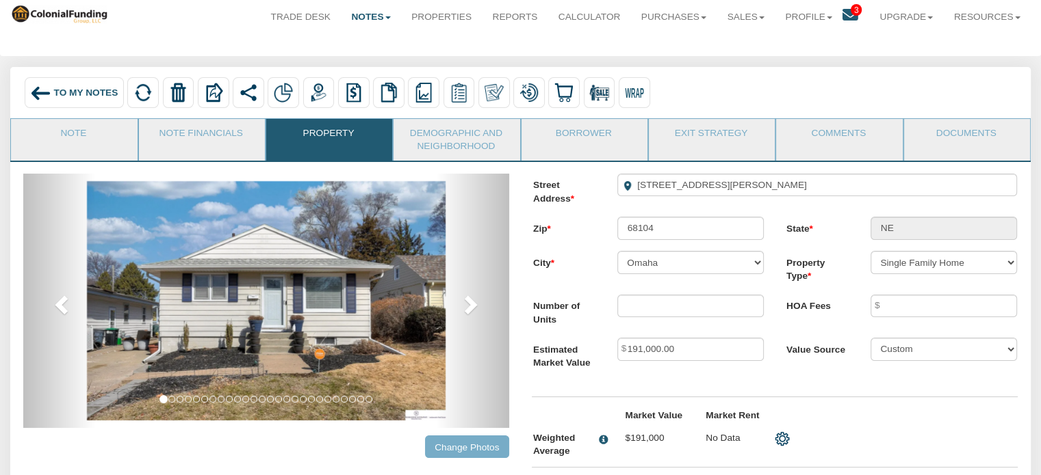
scroll to position [3, 0]
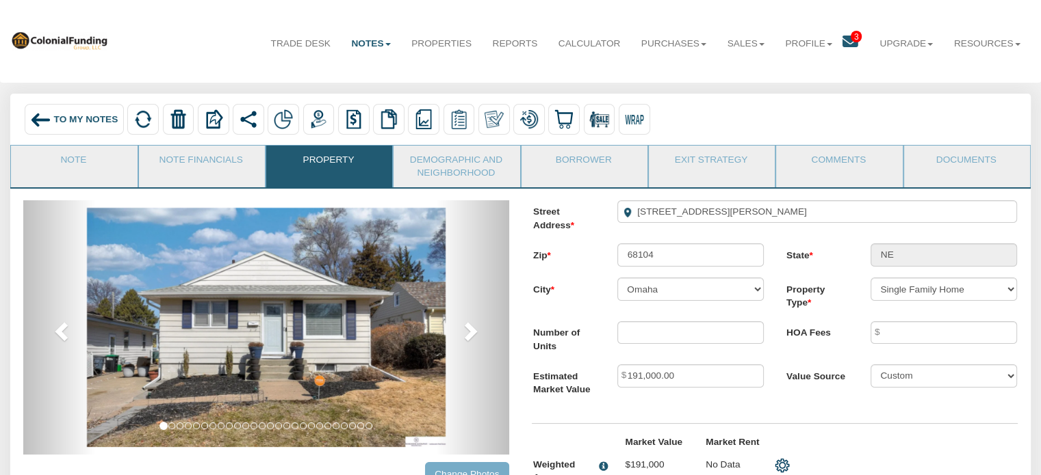
click at [57, 115] on span "To My Notes" at bounding box center [86, 119] width 64 height 10
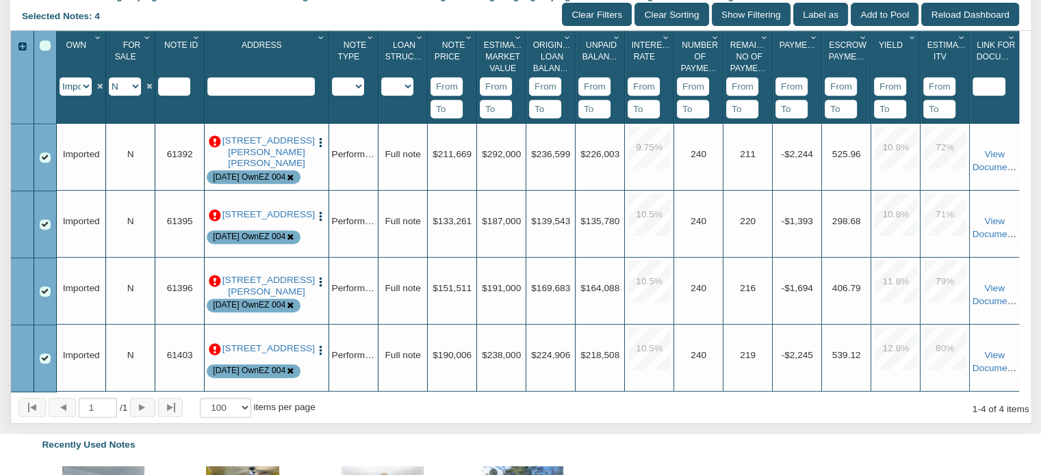
scroll to position [624, 0]
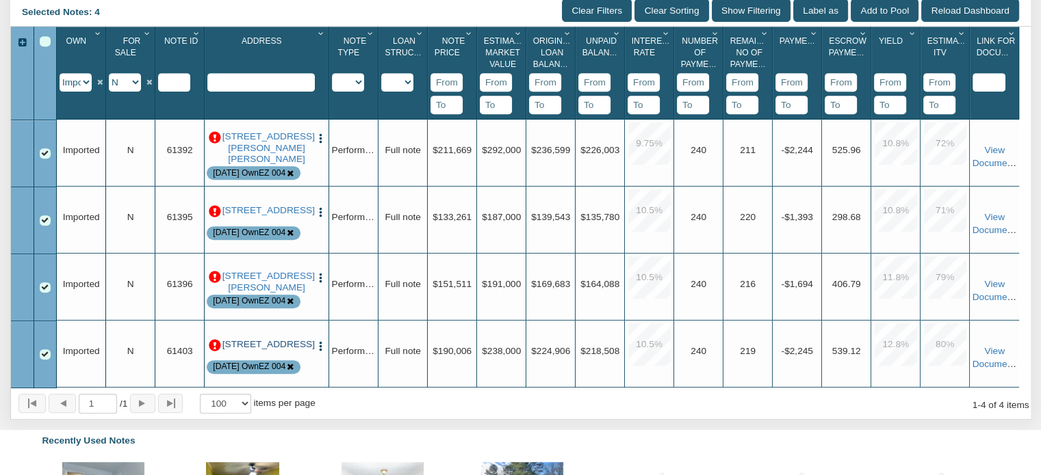
click at [246, 350] on link "[STREET_ADDRESS]" at bounding box center [266, 344] width 89 height 11
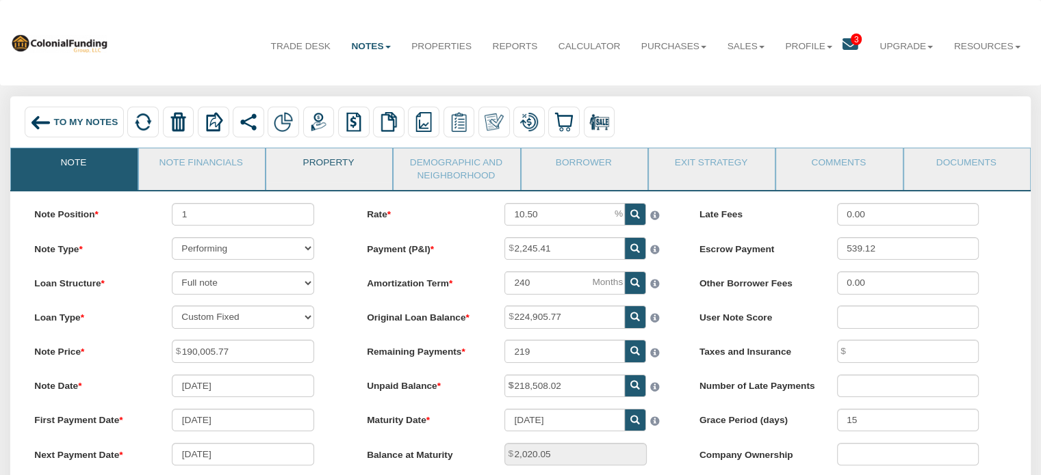
click at [335, 164] on link "Property" at bounding box center [328, 165] width 125 height 34
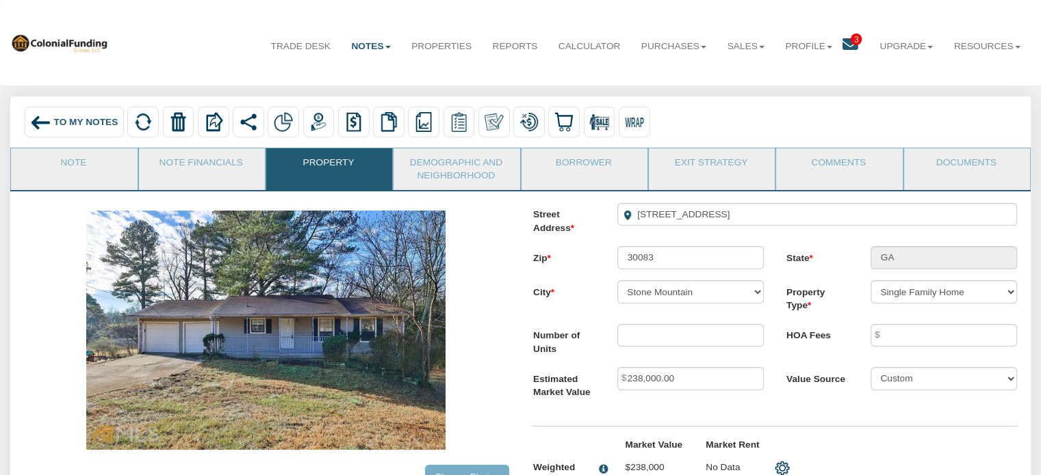
click at [55, 114] on div "To My Notes" at bounding box center [74, 122] width 99 height 31
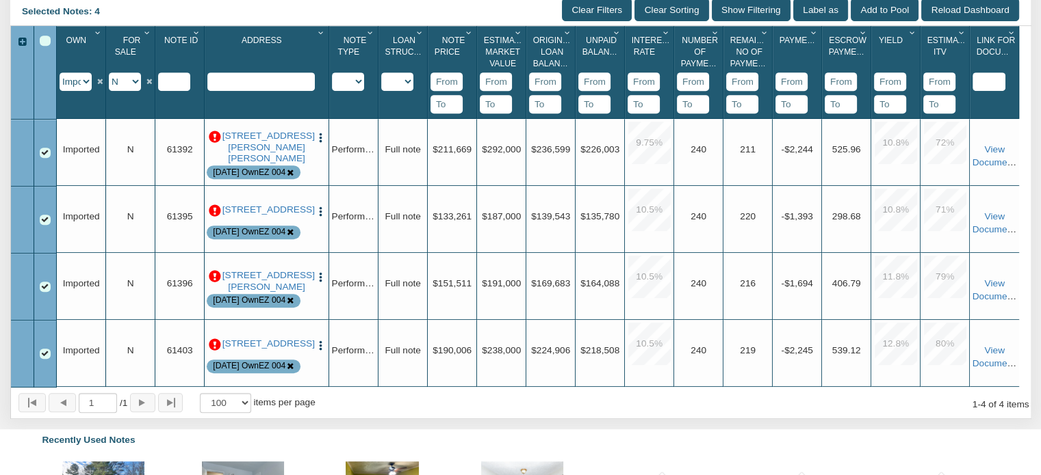
scroll to position [618, 0]
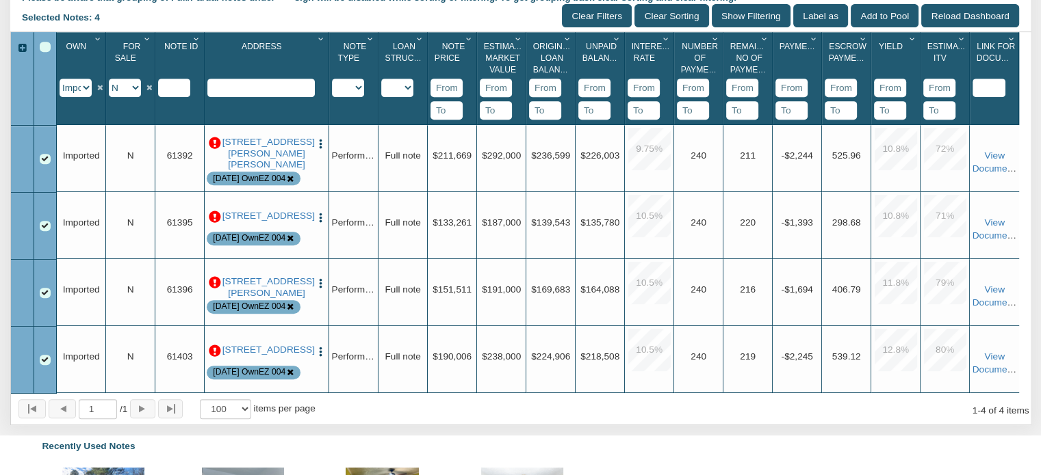
click at [213, 146] on p at bounding box center [215, 144] width 12 height 12
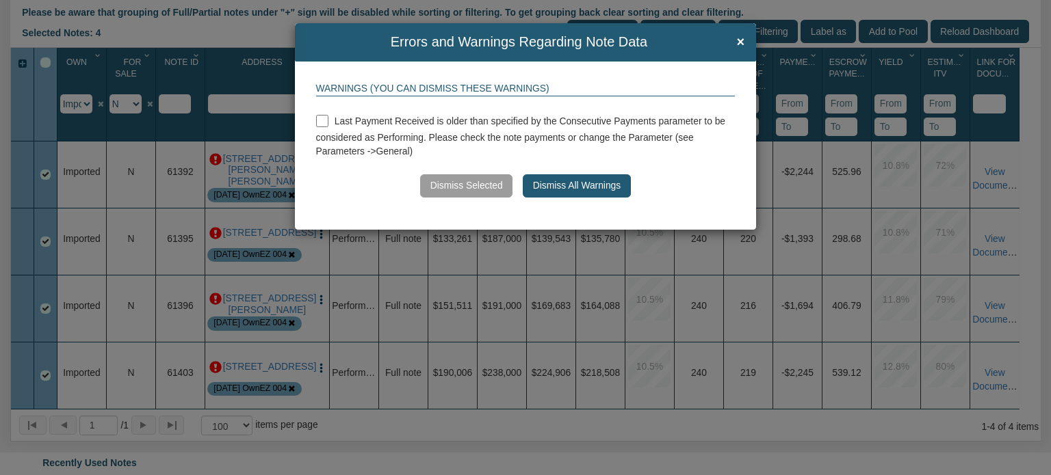
click at [559, 189] on button "Dismiss All Warnings" at bounding box center [576, 185] width 107 height 23
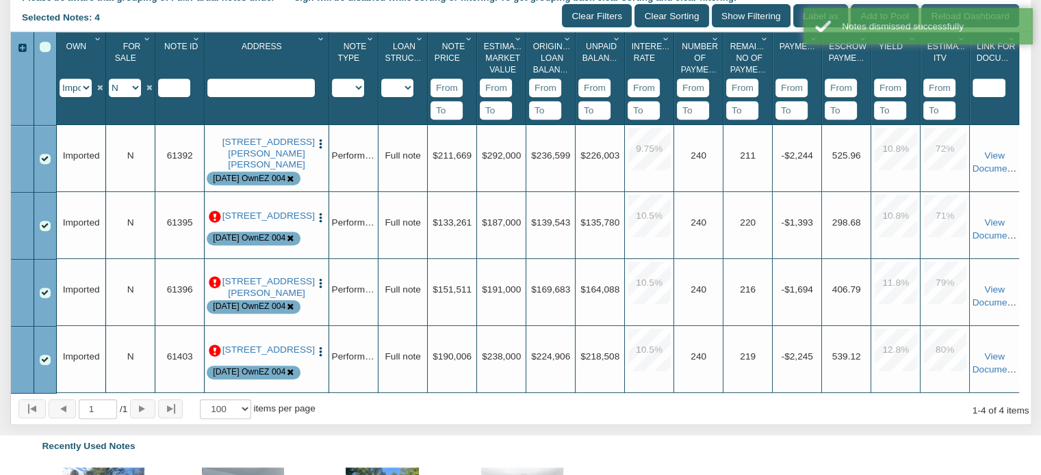
click at [213, 224] on p at bounding box center [215, 217] width 12 height 12
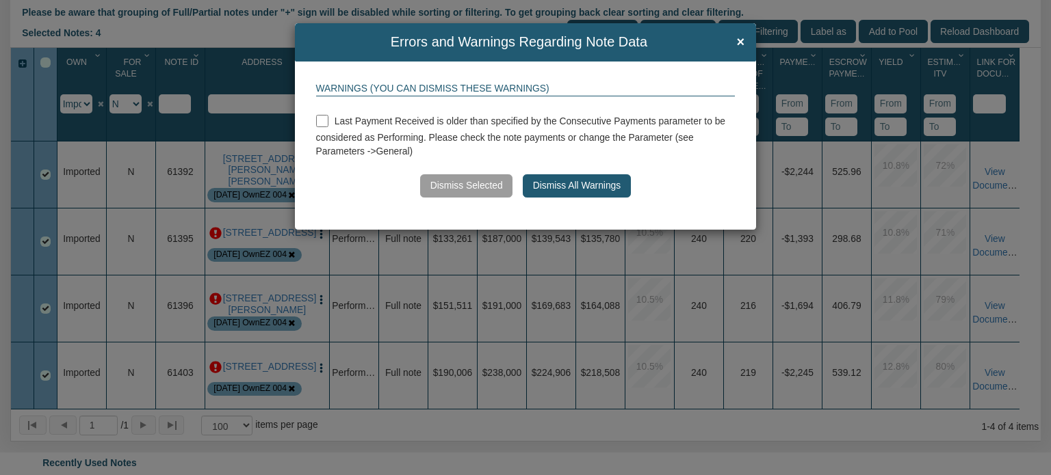
click at [577, 190] on button "Dismiss All Warnings" at bounding box center [576, 185] width 107 height 23
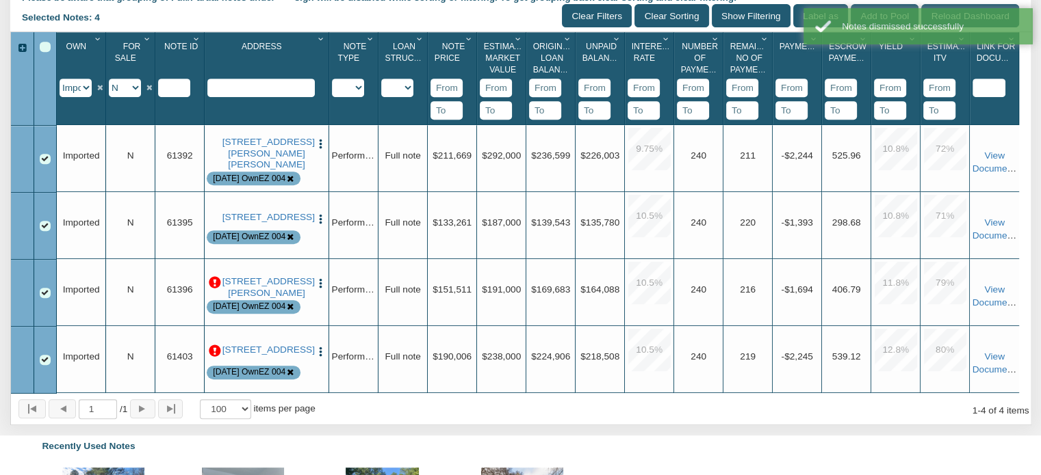
click at [215, 289] on p at bounding box center [215, 283] width 12 height 12
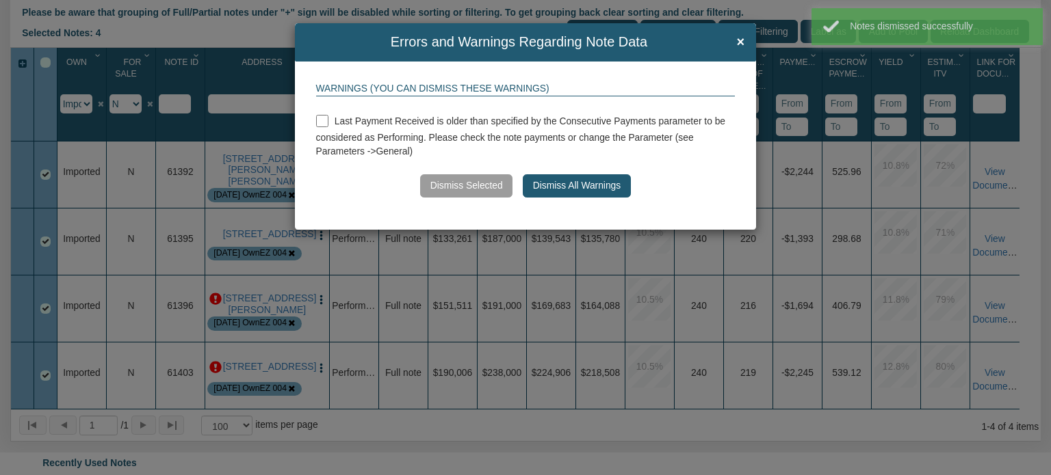
click at [569, 185] on button "Dismiss All Warnings" at bounding box center [576, 185] width 107 height 23
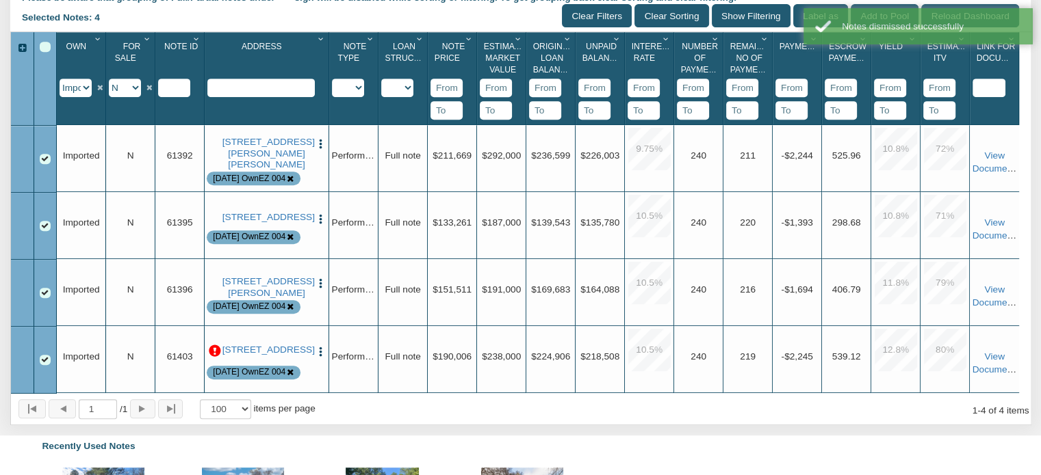
click at [214, 355] on p at bounding box center [215, 351] width 12 height 12
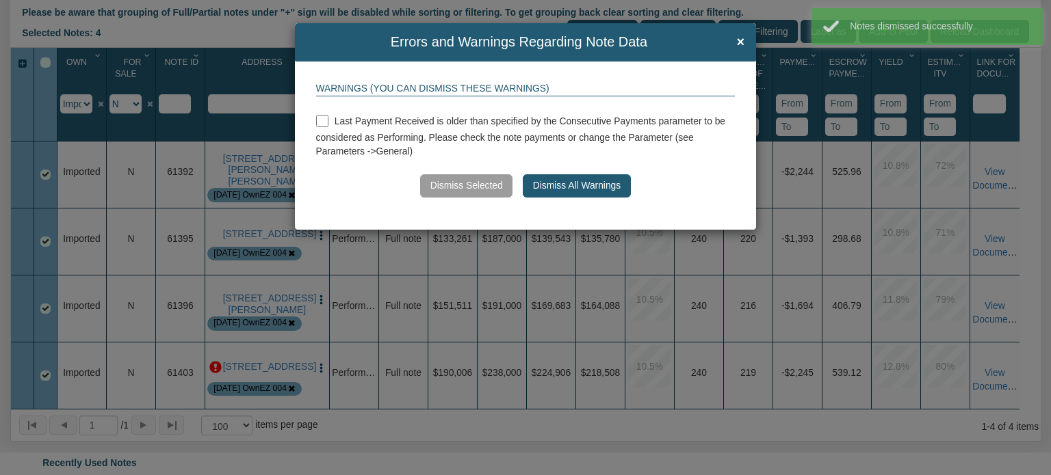
click at [559, 187] on button "Dismiss All Warnings" at bounding box center [576, 185] width 107 height 23
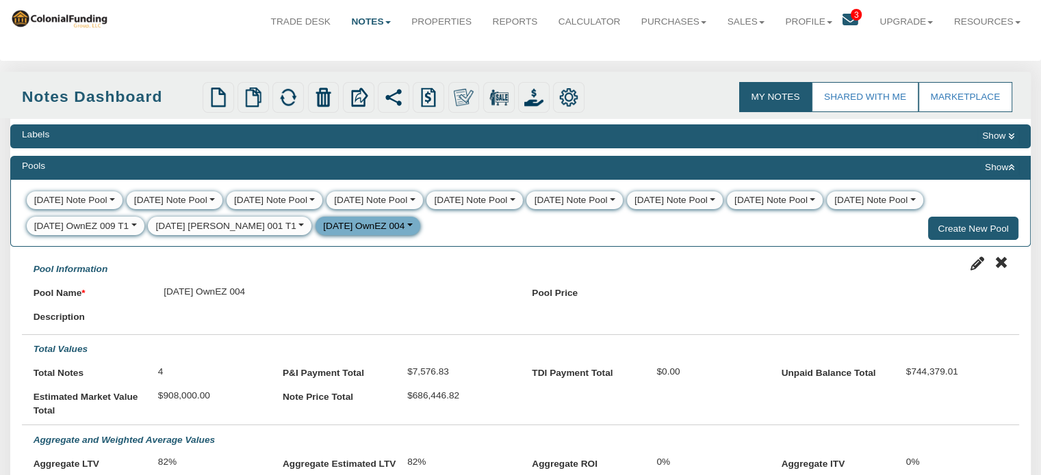
scroll to position [0, 0]
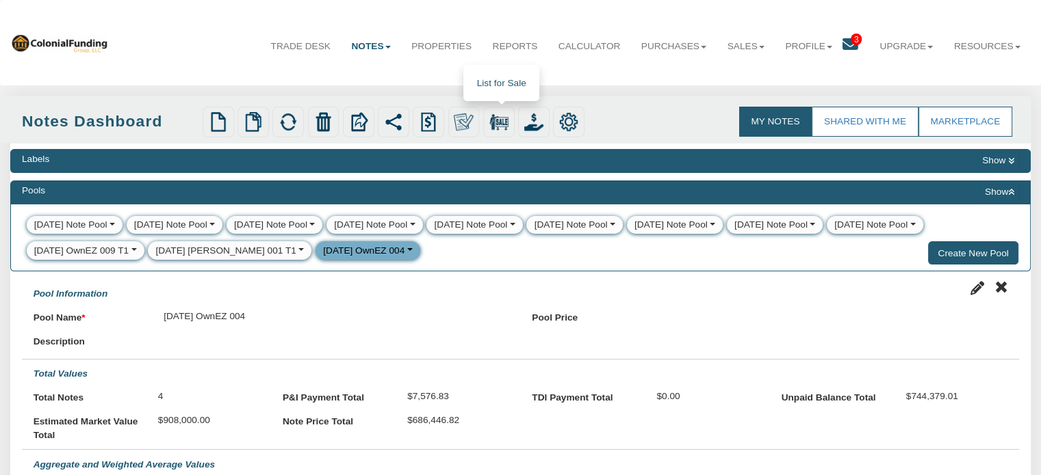
click at [497, 127] on img at bounding box center [498, 121] width 19 height 19
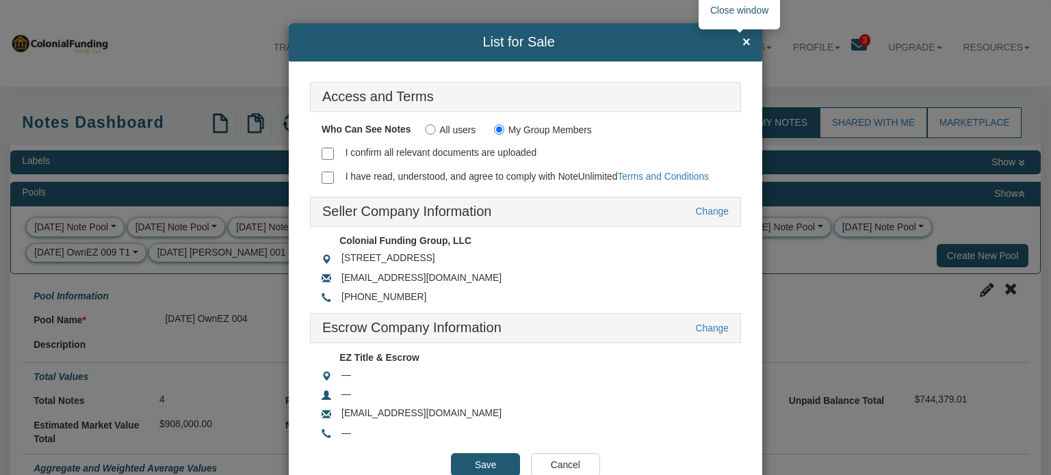
click at [742, 36] on span "×" at bounding box center [746, 42] width 8 height 15
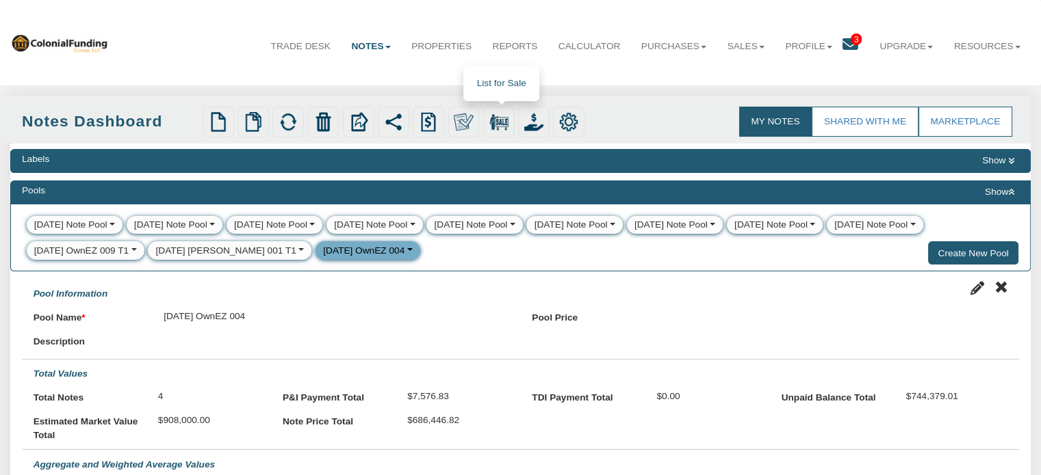
click at [501, 123] on img at bounding box center [498, 121] width 19 height 19
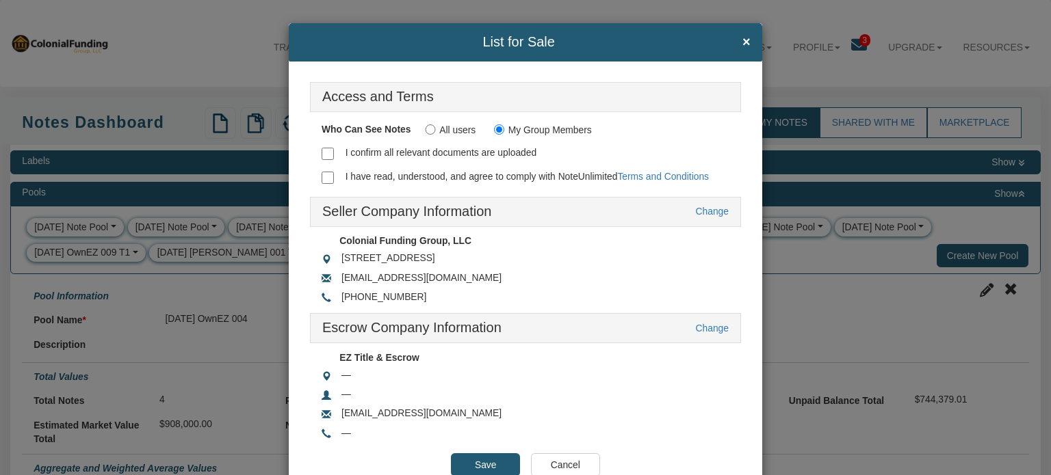
click at [324, 153] on input "I confirm all relevant documents are uploaded" at bounding box center [328, 154] width 12 height 12
checkbox input "true"
click at [323, 177] on input "I have read, understood, and agree to comply with NoteUnlimited Terms and Condi…" at bounding box center [328, 178] width 12 height 12
checkbox input "true"
click at [701, 331] on link "Change" at bounding box center [712, 328] width 33 height 11
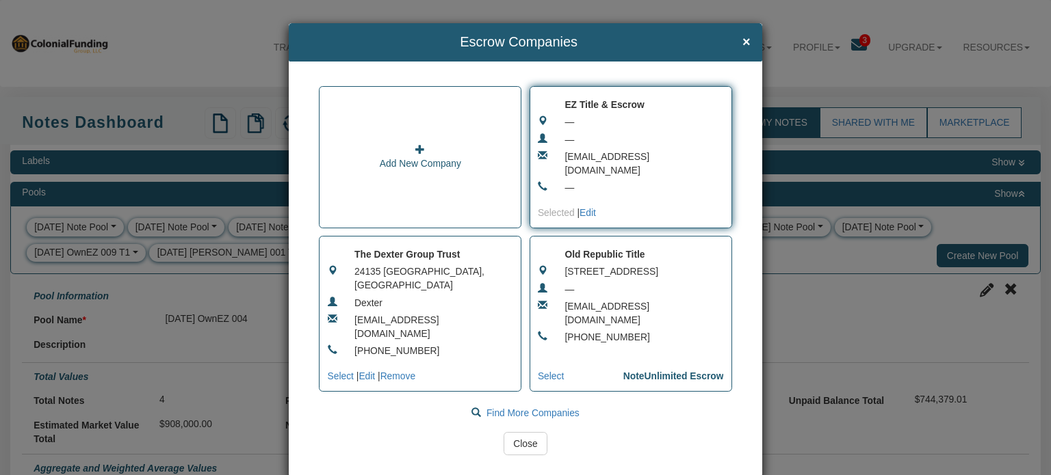
click at [634, 133] on div "—" at bounding box center [638, 140] width 170 height 14
click at [601, 279] on div "1125 Sanctuary Parkway, Suite 140, Alpharetta, GA 30009" at bounding box center [638, 272] width 170 height 14
click at [430, 289] on div "24135 FM678, Whitesboro, TX 76273, USA" at bounding box center [428, 278] width 170 height 27
click at [591, 213] on link "Edit" at bounding box center [587, 212] width 16 height 11
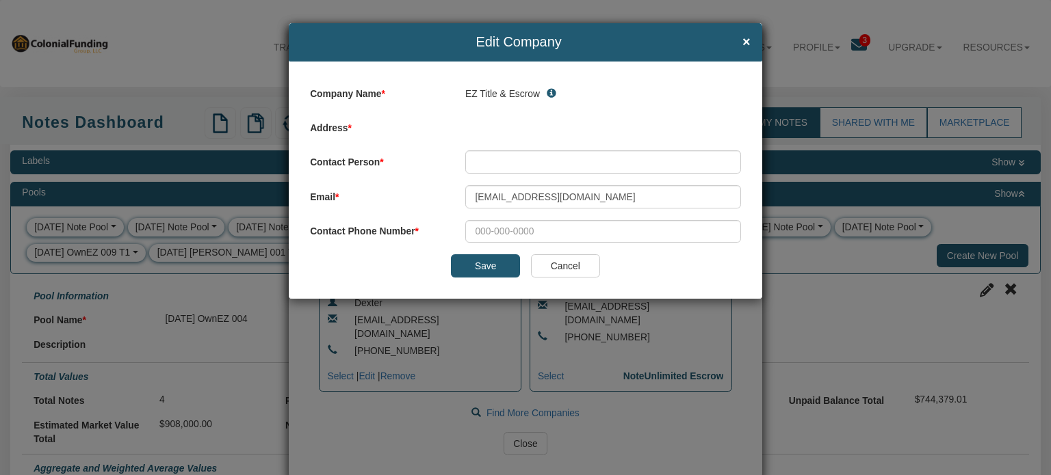
click at [550, 272] on input "Cancel" at bounding box center [565, 265] width 69 height 23
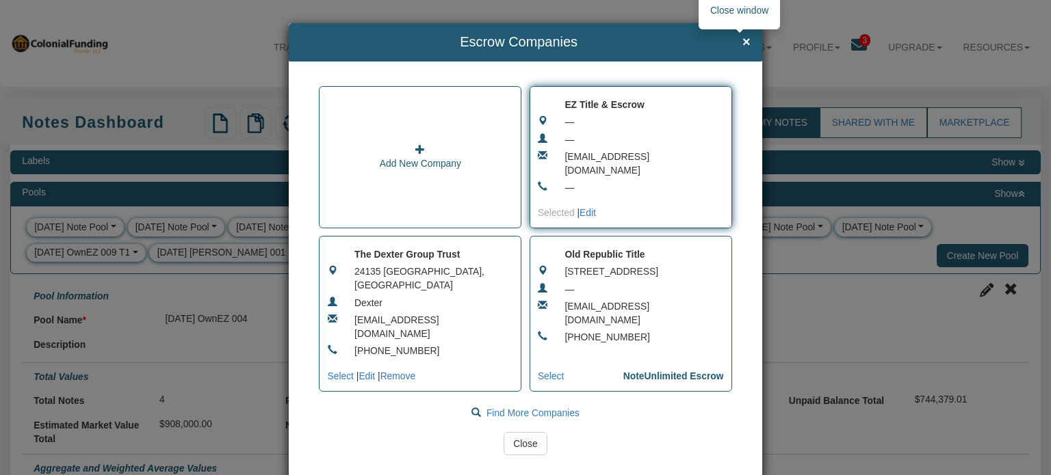
click at [742, 36] on span "×" at bounding box center [746, 42] width 8 height 15
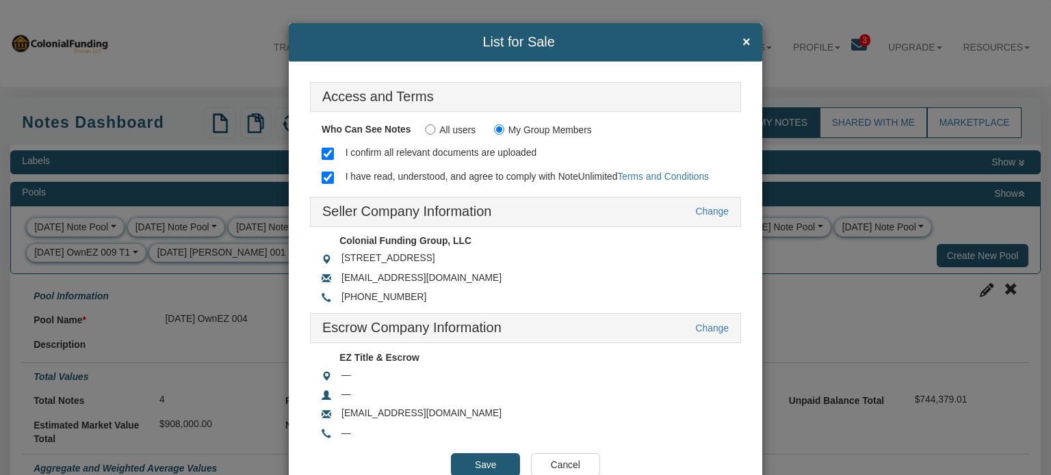
click at [491, 465] on input "Save" at bounding box center [485, 465] width 69 height 23
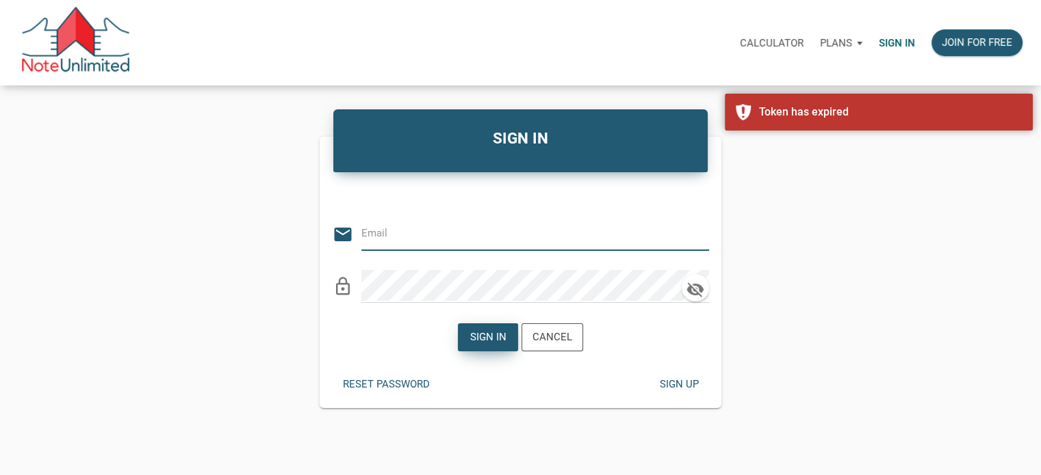
type input "[EMAIL_ADDRESS][DOMAIN_NAME]"
click at [486, 337] on div "Sign in" at bounding box center [488, 338] width 36 height 16
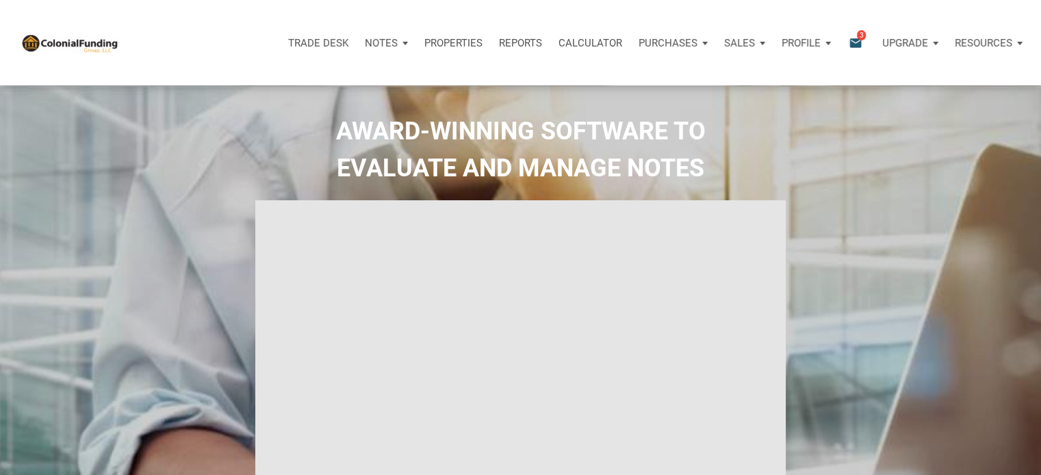
type input "Introduction to new features"
select select
click at [387, 44] on p "Notes" at bounding box center [381, 43] width 33 height 12
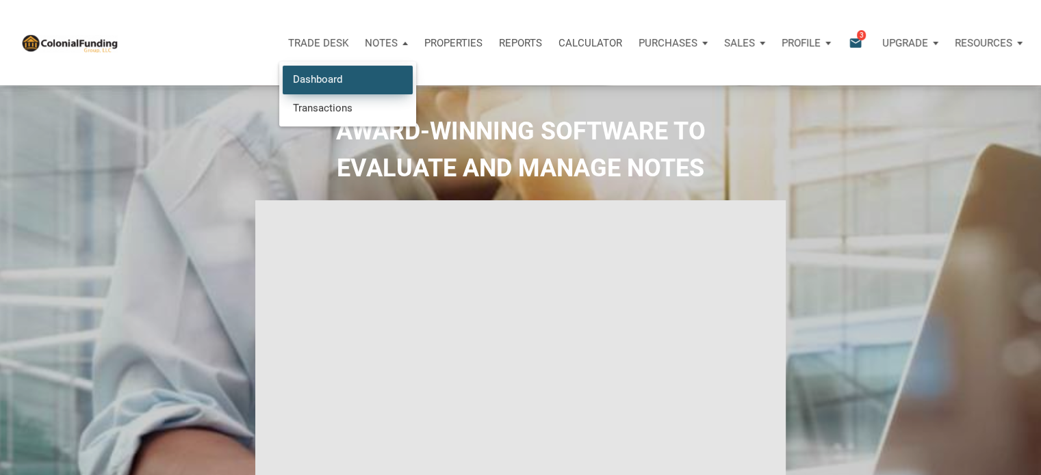
click at [293, 83] on link "Dashboard" at bounding box center [348, 80] width 130 height 28
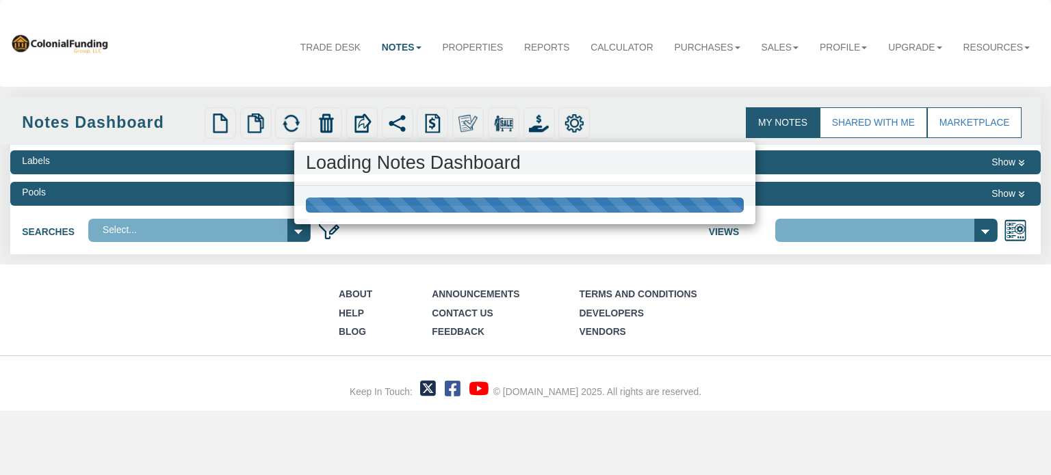
select select
select select "316"
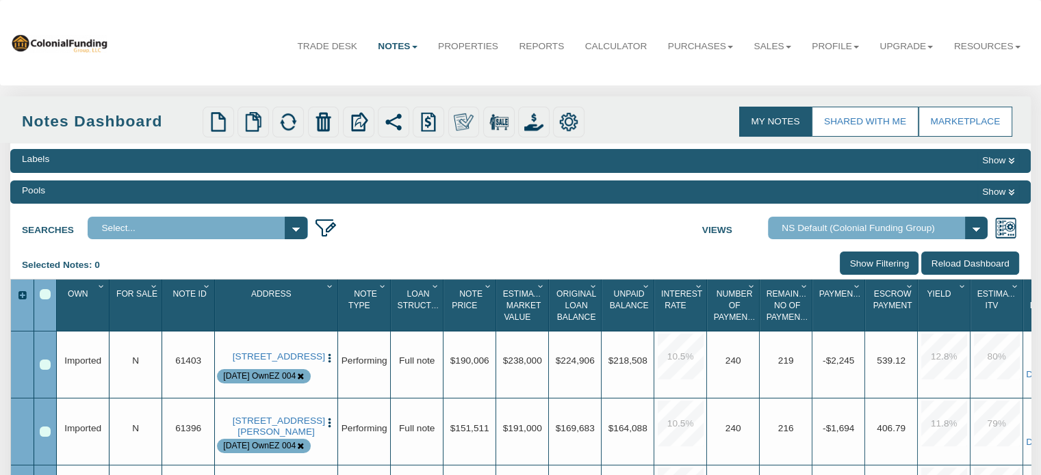
click at [1009, 194] on icon at bounding box center [1011, 193] width 6 height 8
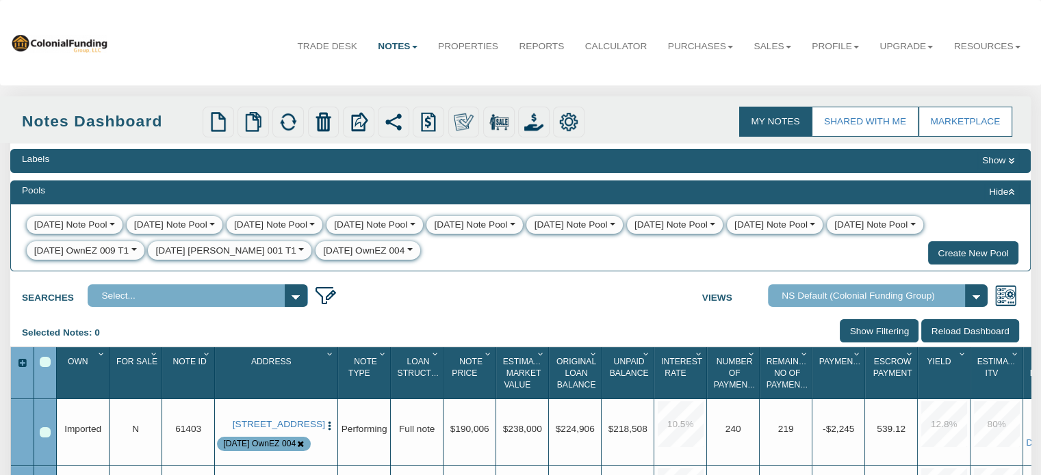
click at [335, 253] on div "[DATE] OwnEZ 004" at bounding box center [363, 251] width 81 height 14
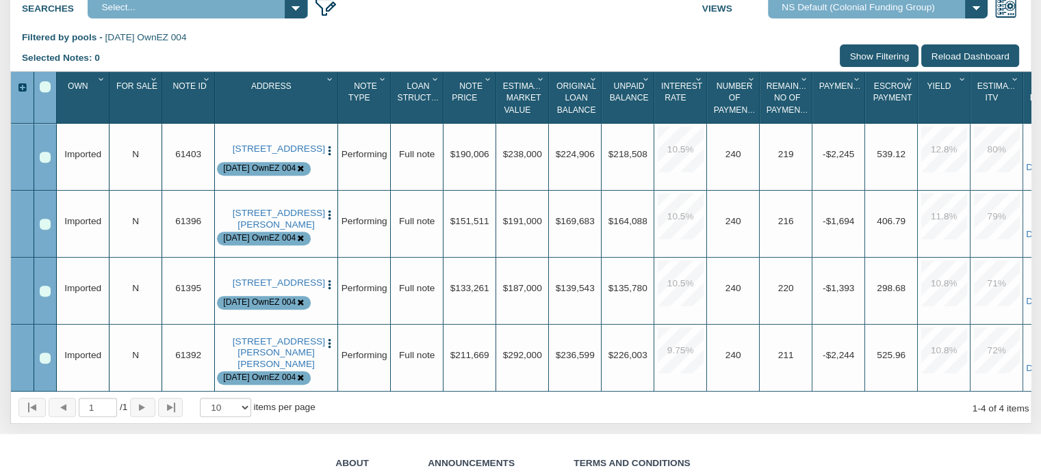
scroll to position [561, 0]
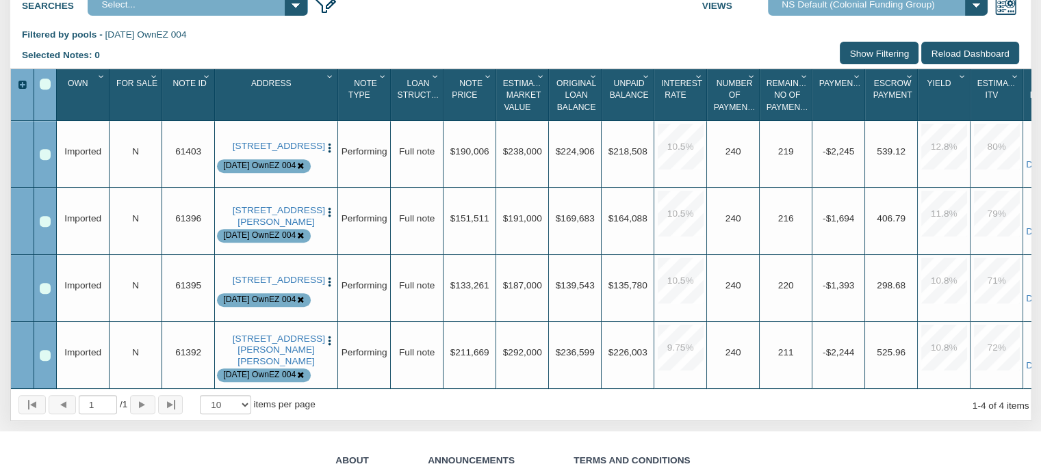
click at [45, 90] on div "Select All" at bounding box center [45, 84] width 11 height 11
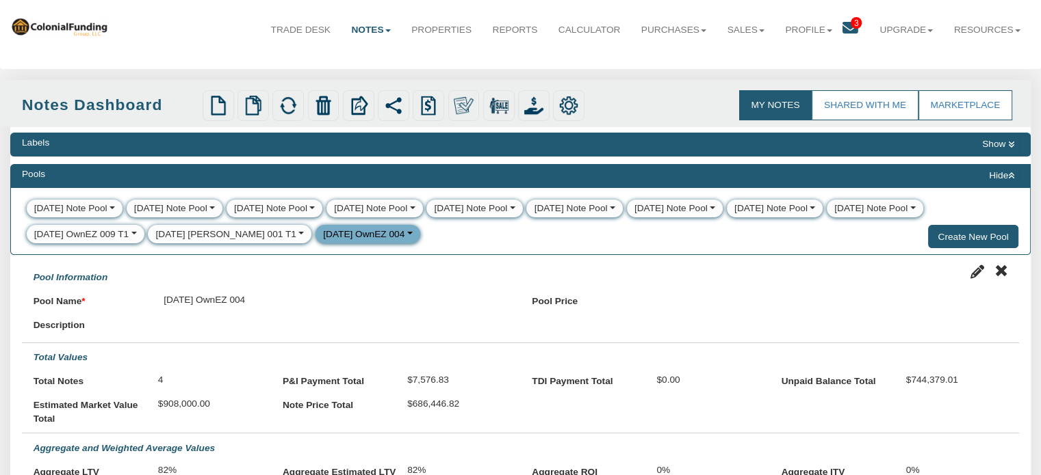
scroll to position [5, 0]
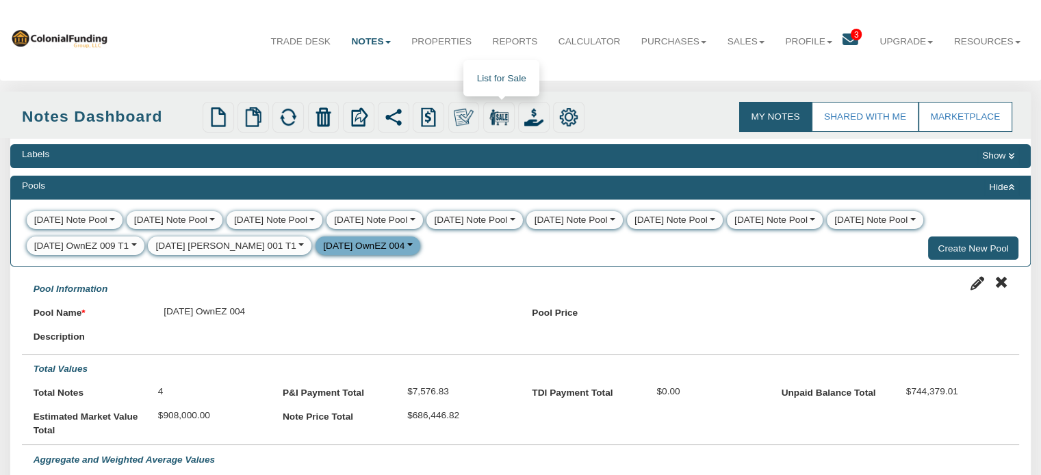
click at [500, 114] on img at bounding box center [498, 116] width 19 height 19
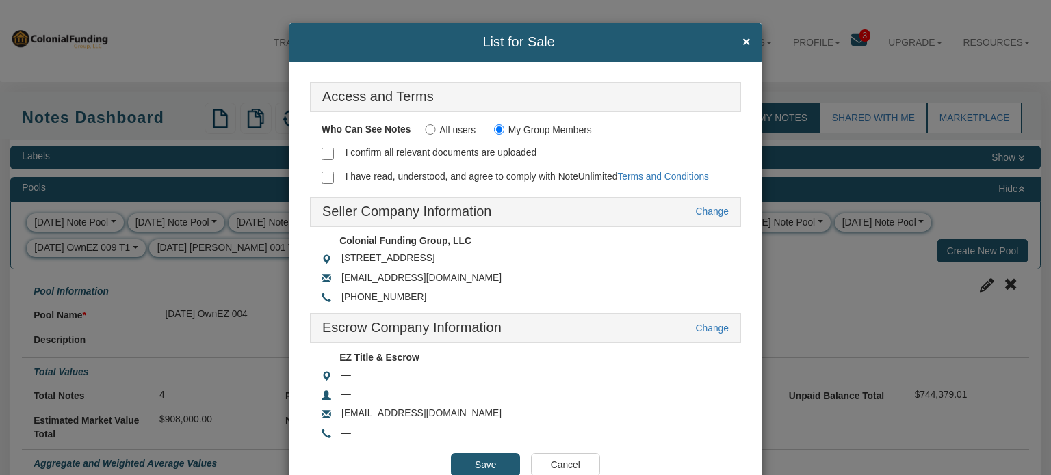
click at [323, 153] on input "I confirm all relevant documents are uploaded" at bounding box center [328, 154] width 12 height 12
checkbox input "true"
click at [325, 181] on input "I have read, understood, and agree to comply with NoteUnlimited Terms and Condi…" at bounding box center [328, 178] width 12 height 12
checkbox input "true"
click at [481, 459] on input "Save" at bounding box center [485, 465] width 69 height 23
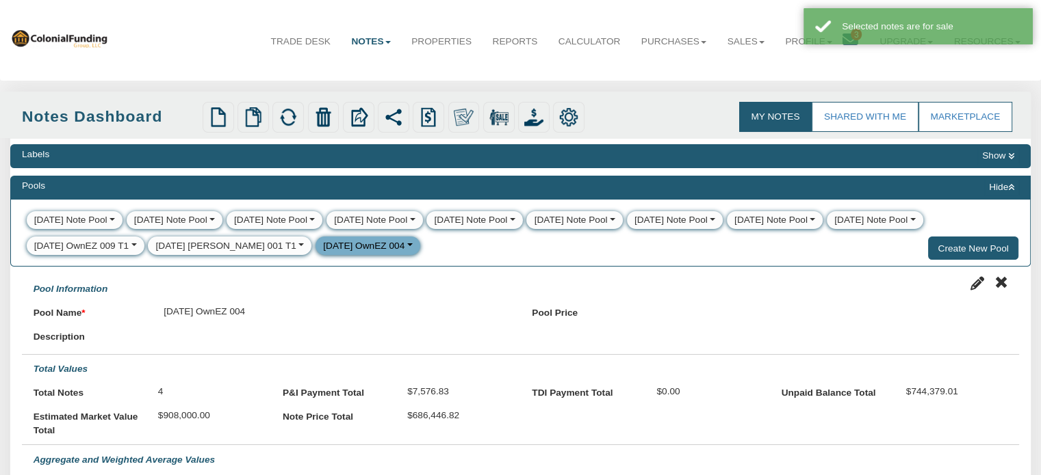
click at [192, 249] on div "[DATE] [PERSON_NAME] 001 T1" at bounding box center [225, 246] width 140 height 14
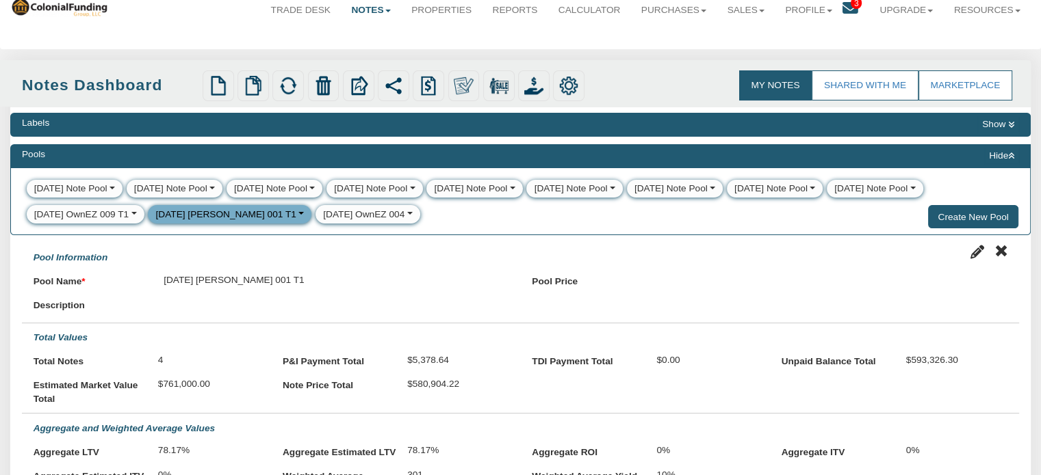
scroll to position [34, 0]
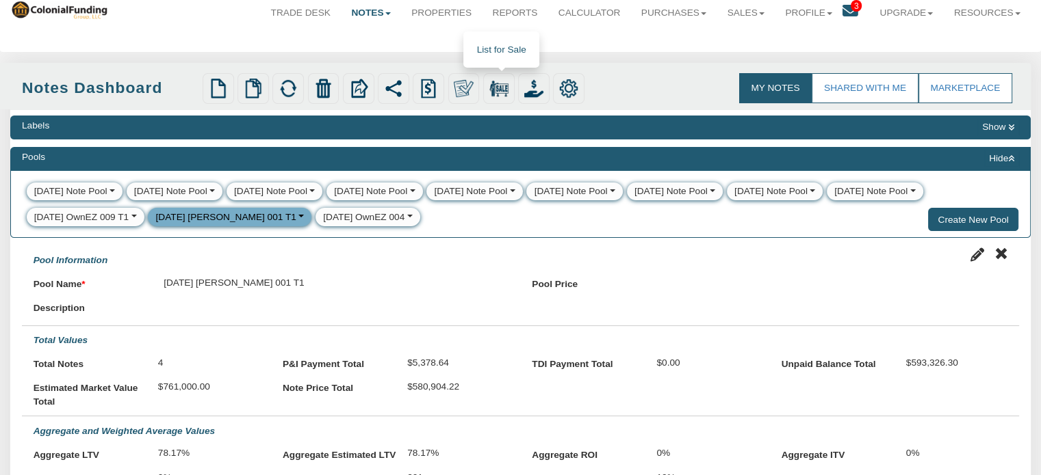
click at [501, 88] on img at bounding box center [498, 88] width 19 height 19
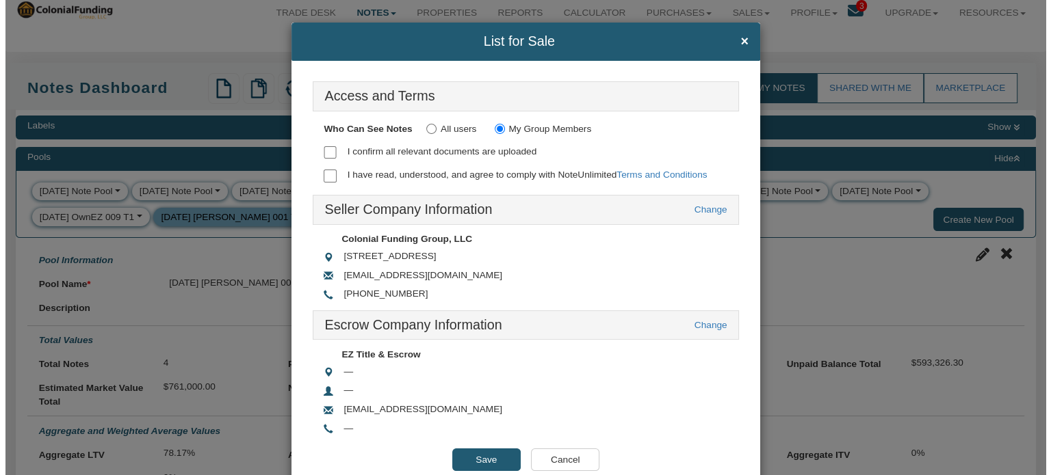
scroll to position [34, 0]
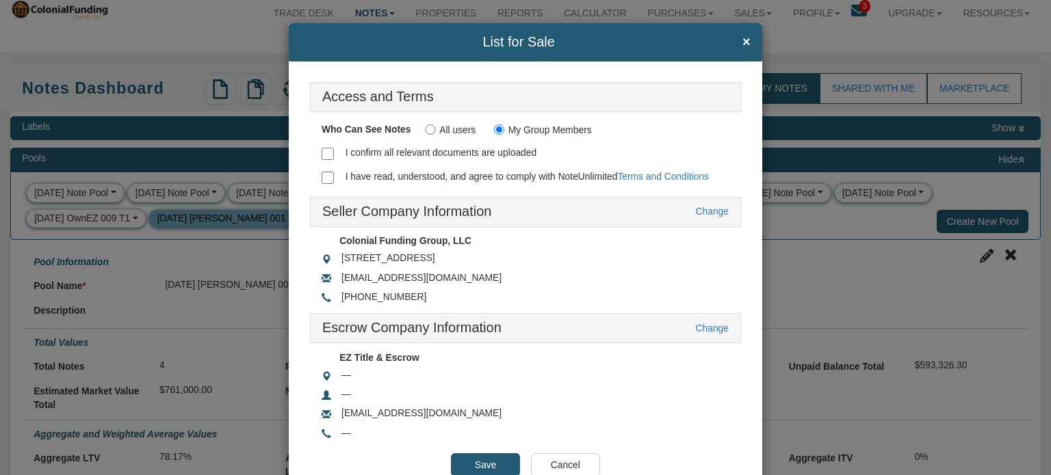
click at [322, 151] on input "I confirm all relevant documents are uploaded" at bounding box center [328, 154] width 12 height 12
checkbox input "true"
click at [326, 172] on input "I have read, understood, and agree to comply with NoteUnlimited Terms and Condi…" at bounding box center [328, 178] width 12 height 12
checkbox input "true"
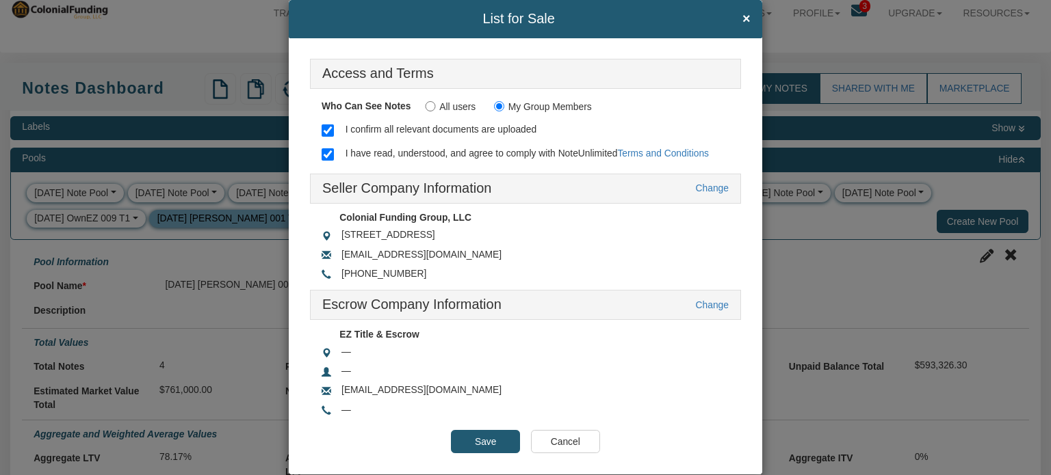
scroll to position [41, 0]
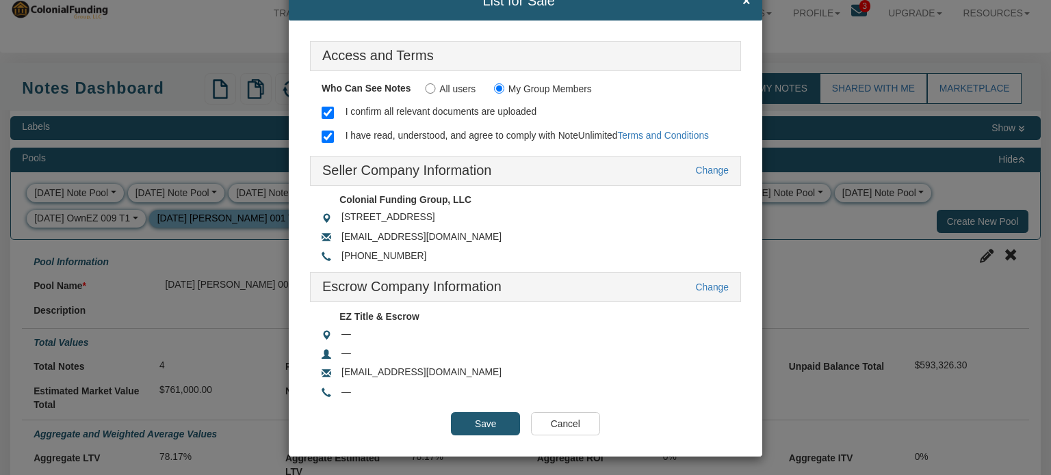
click at [478, 417] on input "Save" at bounding box center [485, 424] width 69 height 23
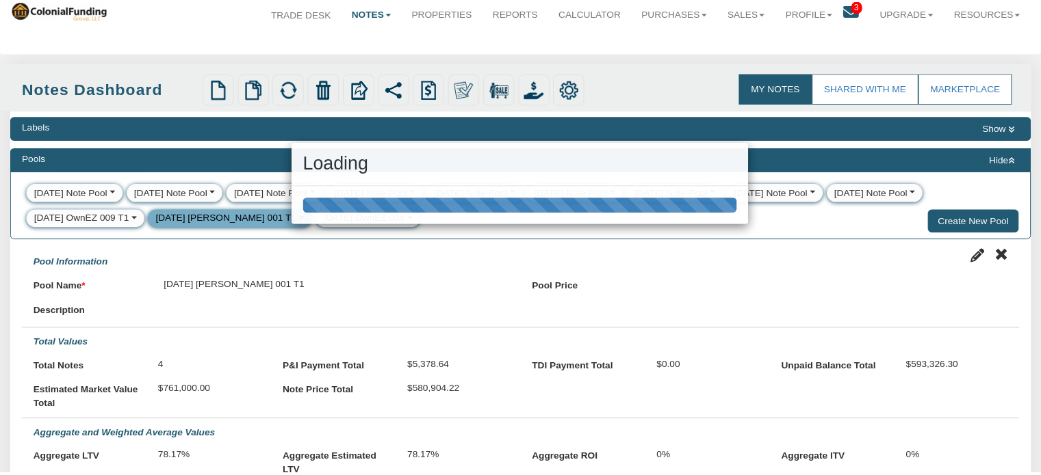
scroll to position [34, 0]
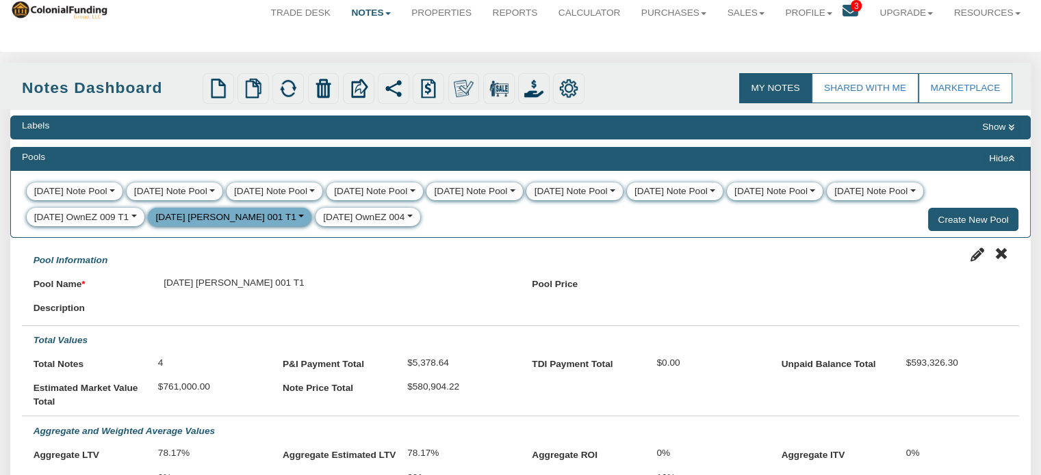
click at [323, 219] on div "[DATE] OwnEZ 004" at bounding box center [363, 218] width 81 height 14
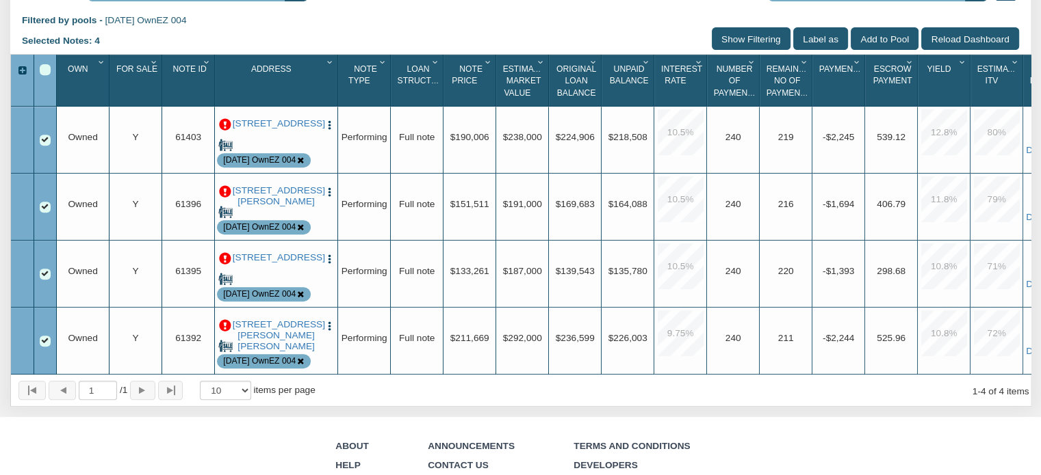
scroll to position [566, 0]
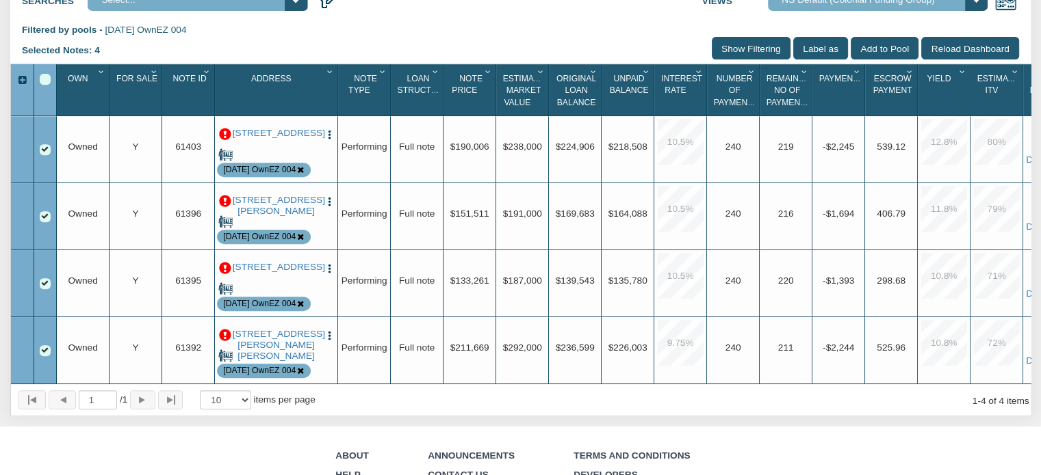
click at [224, 141] on p at bounding box center [225, 135] width 12 height 12
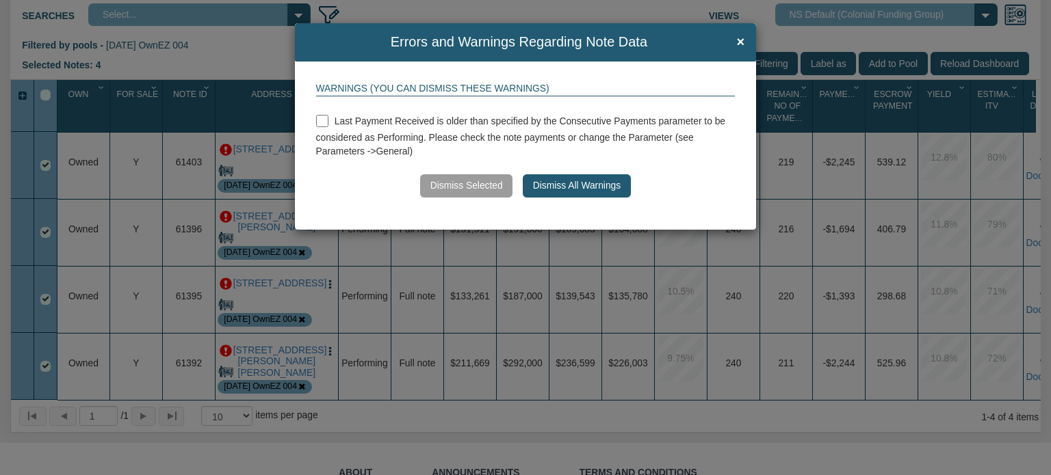
click at [586, 189] on button "Dismiss All Warnings" at bounding box center [576, 185] width 107 height 23
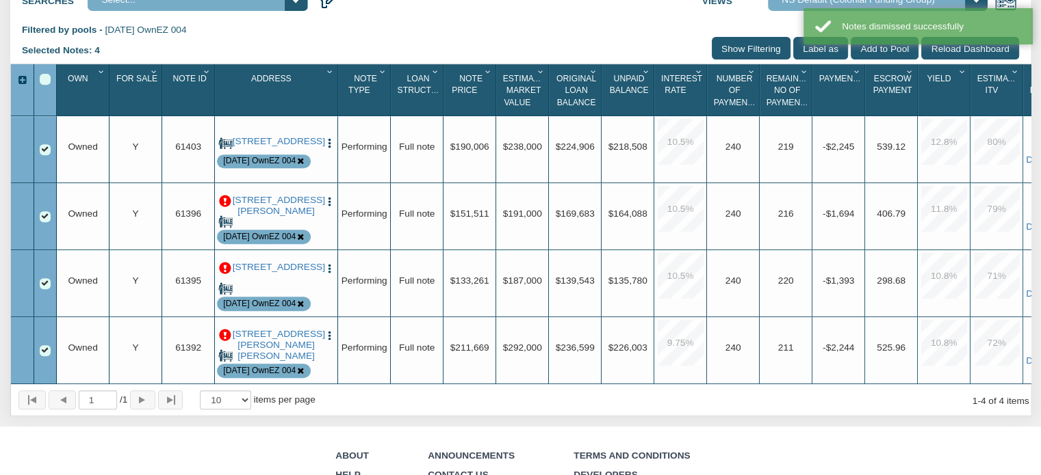
click at [226, 208] on p at bounding box center [225, 202] width 12 height 12
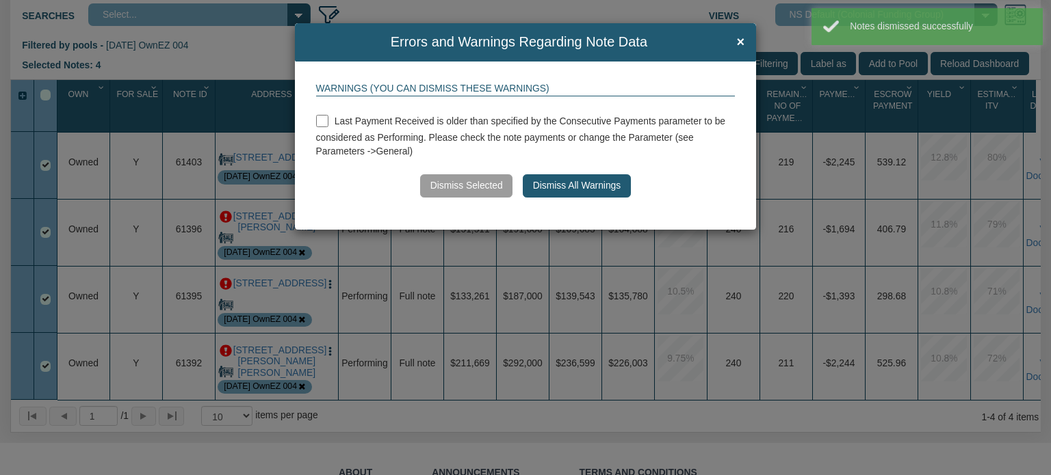
click at [560, 185] on button "Dismiss All Warnings" at bounding box center [576, 185] width 107 height 23
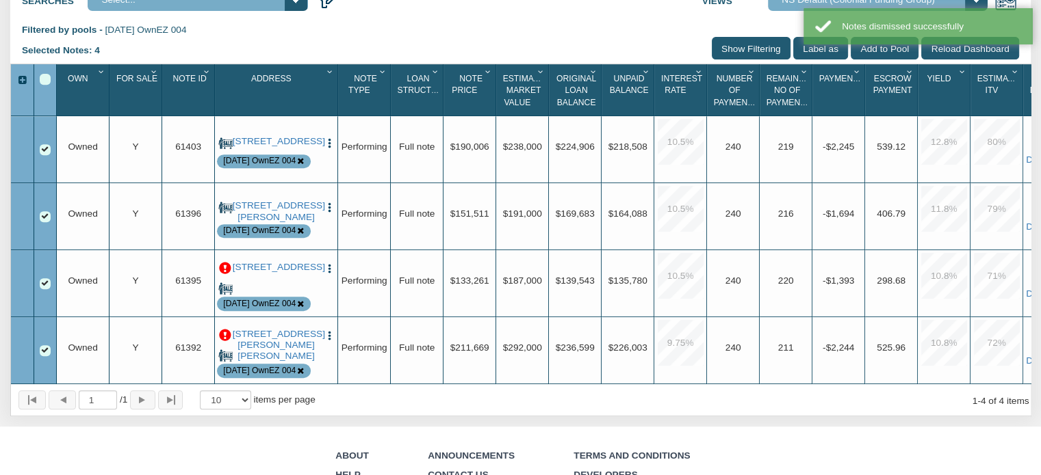
click at [226, 275] on p at bounding box center [225, 269] width 12 height 12
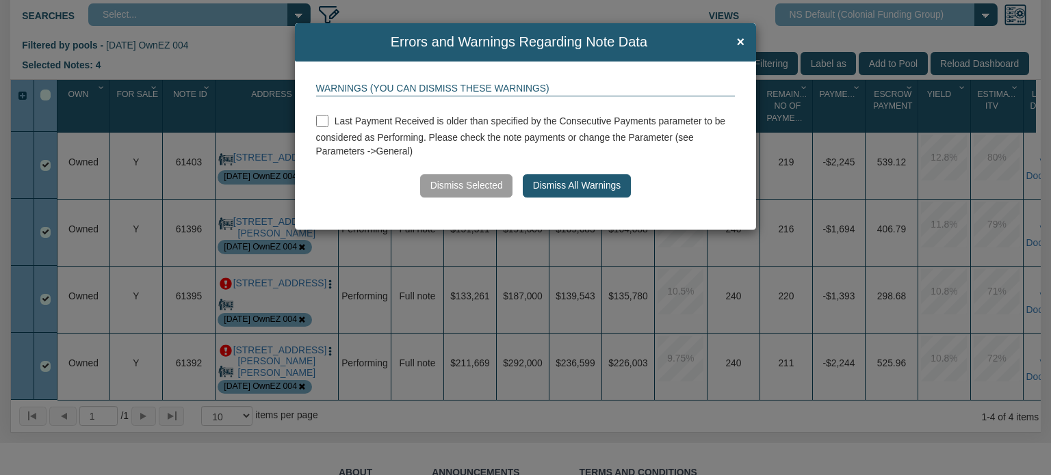
click at [562, 183] on button "Dismiss All Warnings" at bounding box center [576, 185] width 107 height 23
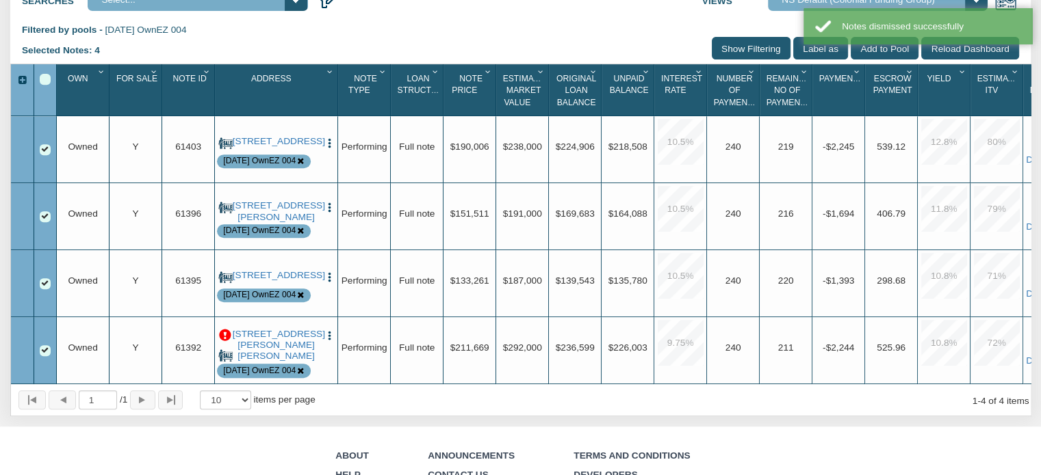
click at [223, 342] on p at bounding box center [225, 336] width 12 height 12
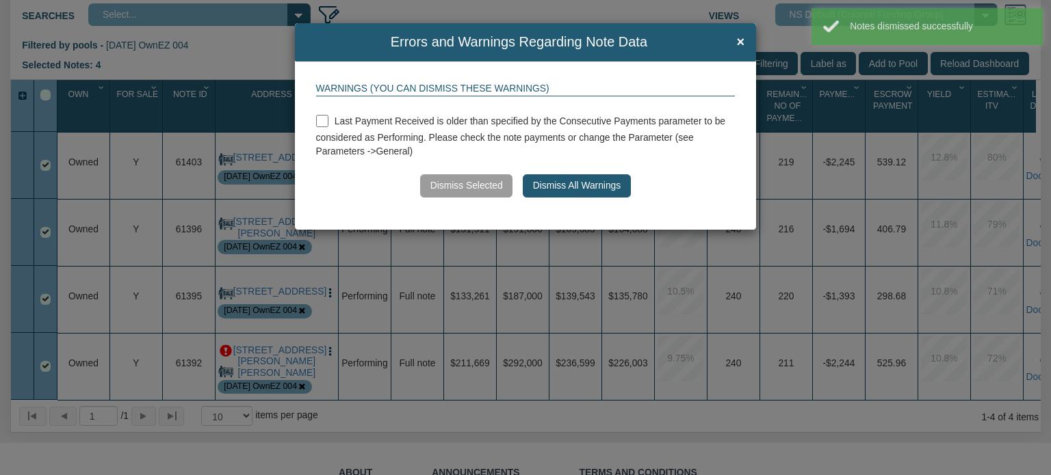
click at [554, 188] on button "Dismiss All Warnings" at bounding box center [576, 185] width 107 height 23
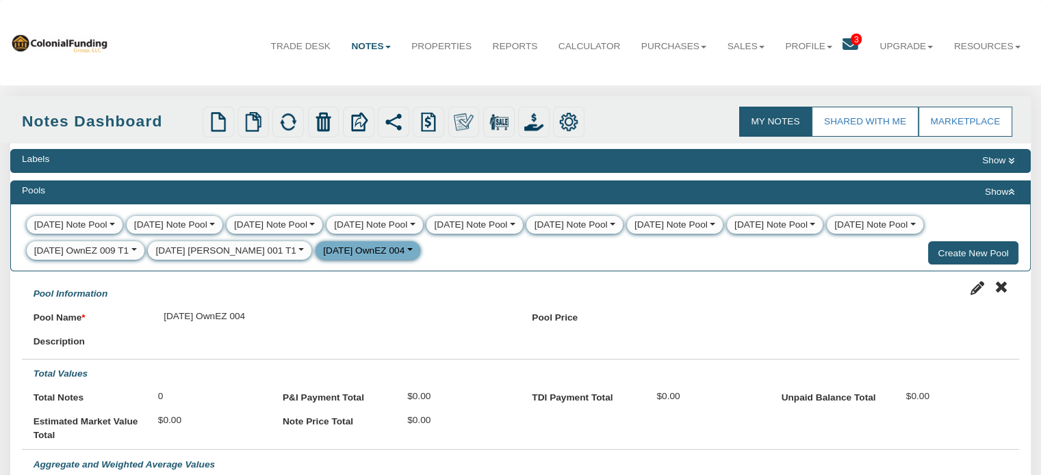
click at [842, 46] on icon at bounding box center [850, 45] width 16 height 16
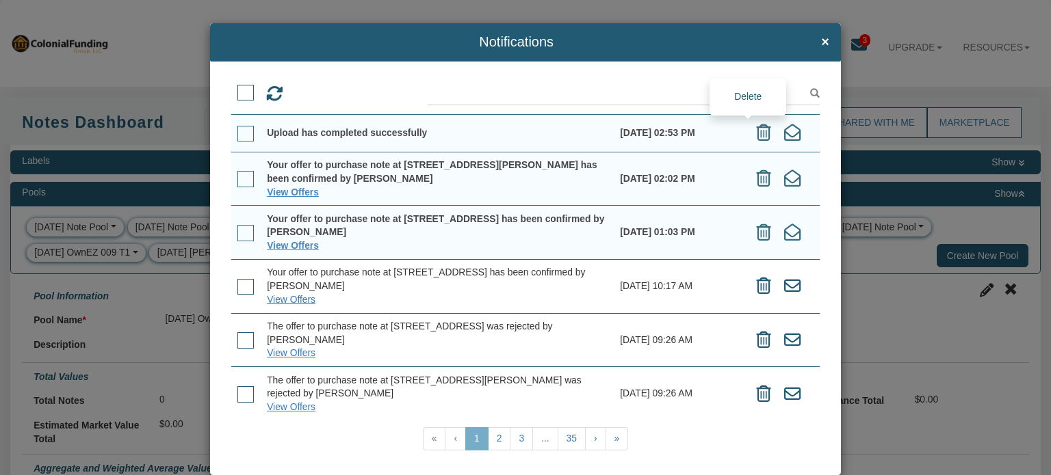
click at [756, 133] on icon at bounding box center [763, 133] width 15 height 17
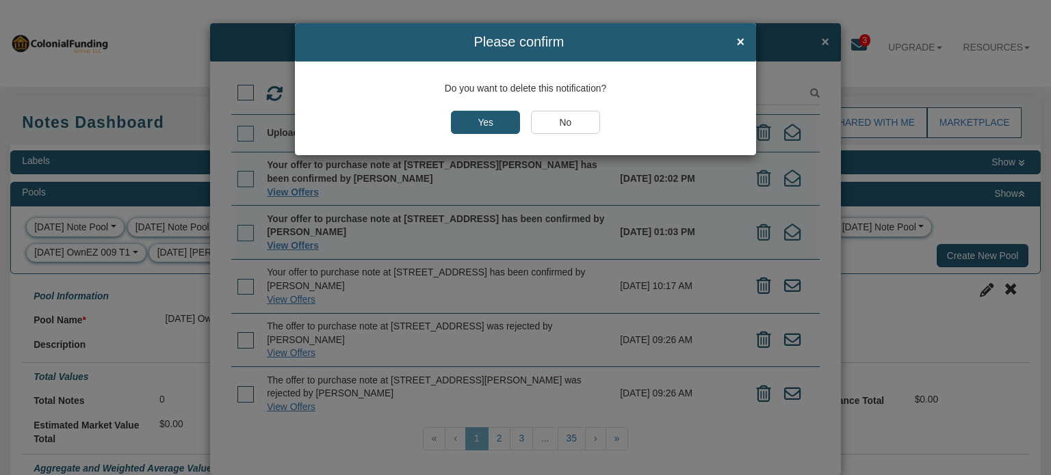
click at [468, 124] on input "Yes" at bounding box center [485, 122] width 69 height 23
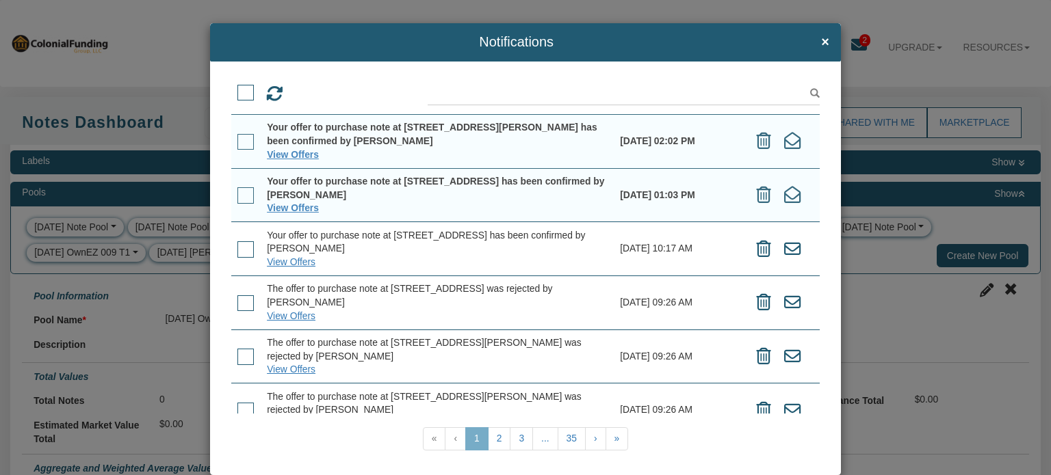
click at [248, 145] on span at bounding box center [245, 142] width 16 height 16
click at [237, 137] on input "checkbox" at bounding box center [237, 137] width 0 height 0
click at [337, 92] on icon at bounding box center [332, 94] width 17 height 17
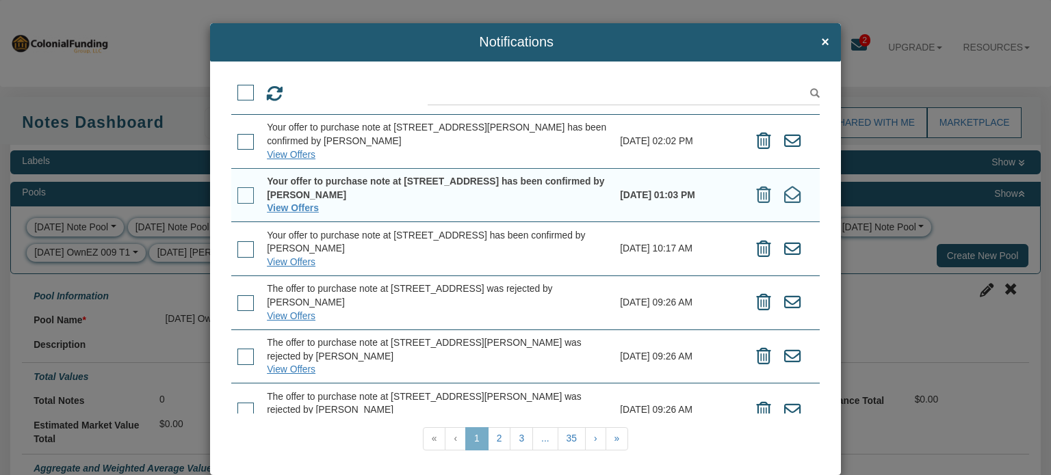
click at [881, 73] on div "Notifications × View Offers View Offers" at bounding box center [525, 237] width 1051 height 475
click at [811, 41] on h4 "Notifications ×" at bounding box center [526, 42] width 608 height 15
click at [821, 41] on span "×" at bounding box center [825, 42] width 8 height 15
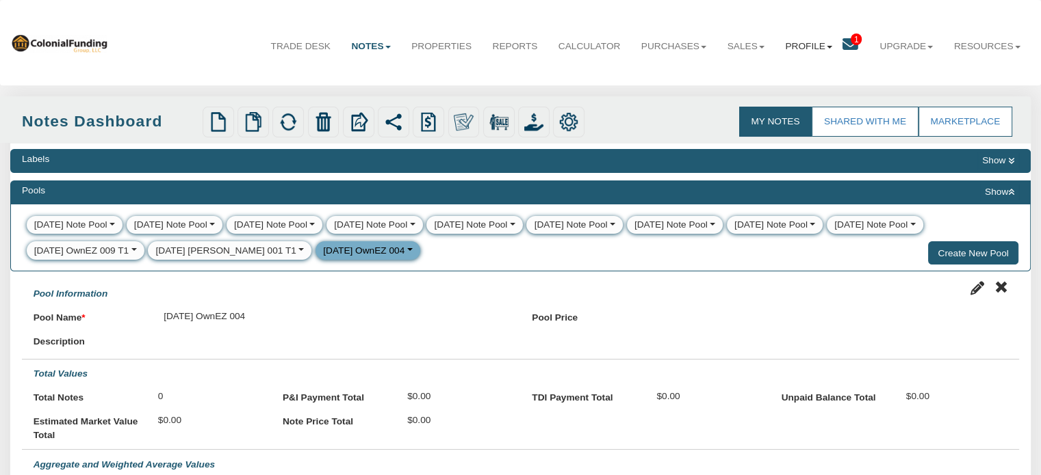
click at [826, 49] on b at bounding box center [828, 47] width 5 height 3
click at [769, 75] on link "Settings" at bounding box center [808, 78] width 120 height 18
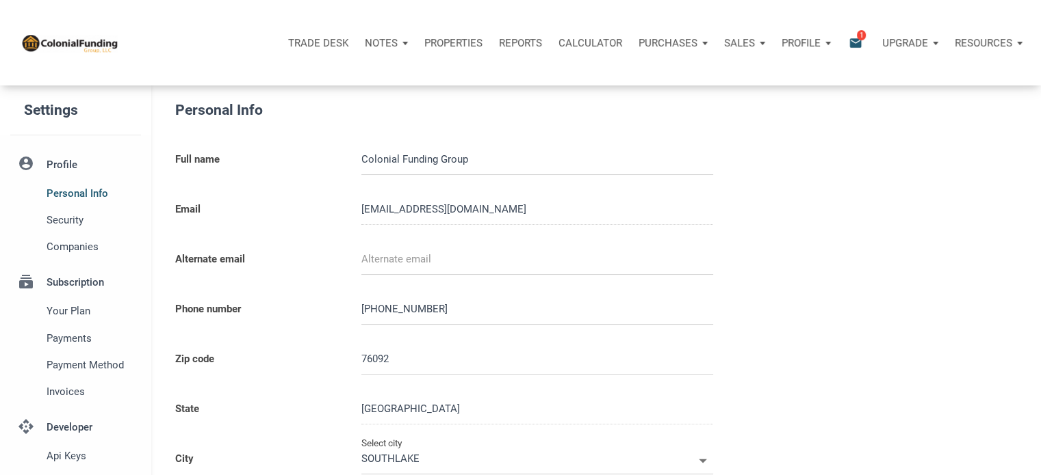
type input "0000000"
select select
click at [629, 133] on form "Personal Info Full name Colonial Funding Group Email [EMAIL_ADDRESS][DOMAIN_NAM…" at bounding box center [476, 379] width 623 height 560
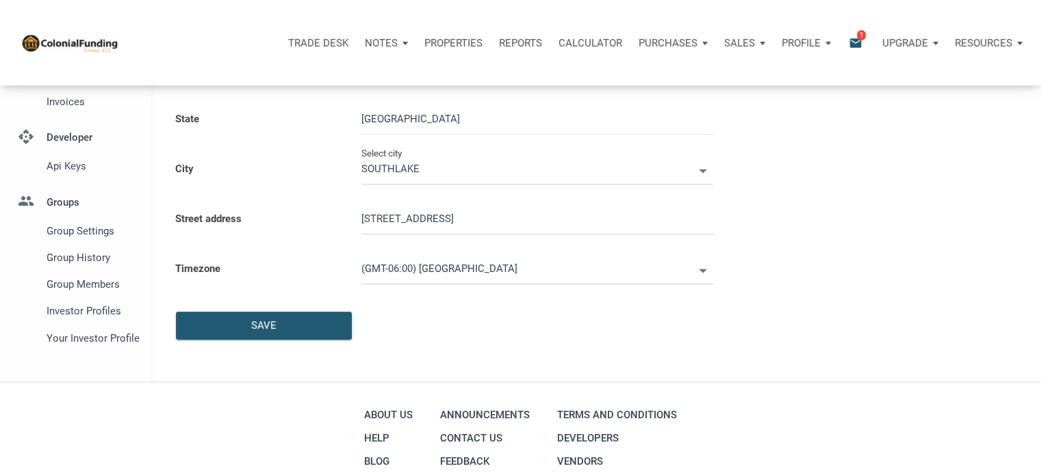
scroll to position [291, 0]
click at [87, 309] on span "Investor Profiles" at bounding box center [91, 310] width 89 height 16
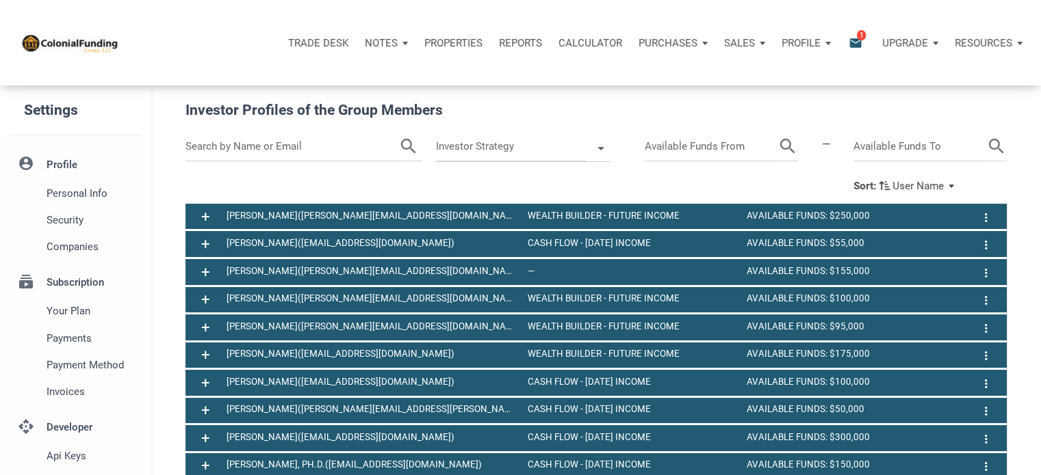
click at [527, 42] on p "Reports" at bounding box center [520, 43] width 43 height 12
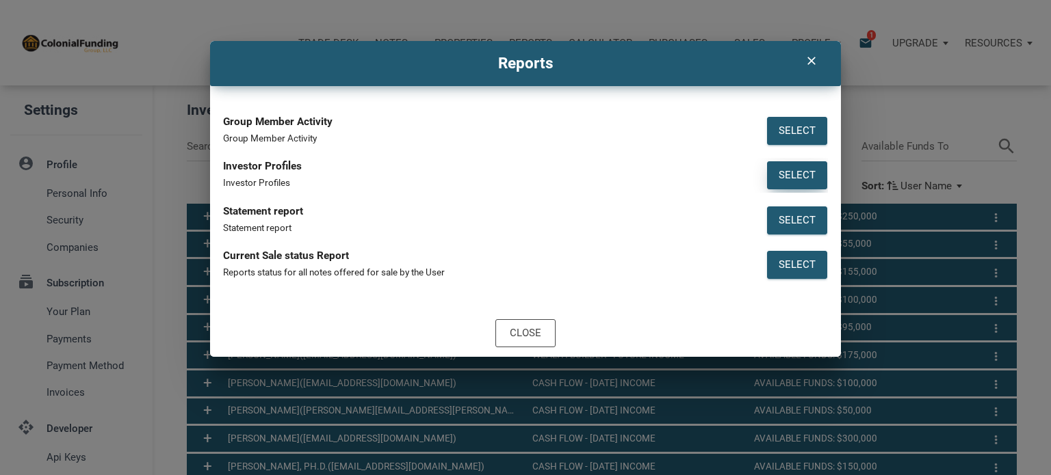
click at [791, 174] on div "Select" at bounding box center [797, 176] width 37 height 16
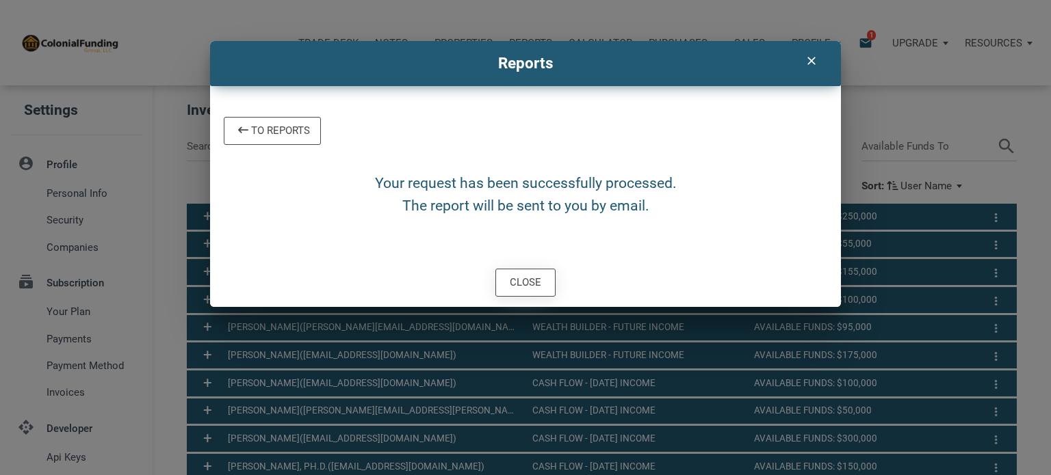
click at [511, 276] on div "Close" at bounding box center [525, 283] width 31 height 16
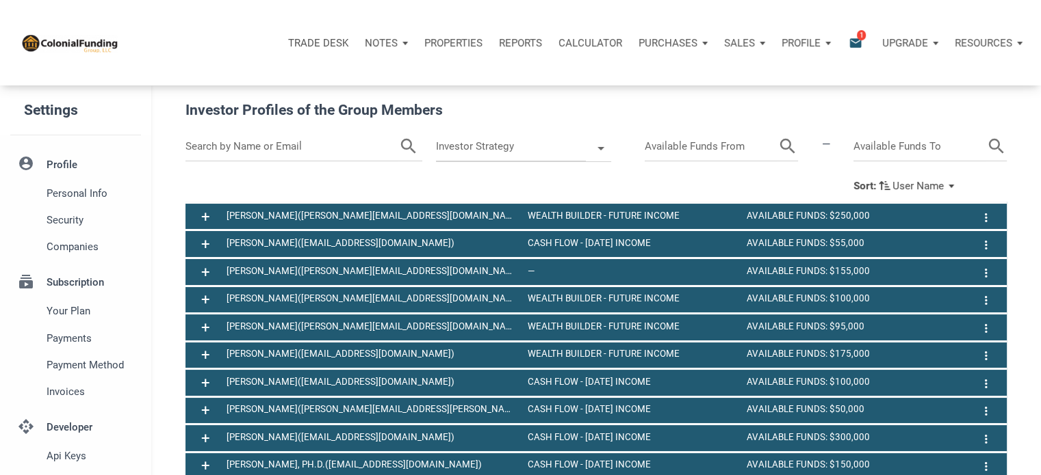
click at [369, 46] on p "Notes" at bounding box center [381, 43] width 33 height 12
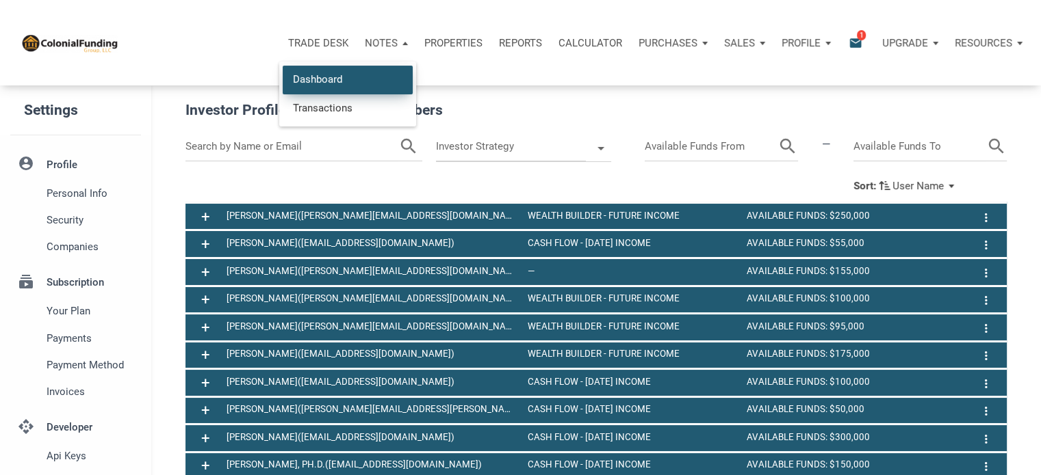
click at [306, 81] on link "Dashboard" at bounding box center [348, 80] width 130 height 28
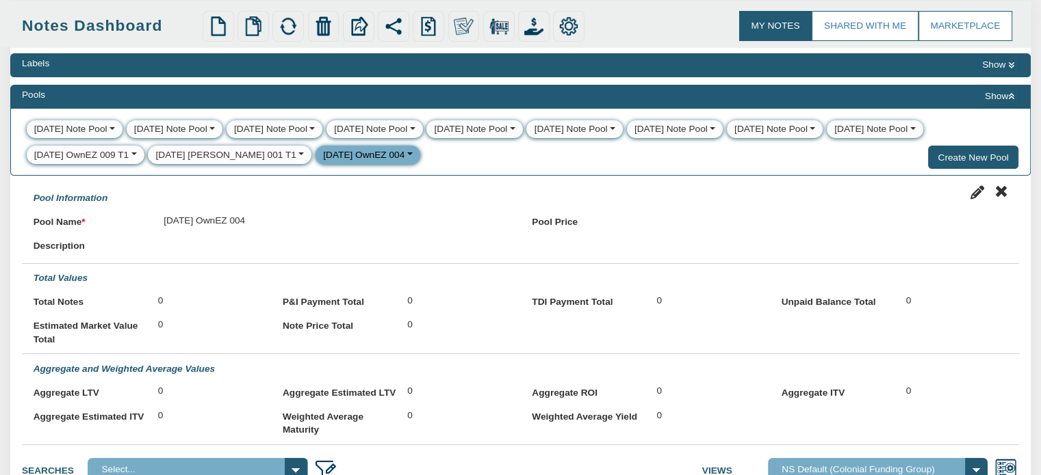
scroll to position [87, 0]
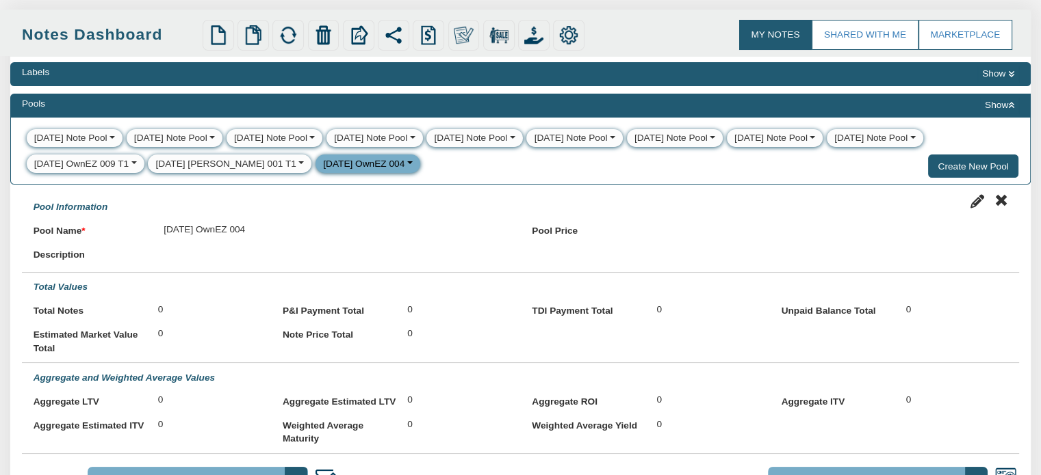
click at [239, 162] on div "[DATE] [PERSON_NAME] 001 T1" at bounding box center [225, 164] width 140 height 14
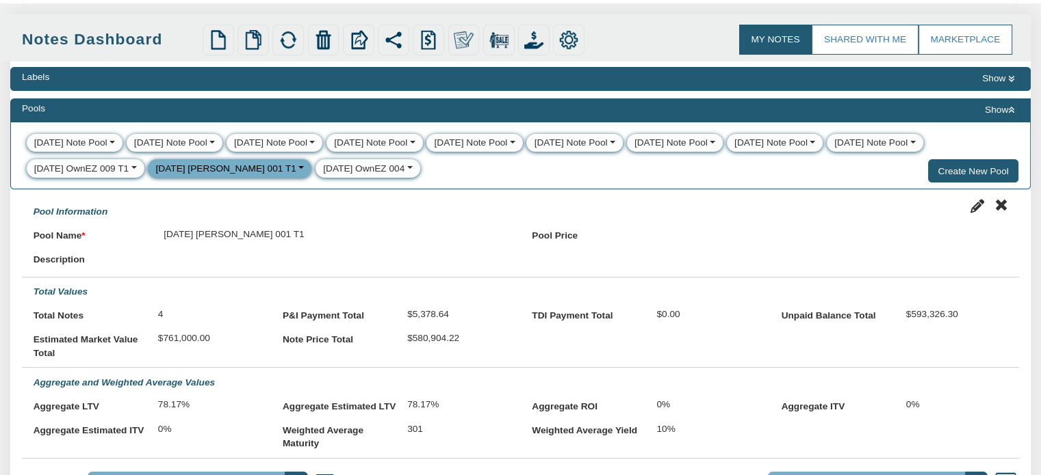
scroll to position [68, 0]
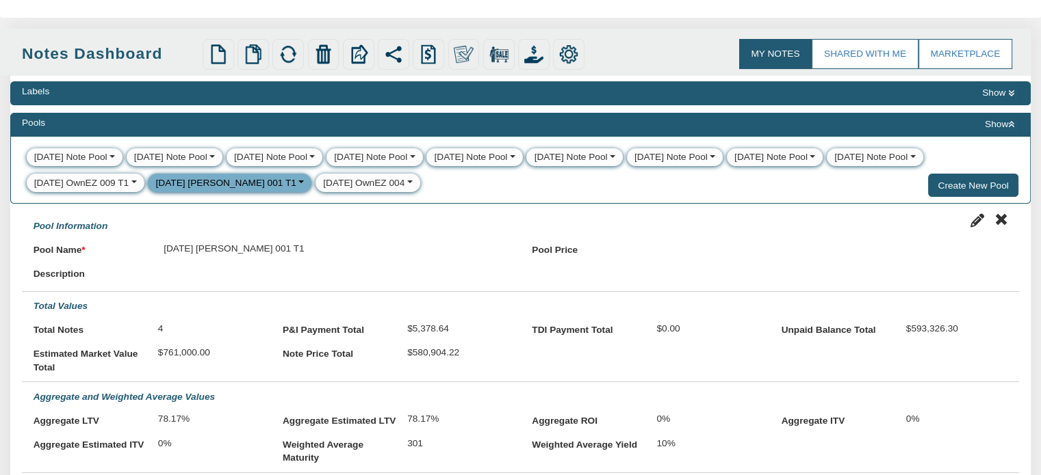
click at [334, 178] on div "[DATE] OwnEZ 004" at bounding box center [363, 184] width 81 height 14
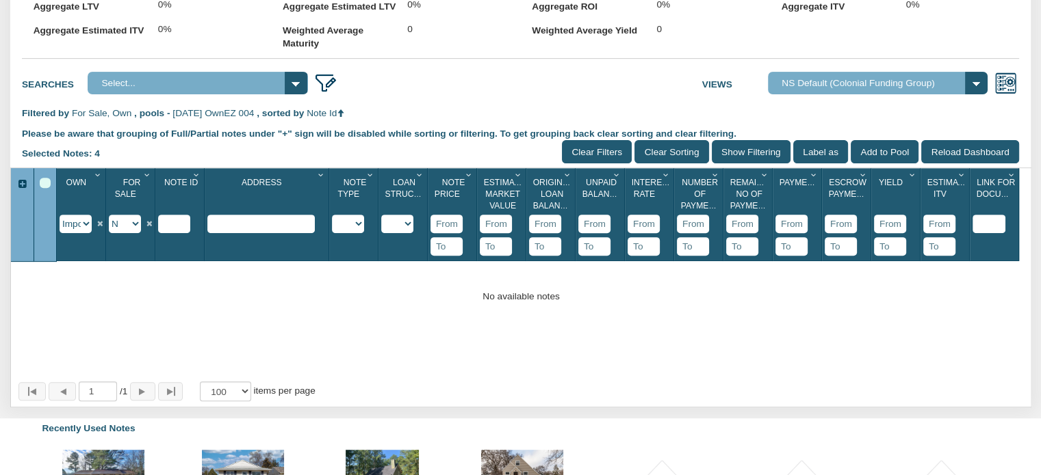
scroll to position [530, 0]
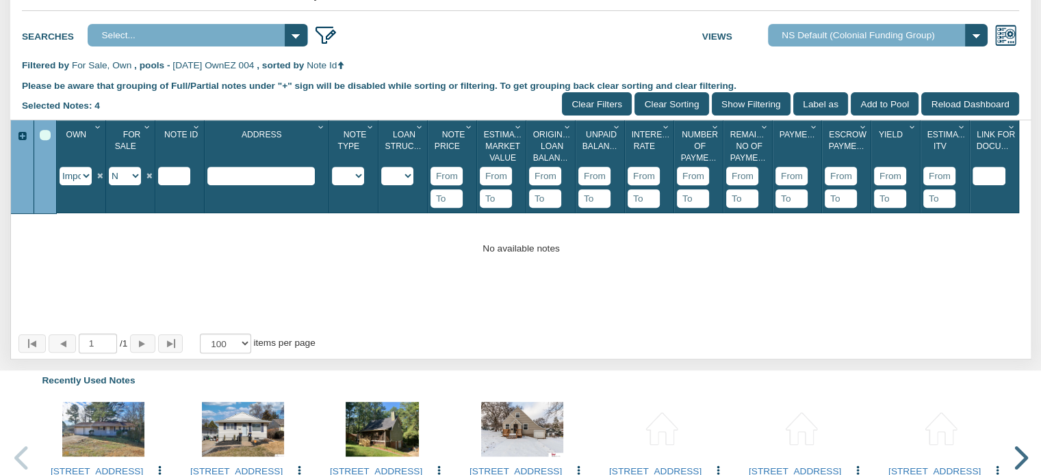
click at [135, 185] on select "Y N IP" at bounding box center [125, 176] width 32 height 18
select select "string:Y"
click at [109, 181] on select "Y N IP" at bounding box center [125, 176] width 32 height 18
click at [588, 115] on input "Clear Filters" at bounding box center [597, 103] width 70 height 23
select select "?"
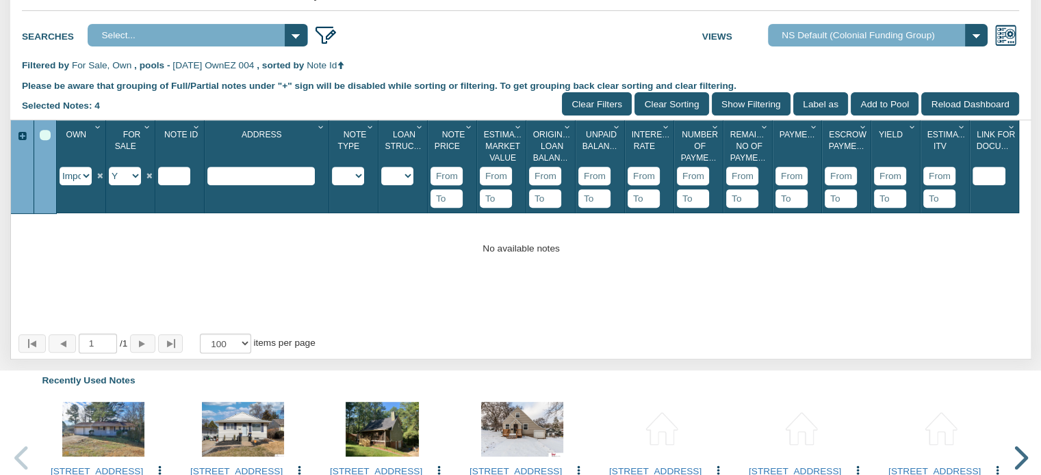
select select "?"
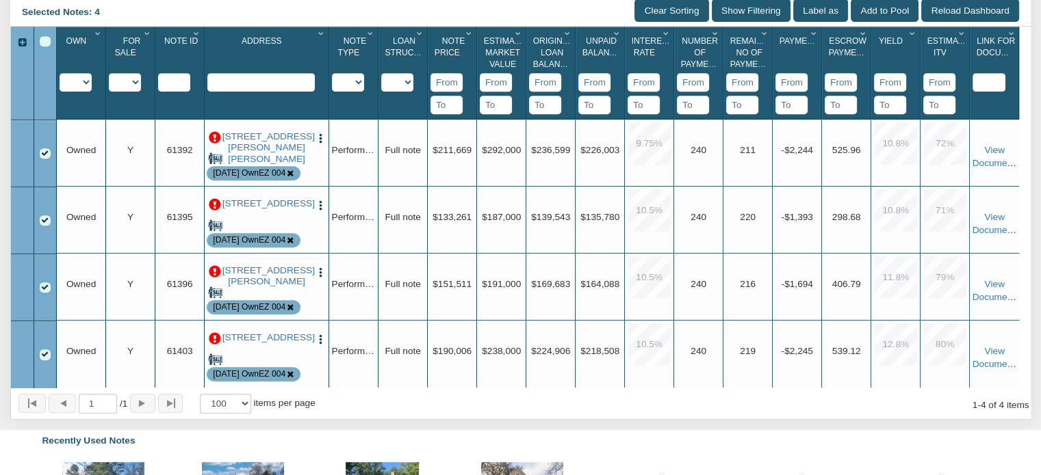
scroll to position [639, 0]
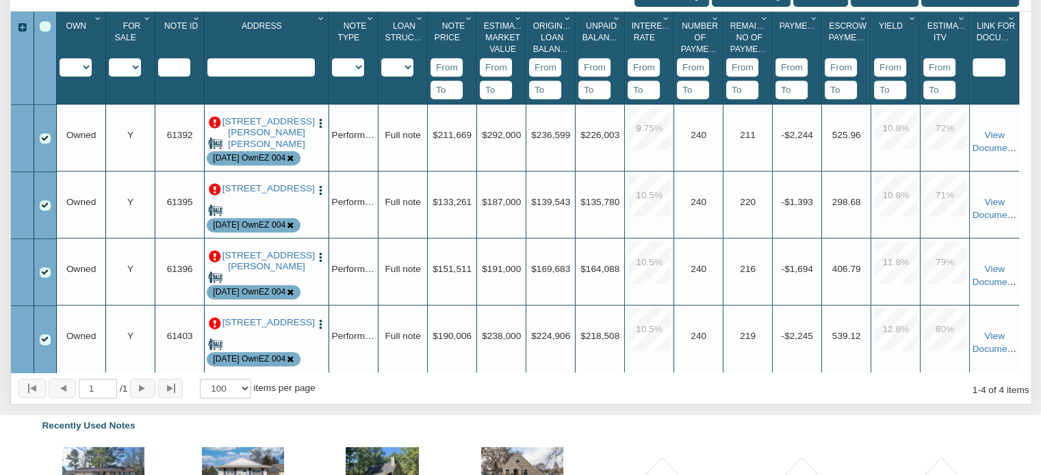
click at [210, 129] on p at bounding box center [215, 123] width 12 height 12
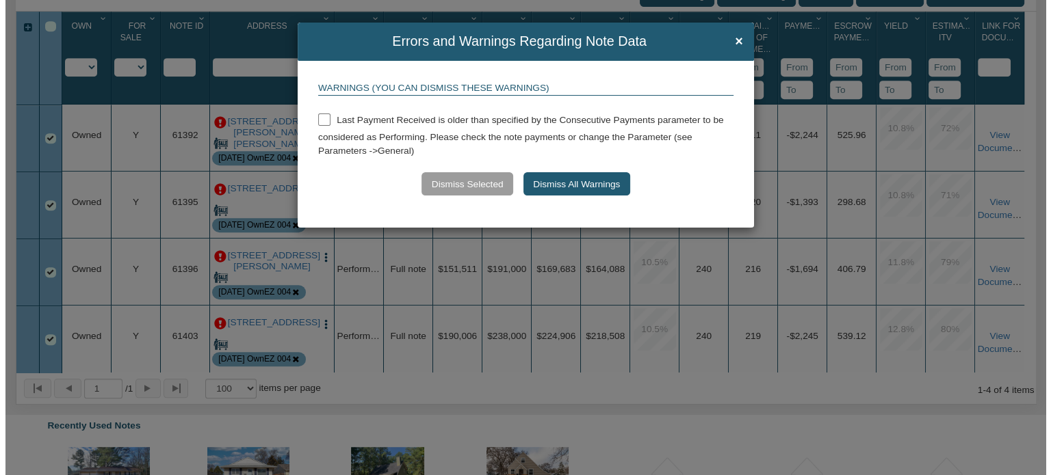
scroll to position [640, 0]
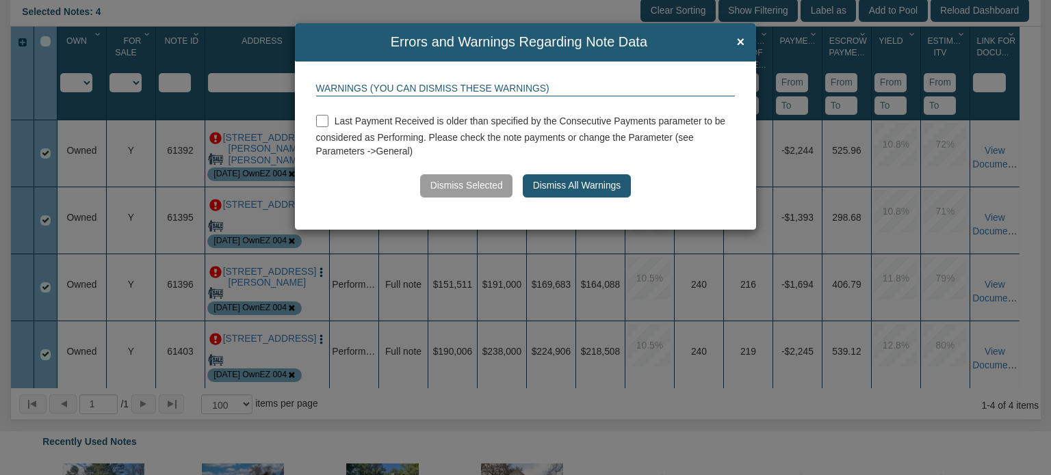
click at [573, 191] on button "Dismiss All Warnings" at bounding box center [576, 185] width 107 height 23
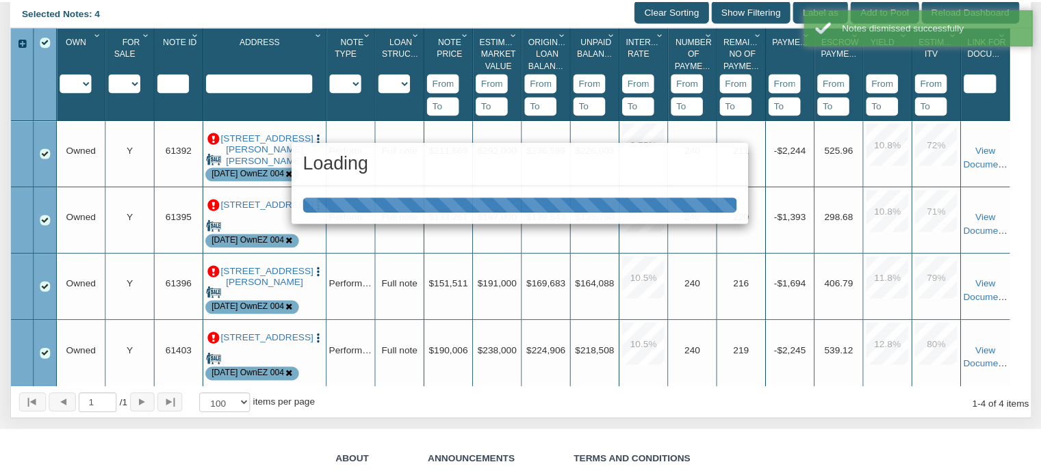
scroll to position [639, 0]
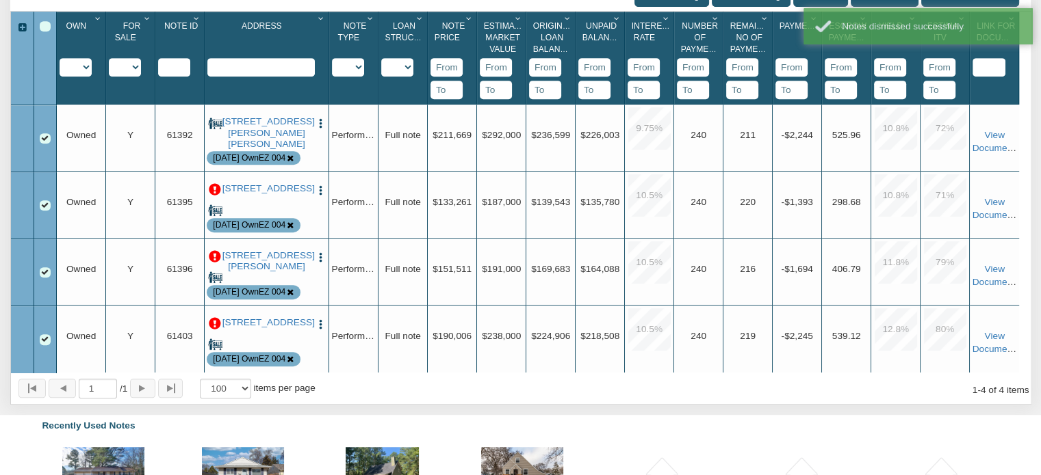
click at [212, 196] on p at bounding box center [215, 190] width 12 height 12
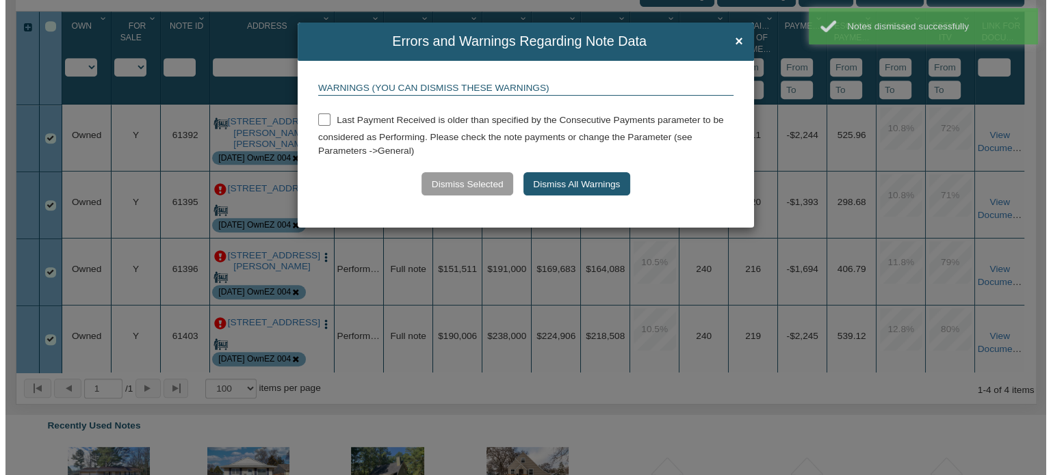
scroll to position [640, 0]
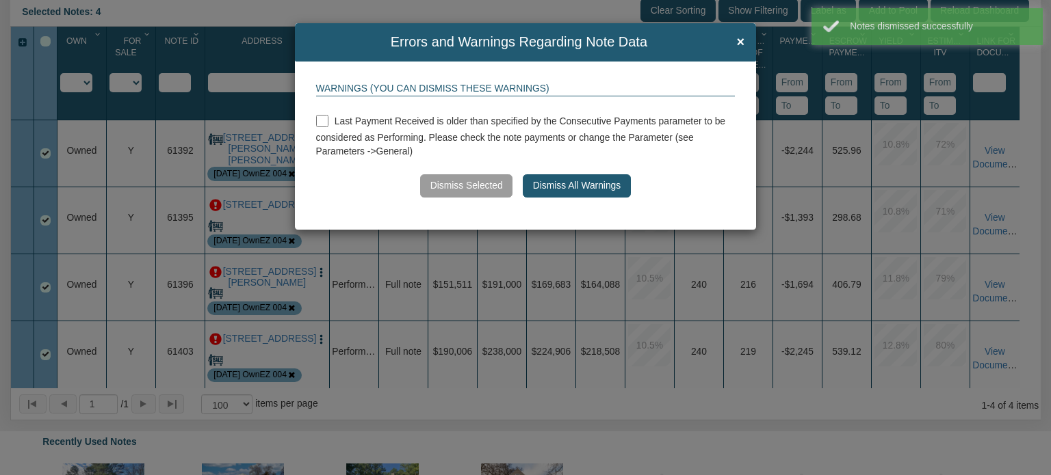
click at [558, 184] on button "Dismiss All Warnings" at bounding box center [576, 185] width 107 height 23
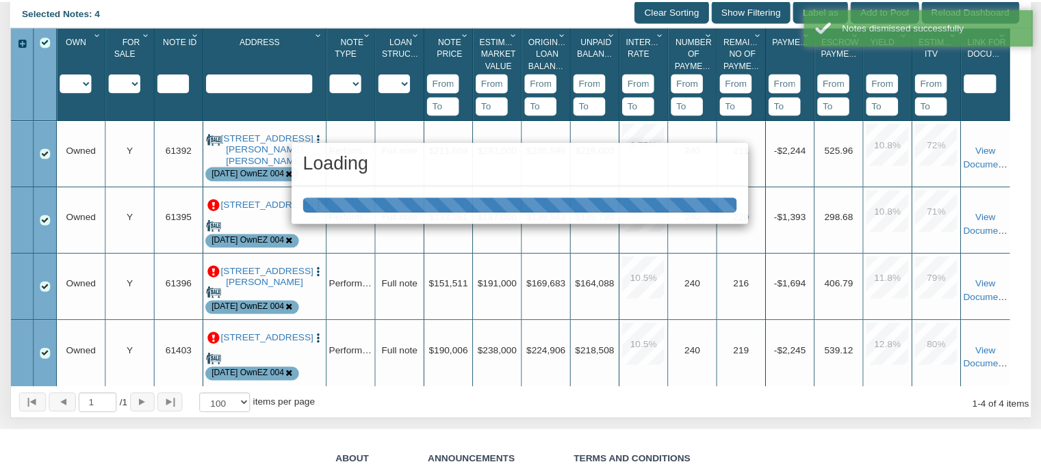
scroll to position [639, 0]
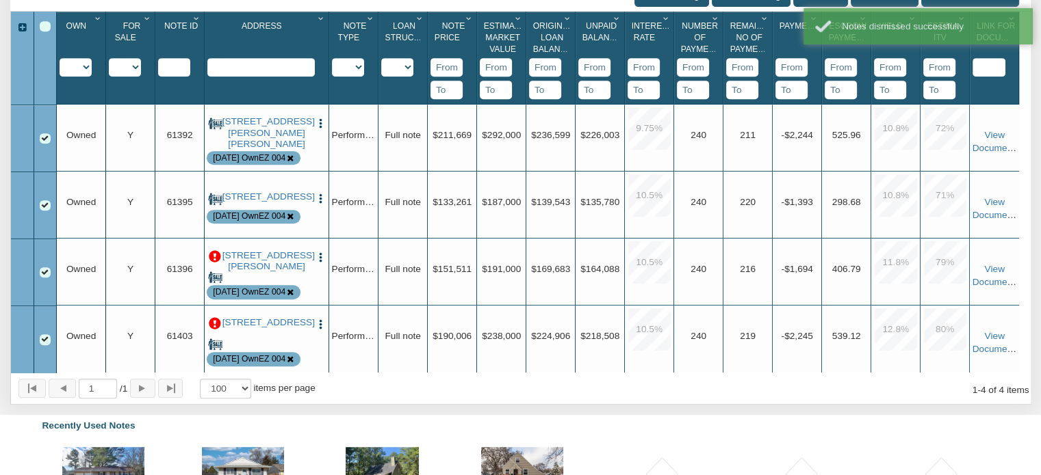
click at [212, 263] on p at bounding box center [215, 257] width 12 height 12
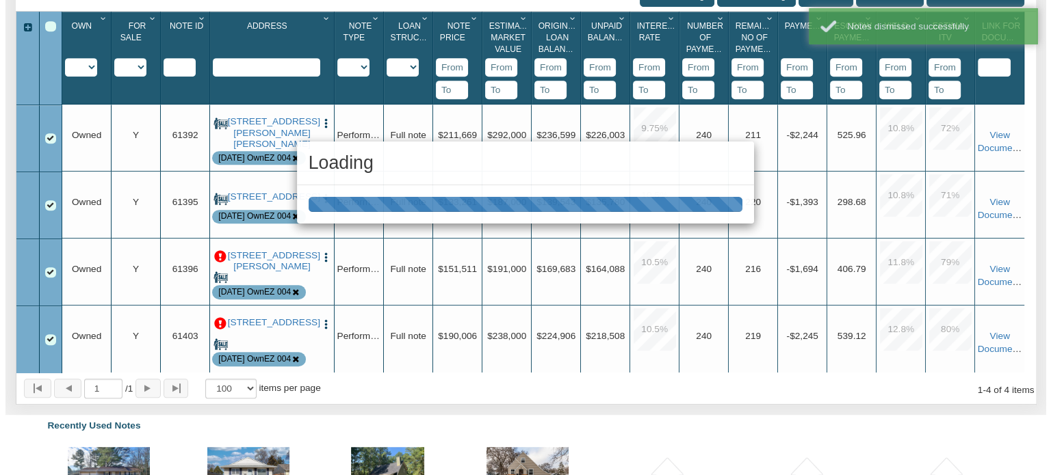
scroll to position [640, 0]
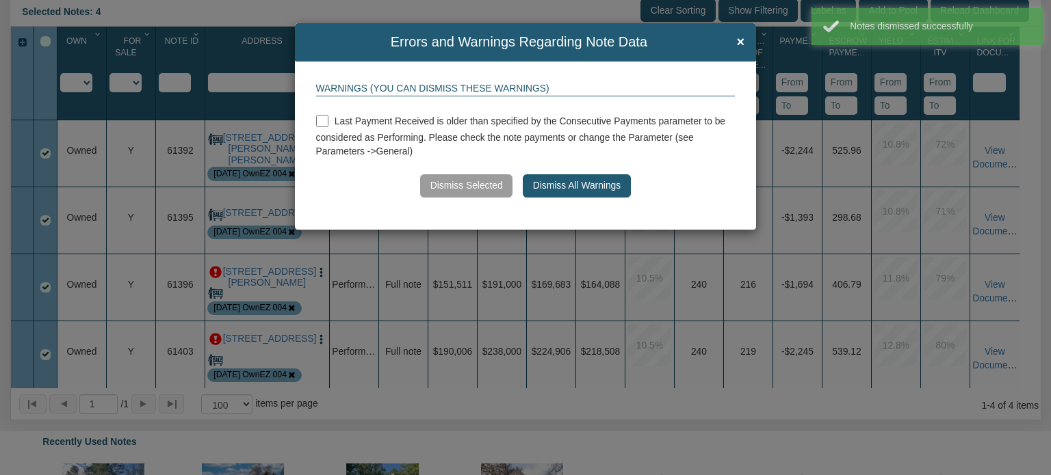
click at [551, 187] on button "Dismiss All Warnings" at bounding box center [576, 185] width 107 height 23
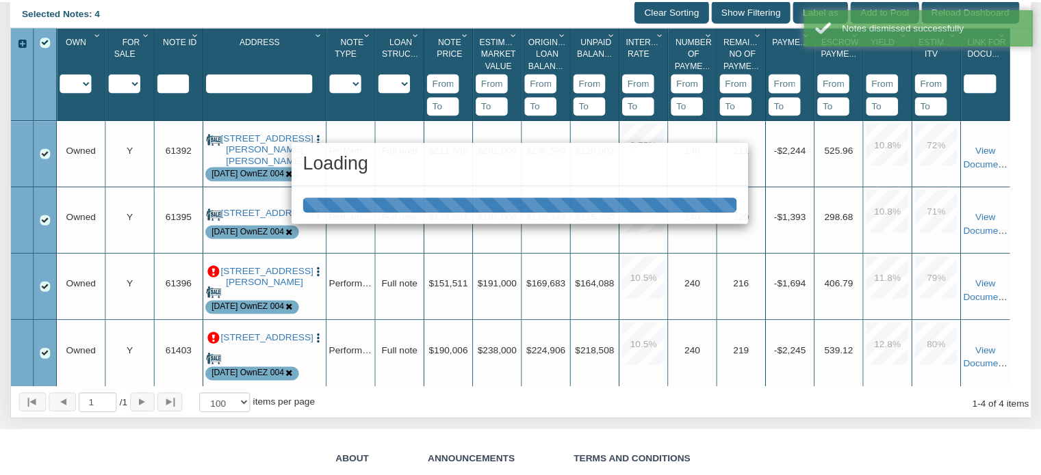
scroll to position [639, 0]
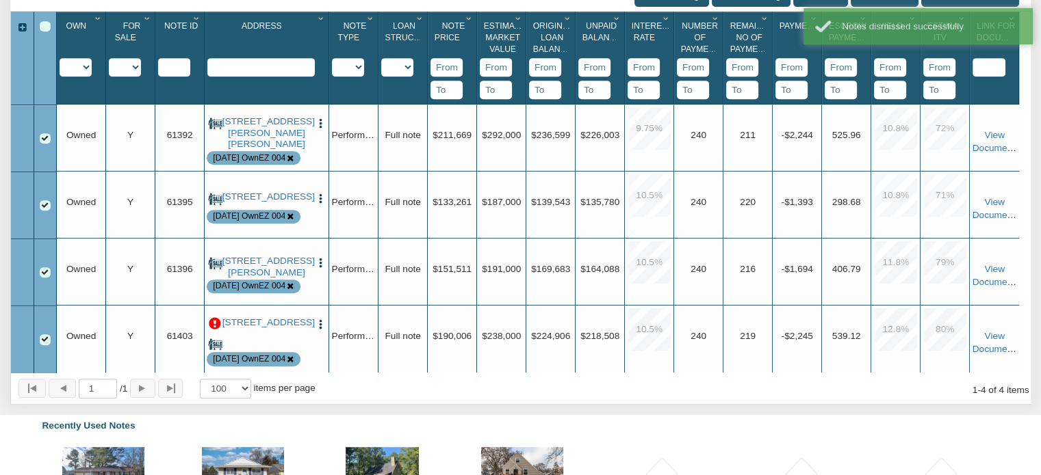
click at [216, 269] on div "6136 Seward St, Omaha, NE, 68104 Edit Update Info Delete Partial/Pledge Analysi…" at bounding box center [266, 274] width 119 height 67
click at [215, 330] on p at bounding box center [215, 324] width 12 height 12
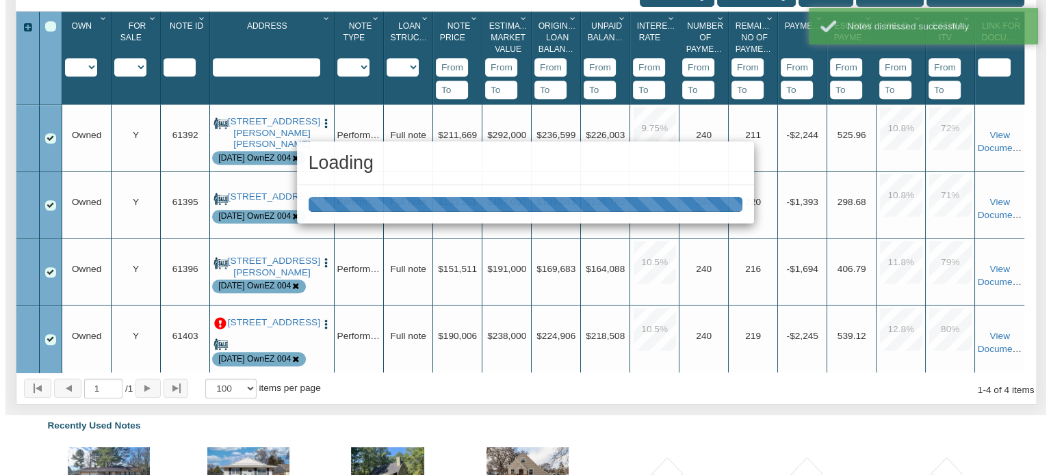
scroll to position [640, 0]
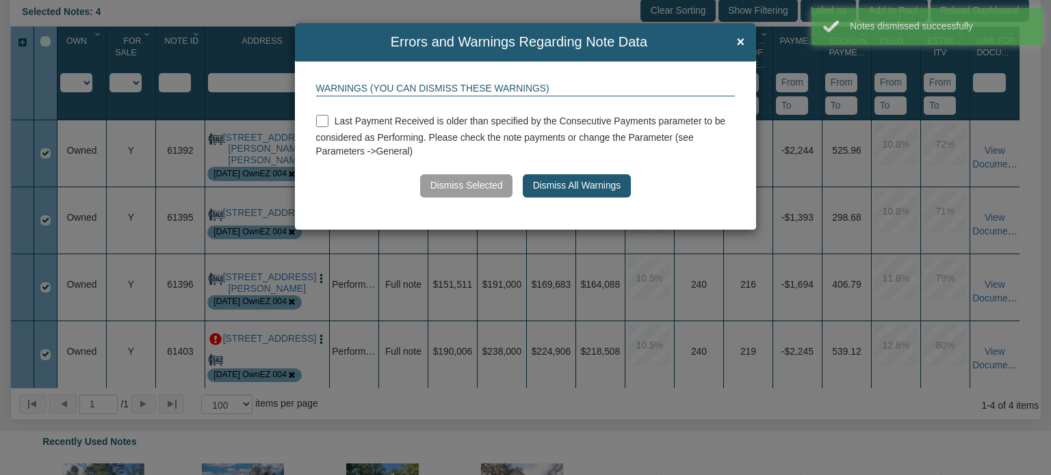
click at [592, 184] on button "Dismiss All Warnings" at bounding box center [576, 185] width 107 height 23
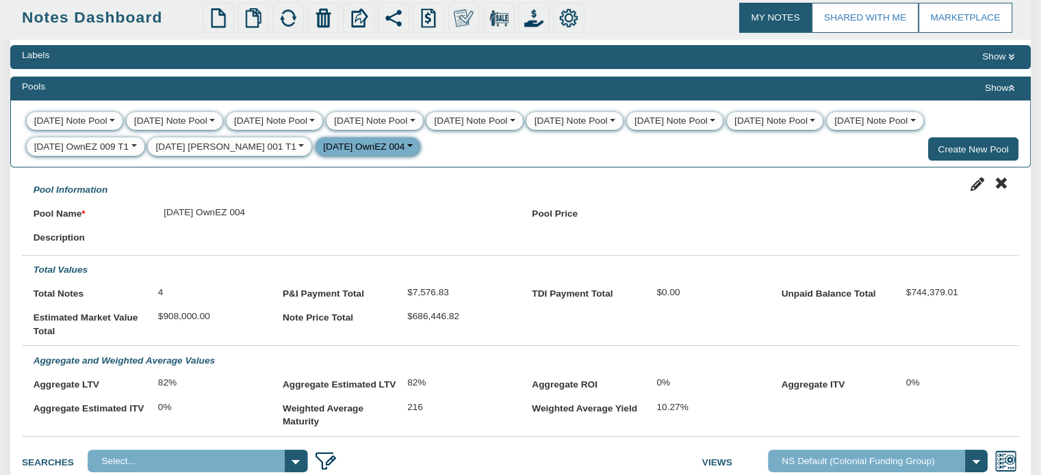
scroll to position [0, 0]
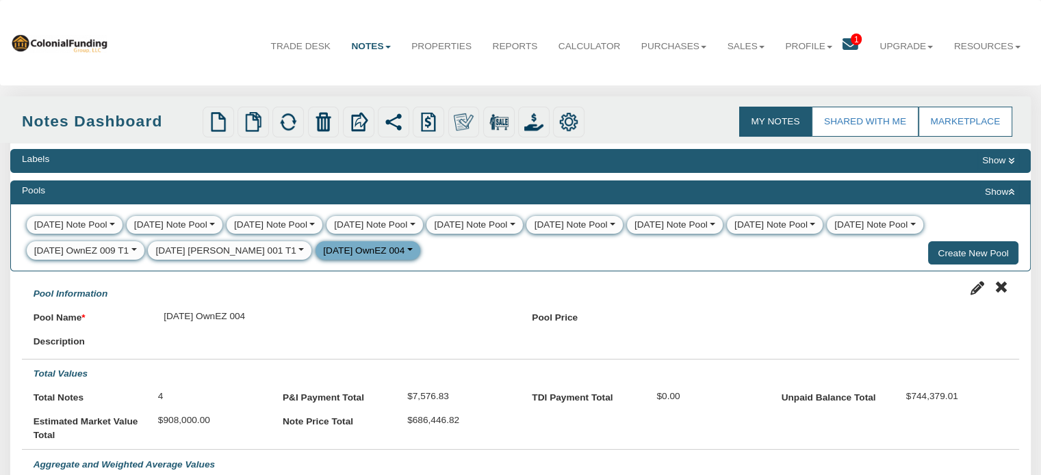
click at [846, 42] on icon at bounding box center [850, 45] width 16 height 16
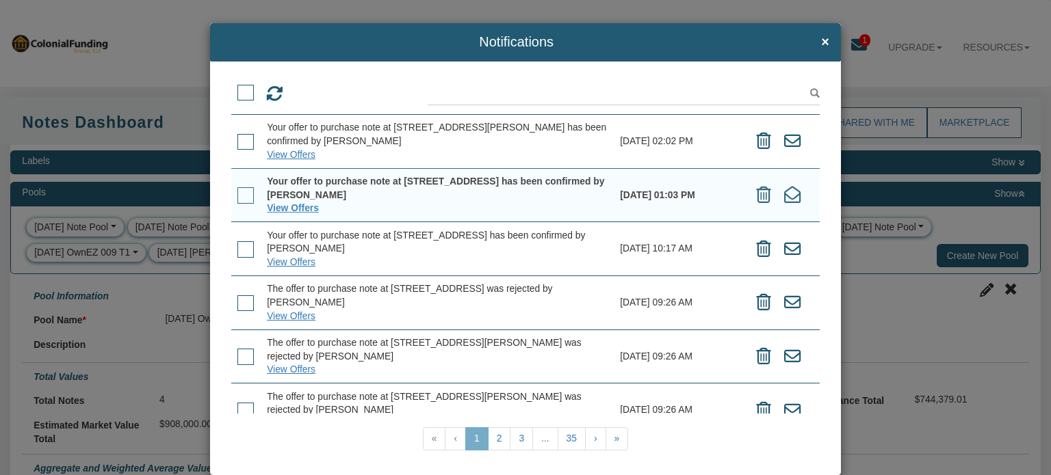
click at [858, 68] on div "Notifications × View Offers View Offers" at bounding box center [525, 237] width 1051 height 475
click at [821, 40] on span "×" at bounding box center [825, 42] width 8 height 15
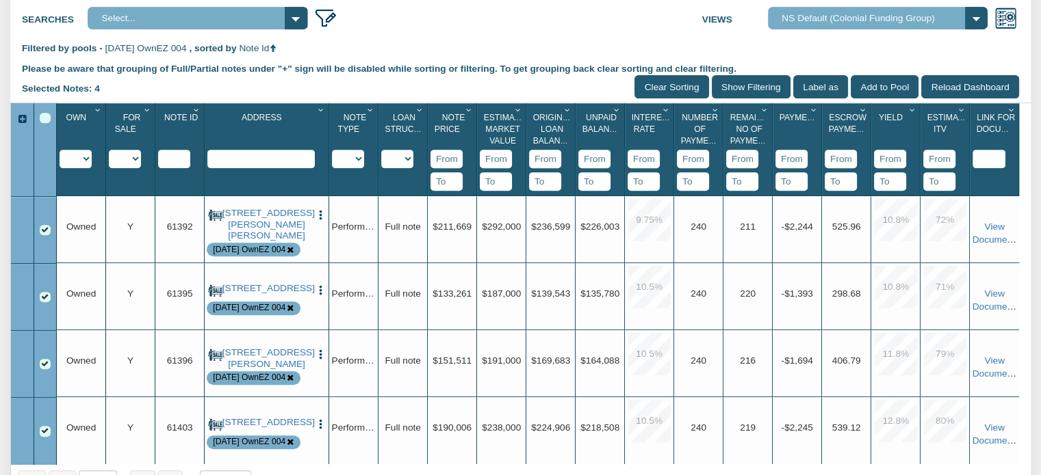
scroll to position [549, 0]
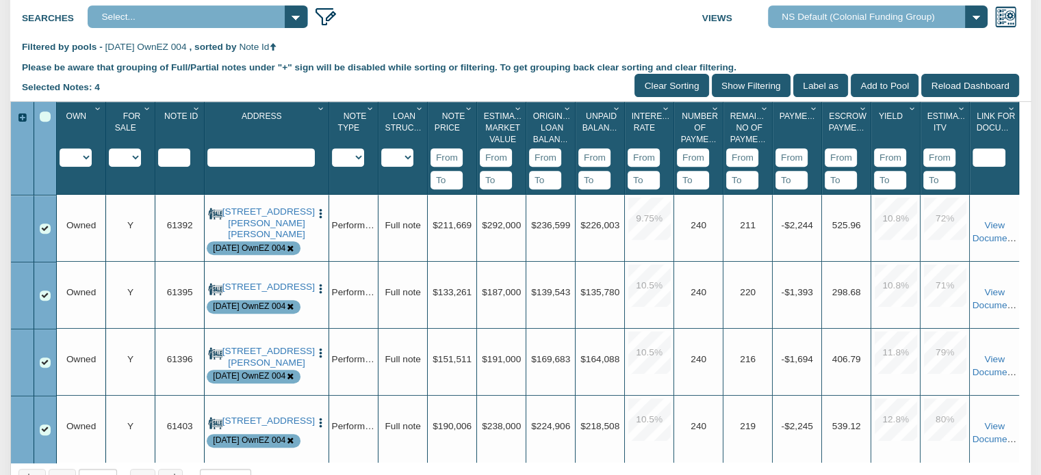
click at [319, 220] on img "button" at bounding box center [321, 214] width 12 height 12
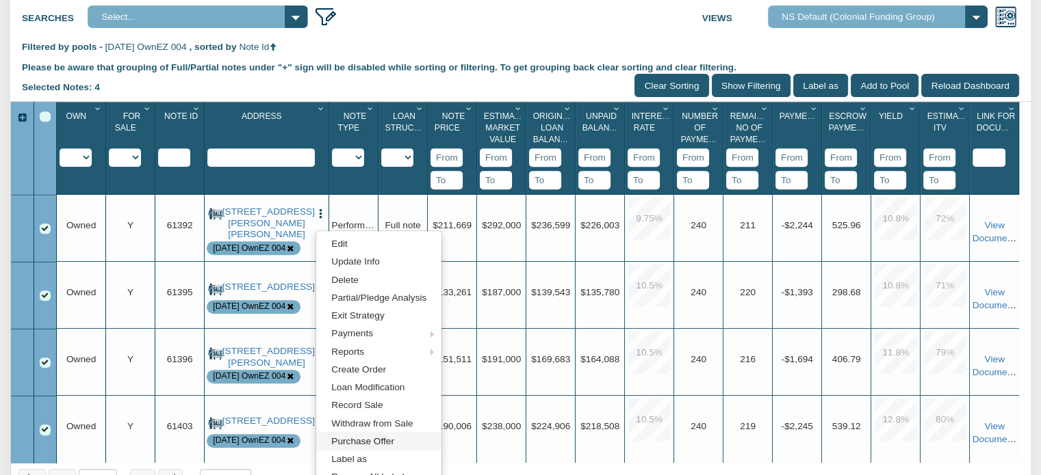
click at [358, 446] on link "Purchase Offer" at bounding box center [378, 441] width 125 height 18
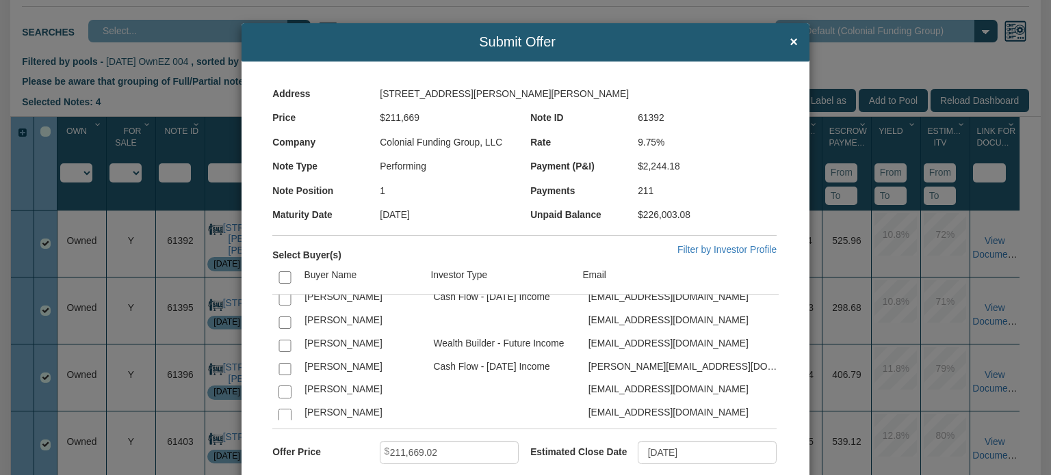
scroll to position [2458, 0]
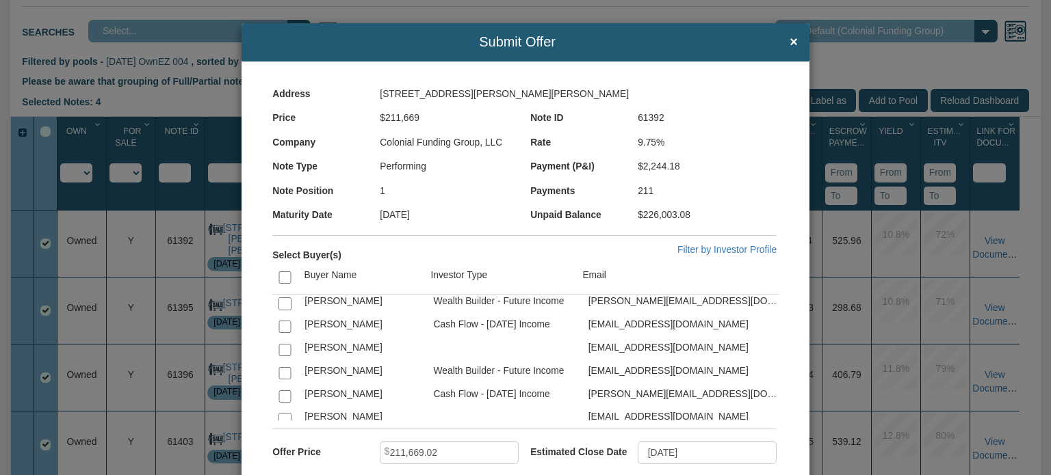
click at [284, 391] on input "checkbox" at bounding box center [284, 397] width 12 height 12
checkbox input "true"
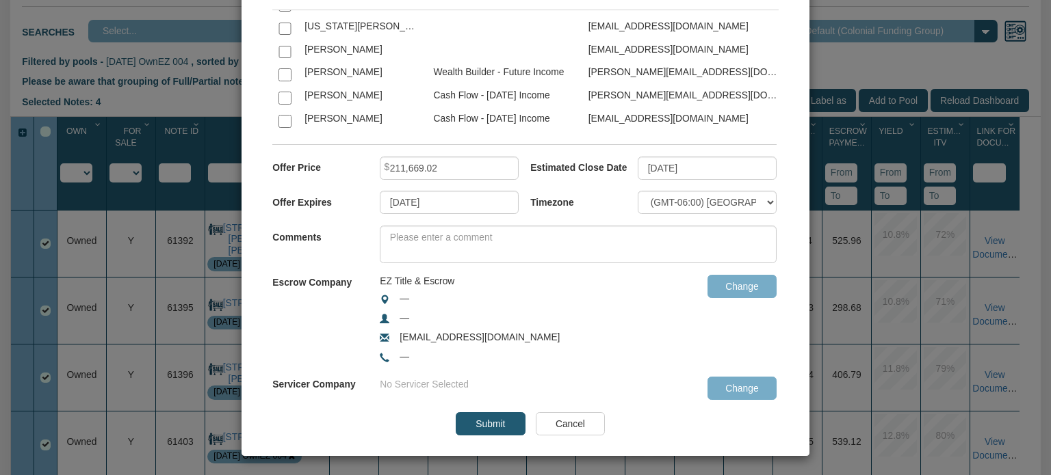
scroll to position [285, 0]
click at [480, 196] on input "08/24/2025" at bounding box center [449, 201] width 139 height 23
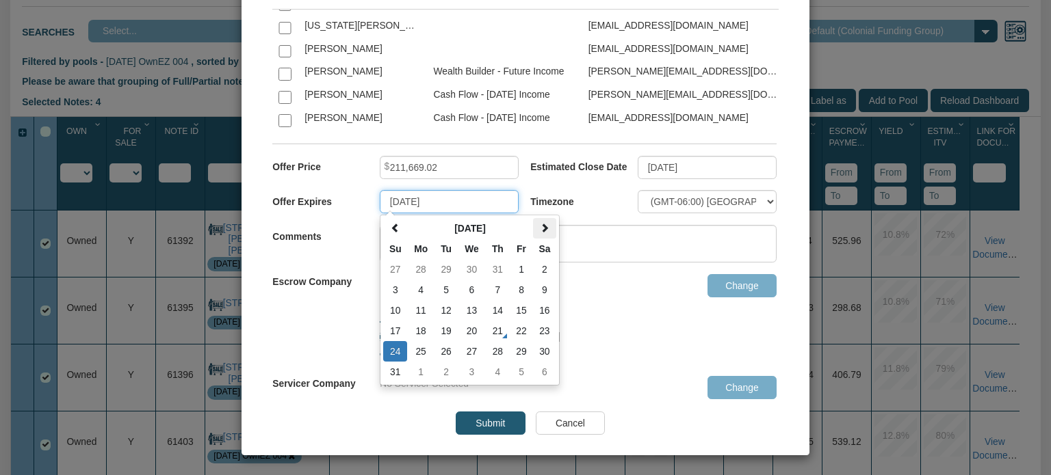
click at [542, 231] on span at bounding box center [545, 229] width 10 height 10
click at [518, 264] on td "5" at bounding box center [521, 269] width 23 height 21
type input "[DATE]"
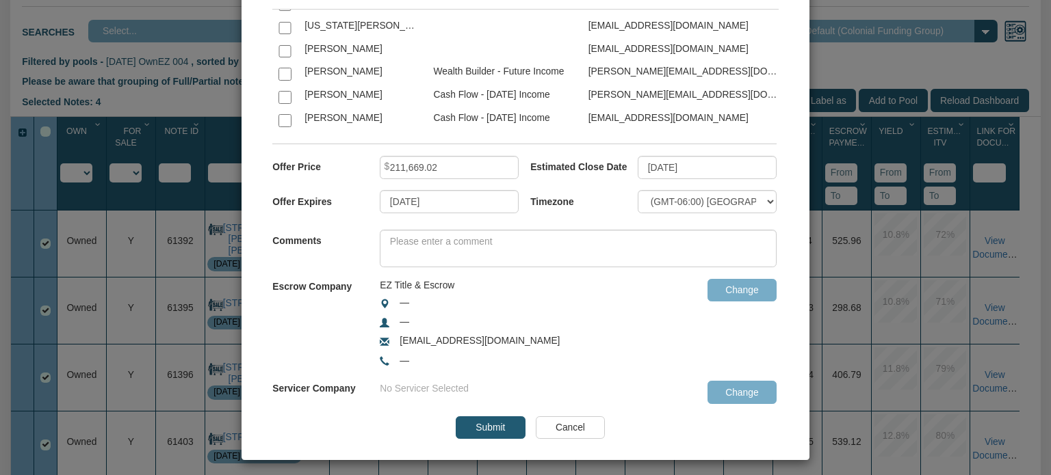
click at [482, 424] on input "Submit" at bounding box center [490, 428] width 69 height 23
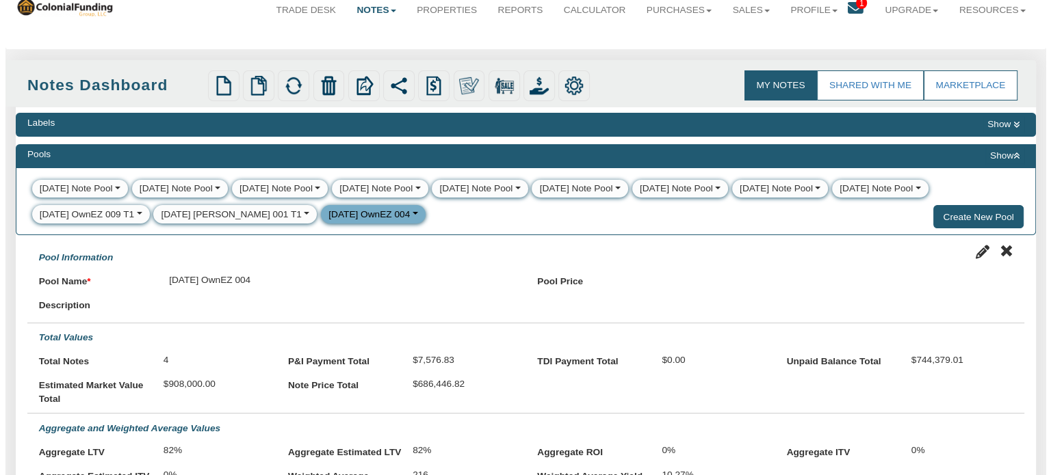
scroll to position [0, 0]
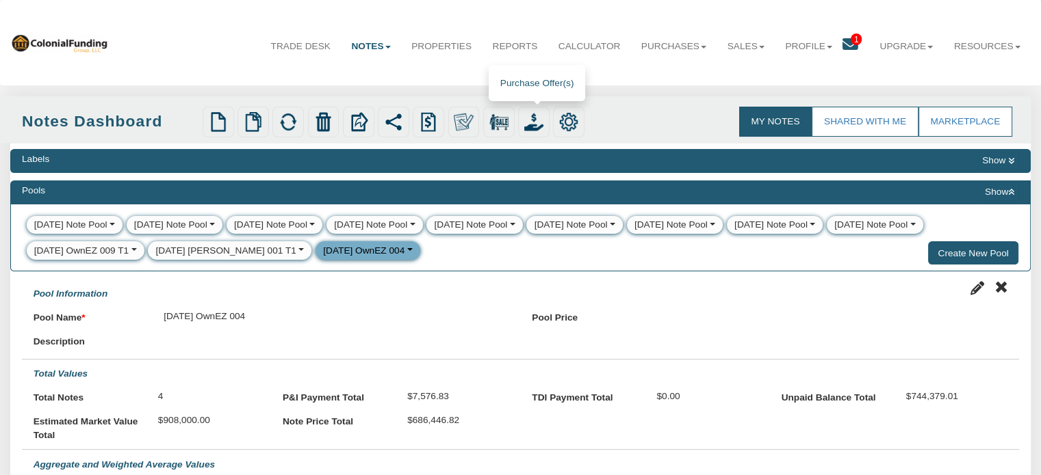
click at [534, 118] on img at bounding box center [533, 121] width 19 height 19
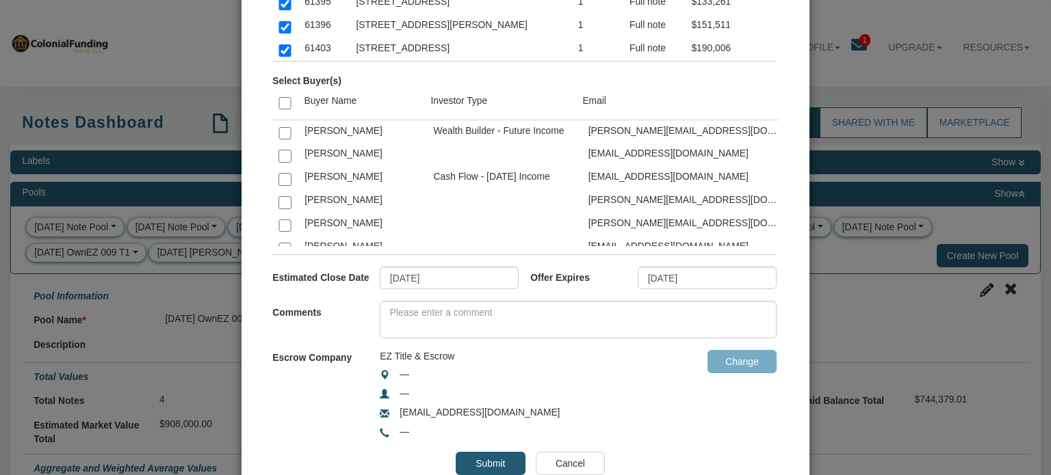
scroll to position [210, 0]
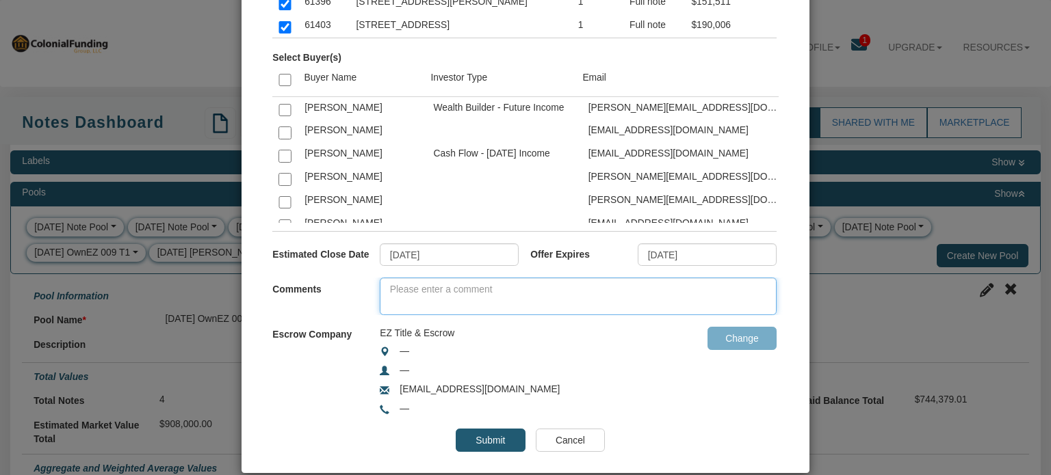
click at [466, 282] on textarea at bounding box center [578, 297] width 397 height 38
paste textarea "Visit Note Unlimited to see new inventory that meets all of [PERSON_NAME]’s Six…"
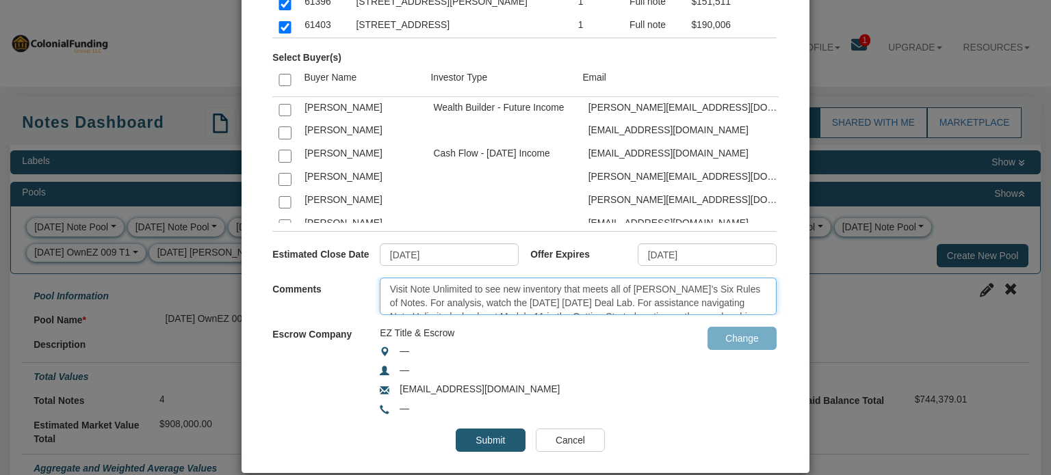
scroll to position [21, 0]
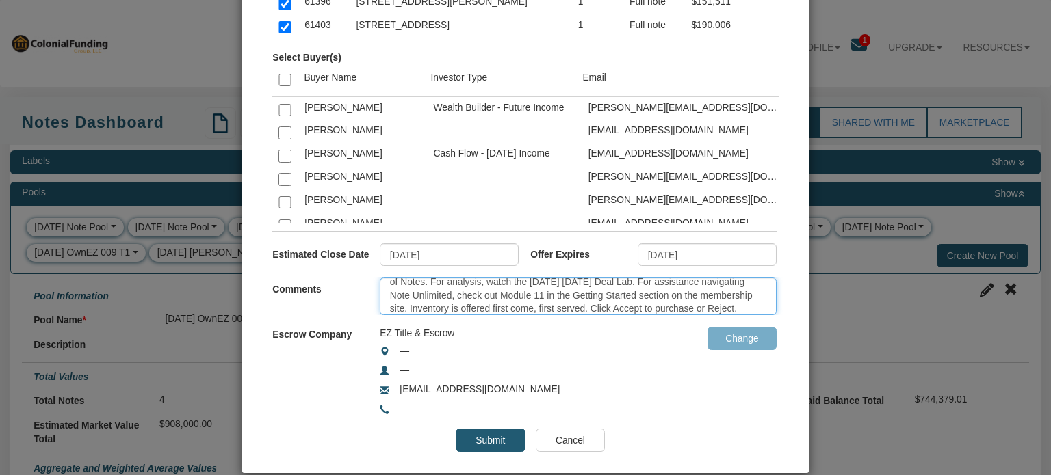
type textarea "Visit Note Unlimited to see new inventory that meets all of [PERSON_NAME]’s Six…"
click at [430, 257] on input "10/05/2025" at bounding box center [449, 255] width 139 height 23
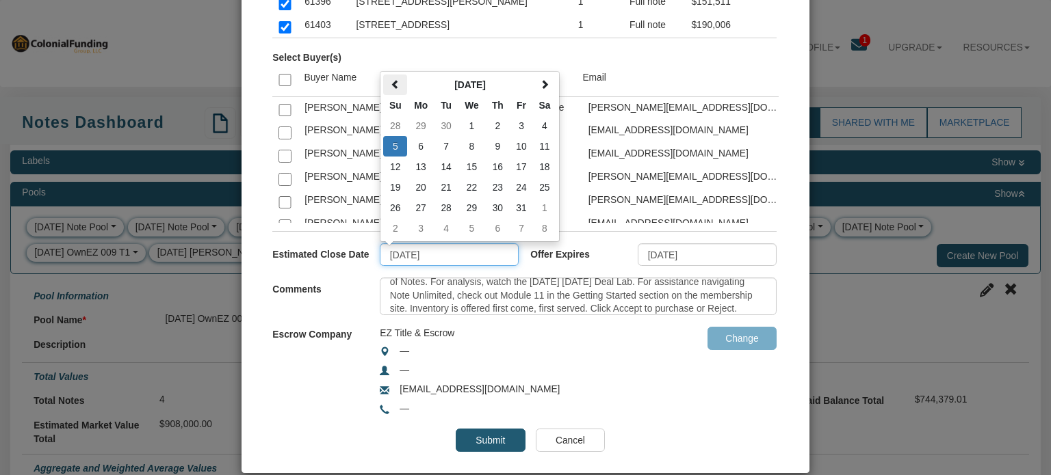
click at [391, 81] on span at bounding box center [396, 85] width 10 height 10
click at [517, 209] on td "29" at bounding box center [521, 208] width 23 height 21
type input "[DATE]"
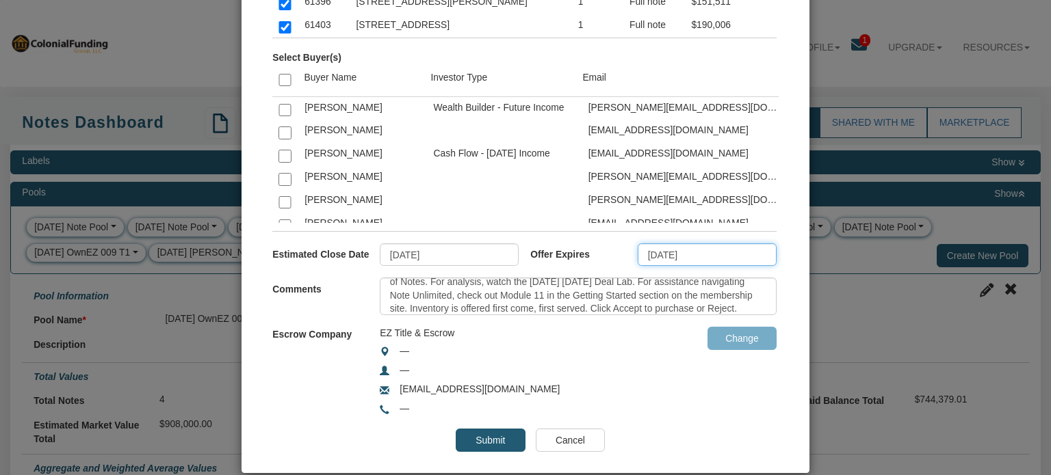
click at [659, 252] on input "08/24/2025" at bounding box center [707, 255] width 139 height 23
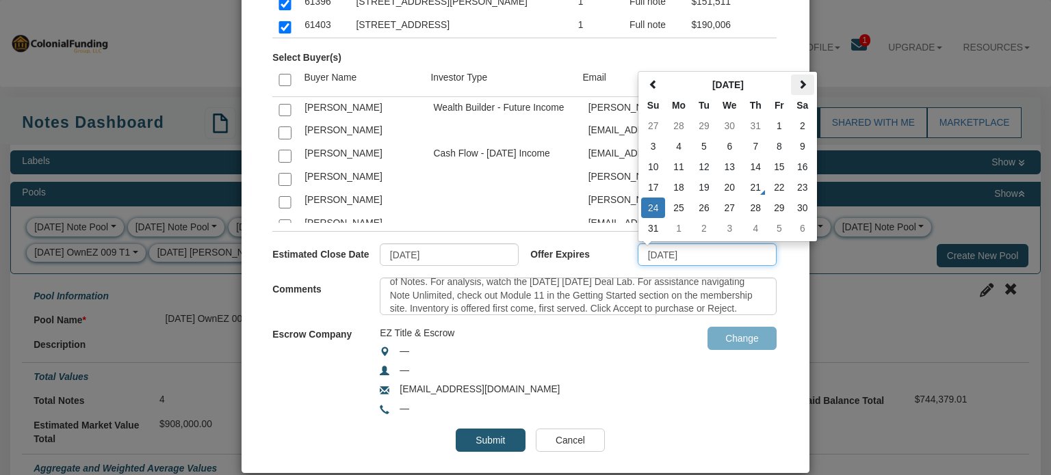
click at [798, 83] on span at bounding box center [803, 85] width 10 height 10
click at [676, 167] on td "15" at bounding box center [678, 167] width 27 height 21
type input "[DATE]"
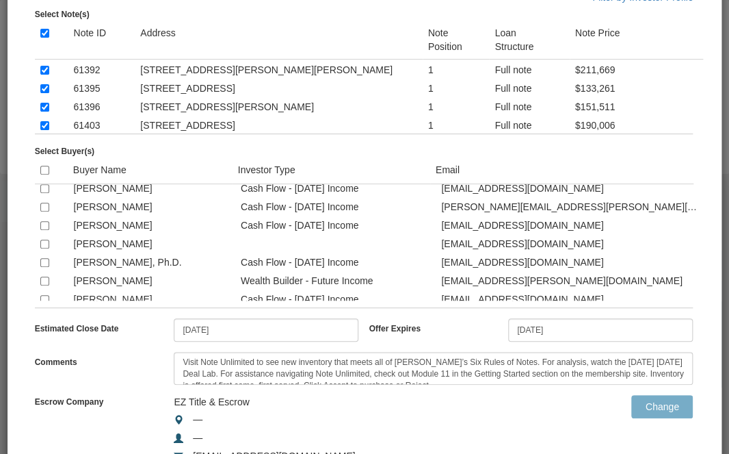
scroll to position [274, 0]
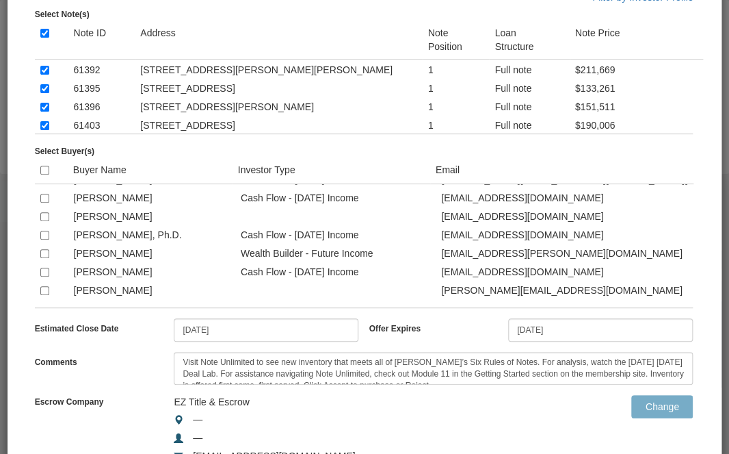
click at [42, 203] on input "checkbox" at bounding box center [44, 198] width 9 height 9
checkbox input "true"
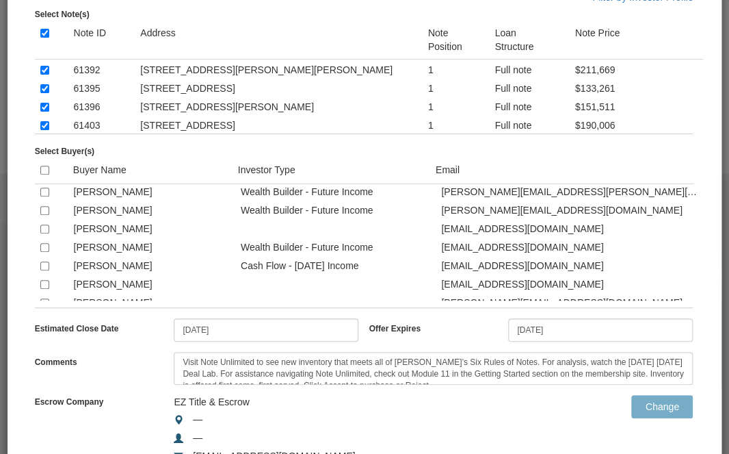
scroll to position [547, 0]
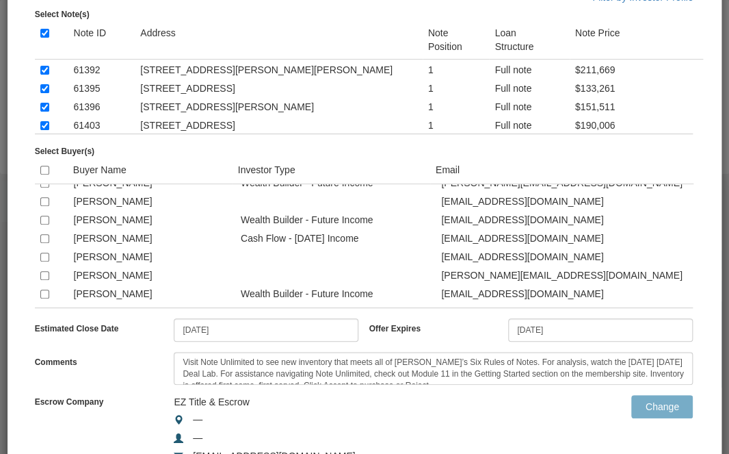
click at [46, 187] on input "checkbox" at bounding box center [44, 183] width 9 height 9
checkbox input "true"
click at [43, 243] on input "checkbox" at bounding box center [44, 238] width 9 height 9
checkbox input "true"
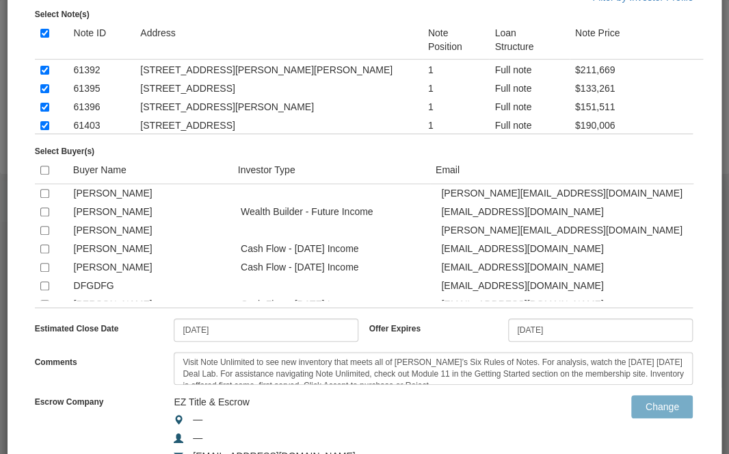
scroll to position [657, 0]
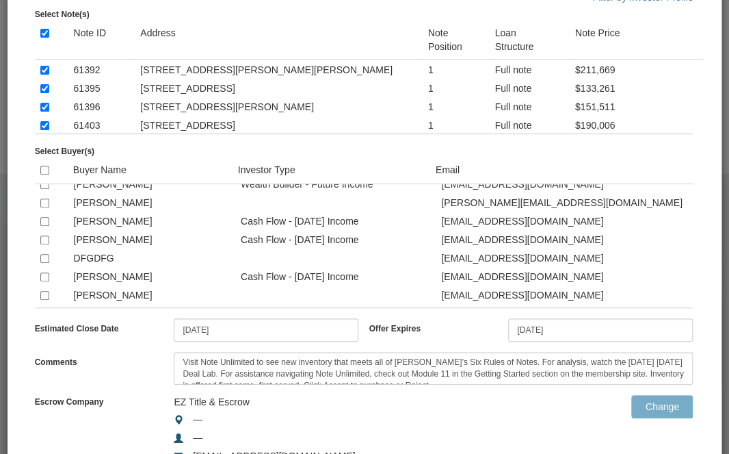
click at [44, 189] on input "checkbox" at bounding box center [44, 184] width 9 height 9
checkbox input "true"
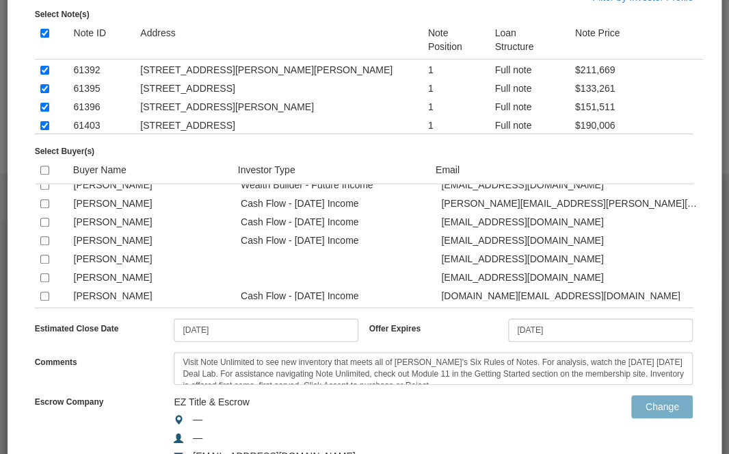
scroll to position [794, 0]
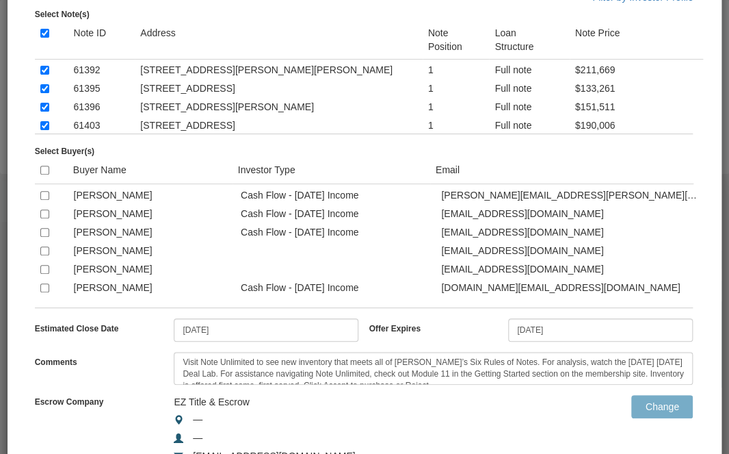
click at [45, 181] on input "checkbox" at bounding box center [44, 176] width 9 height 9
checkbox input "true"
click at [42, 218] on input "checkbox" at bounding box center [44, 213] width 9 height 9
checkbox input "true"
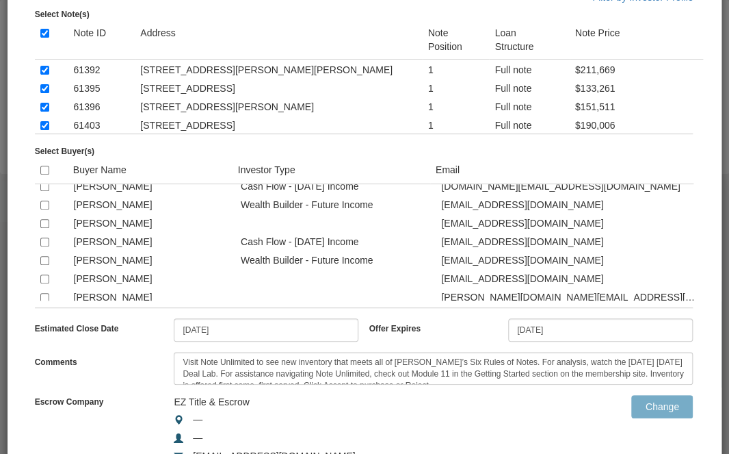
scroll to position [903, 0]
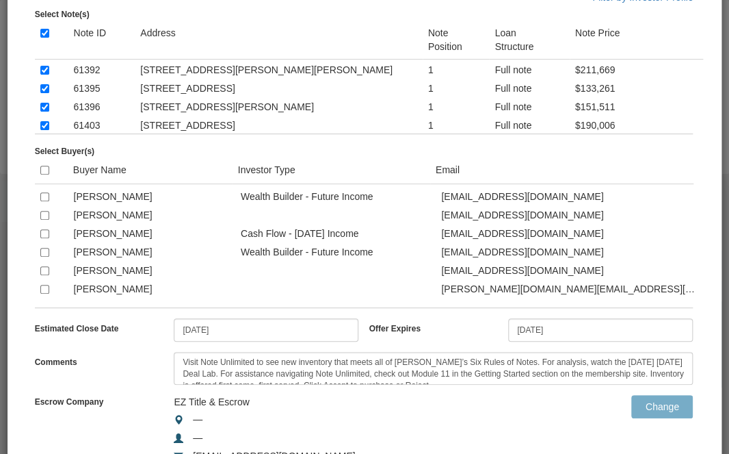
click at [46, 183] on input "checkbox" at bounding box center [44, 178] width 9 height 9
checkbox input "true"
click at [45, 201] on input "checkbox" at bounding box center [44, 196] width 9 height 9
checkbox input "true"
click at [43, 257] on input "checkbox" at bounding box center [44, 252] width 9 height 9
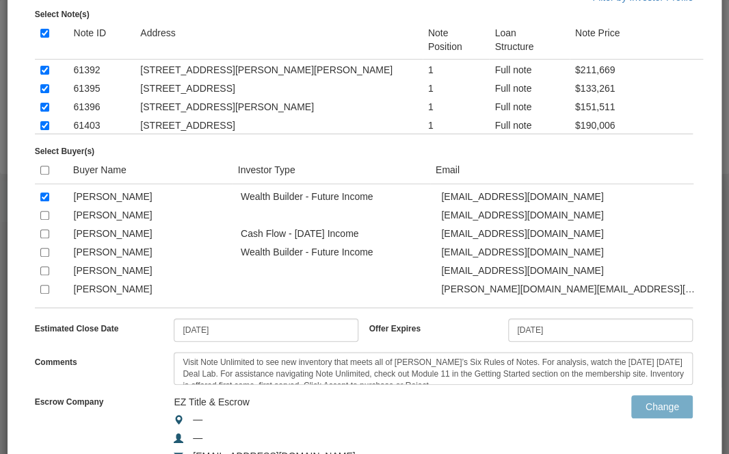
checkbox input "true"
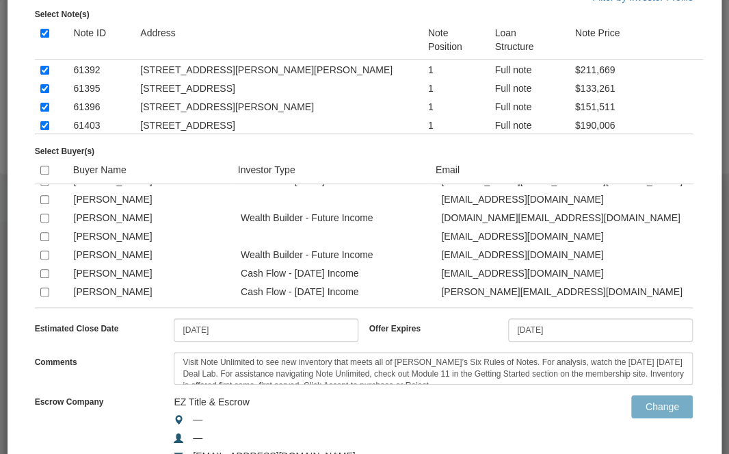
scroll to position [1149, 0]
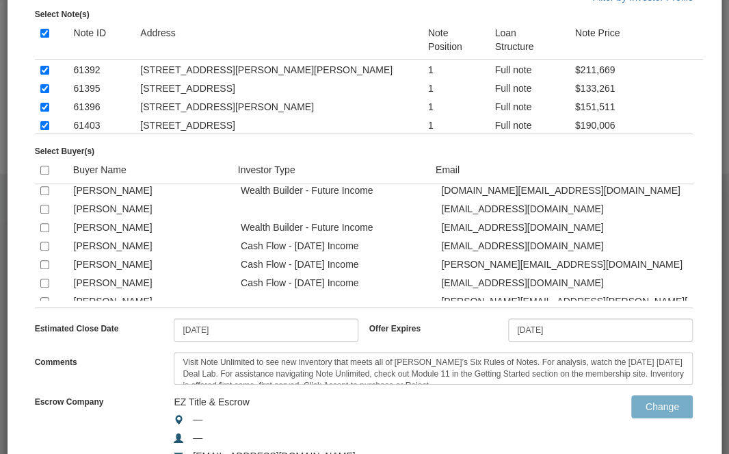
click at [44, 195] on input "checkbox" at bounding box center [44, 190] width 9 height 9
checkbox input "true"
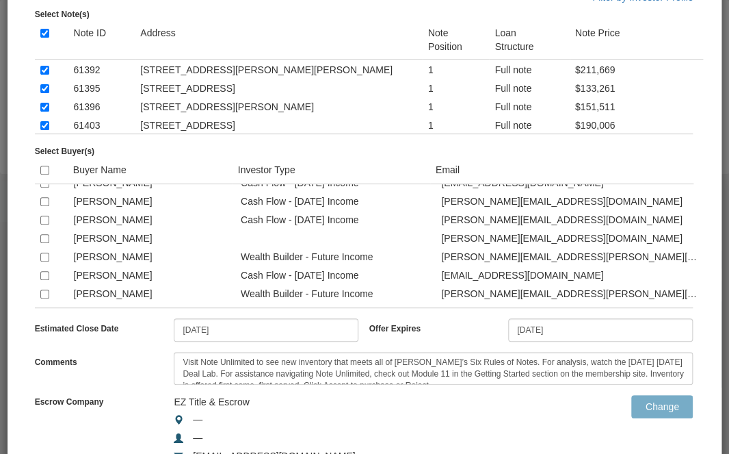
scroll to position [1368, 0]
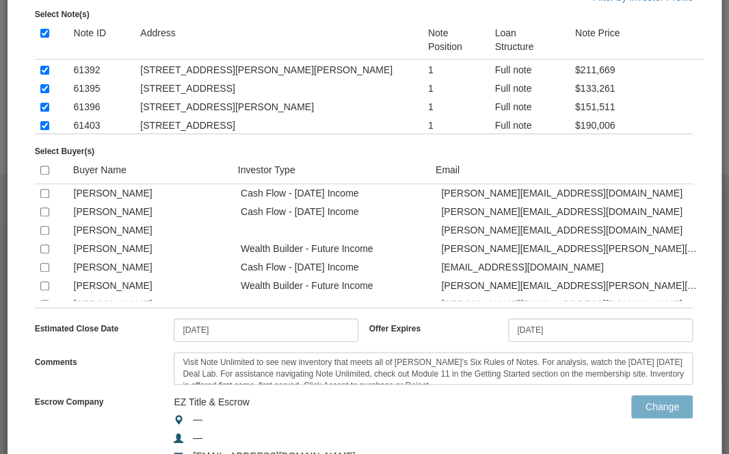
click at [46, 179] on input "checkbox" at bounding box center [44, 174] width 9 height 9
checkbox input "true"
click at [44, 198] on input "checkbox" at bounding box center [44, 193] width 9 height 9
checkbox input "true"
click at [42, 216] on input "checkbox" at bounding box center [44, 211] width 9 height 9
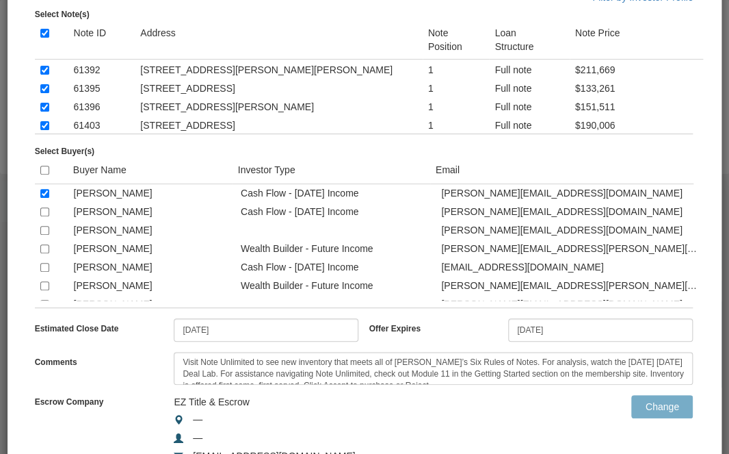
checkbox input "true"
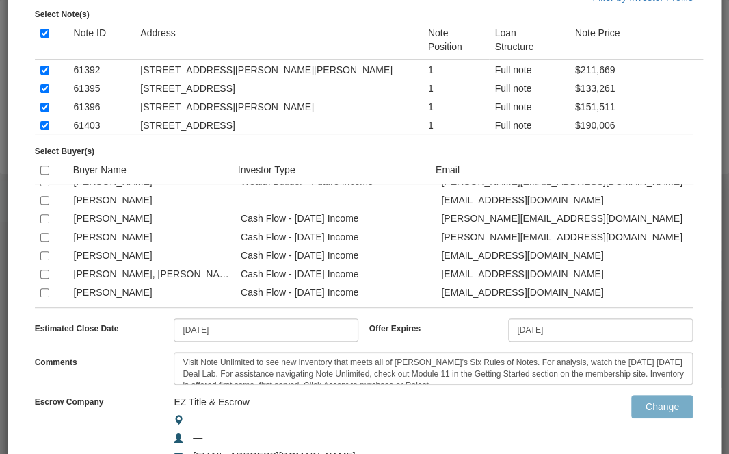
scroll to position [1560, 0]
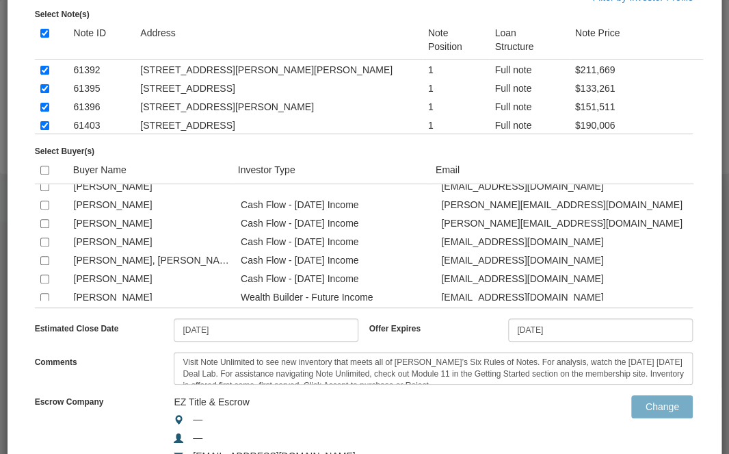
click at [42, 172] on input "checkbox" at bounding box center [44, 168] width 9 height 9
checkbox input "true"
click at [40, 228] on input "checkbox" at bounding box center [44, 223] width 9 height 9
checkbox input "true"
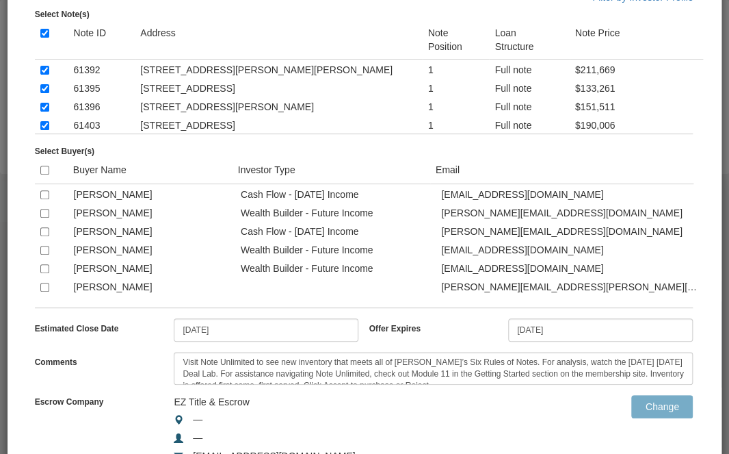
scroll to position [1724, 0]
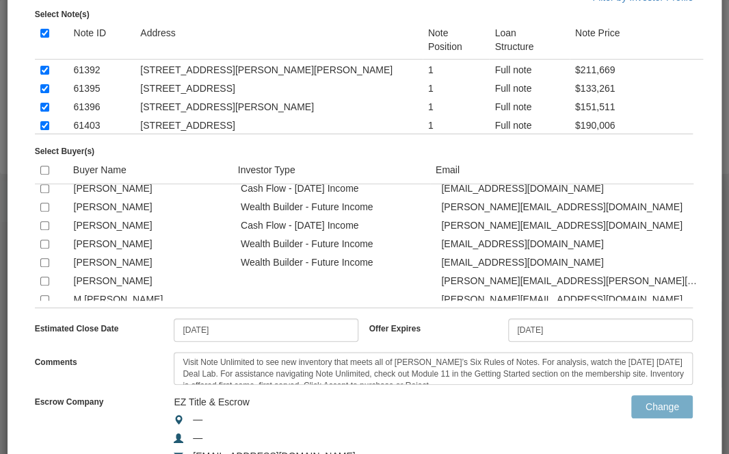
click at [43, 156] on input "checkbox" at bounding box center [44, 151] width 9 height 9
checkbox input "true"
click at [44, 193] on input "checkbox" at bounding box center [44, 188] width 9 height 9
checkbox input "true"
click at [41, 211] on input "checkbox" at bounding box center [44, 207] width 9 height 9
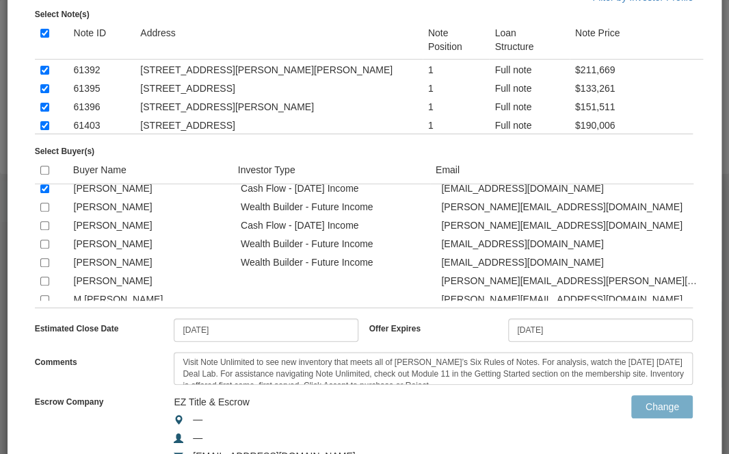
checkbox input "true"
click at [45, 230] on input "checkbox" at bounding box center [44, 225] width 9 height 9
checkbox input "true"
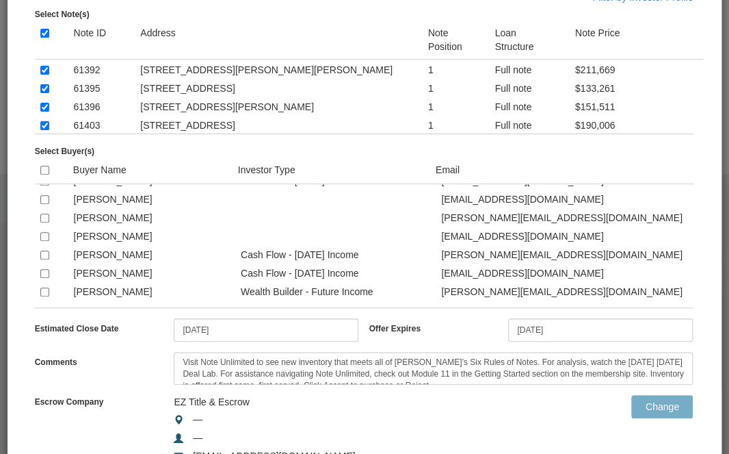
scroll to position [1888, 0]
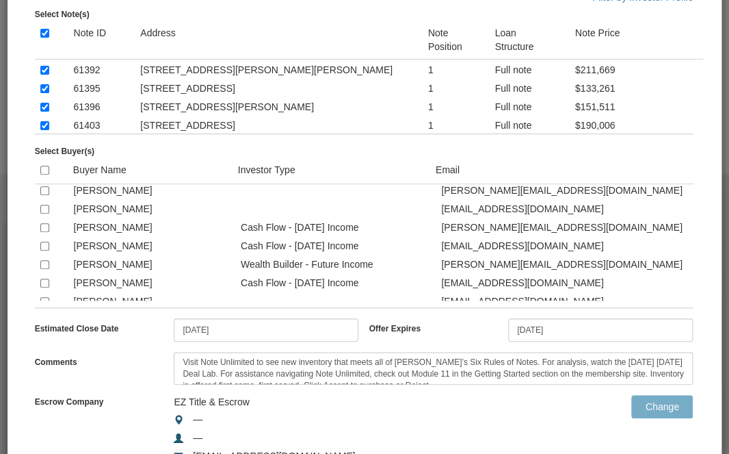
click at [45, 158] on input "checkbox" at bounding box center [44, 153] width 9 height 9
checkbox input "true"
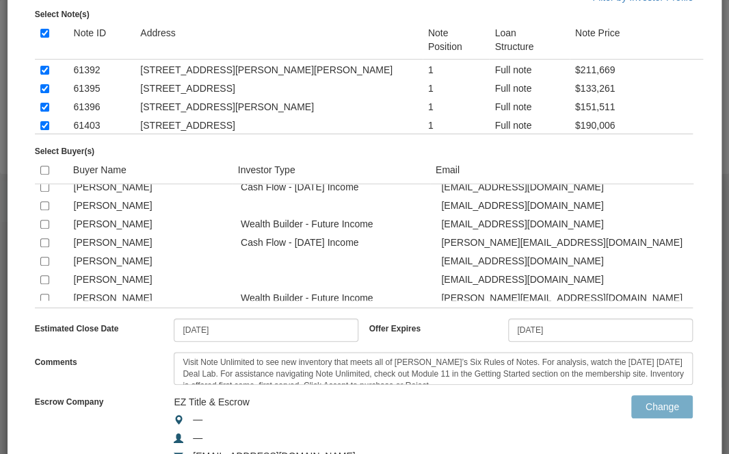
scroll to position [1998, 0]
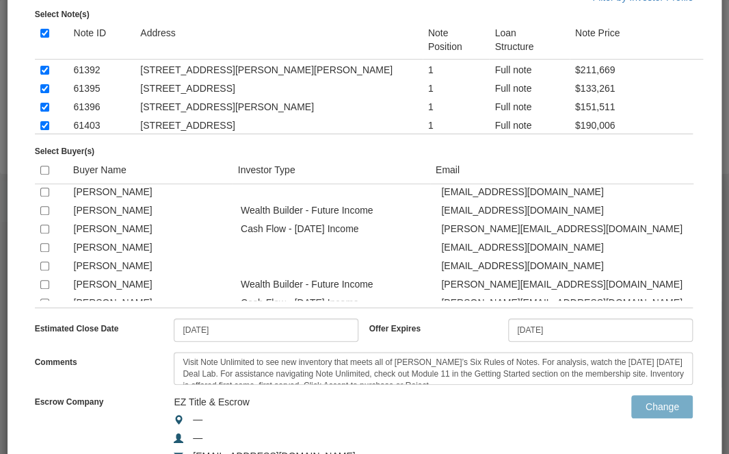
click at [44, 159] on input "checkbox" at bounding box center [44, 155] width 9 height 9
checkbox input "true"
click at [42, 215] on input "checkbox" at bounding box center [44, 210] width 9 height 9
checkbox input "true"
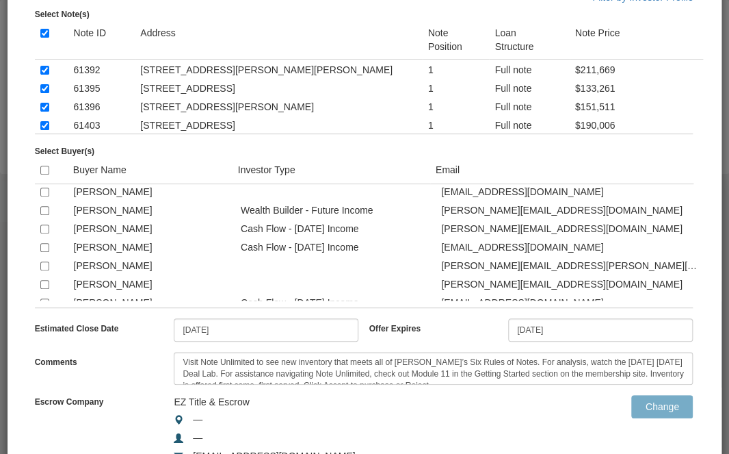
scroll to position [2080, 0]
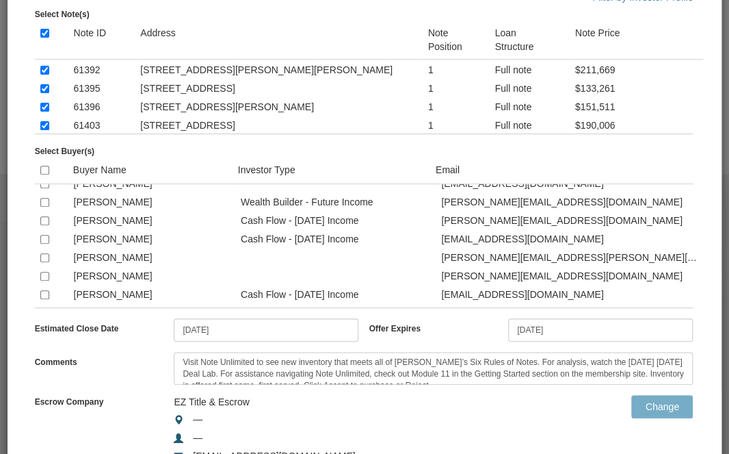
click at [43, 151] on input "checkbox" at bounding box center [44, 146] width 9 height 9
checkbox input "true"
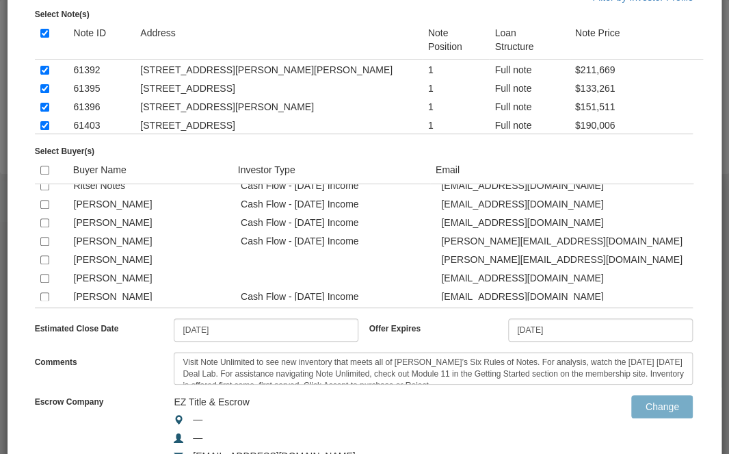
scroll to position [2271, 0]
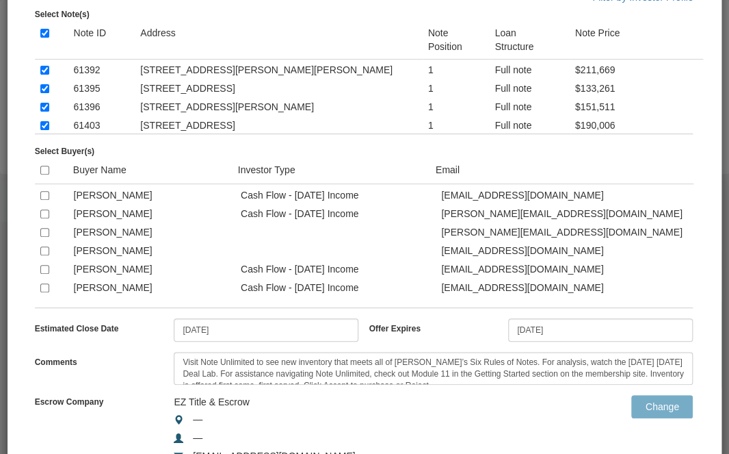
click at [45, 163] on input "checkbox" at bounding box center [44, 158] width 9 height 9
checkbox input "true"
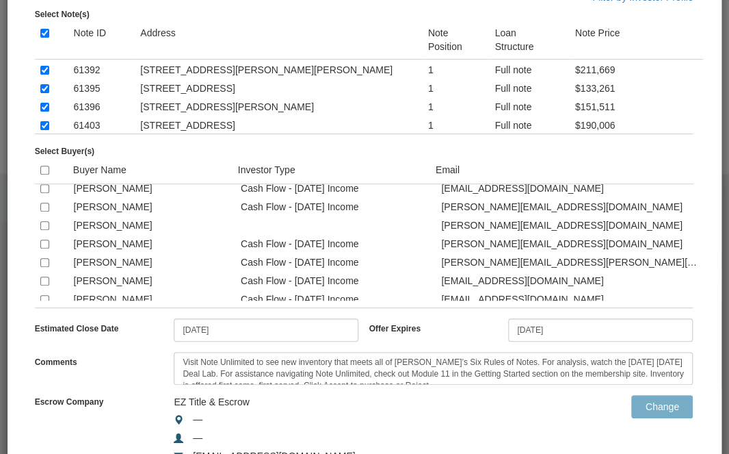
scroll to position [2381, 0]
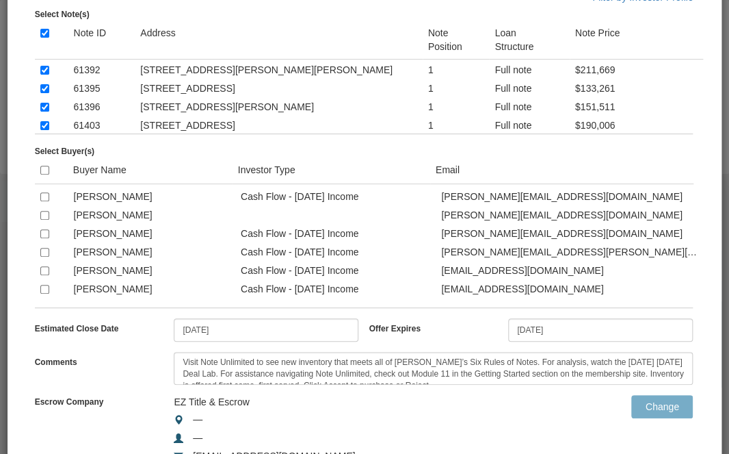
click at [44, 164] on input "checkbox" at bounding box center [44, 159] width 9 height 9
checkbox input "true"
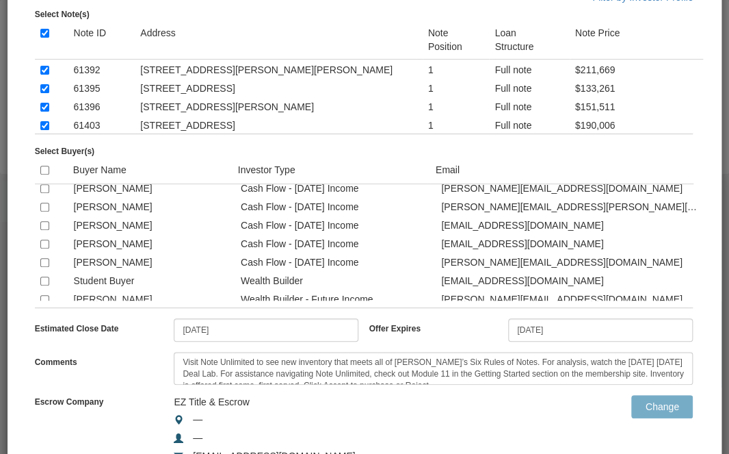
scroll to position [2435, 0]
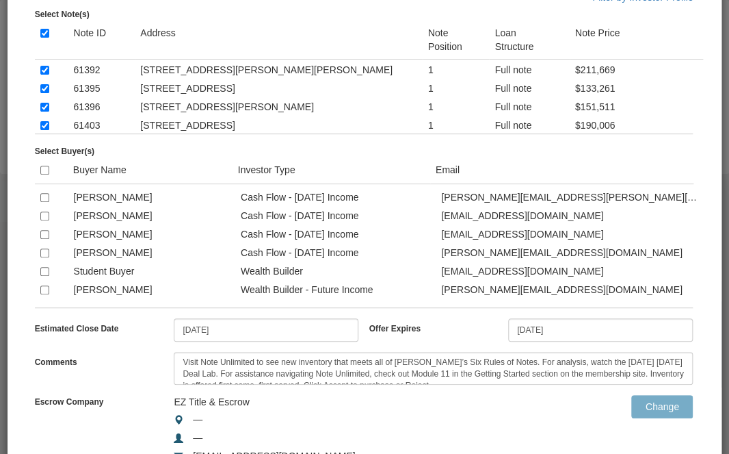
click at [43, 146] on input "checkbox" at bounding box center [44, 142] width 9 height 9
checkbox input "true"
click at [44, 183] on input "checkbox" at bounding box center [44, 178] width 9 height 9
checkbox input "true"
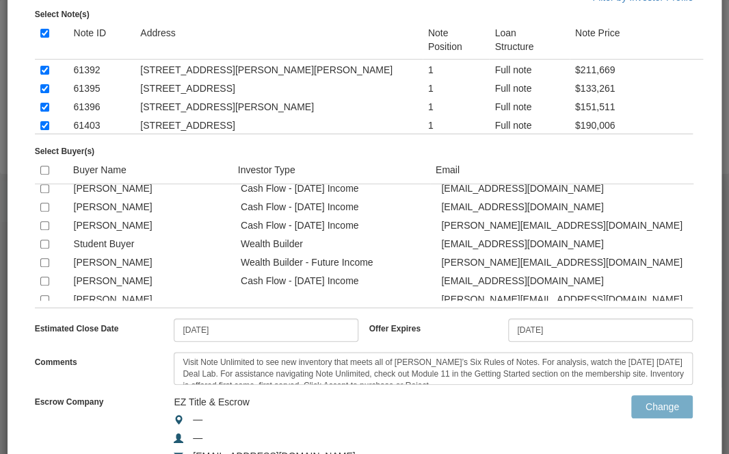
scroll to position [2490, 0]
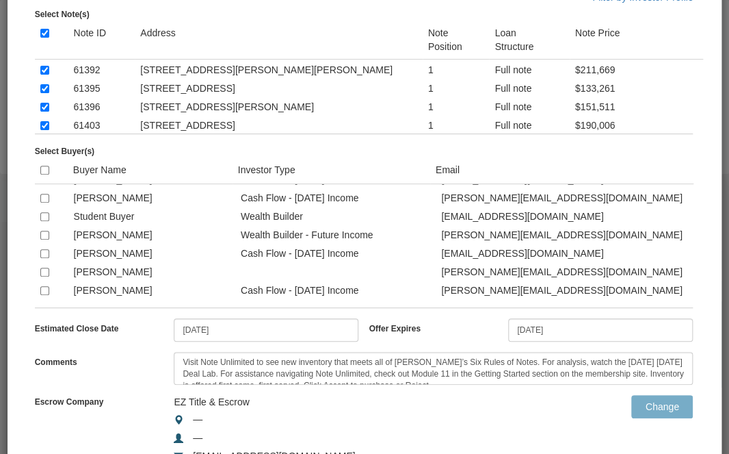
click at [42, 203] on input "checkbox" at bounding box center [44, 198] width 9 height 9
checkbox input "true"
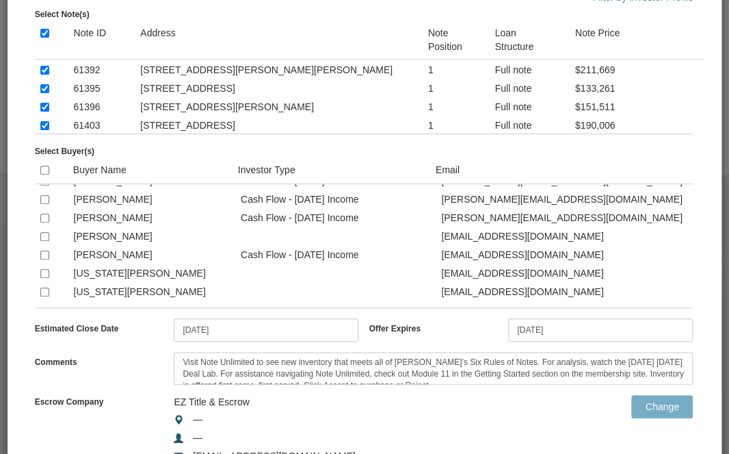
scroll to position [2627, 0]
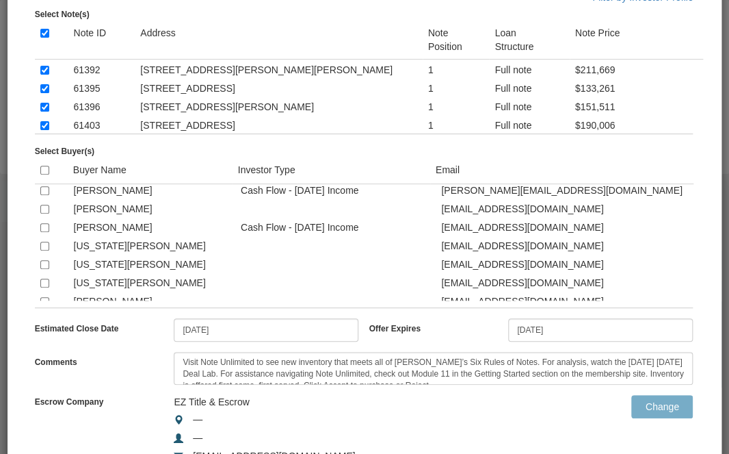
click at [43, 177] on input "checkbox" at bounding box center [44, 172] width 9 height 9
checkbox input "true"
click at [45, 232] on input "checkbox" at bounding box center [44, 227] width 9 height 9
checkbox input "true"
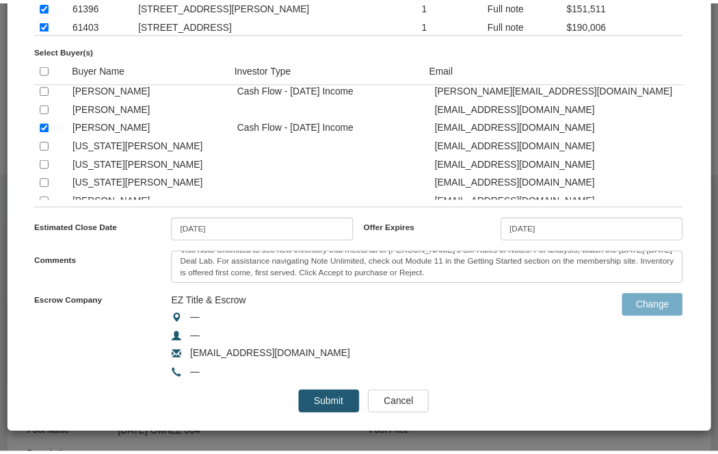
scroll to position [2791, 0]
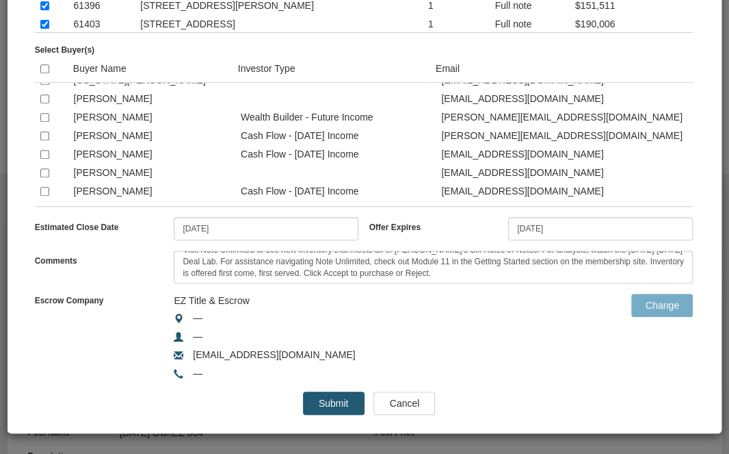
click at [42, 133] on input "checkbox" at bounding box center [44, 135] width 9 height 9
checkbox input "true"
click at [315, 405] on input "Submit" at bounding box center [334, 402] width 62 height 23
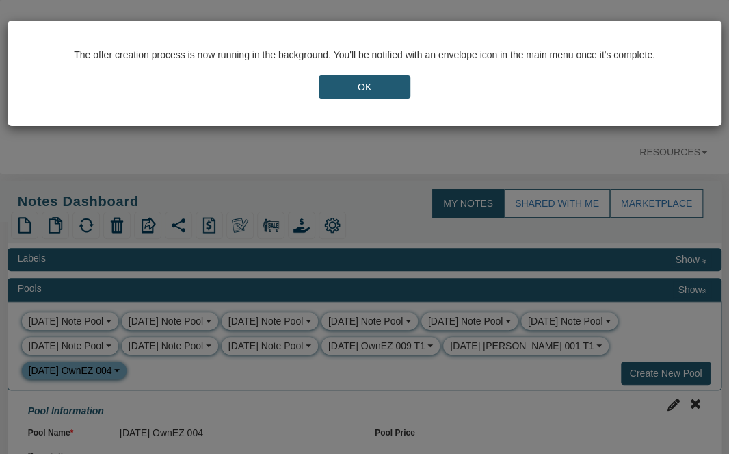
click at [358, 88] on input "OK" at bounding box center [364, 86] width 91 height 23
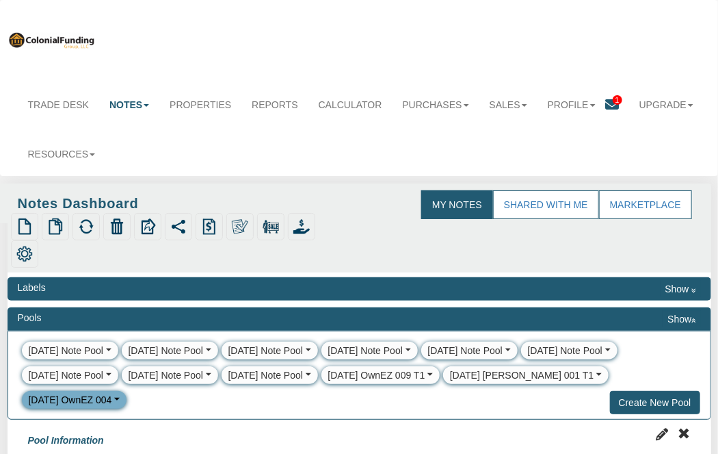
click at [482, 371] on div "[DATE] [PERSON_NAME] 001 T1" at bounding box center [522, 375] width 144 height 14
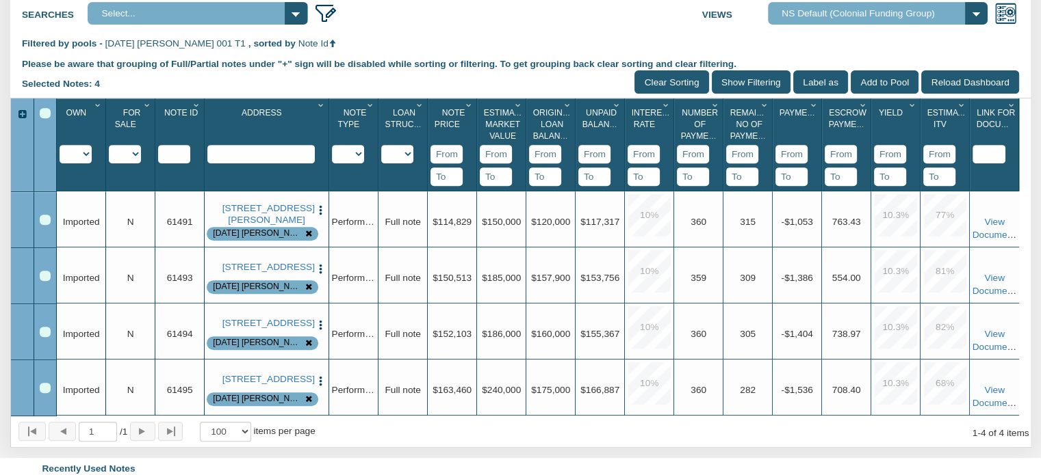
scroll to position [549, 0]
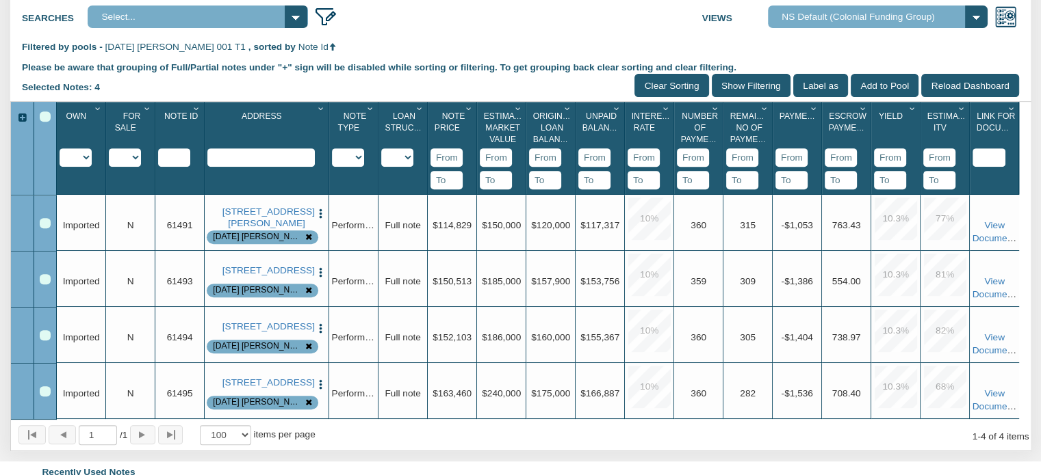
click at [739, 95] on input "Show Filtering" at bounding box center [750, 85] width 79 height 23
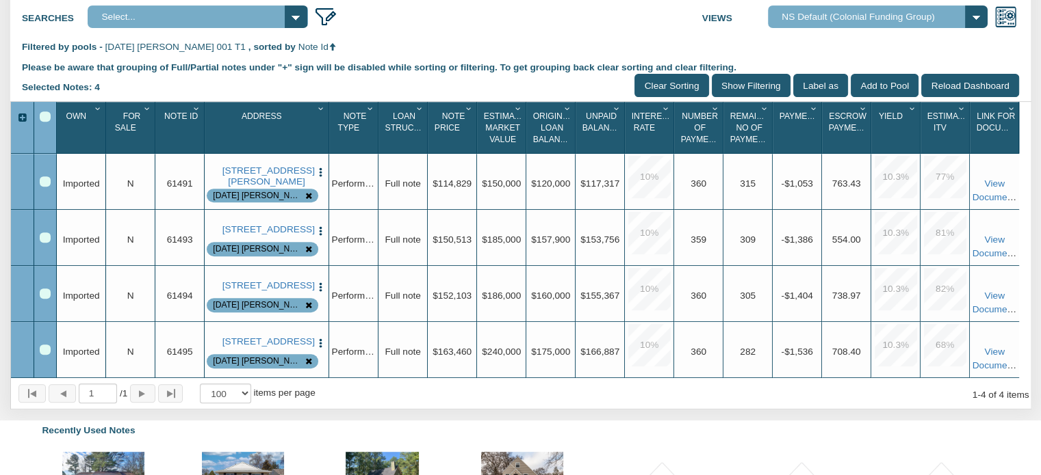
click at [44, 122] on div "Select All" at bounding box center [45, 117] width 11 height 11
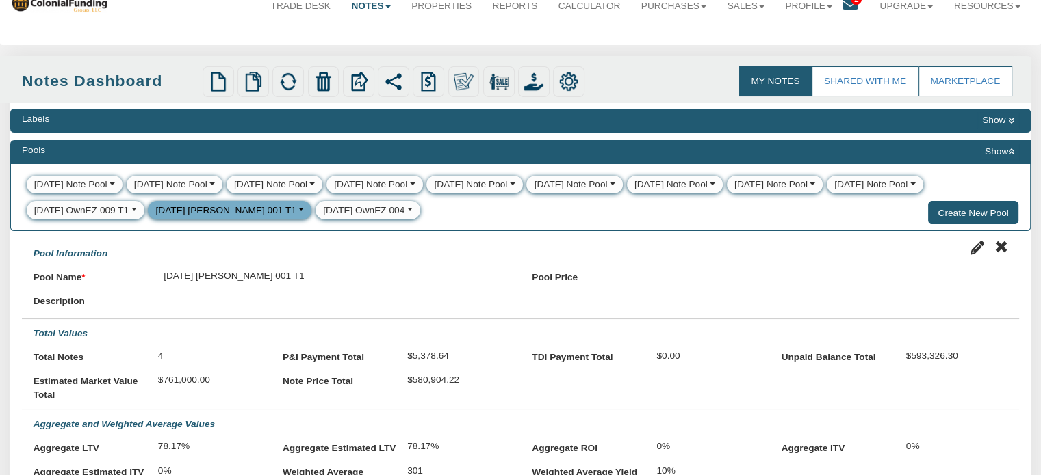
scroll to position [34, 0]
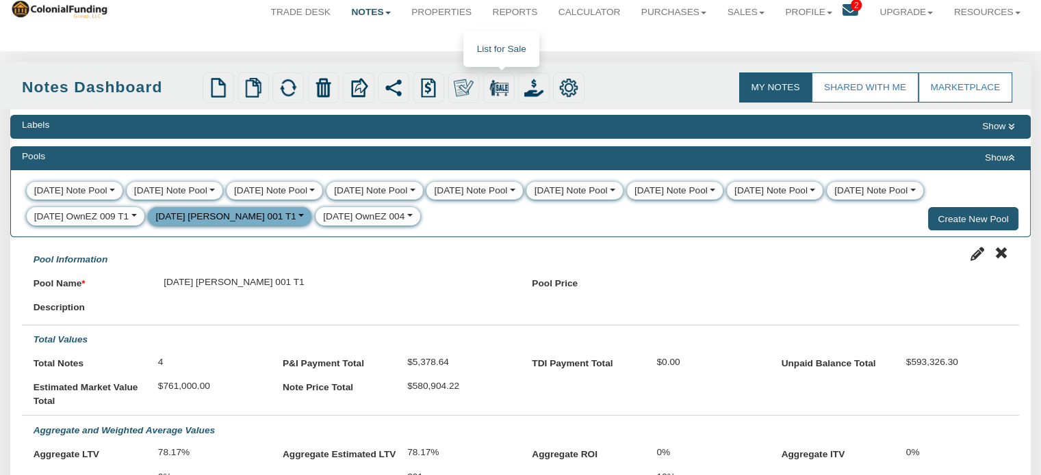
click at [503, 88] on img at bounding box center [498, 87] width 19 height 19
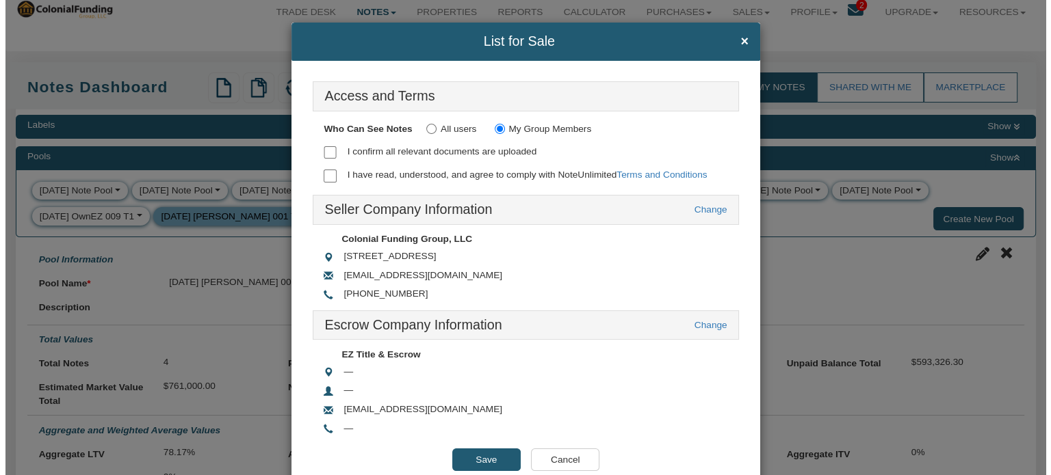
scroll to position [35, 0]
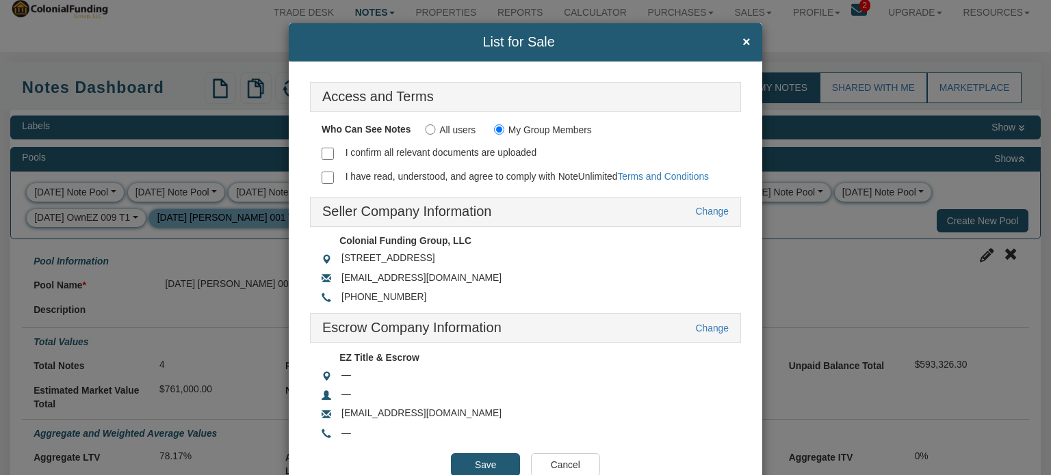
click at [326, 148] on input "I confirm all relevant documents are uploaded" at bounding box center [328, 154] width 12 height 12
checkbox input "true"
click at [326, 176] on input "I have read, understood, and agree to comply with NoteUnlimited Terms and Condi…" at bounding box center [328, 178] width 12 height 12
checkbox input "true"
click at [482, 460] on input "Save" at bounding box center [485, 465] width 69 height 23
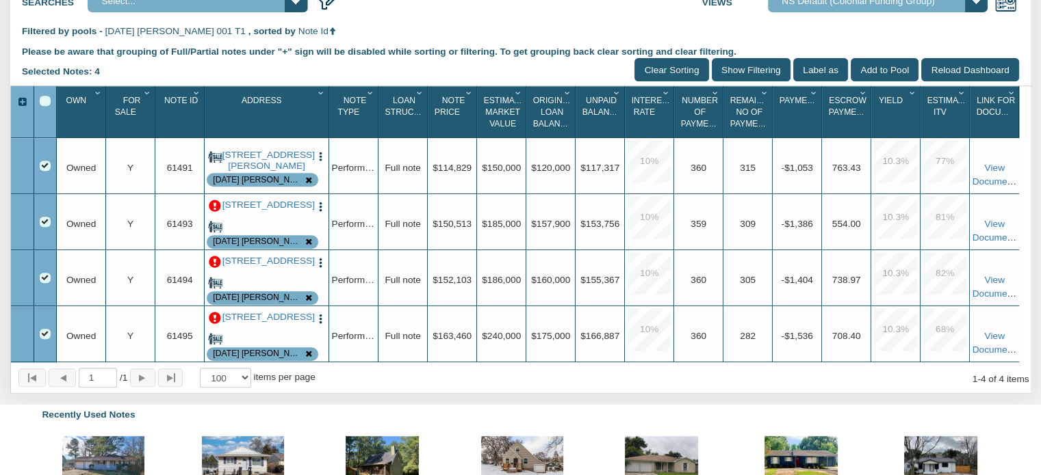
scroll to position [567, 0]
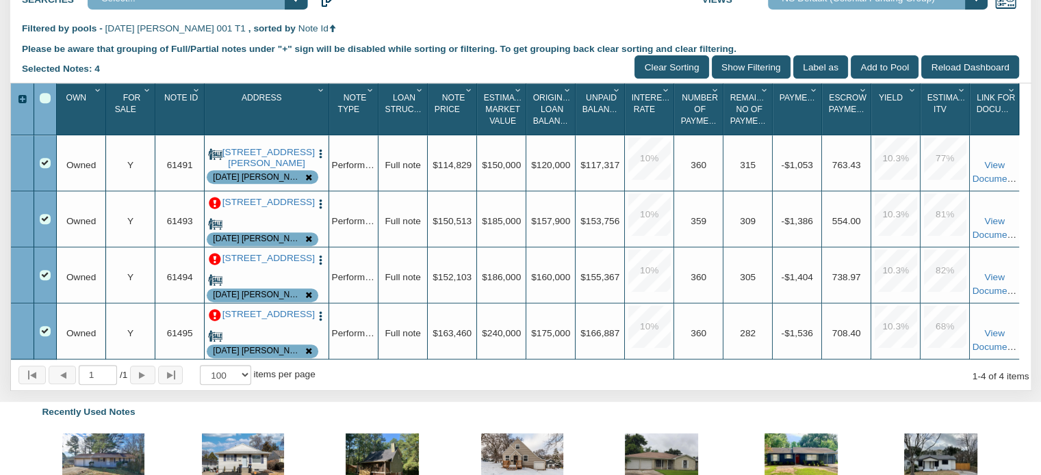
click at [211, 210] on p at bounding box center [215, 204] width 12 height 12
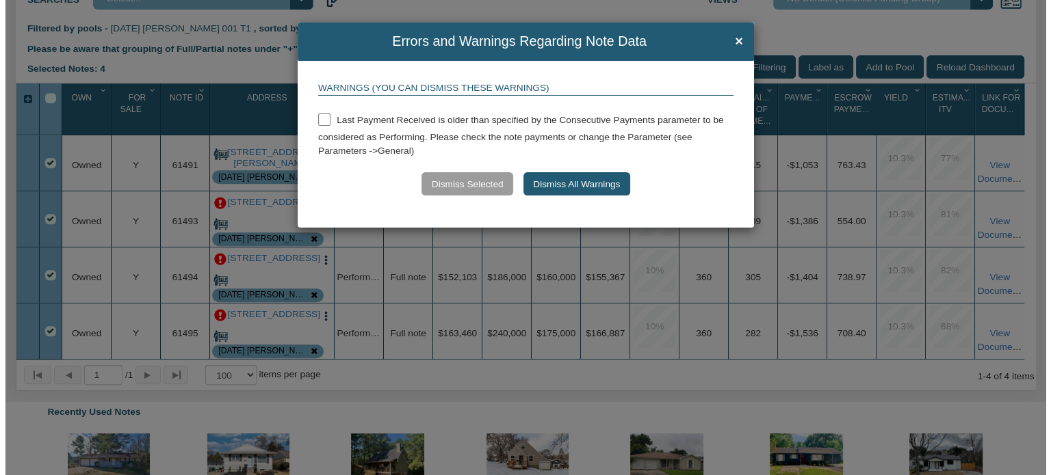
scroll to position [568, 0]
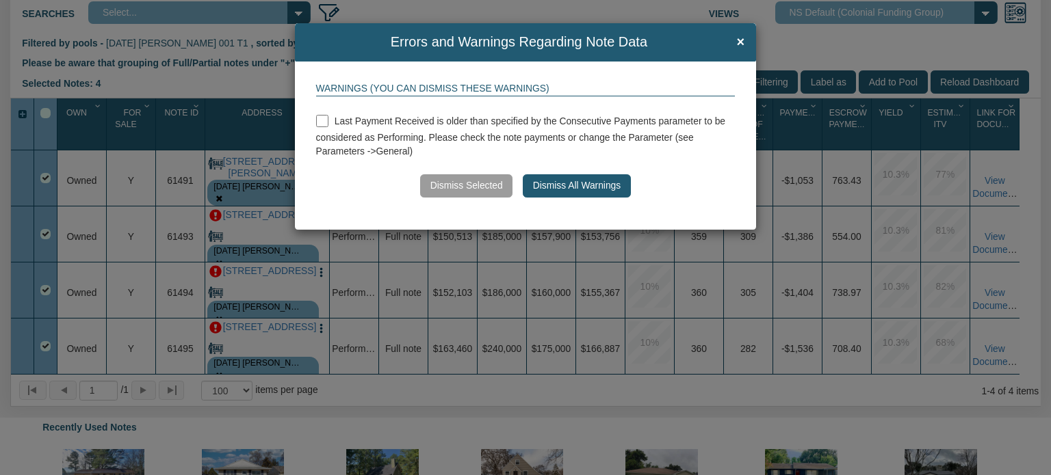
click at [558, 185] on button "Dismiss All Warnings" at bounding box center [576, 185] width 107 height 23
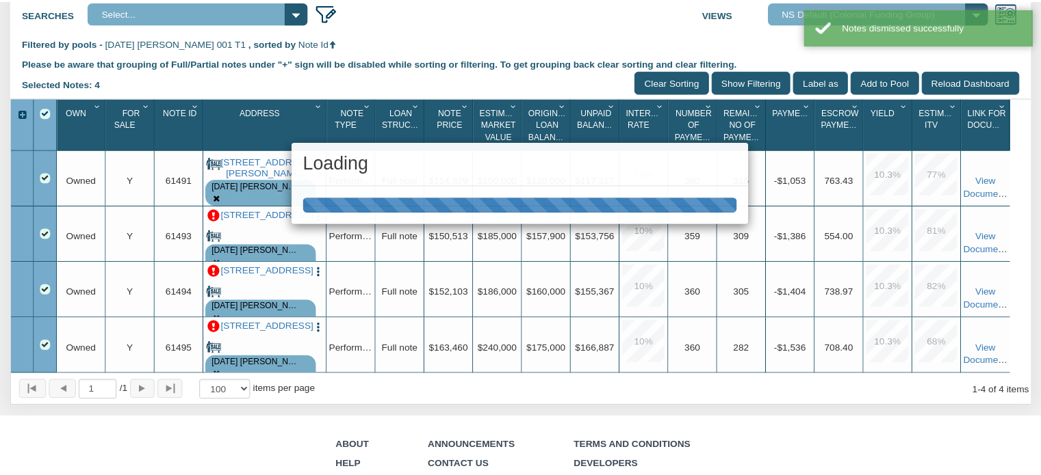
scroll to position [567, 0]
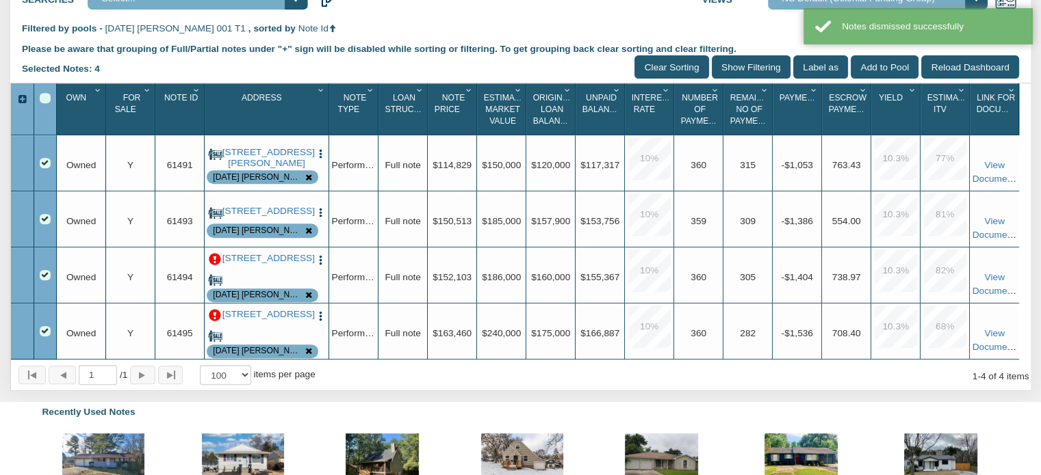
click at [211, 266] on p at bounding box center [215, 260] width 12 height 12
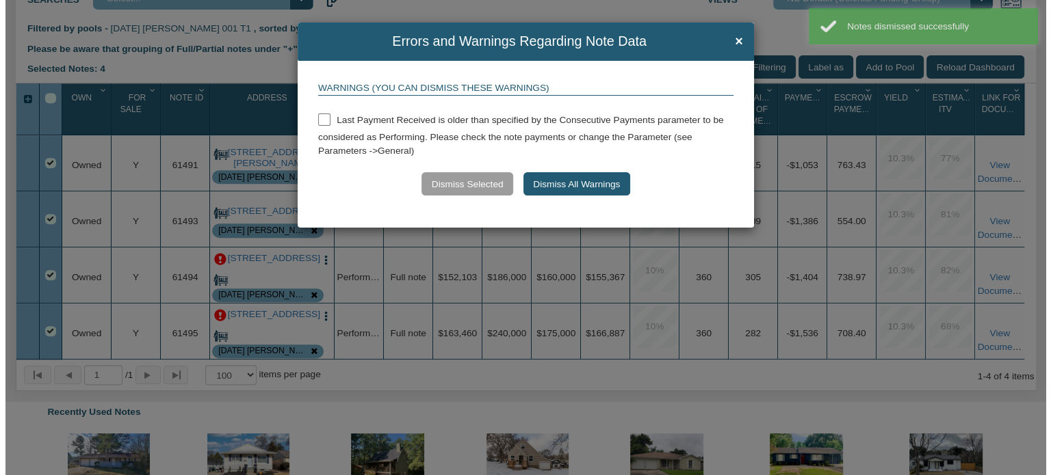
scroll to position [568, 0]
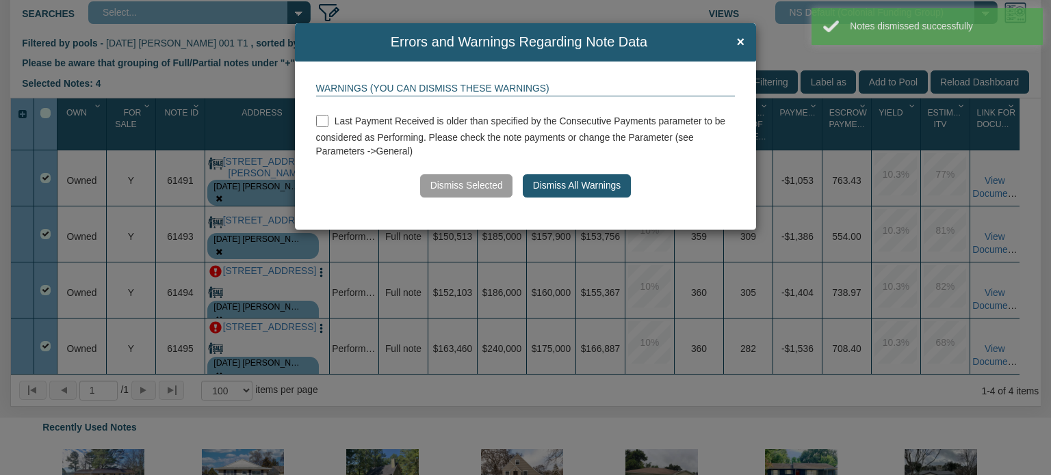
click at [556, 190] on button "Dismiss All Warnings" at bounding box center [576, 185] width 107 height 23
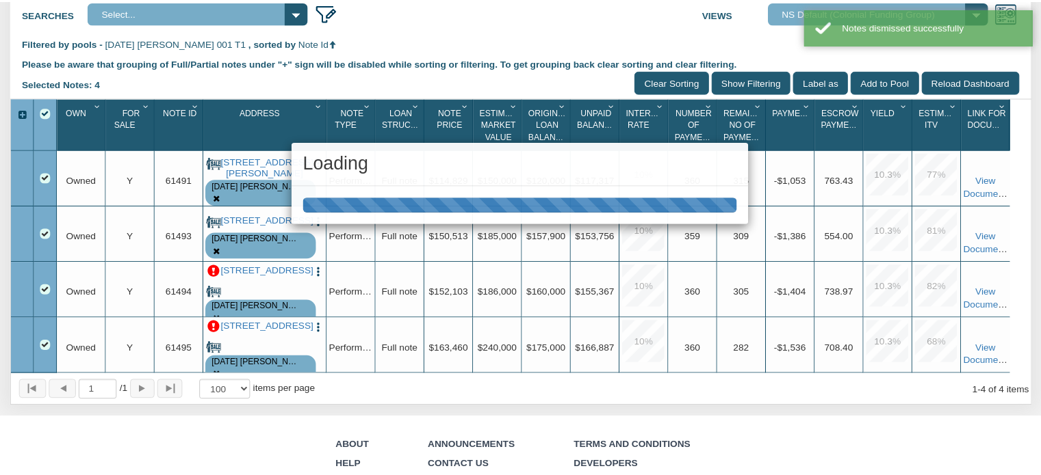
scroll to position [567, 0]
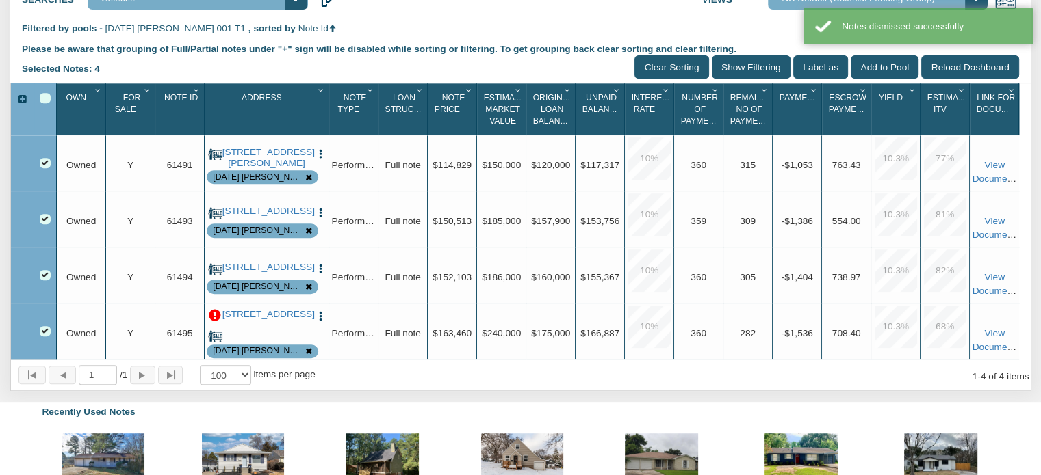
click at [211, 322] on p at bounding box center [215, 316] width 12 height 12
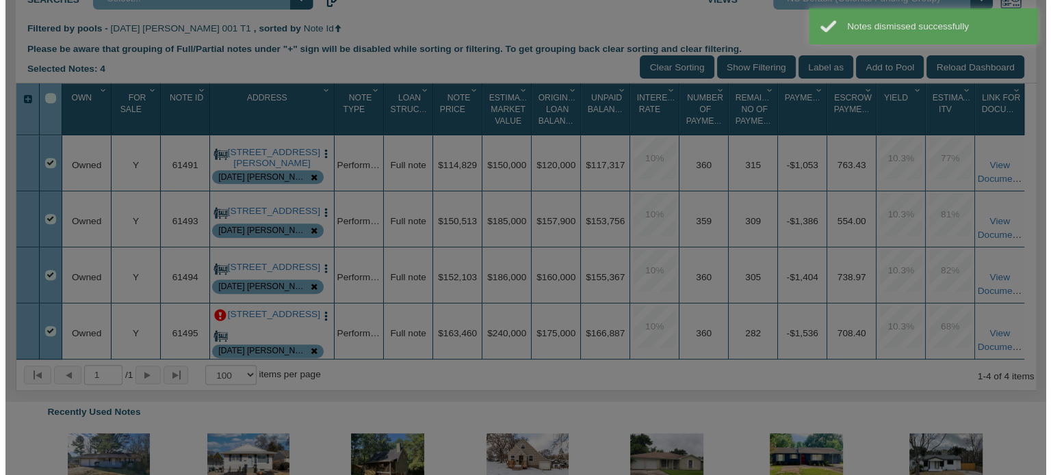
scroll to position [568, 0]
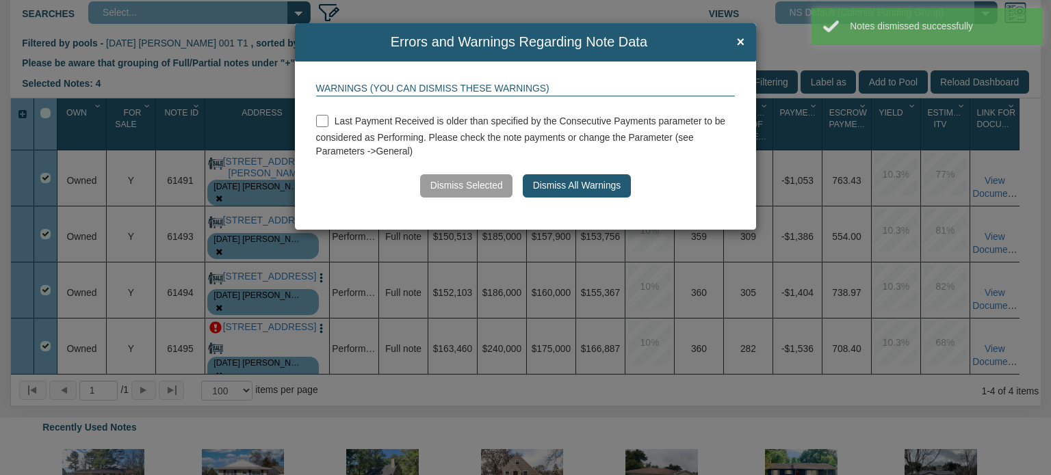
click at [535, 181] on button "Dismiss All Warnings" at bounding box center [576, 185] width 107 height 23
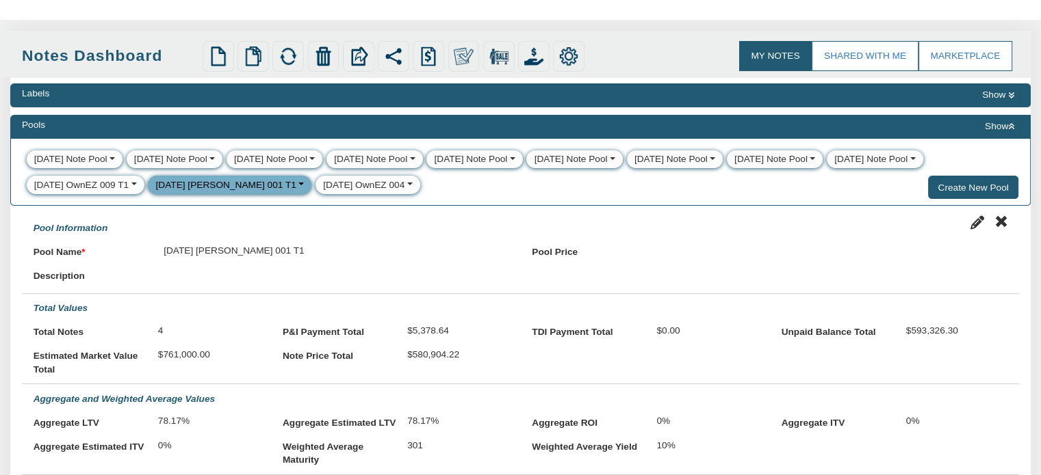
scroll to position [53, 0]
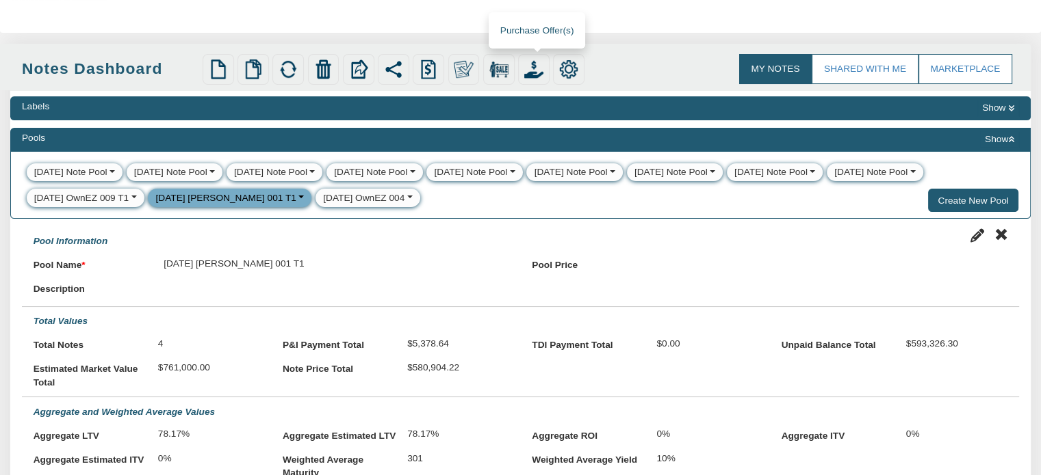
click at [538, 69] on img at bounding box center [533, 69] width 19 height 19
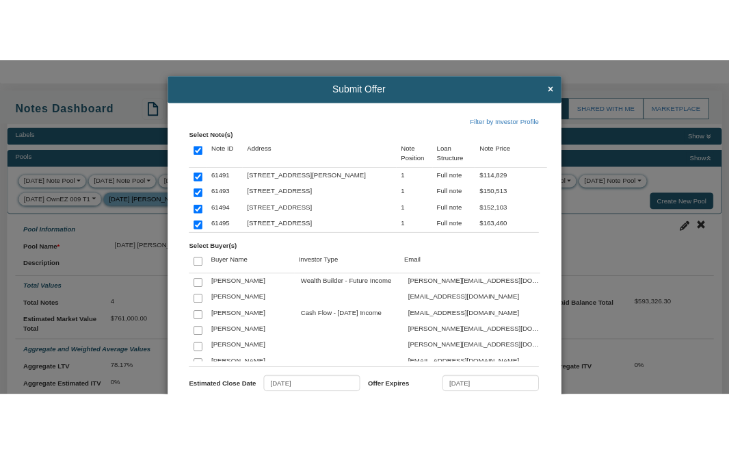
scroll to position [53, 0]
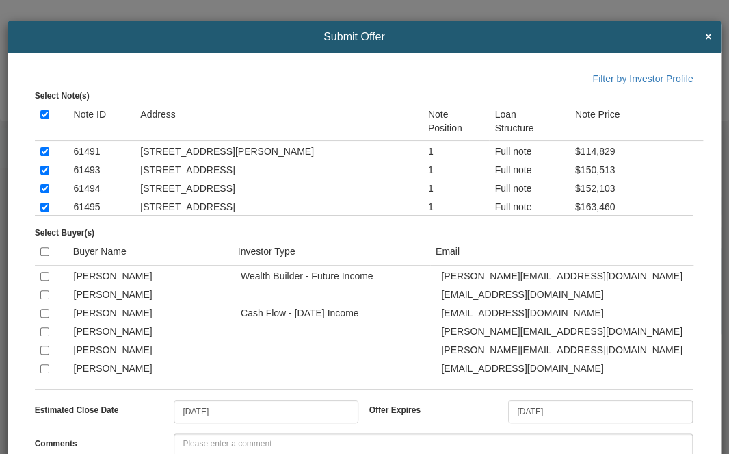
click at [41, 278] on input "checkbox" at bounding box center [44, 276] width 9 height 9
checkbox input "true"
click at [42, 353] on input "checkbox" at bounding box center [44, 349] width 9 height 9
checkbox input "true"
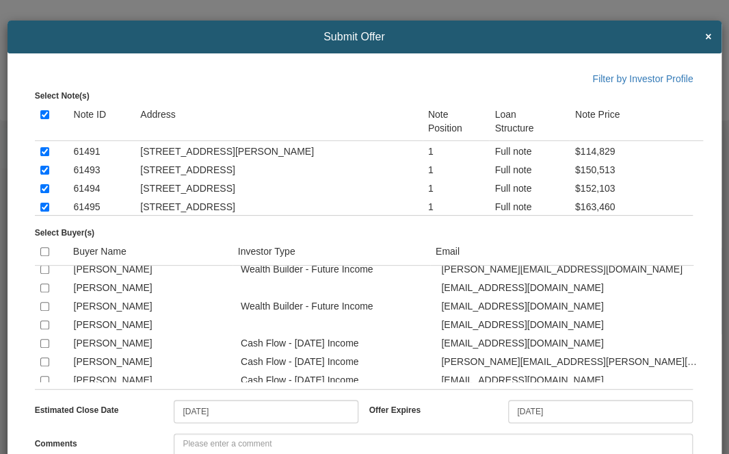
scroll to position [200, 0]
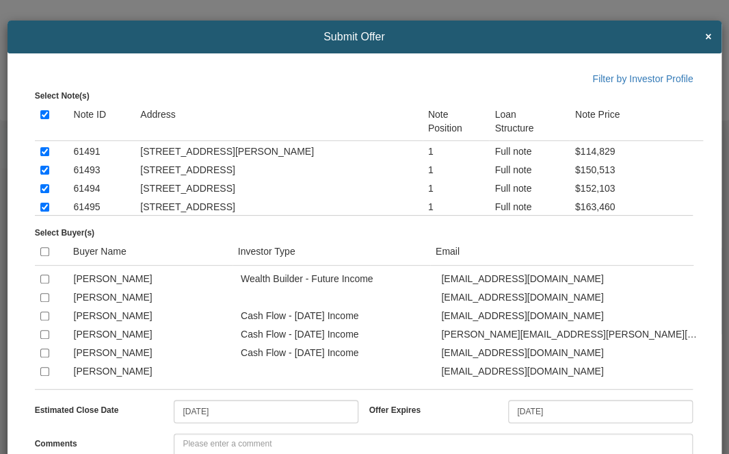
click at [43, 283] on input "checkbox" at bounding box center [44, 278] width 9 height 9
checkbox input "true"
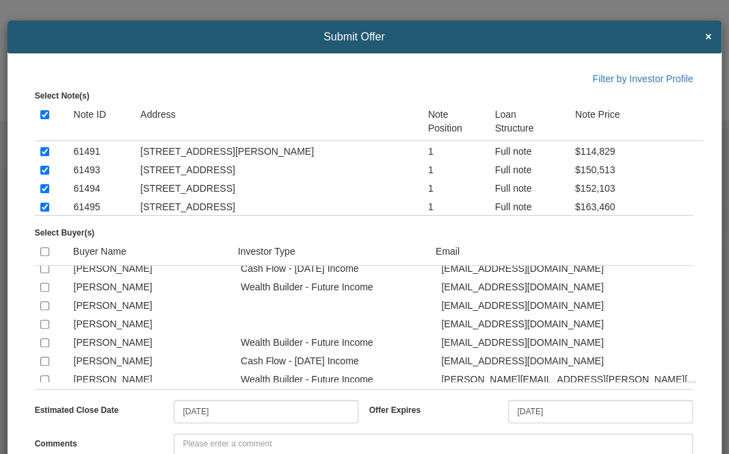
scroll to position [419, 0]
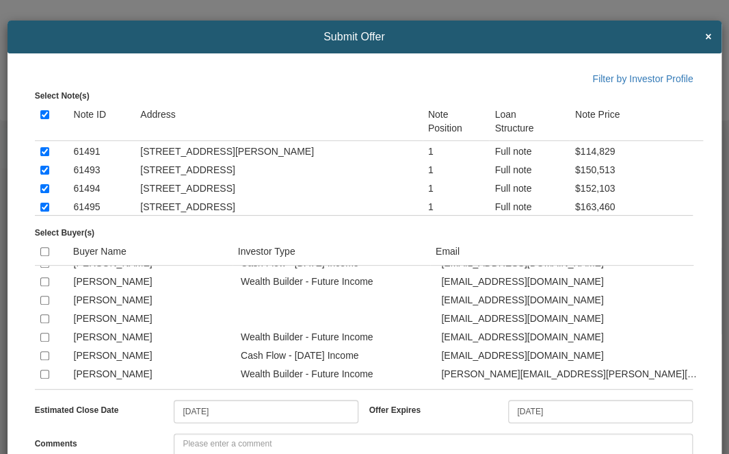
click at [42, 286] on input "checkbox" at bounding box center [44, 281] width 9 height 9
checkbox input "true"
click at [41, 360] on input "checkbox" at bounding box center [44, 355] width 9 height 9
checkbox input "true"
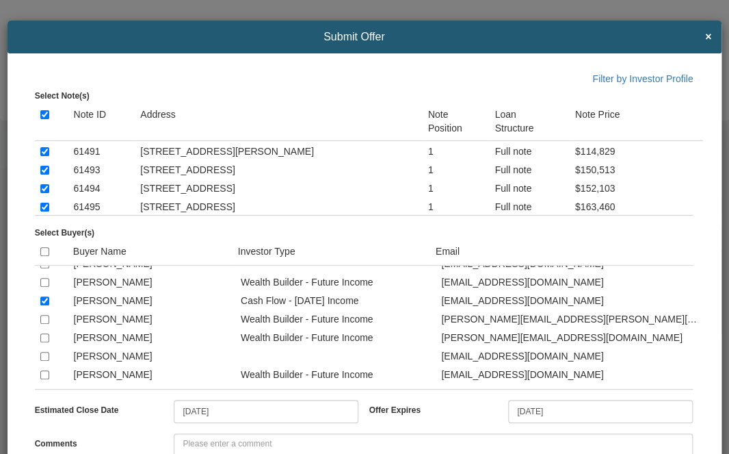
scroll to position [501, 0]
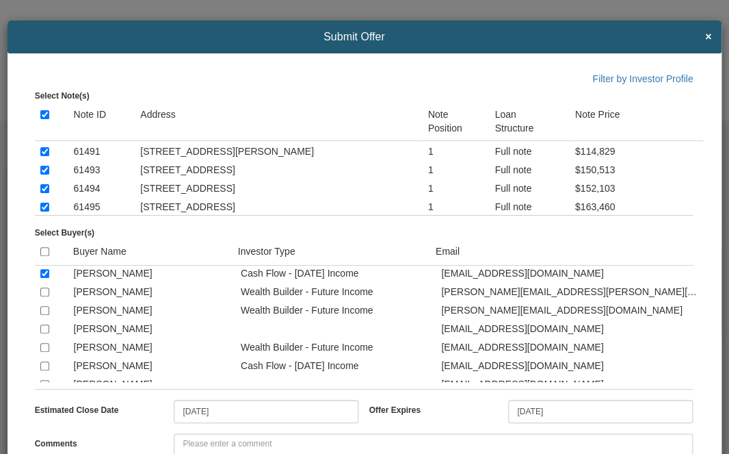
click at [42, 296] on input "checkbox" at bounding box center [44, 291] width 9 height 9
checkbox input "true"
click at [44, 352] on input "checkbox" at bounding box center [44, 347] width 9 height 9
checkbox input "true"
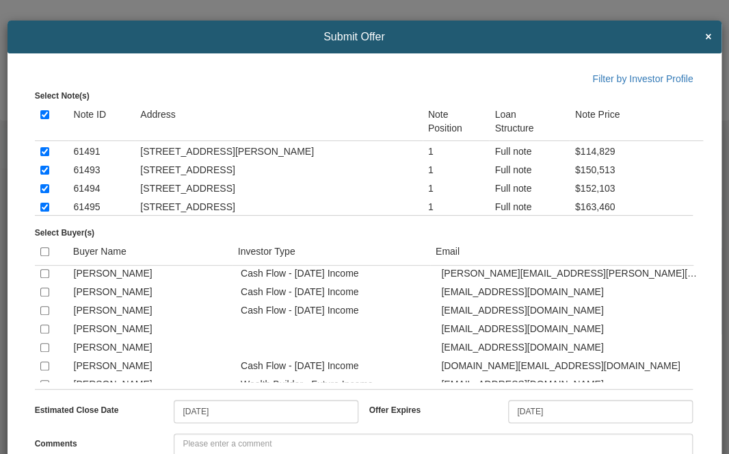
scroll to position [802, 0]
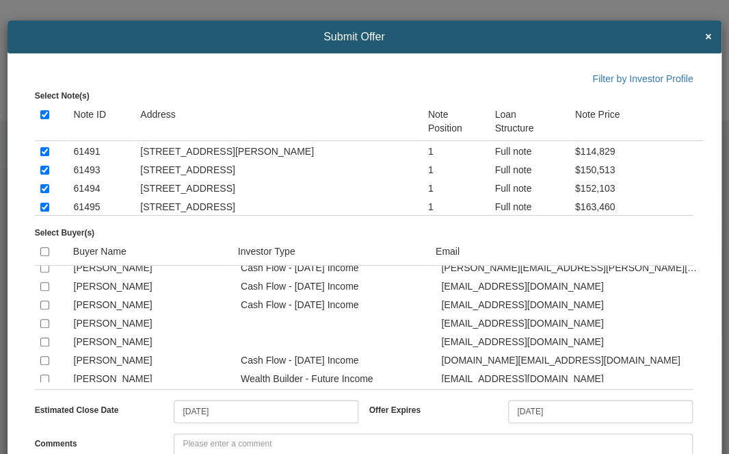
click at [43, 272] on input "checkbox" at bounding box center [44, 267] width 9 height 9
checkbox input "true"
click at [41, 309] on input "checkbox" at bounding box center [44, 304] width 9 height 9
checkbox input "true"
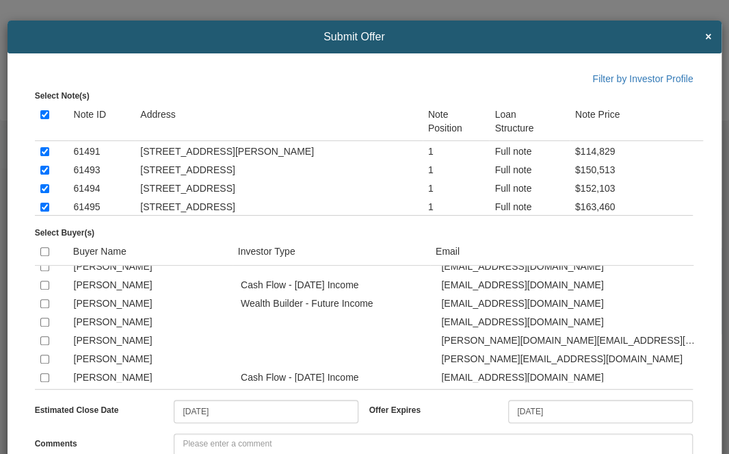
scroll to position [939, 0]
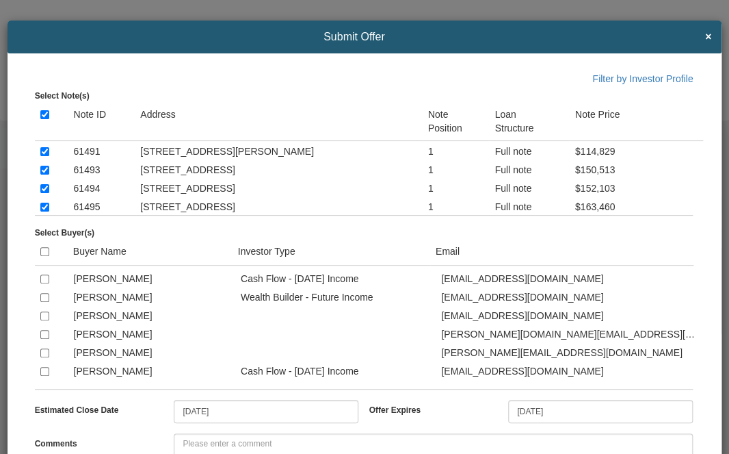
click at [44, 283] on input "checkbox" at bounding box center [44, 278] width 9 height 9
checkbox input "true"
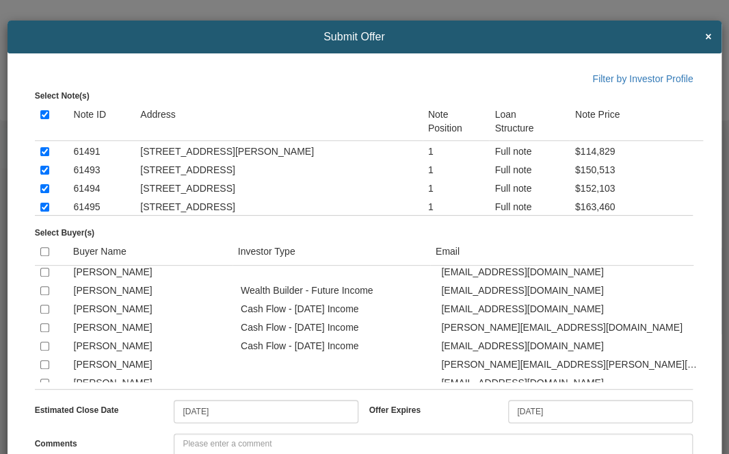
scroll to position [1195, 0]
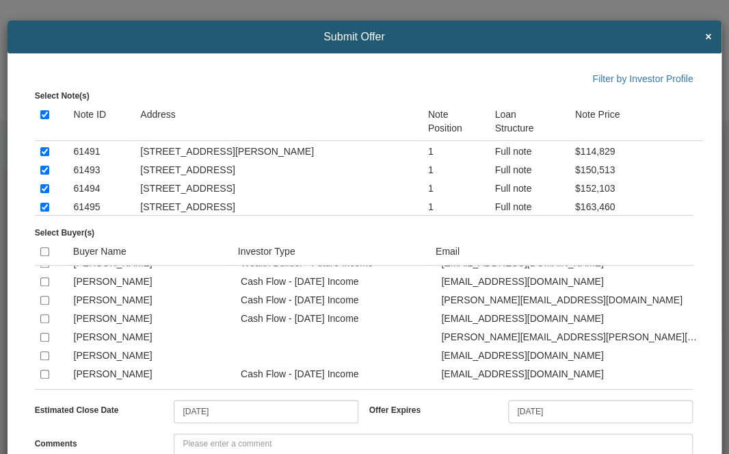
click at [42, 267] on input "checkbox" at bounding box center [44, 263] width 9 height 9
checkbox input "true"
click at [44, 286] on input "checkbox" at bounding box center [44, 281] width 9 height 9
checkbox input "true"
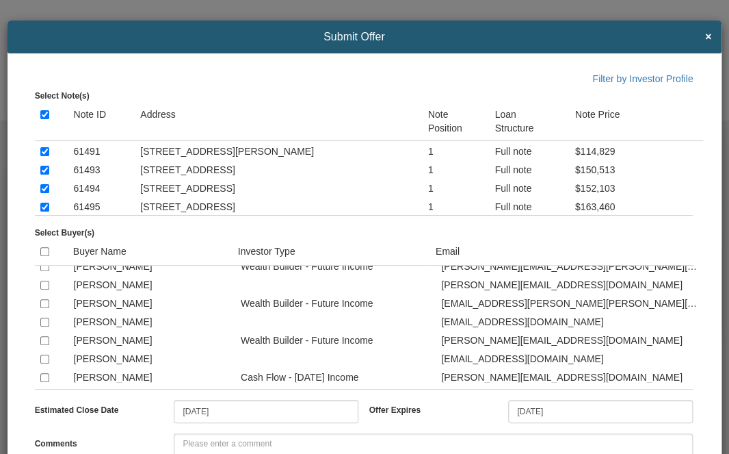
scroll to position [1496, 0]
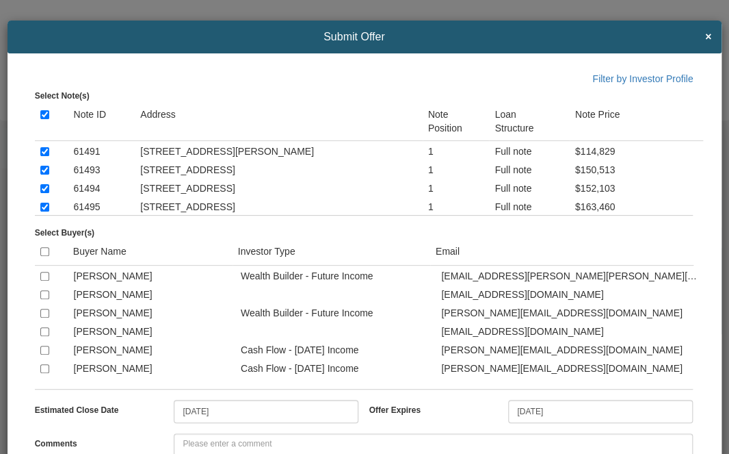
click at [42, 244] on input "checkbox" at bounding box center [44, 239] width 9 height 9
checkbox input "true"
click at [43, 280] on input "checkbox" at bounding box center [44, 276] width 9 height 9
checkbox input "true"
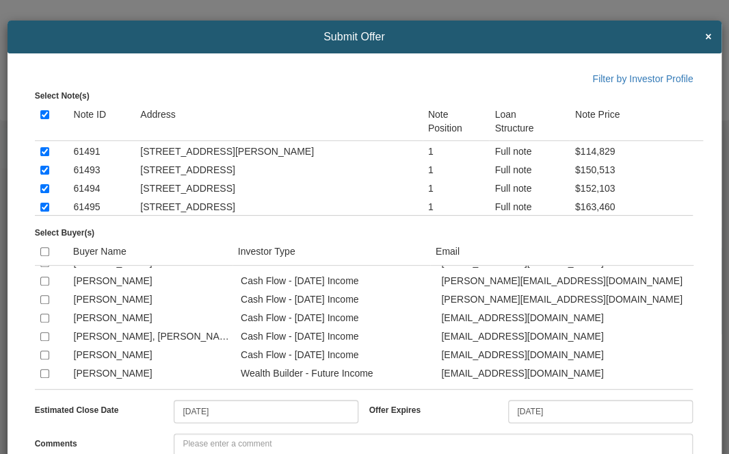
scroll to position [1578, 0]
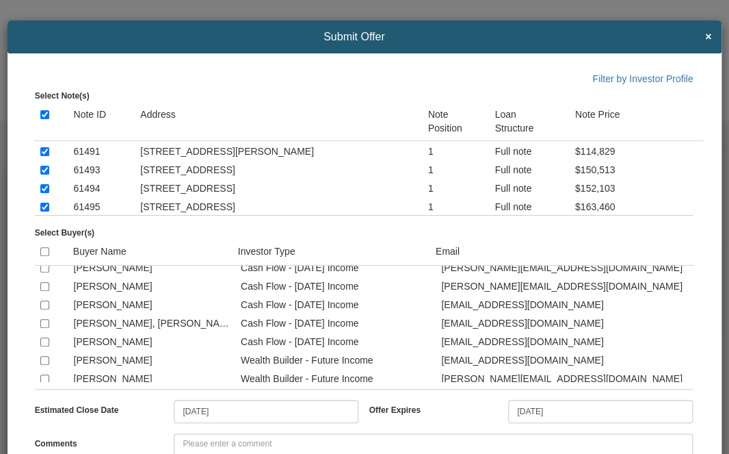
click at [43, 272] on input "checkbox" at bounding box center [44, 267] width 9 height 9
checkbox input "true"
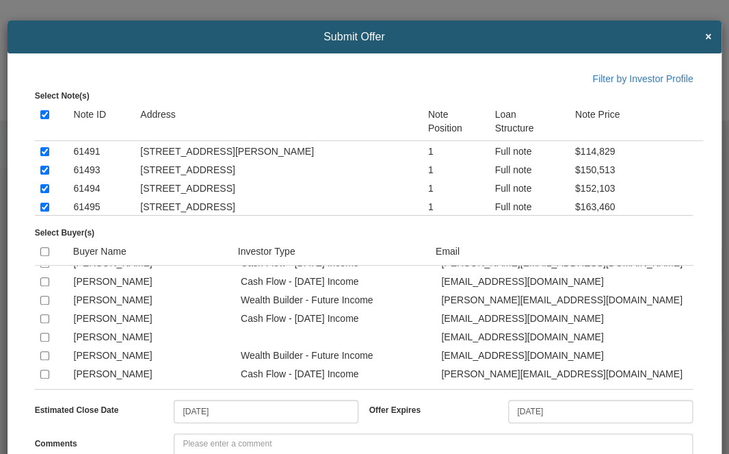
scroll to position [1961, 0]
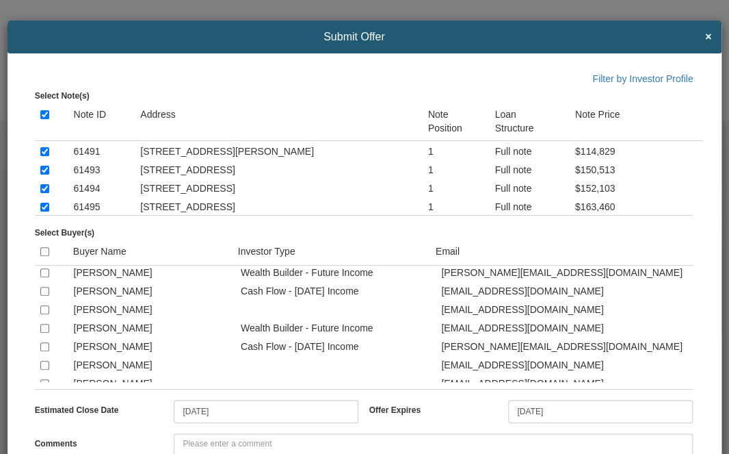
click at [46, 259] on input "checkbox" at bounding box center [44, 254] width 9 height 9
checkbox input "true"
click at [40, 296] on input "checkbox" at bounding box center [44, 291] width 9 height 9
checkbox input "true"
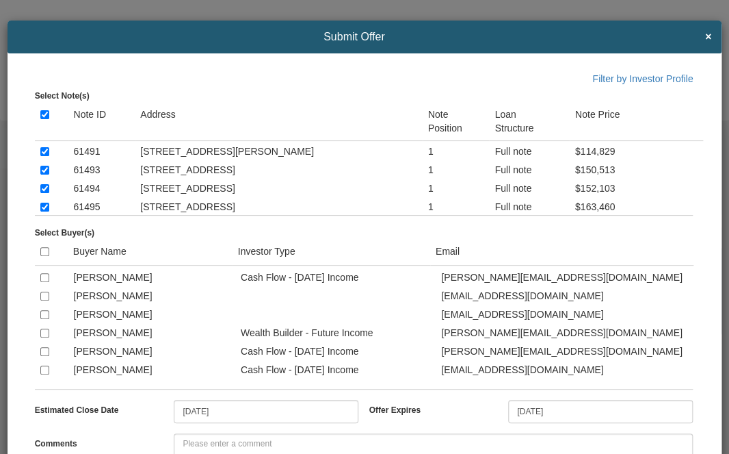
scroll to position [2043, 0]
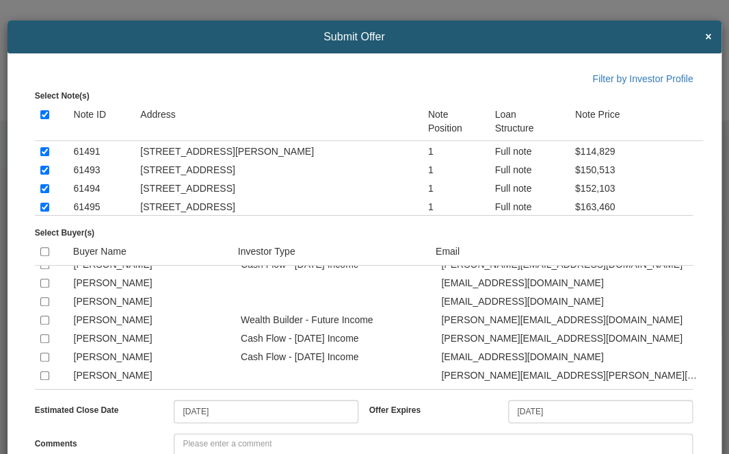
click at [44, 272] on td at bounding box center [52, 263] width 34 height 18
click at [43, 269] on input "checkbox" at bounding box center [44, 264] width 9 height 9
checkbox input "true"
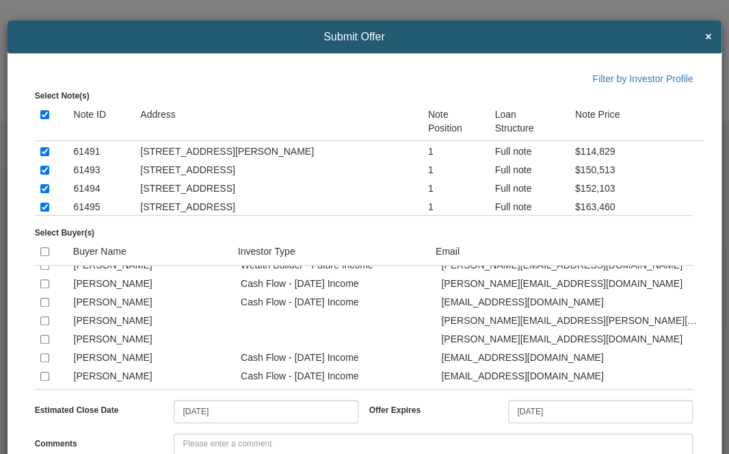
scroll to position [2126, 0]
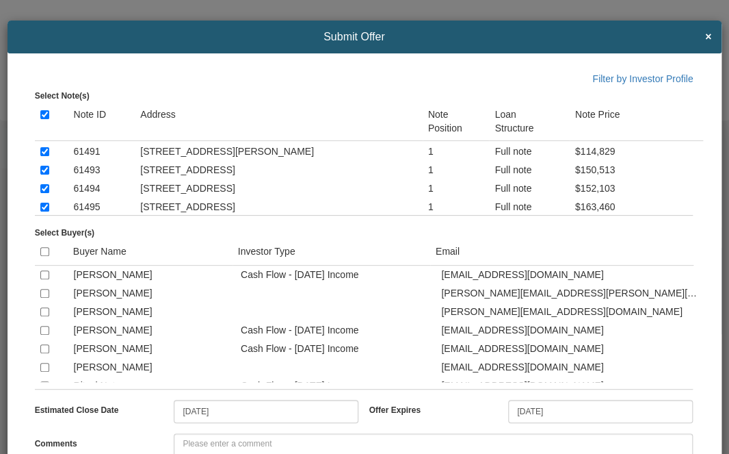
click at [43, 242] on input "checkbox" at bounding box center [44, 237] width 9 height 9
checkbox input "true"
click at [44, 261] on input "checkbox" at bounding box center [44, 256] width 9 height 9
checkbox input "true"
click at [42, 279] on input "checkbox" at bounding box center [44, 274] width 9 height 9
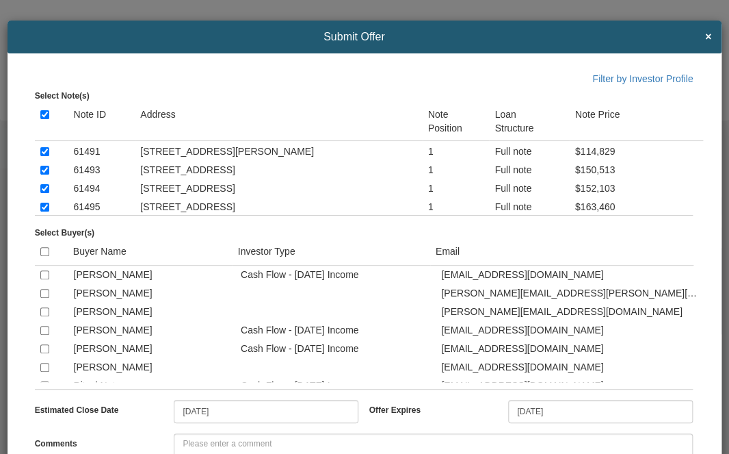
checkbox input "true"
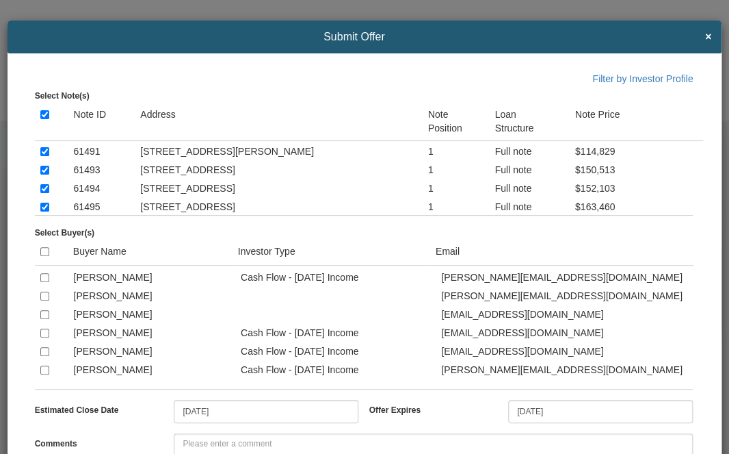
scroll to position [2290, 0]
click at [44, 244] on input "checkbox" at bounding box center [44, 239] width 9 height 9
checkbox input "true"
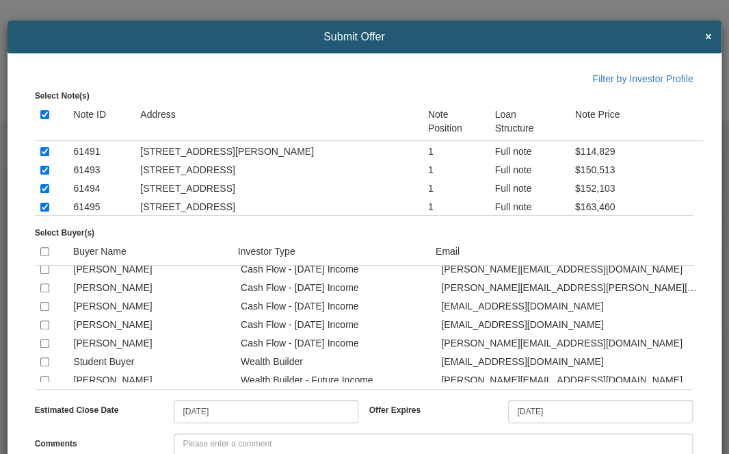
scroll to position [2454, 0]
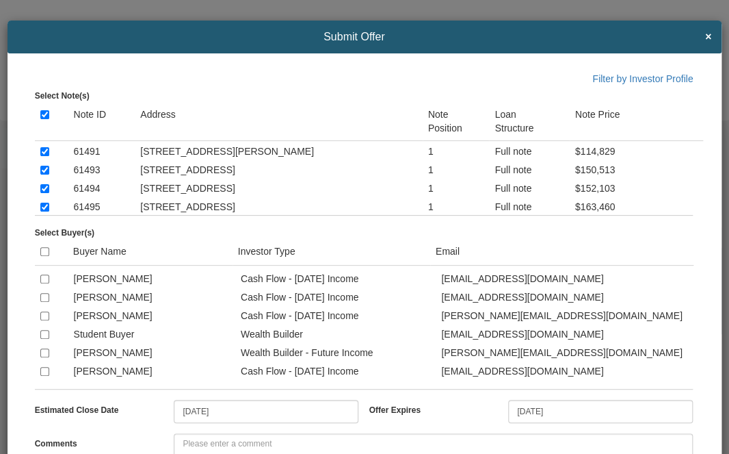
click at [45, 265] on input "checkbox" at bounding box center [44, 260] width 9 height 9
checkbox input "true"
click at [44, 283] on input "checkbox" at bounding box center [44, 278] width 9 height 9
checkbox input "true"
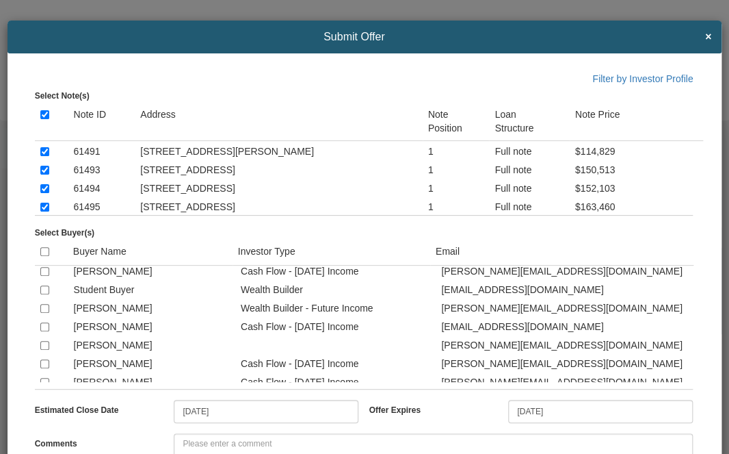
scroll to position [2509, 0]
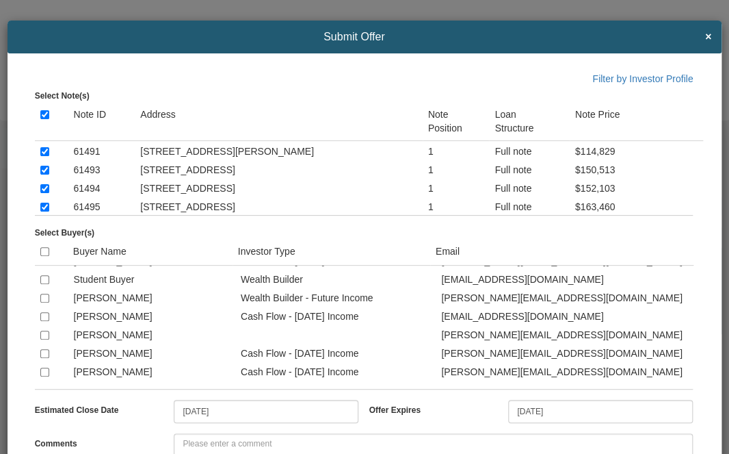
click at [43, 247] on input "checkbox" at bounding box center [44, 242] width 9 height 9
checkbox input "true"
click at [42, 284] on input "checkbox" at bounding box center [44, 279] width 9 height 9
checkbox input "true"
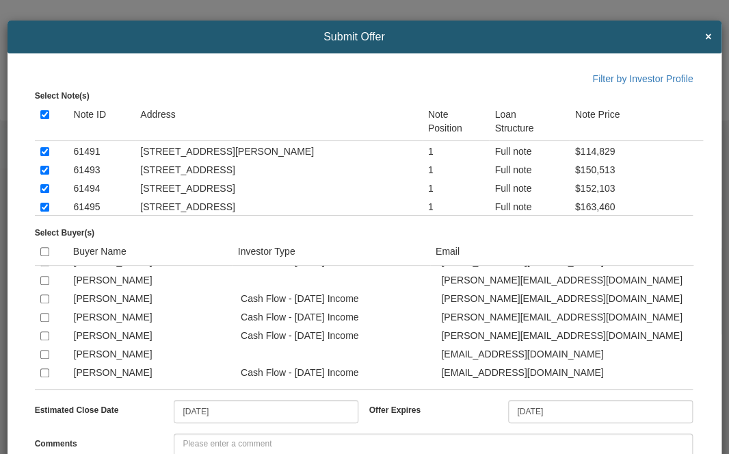
scroll to position [2591, 0]
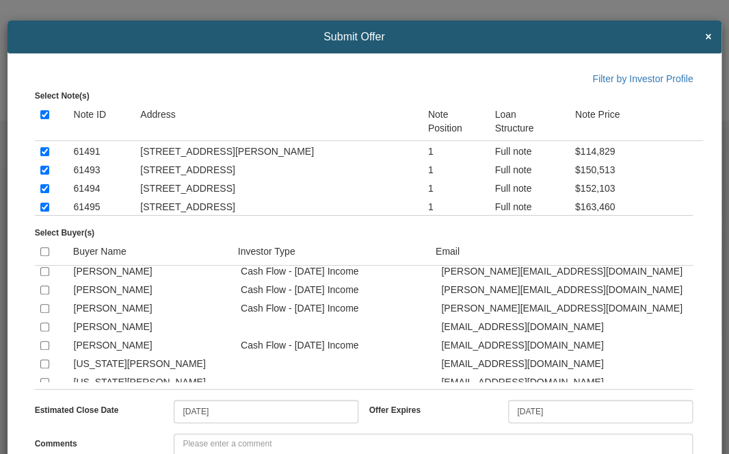
click at [45, 220] on input "checkbox" at bounding box center [44, 215] width 9 height 9
checkbox input "true"
click at [42, 313] on input "checkbox" at bounding box center [44, 308] width 9 height 9
checkbox input "true"
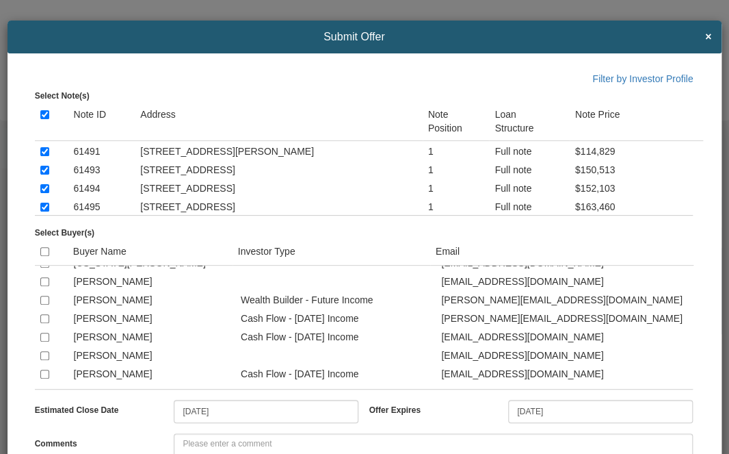
scroll to position [2782, 0]
click at [43, 323] on input "checkbox" at bounding box center [44, 318] width 9 height 9
checkbox input "true"
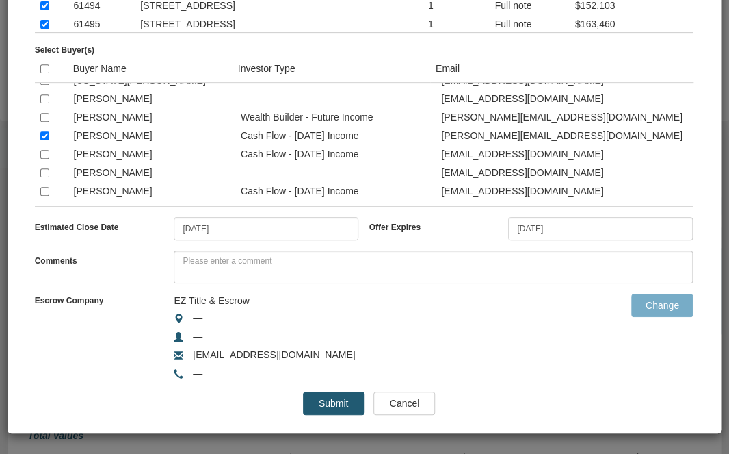
scroll to position [186, 0]
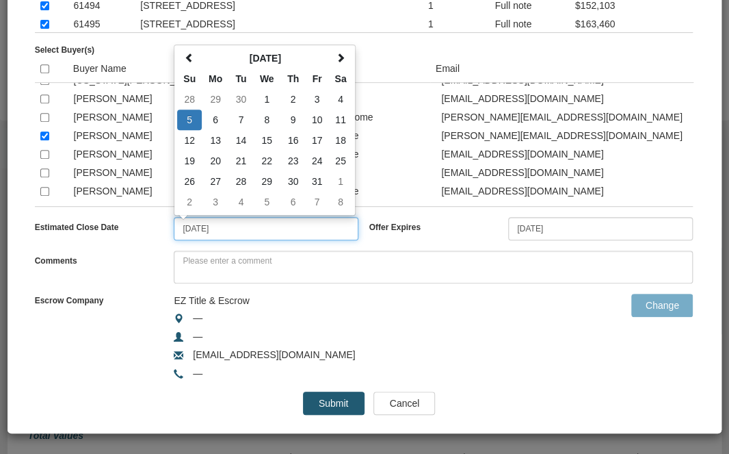
click at [239, 224] on input "10/05/2025" at bounding box center [266, 228] width 185 height 23
click at [190, 56] on span at bounding box center [190, 58] width 10 height 10
click at [185, 57] on span at bounding box center [190, 58] width 10 height 10
click at [317, 181] on td "29" at bounding box center [317, 181] width 23 height 21
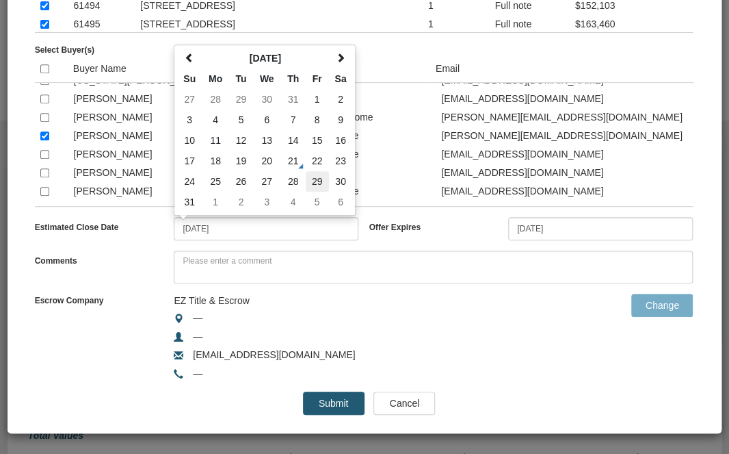
type input "[DATE]"
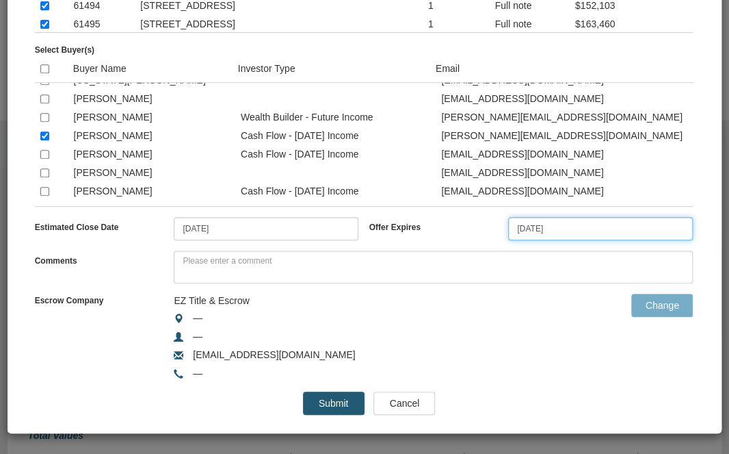
click at [613, 224] on input "08/24/2025" at bounding box center [600, 228] width 185 height 23
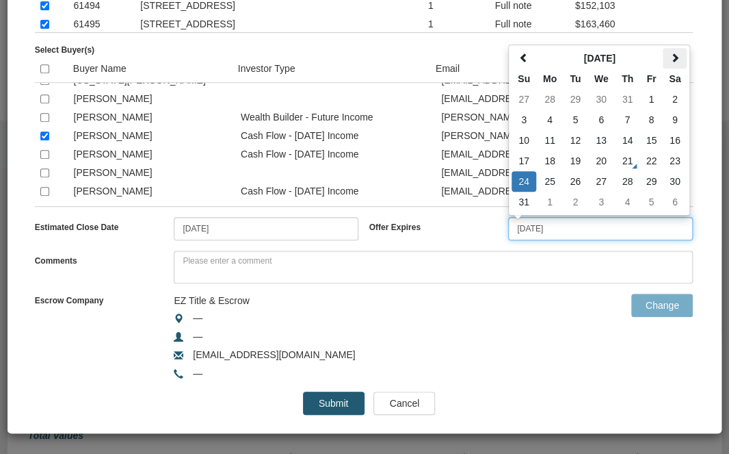
click at [670, 54] on span at bounding box center [675, 58] width 10 height 10
click at [542, 142] on td "15" at bounding box center [549, 140] width 27 height 21
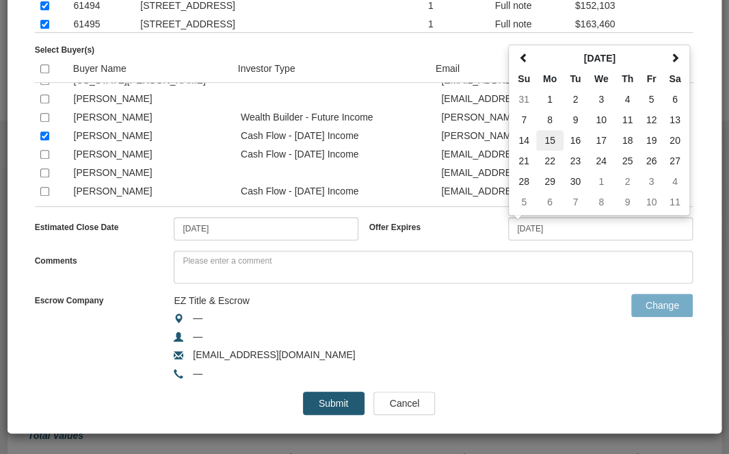
type input "[DATE]"
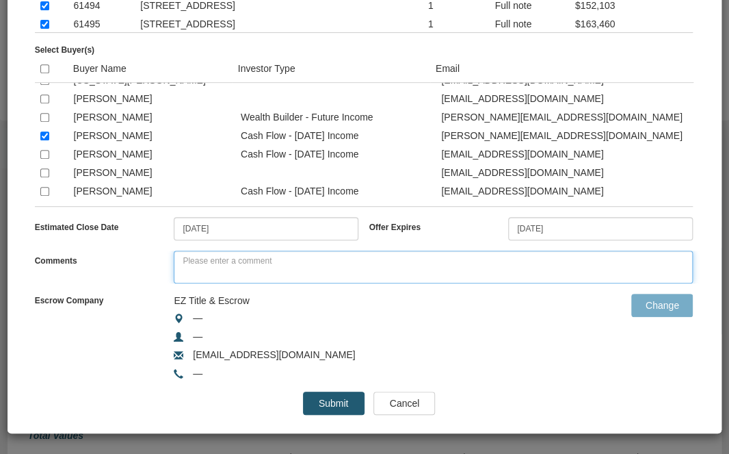
click at [391, 260] on textarea at bounding box center [433, 266] width 519 height 33
click at [311, 262] on textarea at bounding box center [433, 266] width 519 height 33
paste textarea "Visit Note Unlimited to see new inventory that meets all of Eddie’s Six Rules o…"
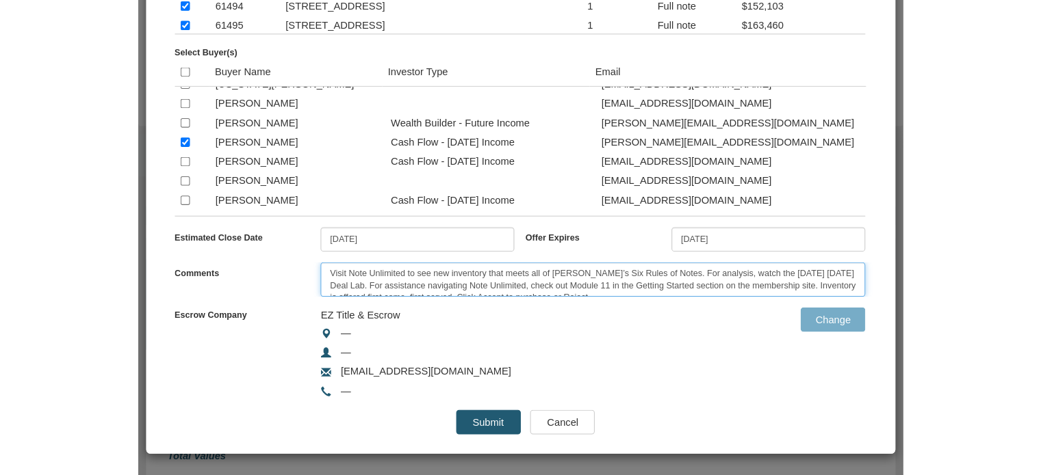
scroll to position [6, 0]
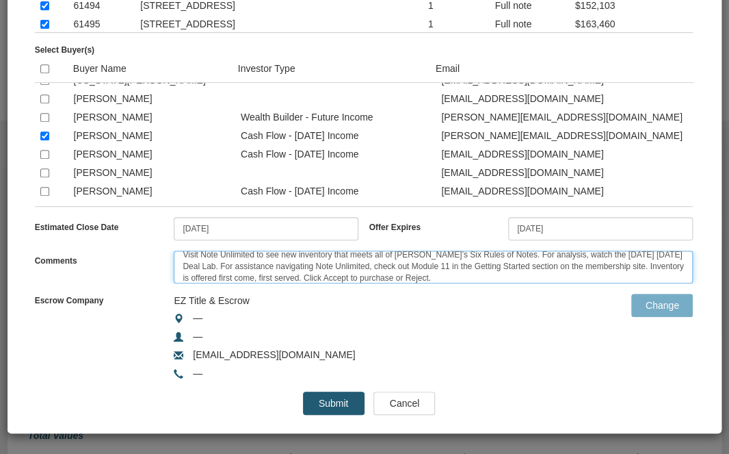
type textarea "Visit Note Unlimited to see new inventory that meets all of Eddie’s Six Rules o…"
click at [328, 399] on input "Submit" at bounding box center [334, 402] width 62 height 23
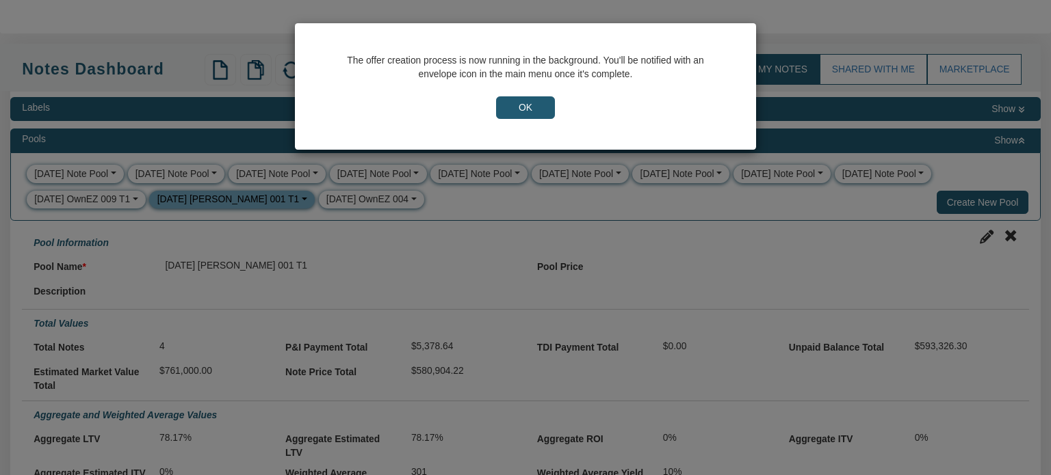
click at [517, 106] on input "OK" at bounding box center [525, 107] width 59 height 23
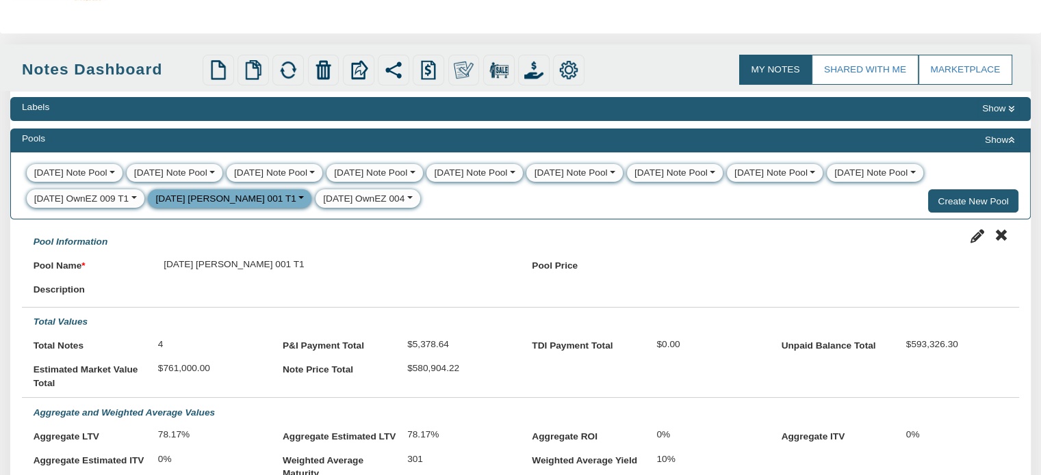
scroll to position [0, 0]
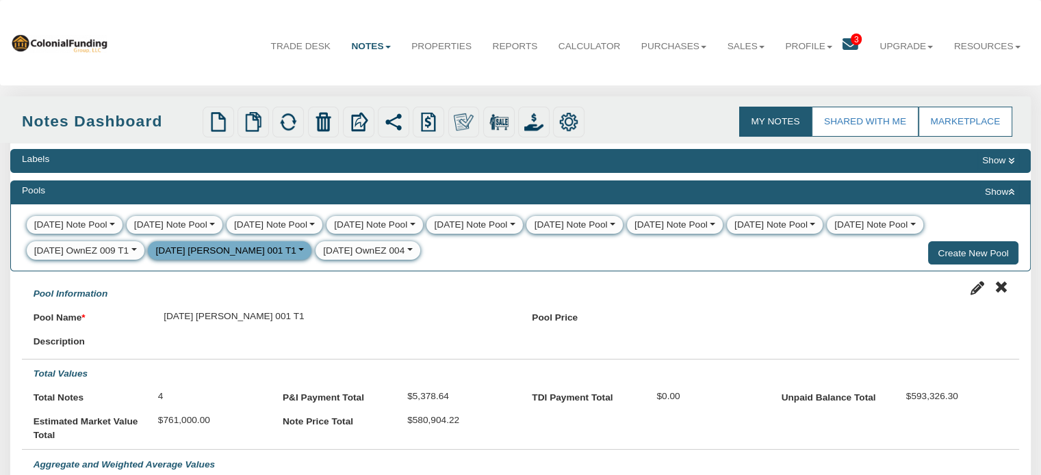
click at [850, 36] on span "3" at bounding box center [855, 40] width 11 height 12
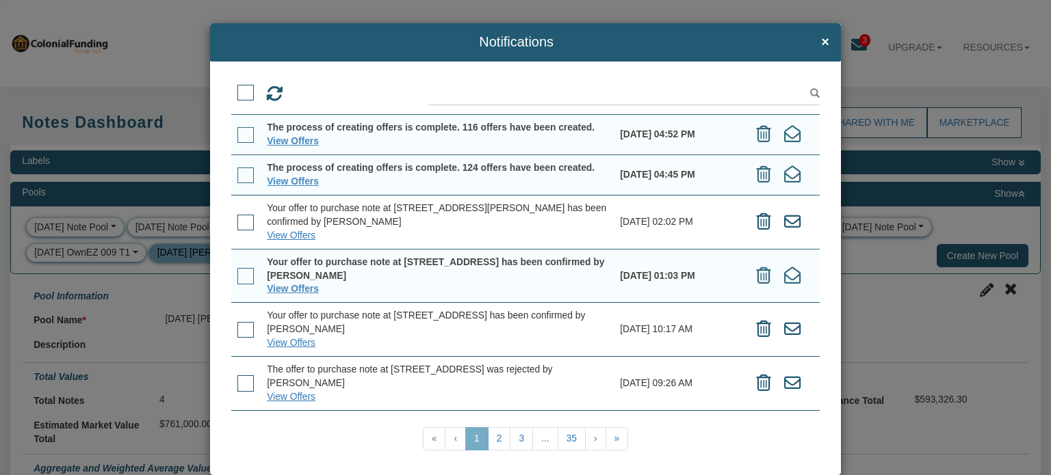
click at [244, 276] on span at bounding box center [245, 276] width 16 height 16
click at [237, 271] on input "checkbox" at bounding box center [237, 271] width 0 height 0
click at [332, 92] on icon at bounding box center [332, 94] width 17 height 17
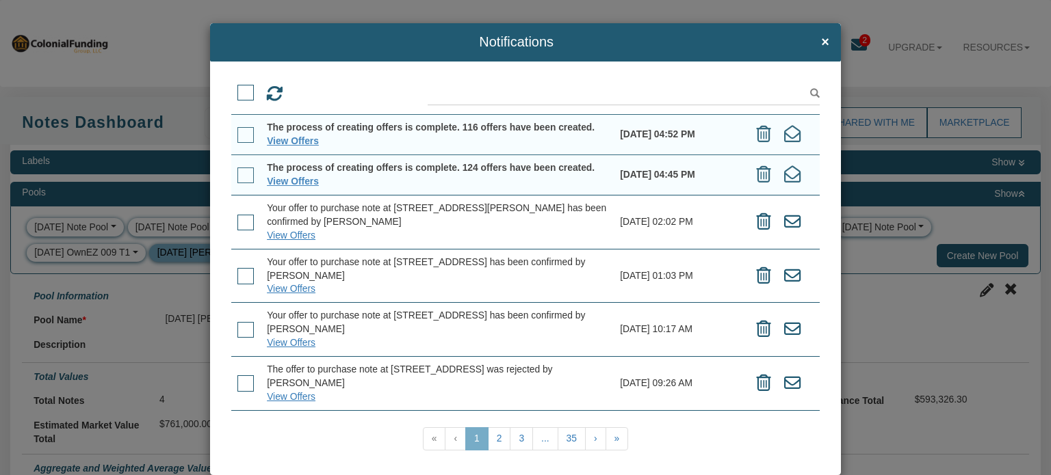
click at [246, 177] on span at bounding box center [245, 176] width 16 height 16
click at [237, 170] on input "checkbox" at bounding box center [237, 170] width 0 height 0
click at [244, 136] on span at bounding box center [245, 135] width 16 height 16
click at [237, 130] on input "checkbox" at bounding box center [237, 130] width 0 height 0
click at [326, 92] on icon at bounding box center [332, 94] width 17 height 17
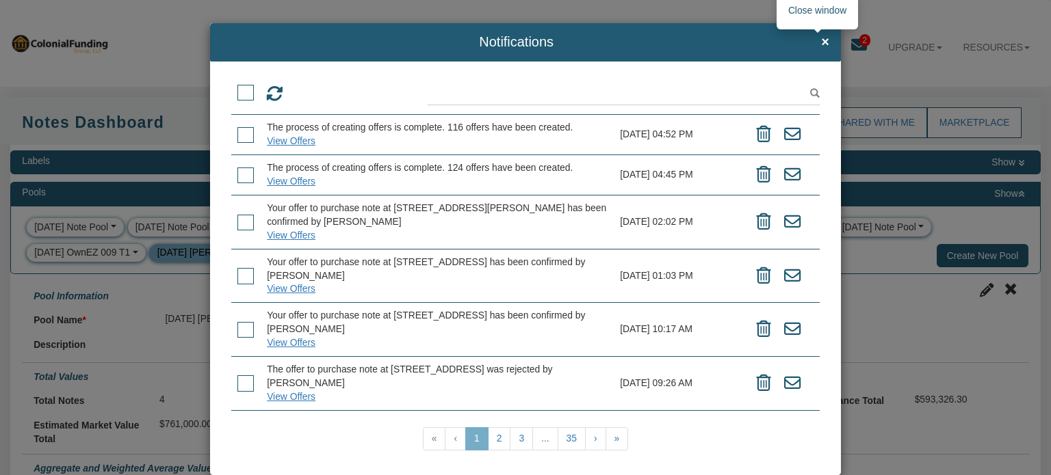
click at [821, 38] on span "×" at bounding box center [825, 42] width 8 height 15
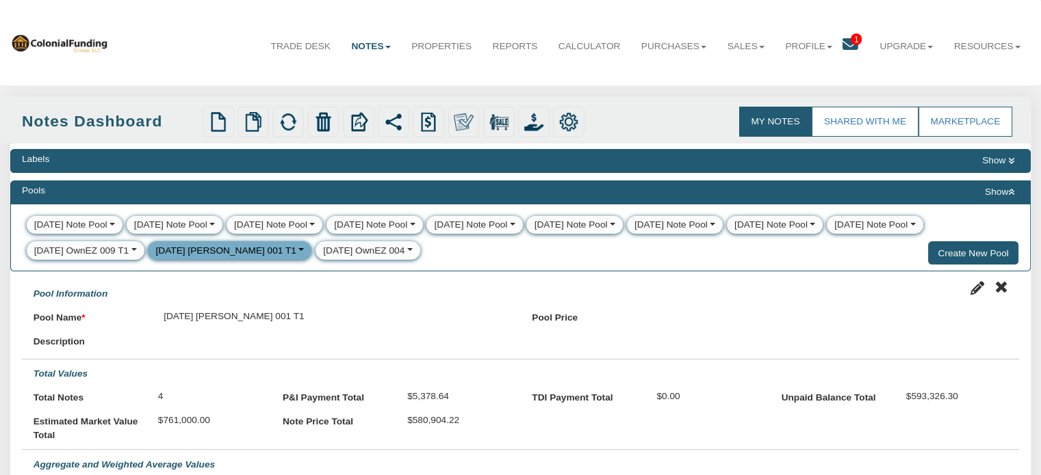
click at [842, 38] on icon at bounding box center [850, 45] width 16 height 16
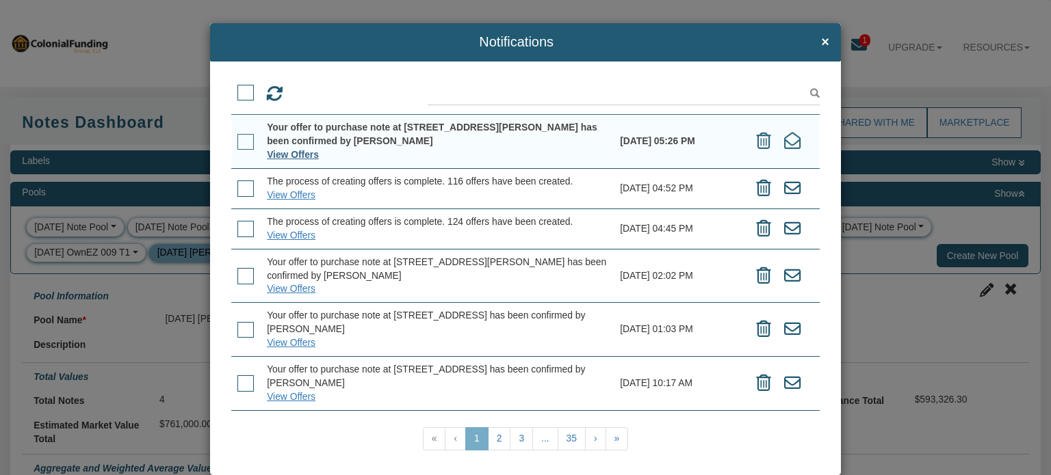
click at [290, 153] on link "View Offers" at bounding box center [293, 154] width 52 height 11
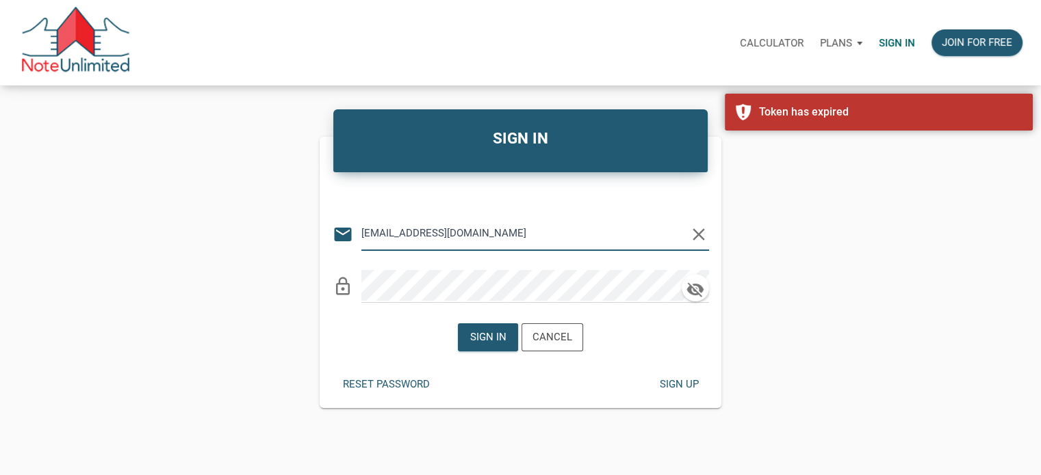
click at [539, 233] on input "[EMAIL_ADDRESS][DOMAIN_NAME]" at bounding box center [524, 233] width 327 height 31
type input "[PERSON_NAME][EMAIL_ADDRESS][DOMAIN_NAME]"
click at [488, 337] on div "Sign in" at bounding box center [488, 338] width 36 height 16
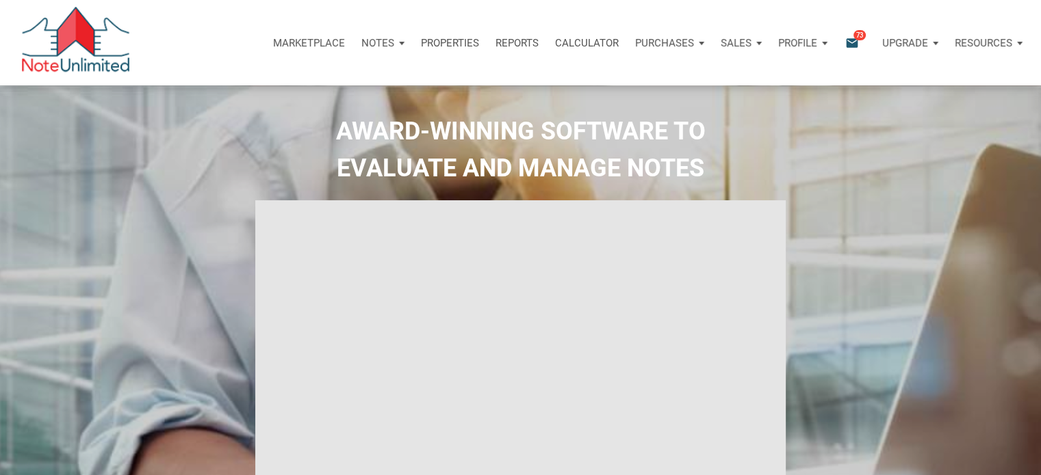
type input "Introduction to new features"
select select
click at [377, 40] on p "Notes" at bounding box center [377, 43] width 33 height 12
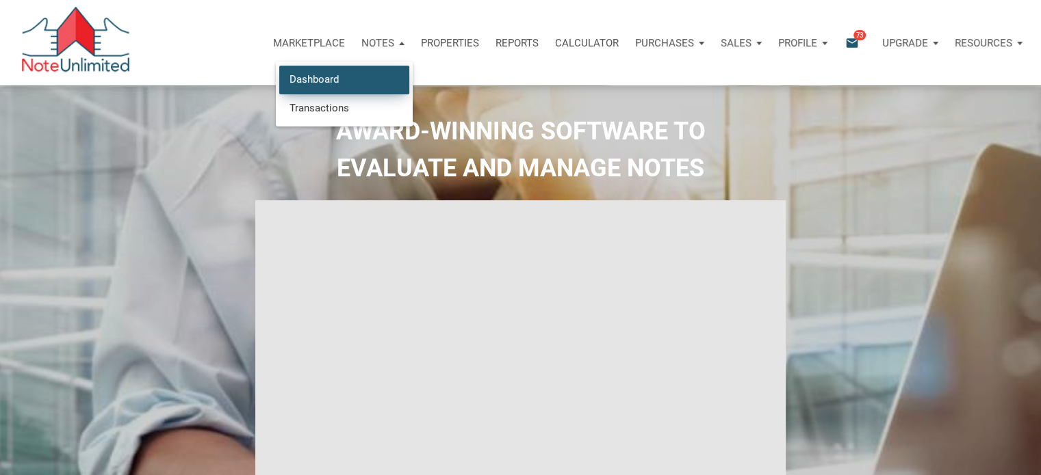
click at [324, 77] on link "Dashboard" at bounding box center [344, 80] width 130 height 28
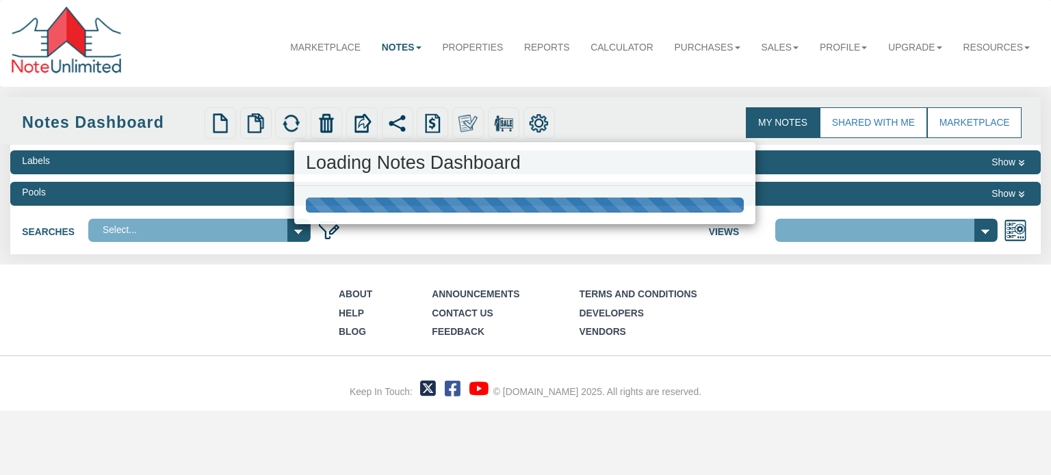
select select "3"
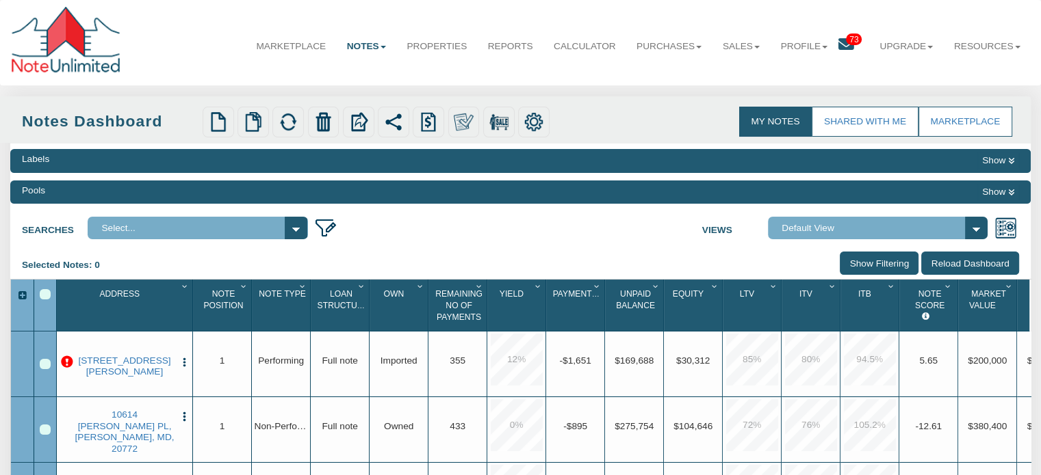
click at [846, 34] on span "73" at bounding box center [854, 40] width 16 height 12
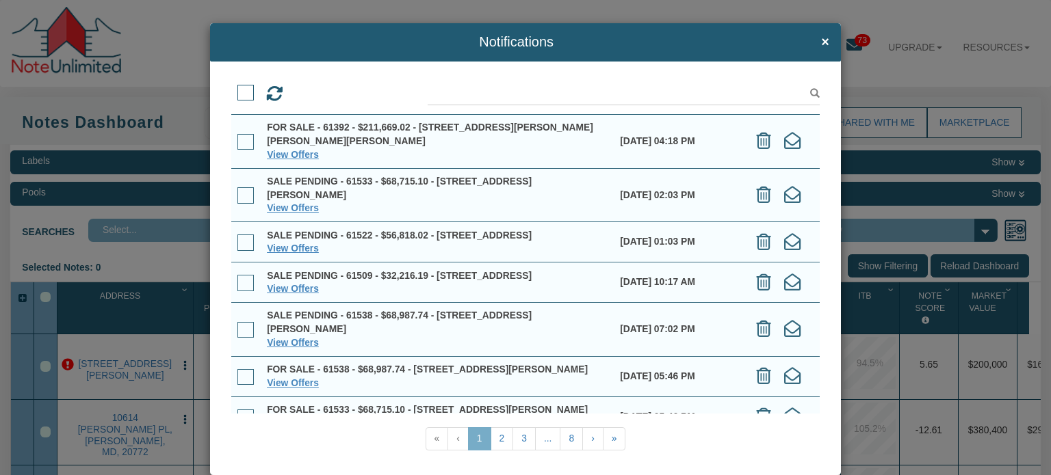
click at [846, 34] on div "Notifications × View Offers View Offers" at bounding box center [525, 237] width 1051 height 475
click at [295, 157] on link "View Offers" at bounding box center [293, 154] width 52 height 11
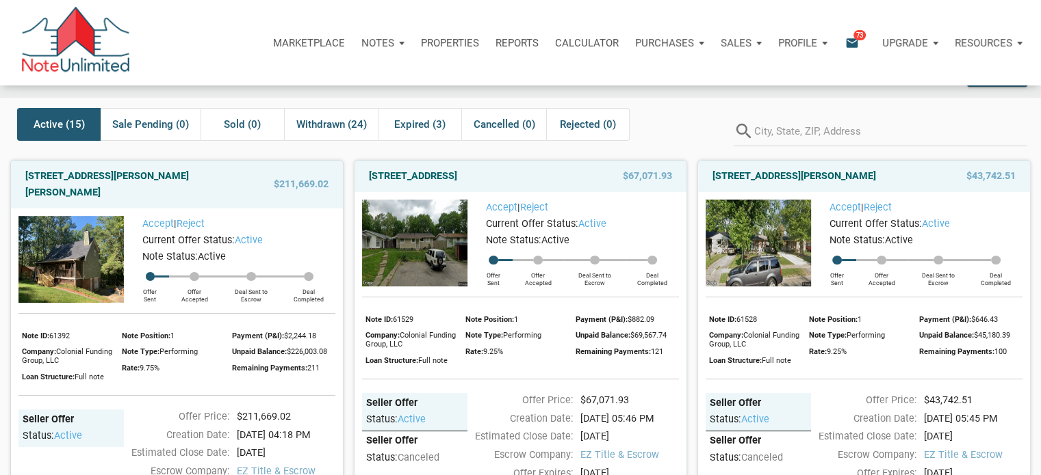
scroll to position [41, 0]
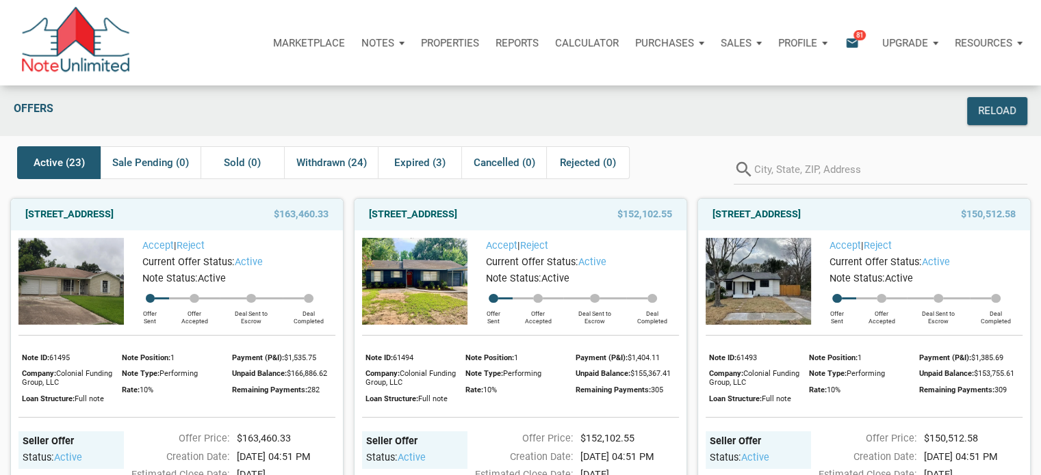
click at [855, 39] on span "81" at bounding box center [859, 34] width 12 height 11
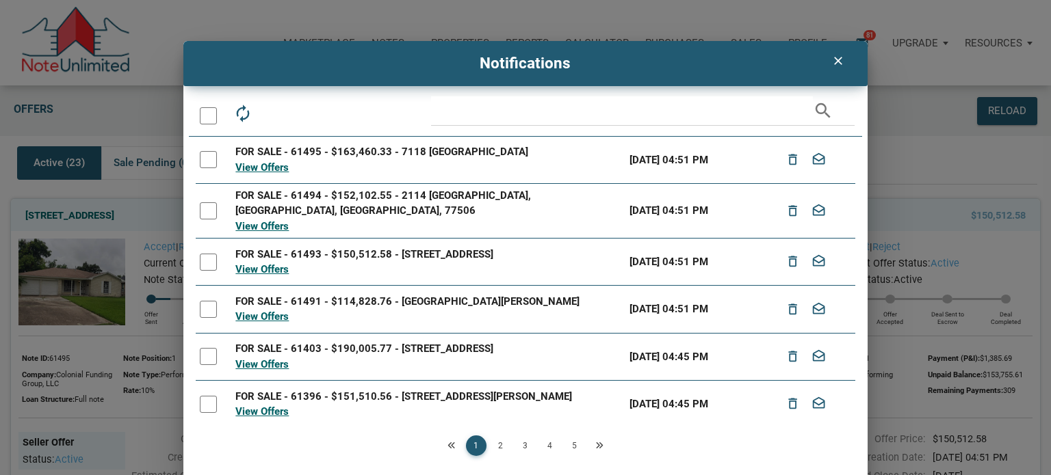
click at [213, 114] on div at bounding box center [208, 115] width 17 height 17
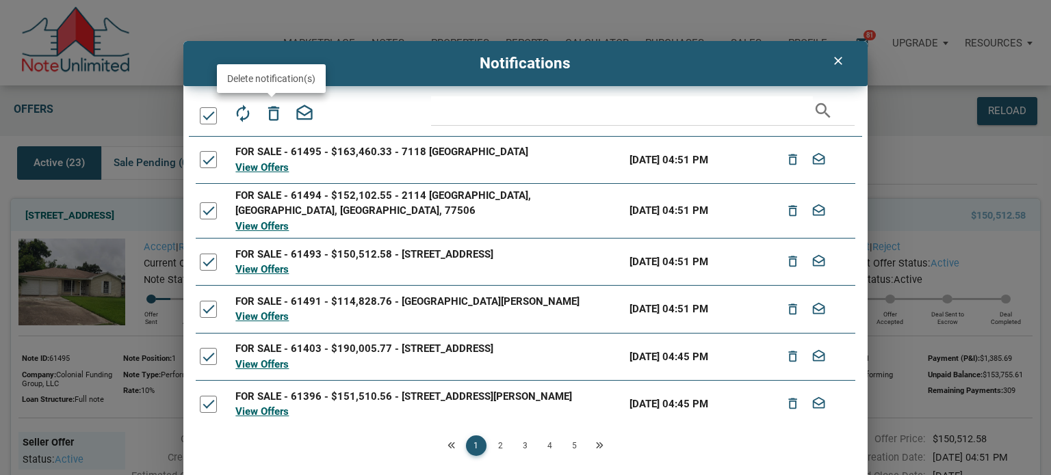
click at [270, 109] on icon "delete_outline" at bounding box center [273, 113] width 19 height 19
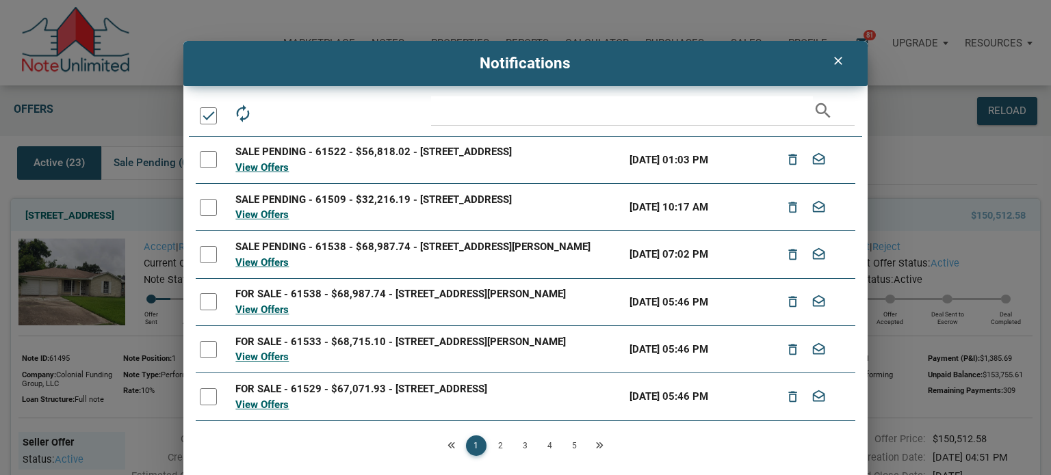
click at [205, 119] on div at bounding box center [208, 115] width 17 height 17
click at [497, 445] on link "2" at bounding box center [501, 446] width 21 height 21
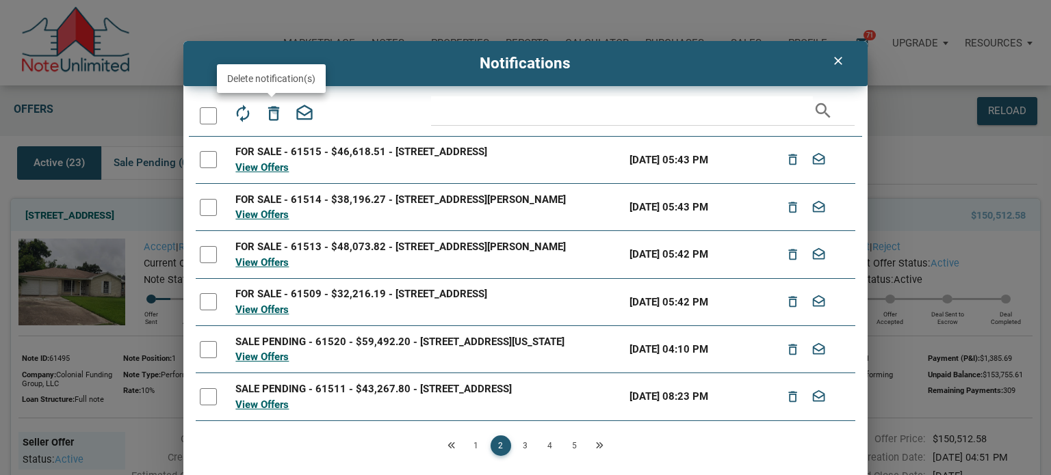
click at [274, 110] on icon "delete_outline" at bounding box center [273, 113] width 19 height 19
click at [523, 445] on link "3" at bounding box center [525, 446] width 21 height 21
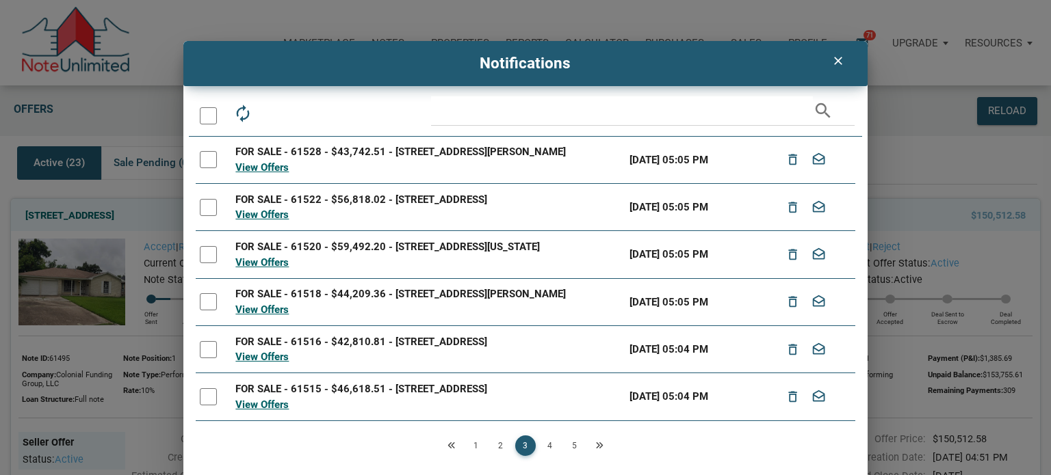
click at [203, 114] on div at bounding box center [208, 115] width 17 height 17
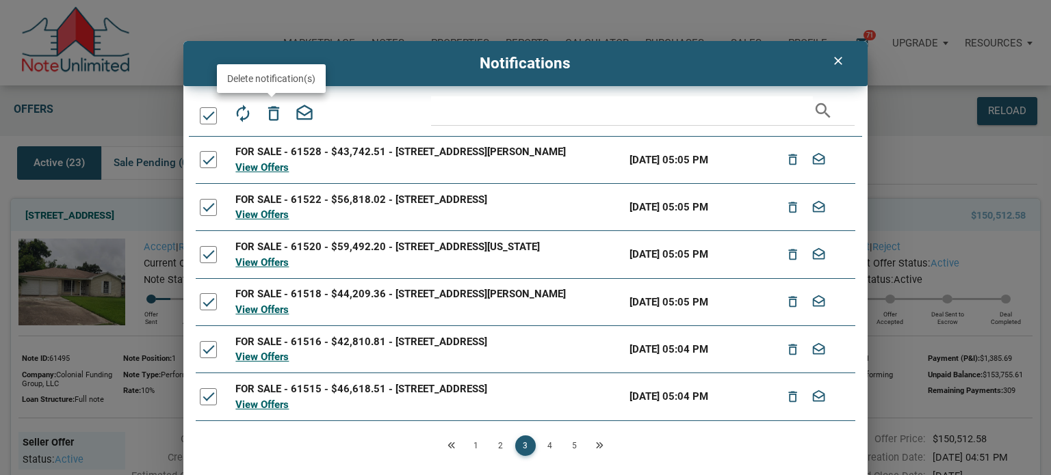
click at [268, 106] on icon "delete_outline" at bounding box center [273, 113] width 19 height 19
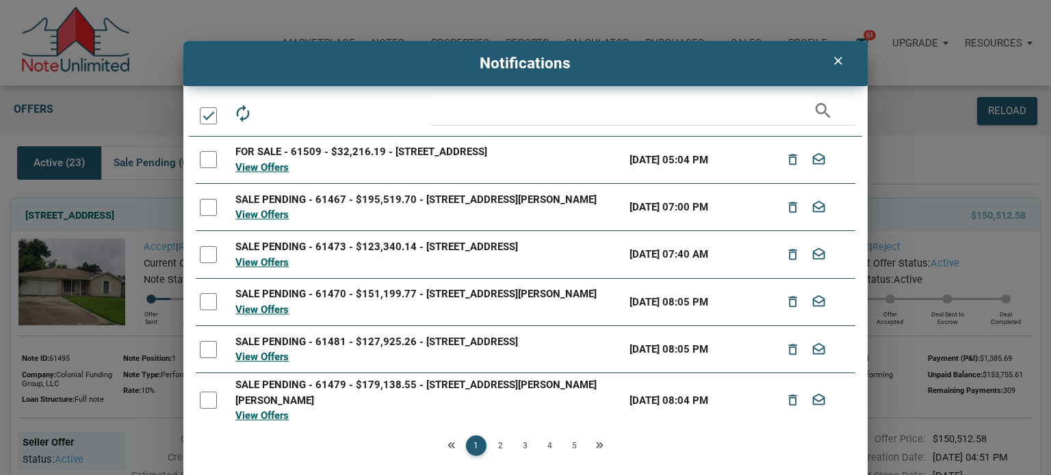
click at [547, 444] on link "4" at bounding box center [550, 446] width 21 height 21
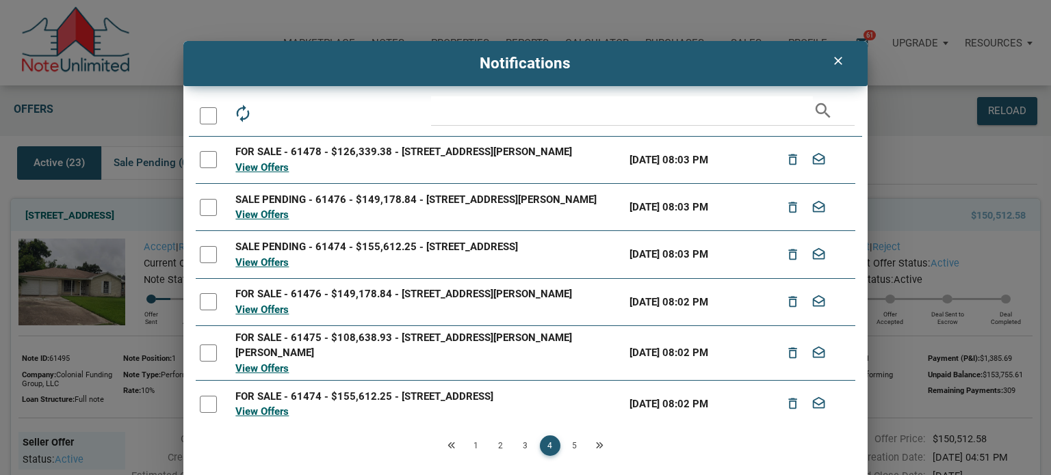
click at [205, 112] on div at bounding box center [208, 115] width 17 height 17
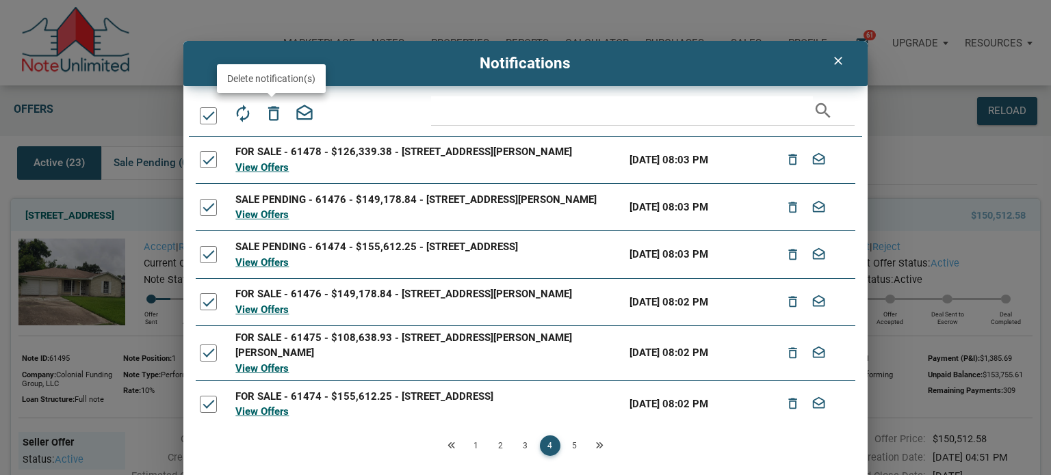
click at [265, 113] on icon "delete_outline" at bounding box center [273, 113] width 19 height 19
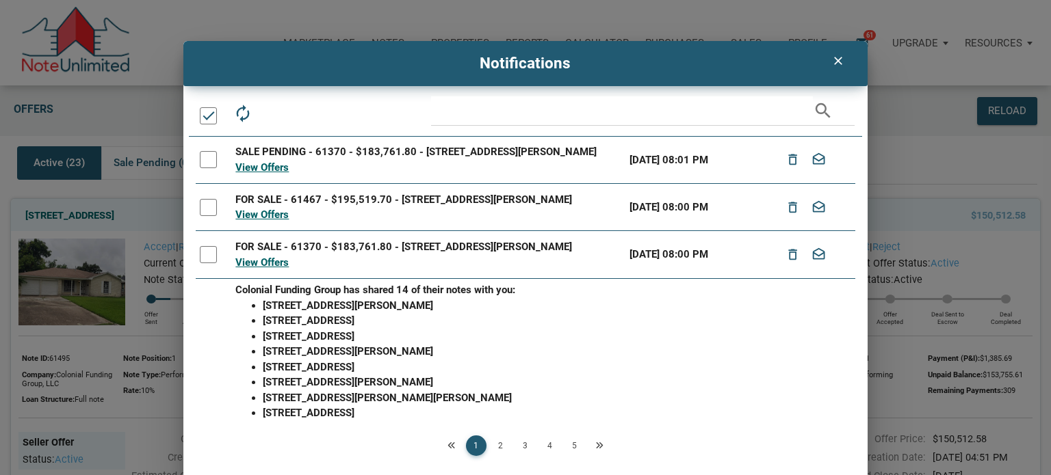
click at [204, 117] on div at bounding box center [208, 115] width 17 height 17
click at [265, 106] on icon "delete_outline" at bounding box center [273, 113] width 19 height 19
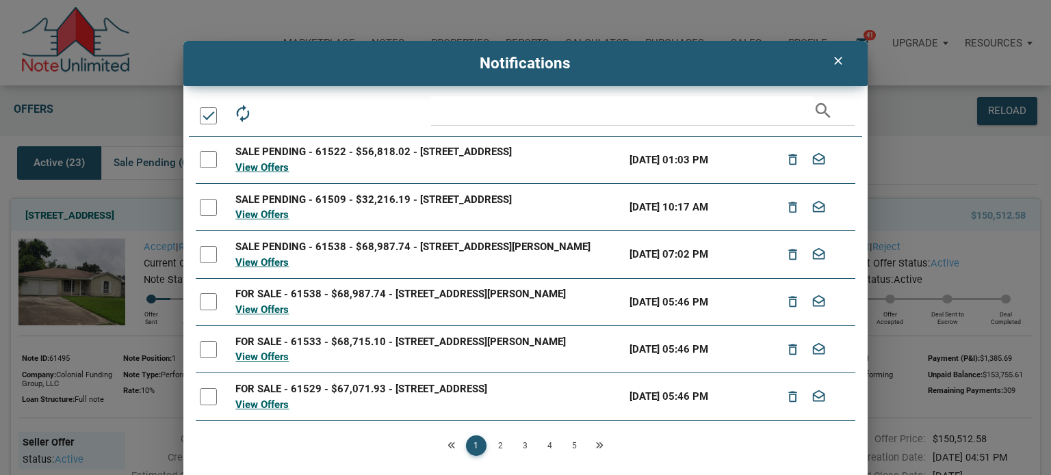
click at [498, 445] on link "2" at bounding box center [501, 446] width 21 height 21
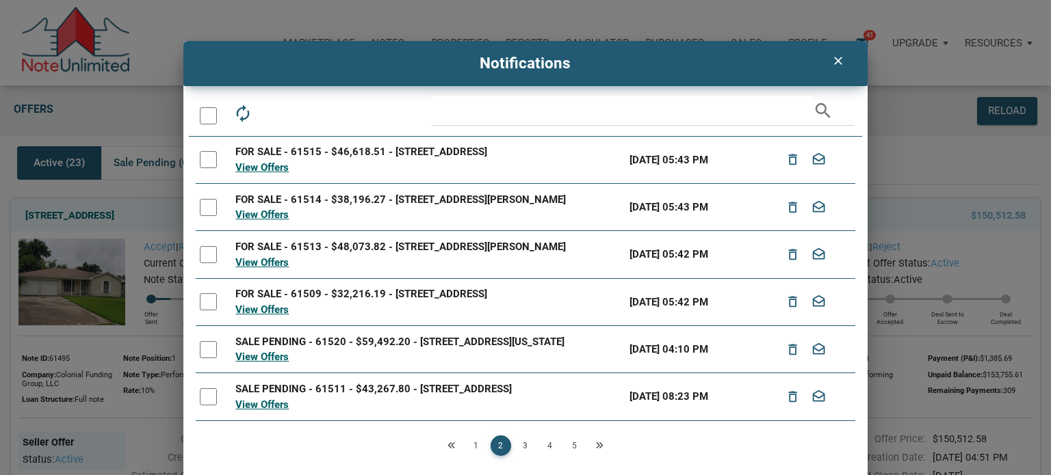
click at [523, 445] on link "3" at bounding box center [525, 446] width 21 height 21
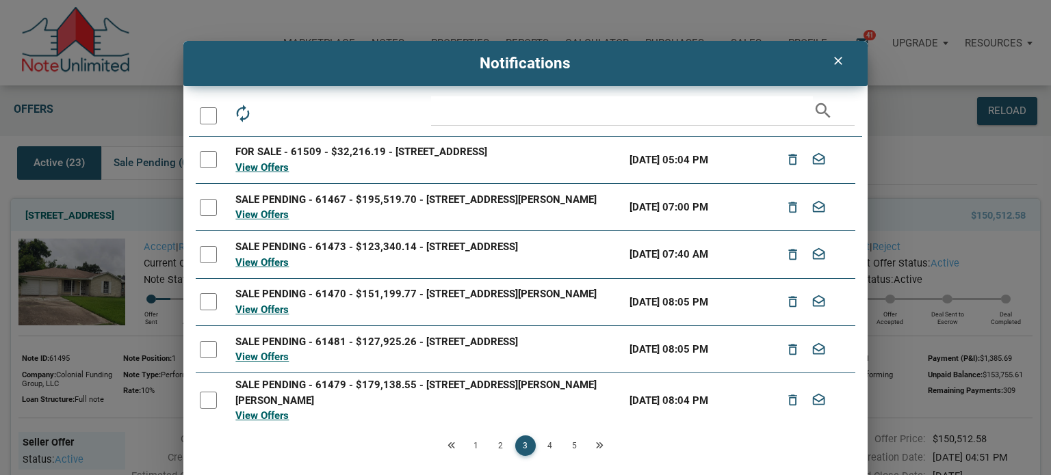
click at [207, 120] on div at bounding box center [208, 115] width 17 height 17
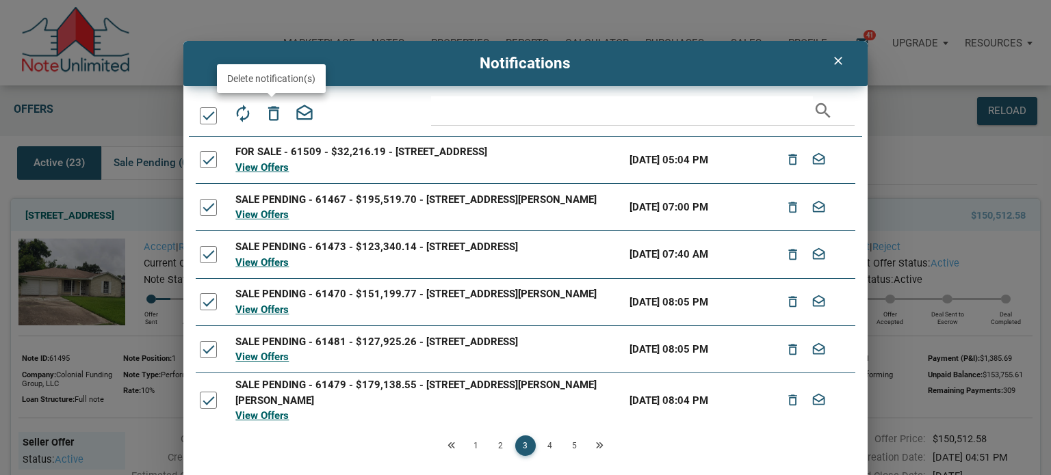
click at [276, 113] on icon "delete_outline" at bounding box center [273, 113] width 19 height 19
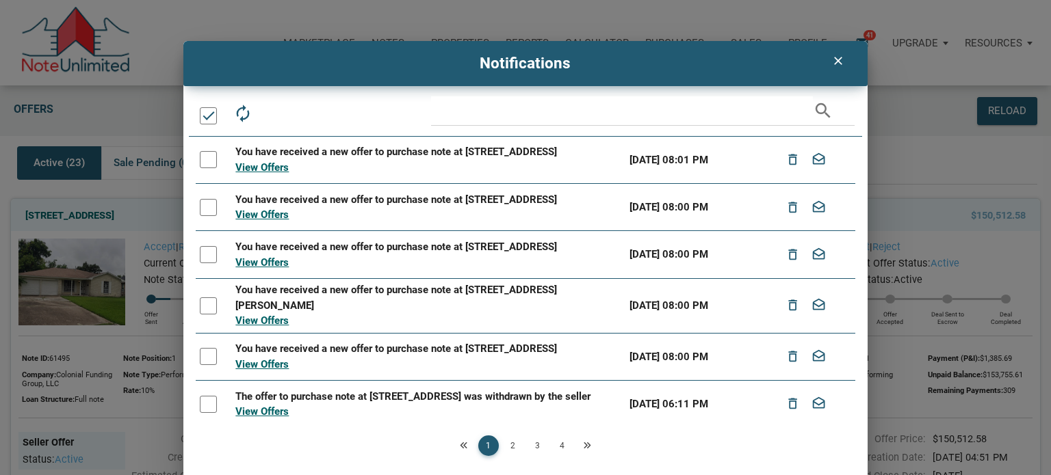
click at [534, 445] on link "3" at bounding box center [537, 446] width 21 height 21
click at [205, 114] on div at bounding box center [208, 115] width 17 height 17
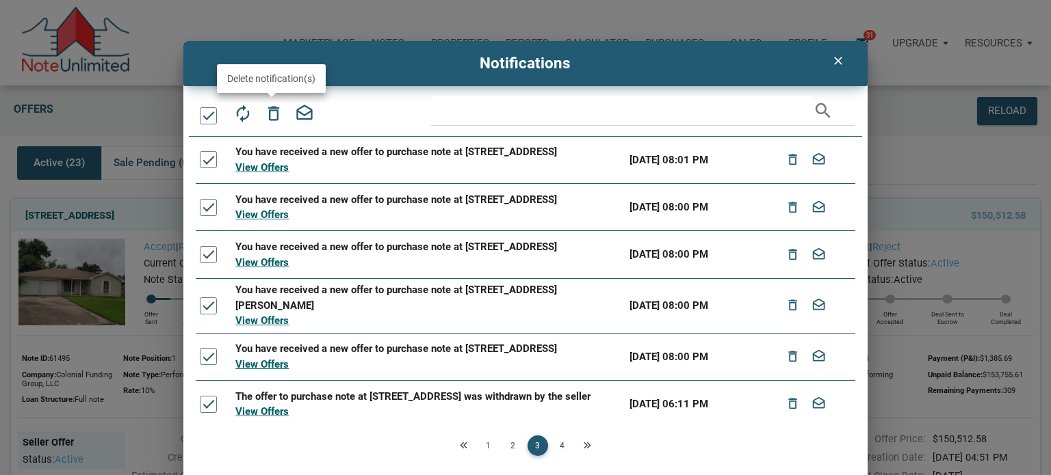
click at [274, 114] on icon "delete_outline" at bounding box center [273, 113] width 19 height 19
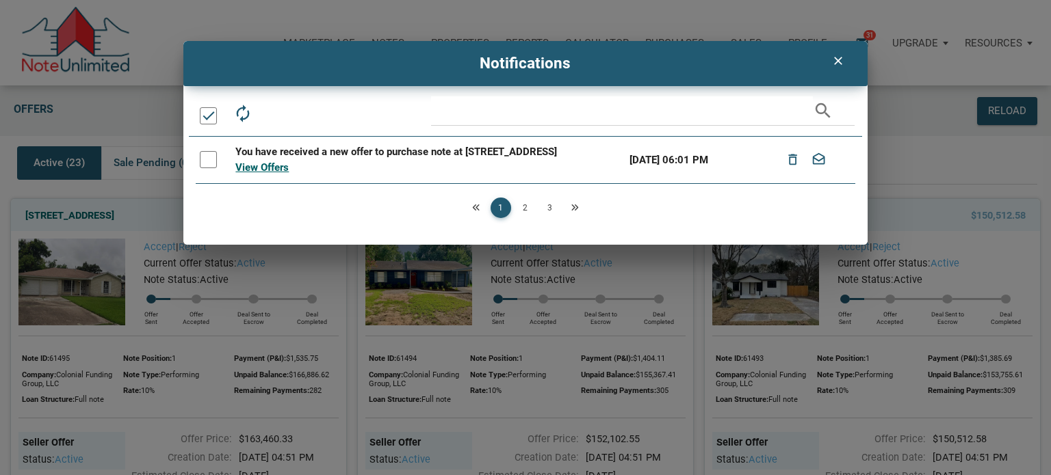
click at [548, 214] on link "3" at bounding box center [550, 208] width 21 height 21
click at [211, 114] on div at bounding box center [208, 115] width 17 height 17
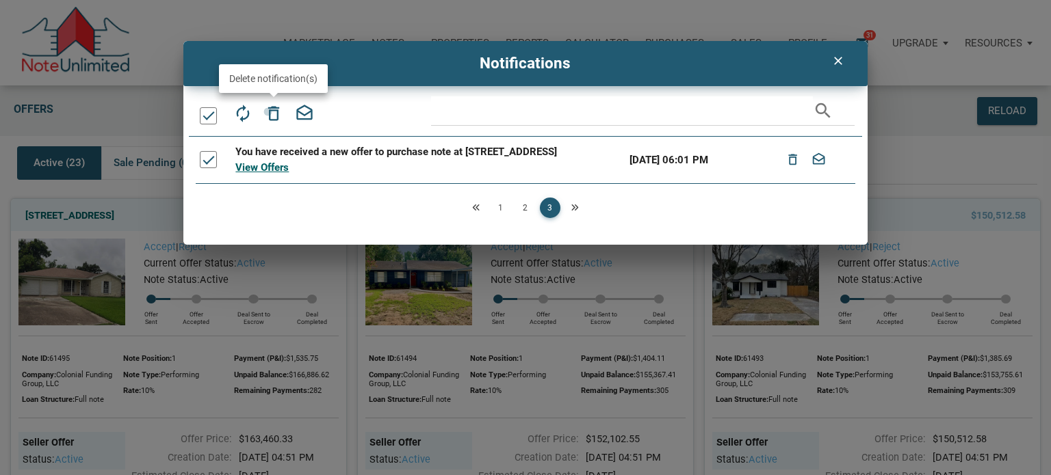
click at [268, 112] on icon "delete_outline" at bounding box center [273, 113] width 19 height 19
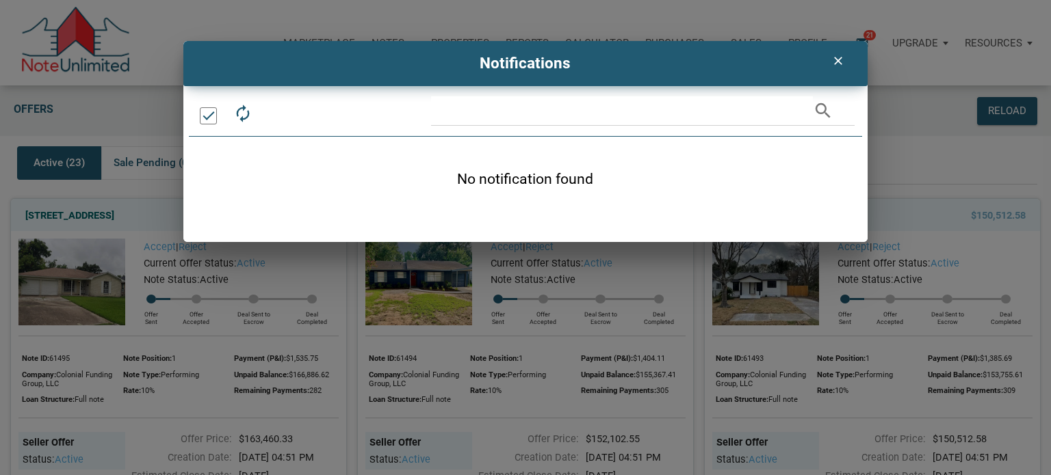
click at [389, 241] on div "autorenew delete_outline drafts email search 1 2 No notification found" at bounding box center [525, 169] width 685 height 146
click at [409, 196] on div "No notification found" at bounding box center [525, 181] width 659 height 89
click at [839, 64] on icon "clear" at bounding box center [838, 61] width 16 height 14
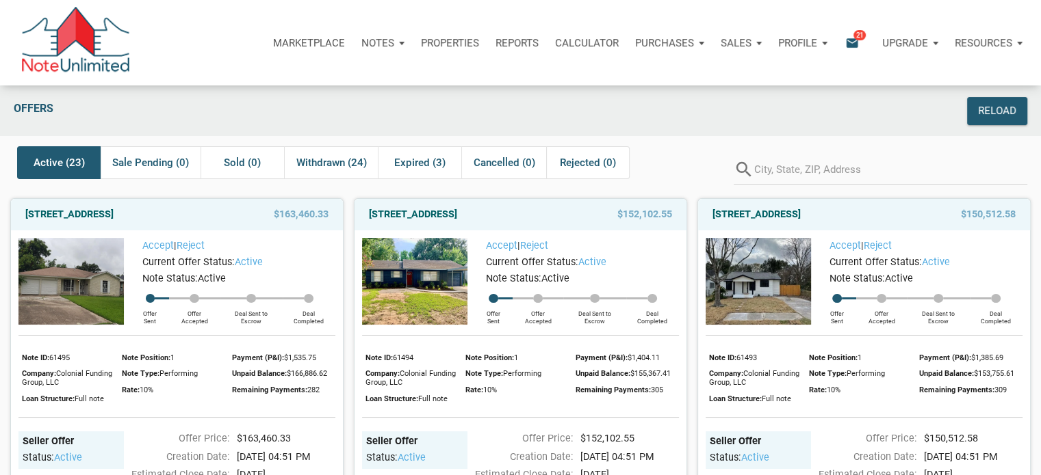
click at [836, 64] on div "Marketplace Notes Dashboard Transactions Properties Reports Calculator Purchase…" at bounding box center [525, 43] width 1030 height 86
click at [857, 32] on span "21" at bounding box center [859, 34] width 12 height 11
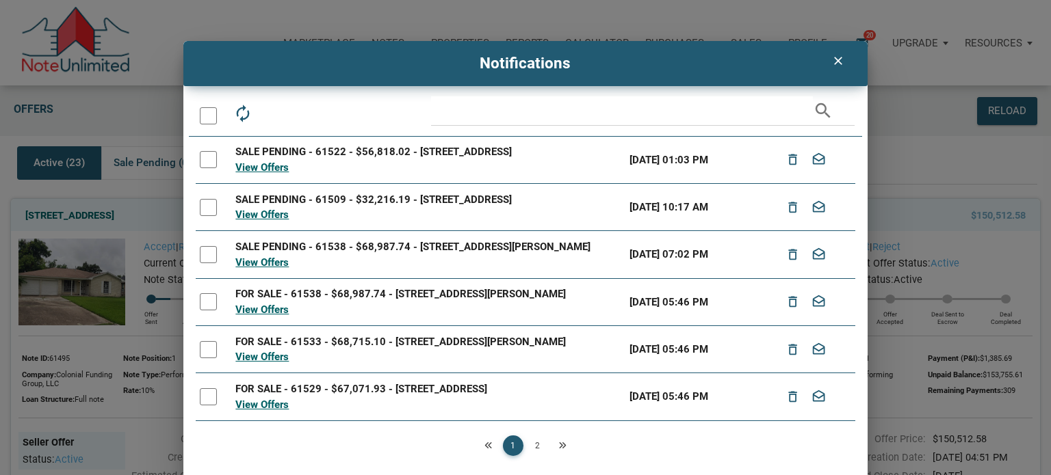
click at [534, 445] on link "2" at bounding box center [537, 446] width 21 height 21
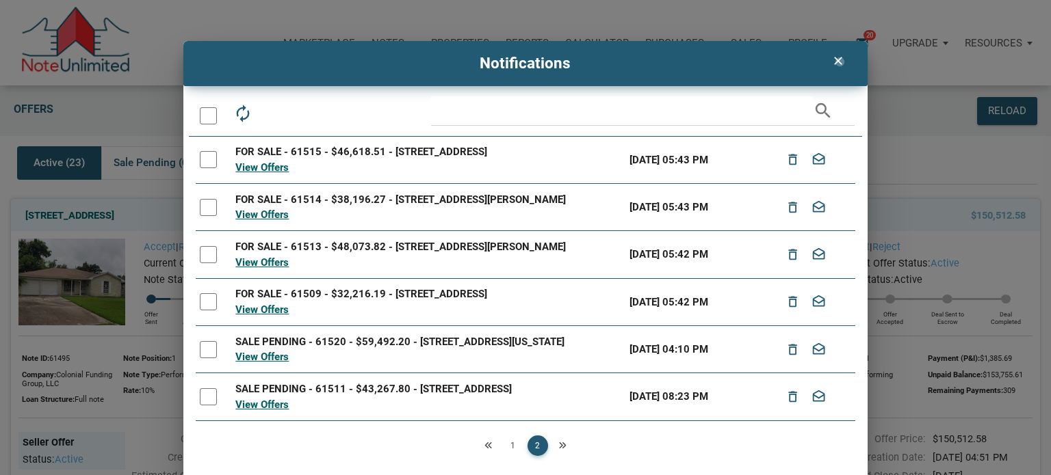
click at [838, 62] on icon "clear" at bounding box center [838, 61] width 16 height 14
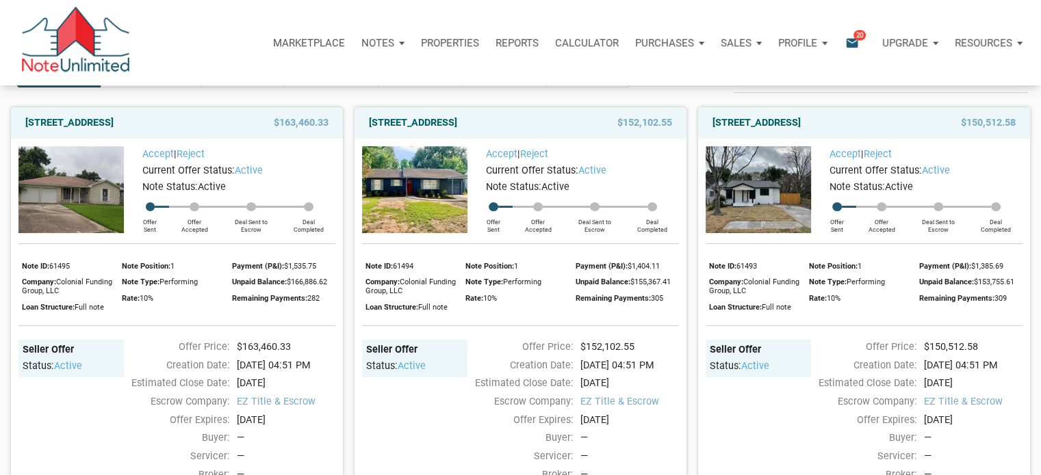
scroll to position [61, 0]
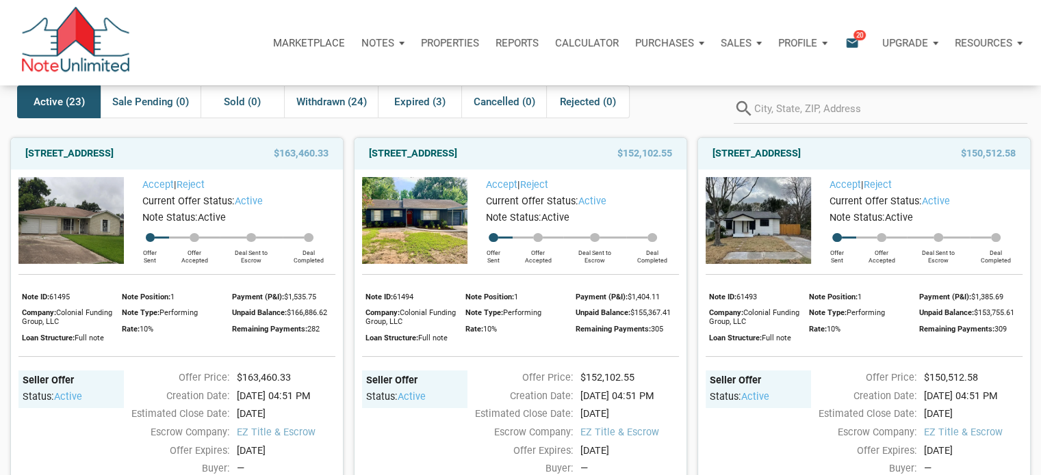
click at [73, 218] on img at bounding box center [70, 220] width 105 height 87
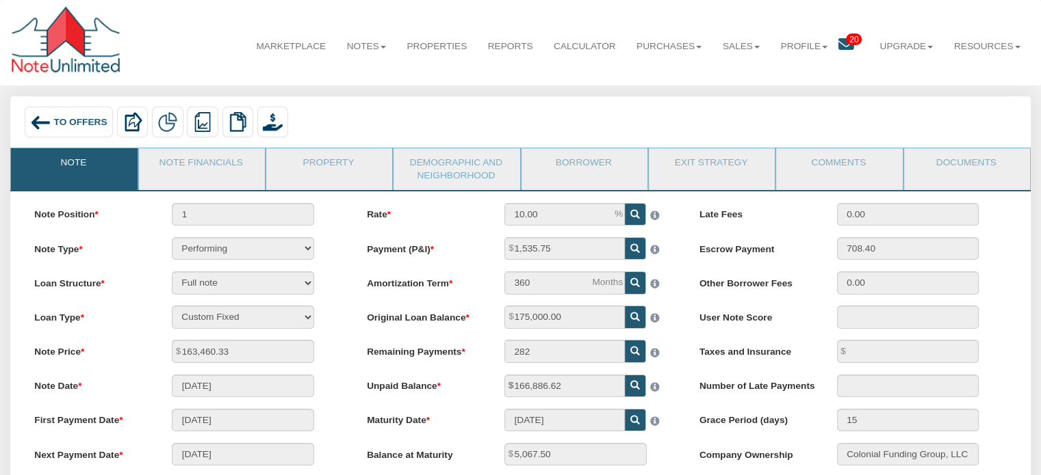
click at [49, 117] on img at bounding box center [40, 122] width 21 height 21
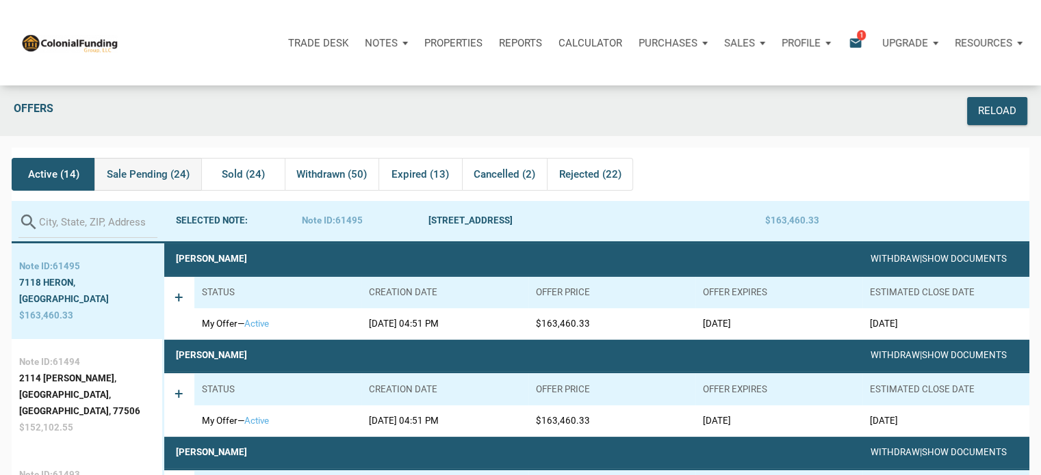
click at [151, 174] on span "Sale Pending (24)" at bounding box center [148, 174] width 83 height 16
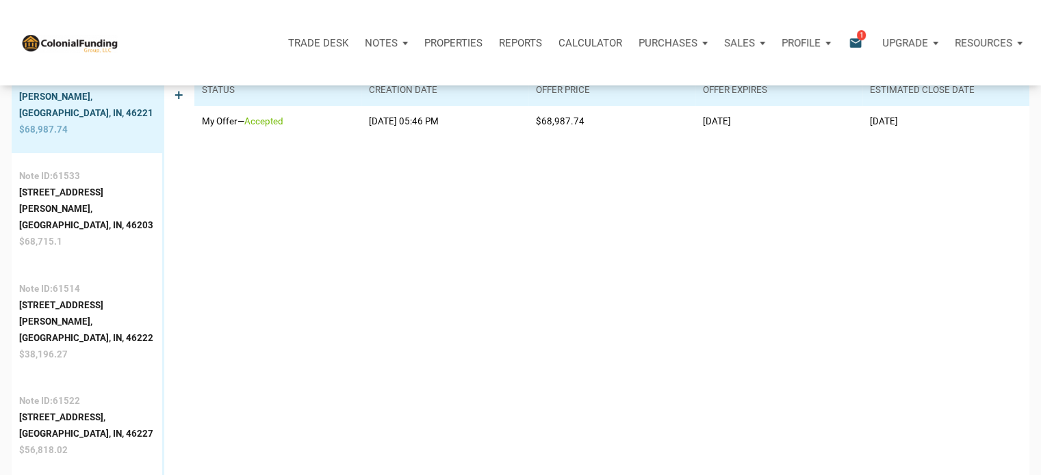
scroll to position [209, 0]
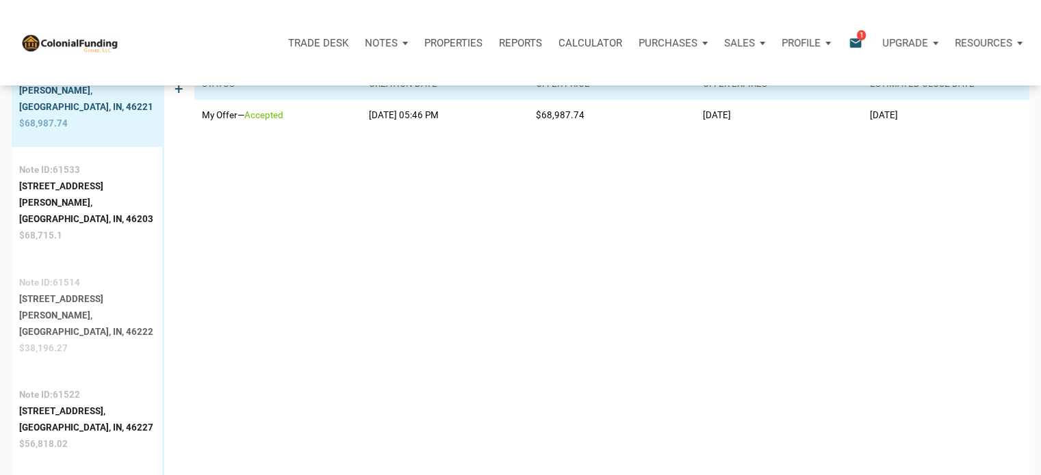
click at [62, 291] on div "[STREET_ADDRESS][PERSON_NAME]," at bounding box center [86, 307] width 135 height 33
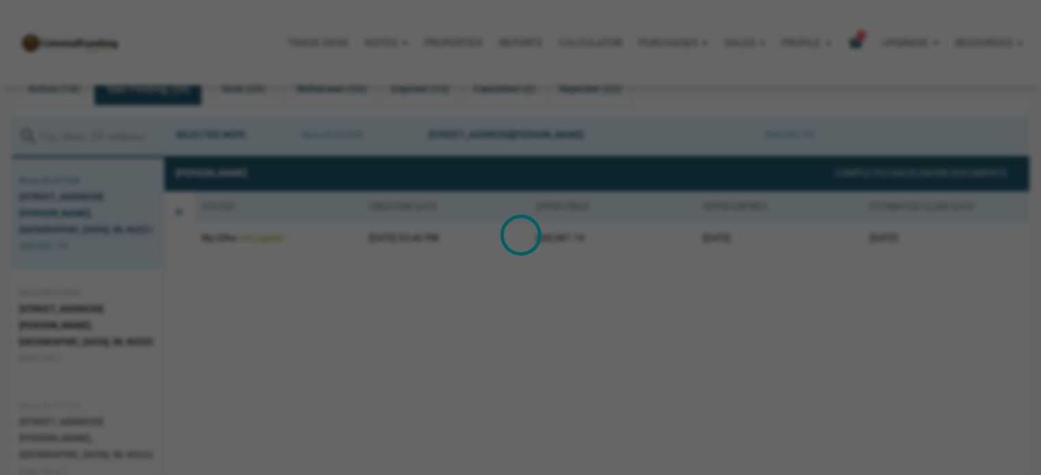
scroll to position [85, 0]
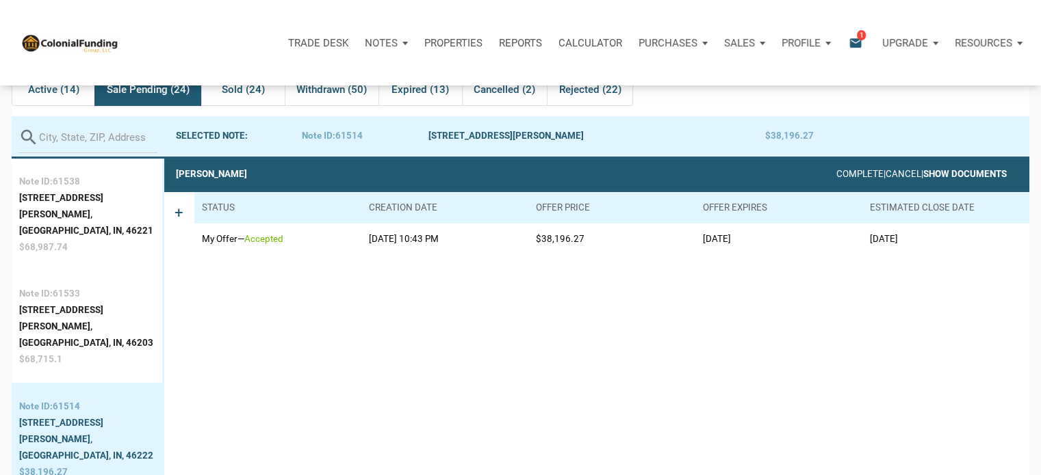
click at [942, 172] on link "Show Documents" at bounding box center [964, 174] width 83 height 10
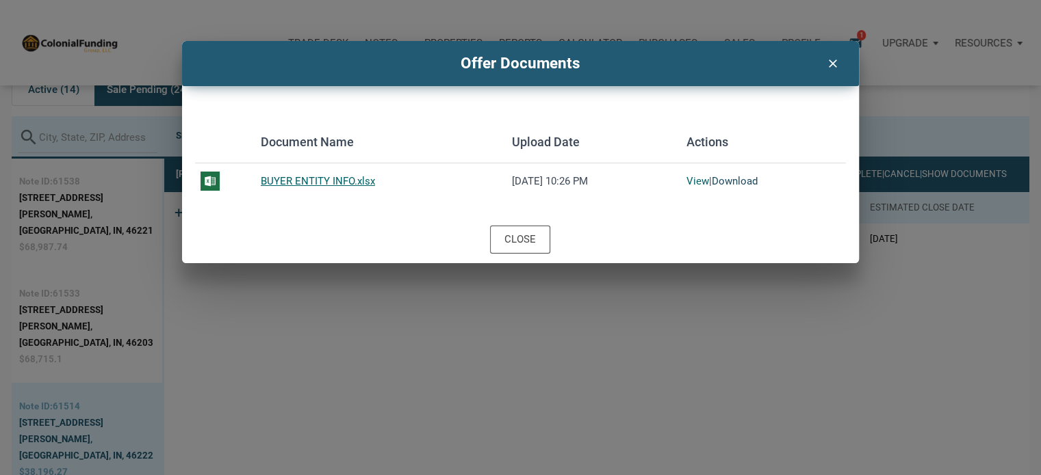
click at [734, 175] on link "Download" at bounding box center [734, 181] width 46 height 12
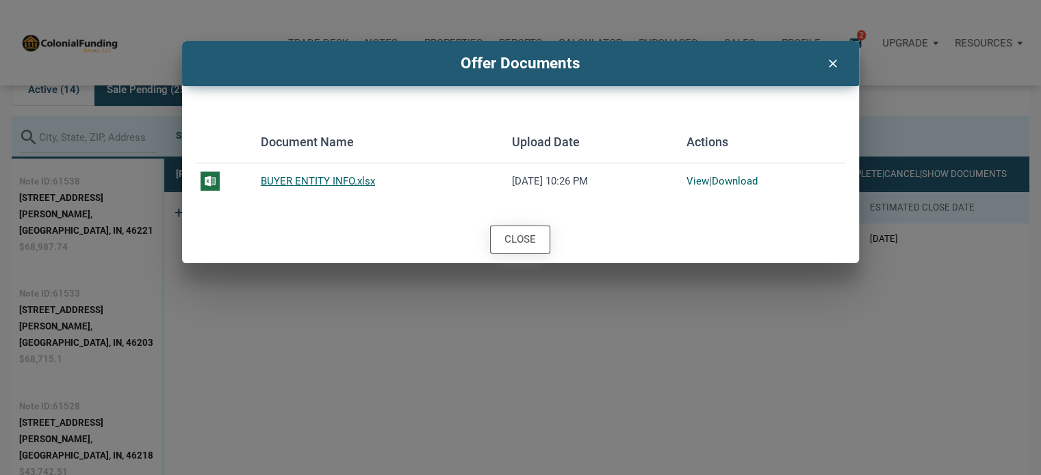
click at [533, 242] on div "Close" at bounding box center [519, 240] width 31 height 16
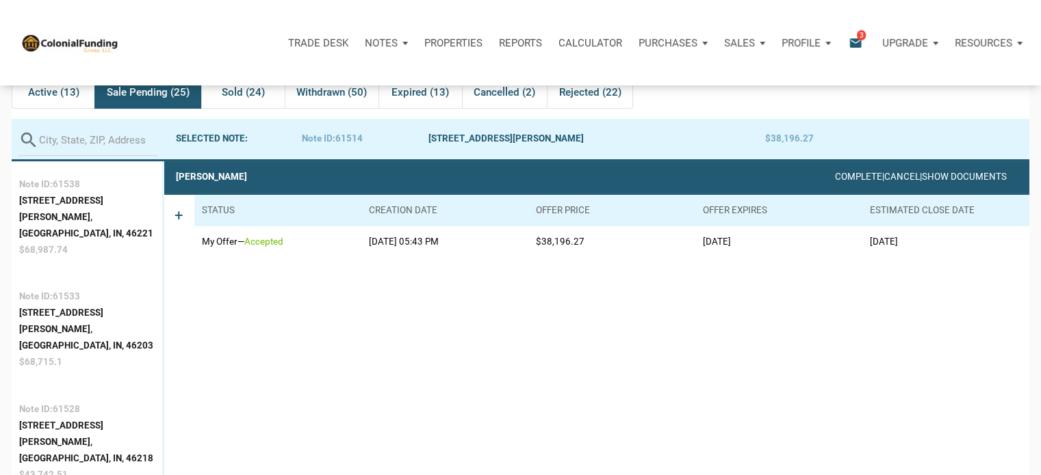
scroll to position [0, 0]
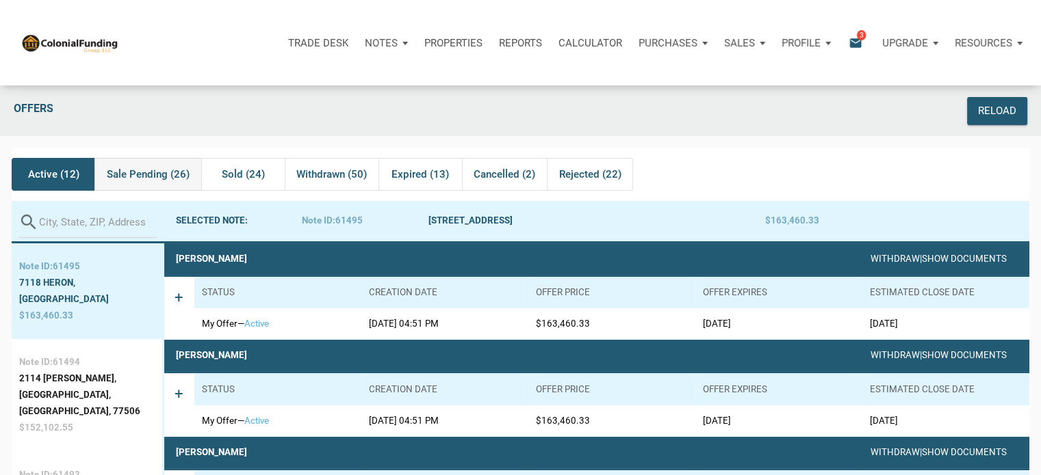
click at [149, 173] on span "Sale Pending (26)" at bounding box center [148, 174] width 83 height 16
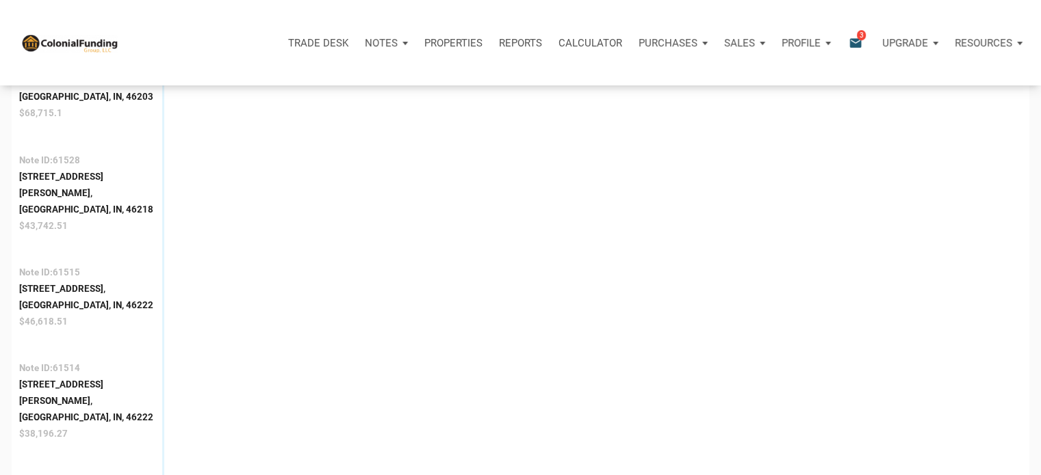
scroll to position [335, 0]
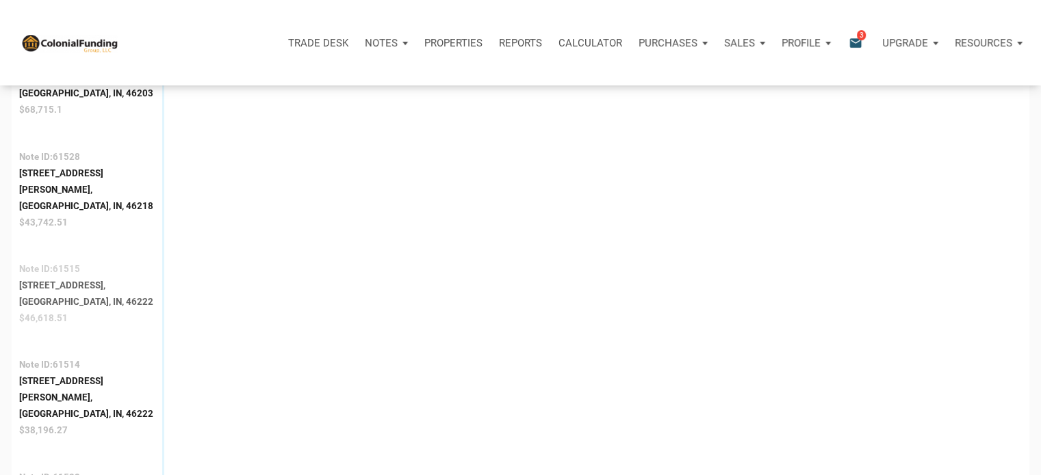
click at [95, 278] on div "[STREET_ADDRESS]," at bounding box center [86, 286] width 134 height 16
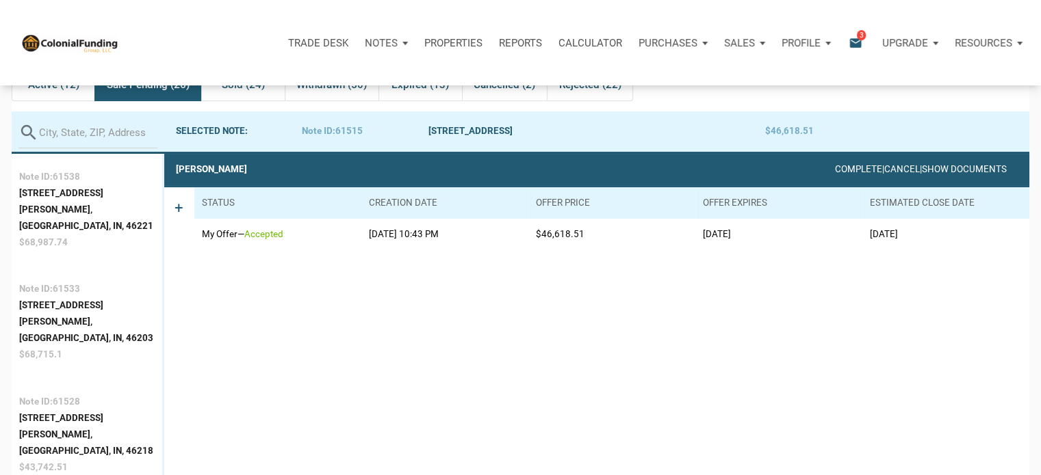
scroll to position [85, 0]
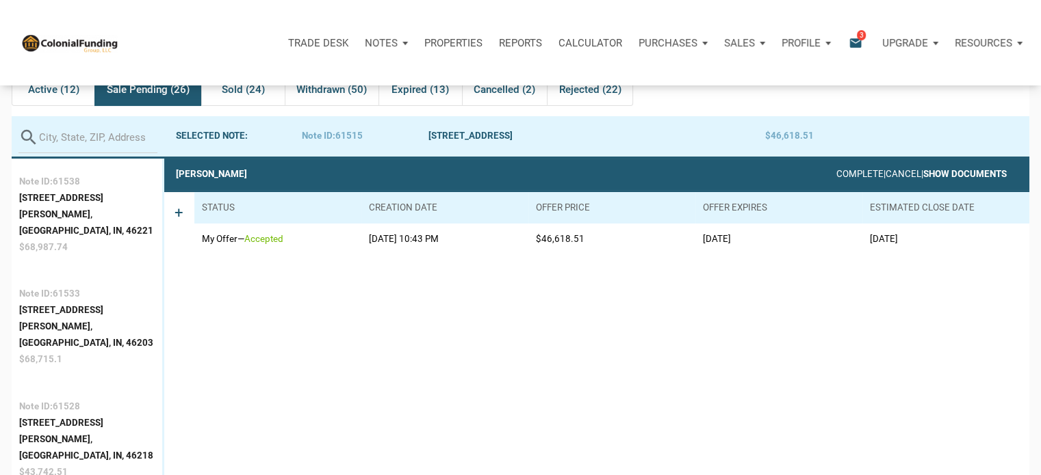
click at [950, 177] on link "Show Documents" at bounding box center [964, 174] width 83 height 10
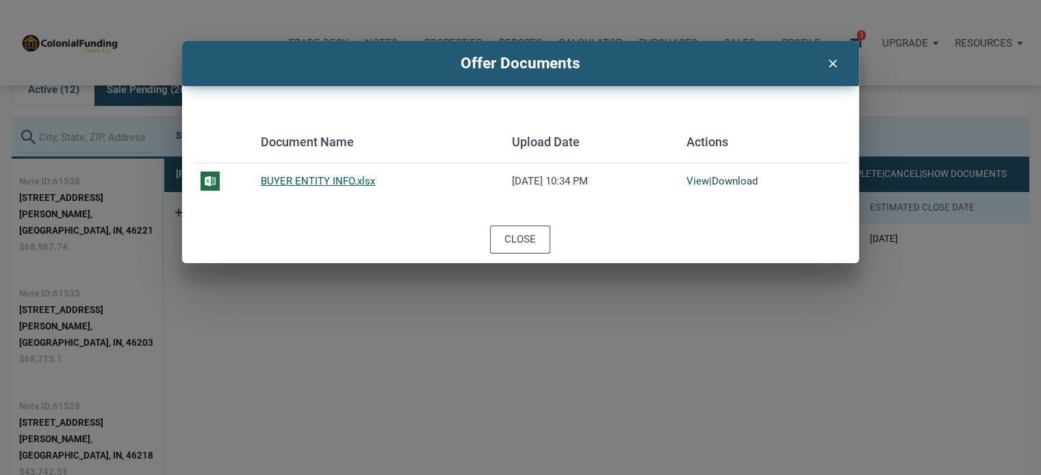
click at [729, 181] on link "Download" at bounding box center [734, 181] width 46 height 12
click at [830, 62] on icon "clear" at bounding box center [832, 62] width 16 height 18
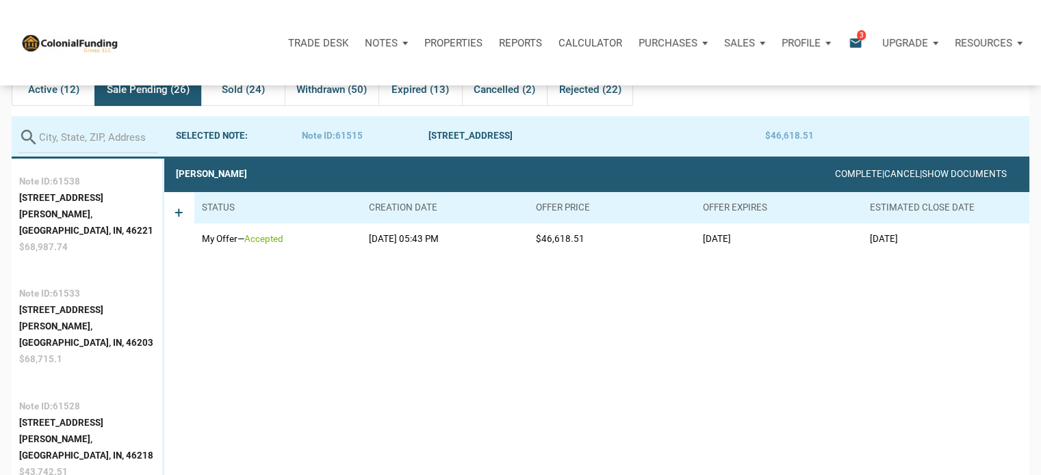
click at [855, 36] on icon "email" at bounding box center [855, 43] width 16 height 16
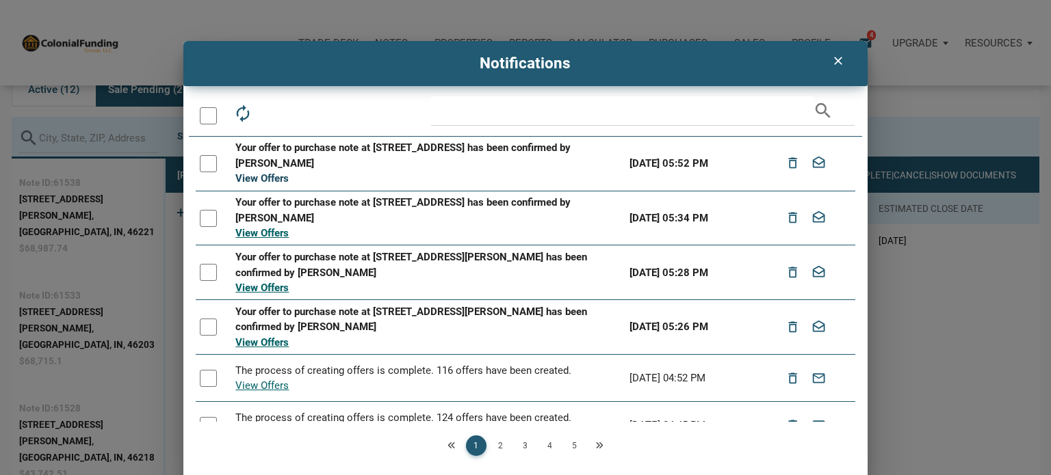
click at [250, 183] on link "View Offers" at bounding box center [261, 178] width 53 height 12
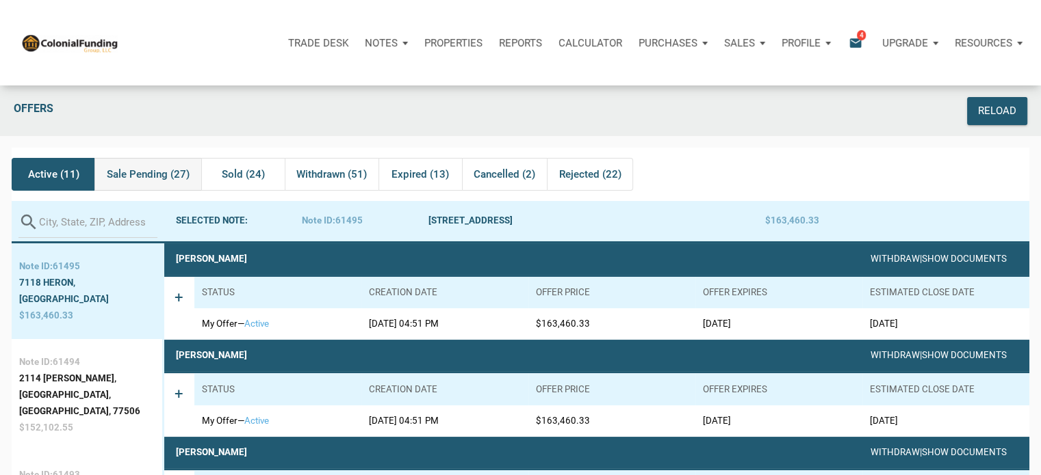
click at [140, 178] on span "Sale Pending (27)" at bounding box center [148, 174] width 83 height 16
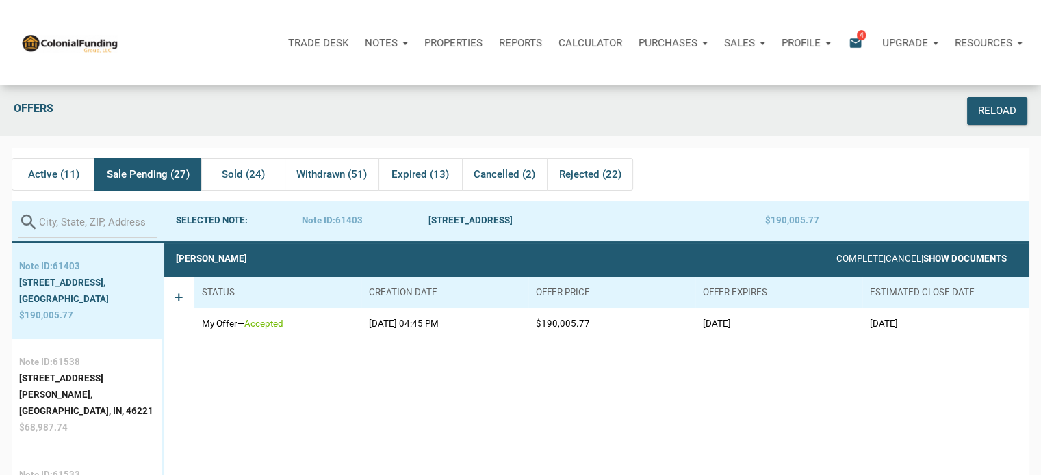
click at [978, 259] on link "Show Documents" at bounding box center [964, 259] width 83 height 10
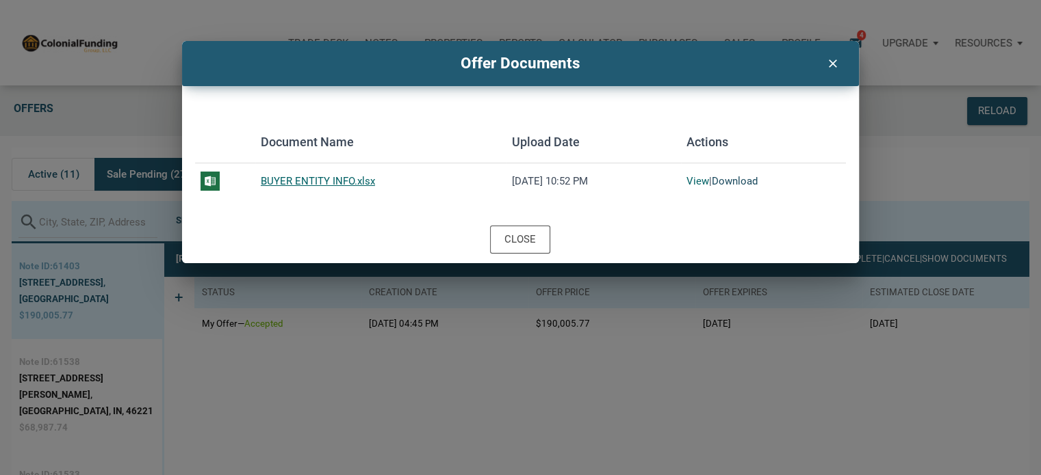
click at [739, 181] on link "Download" at bounding box center [734, 181] width 46 height 12
click at [831, 65] on icon "clear" at bounding box center [832, 62] width 16 height 18
